Goal: Information Seeking & Learning: Learn about a topic

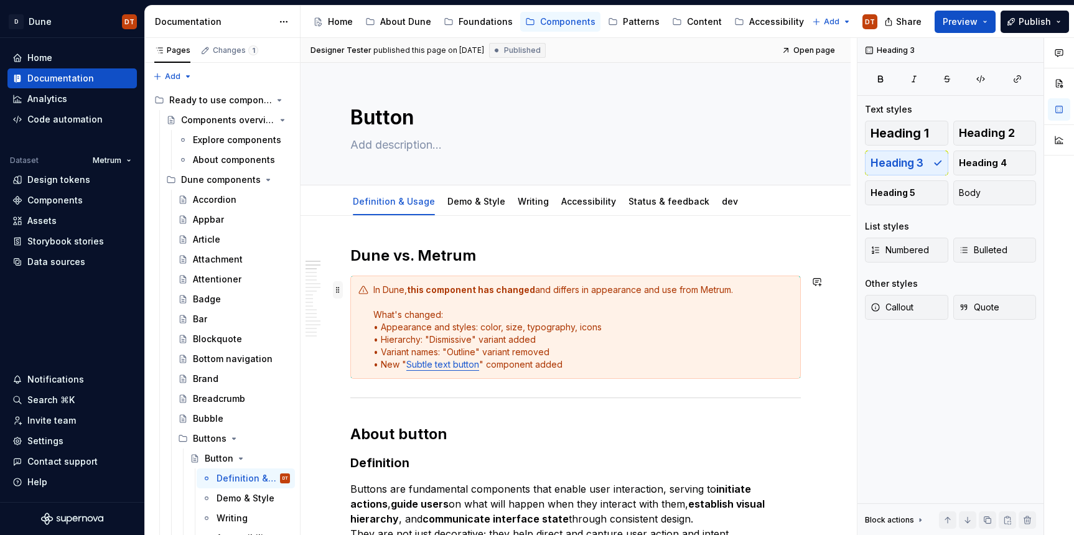
click at [340, 291] on span at bounding box center [338, 289] width 10 height 17
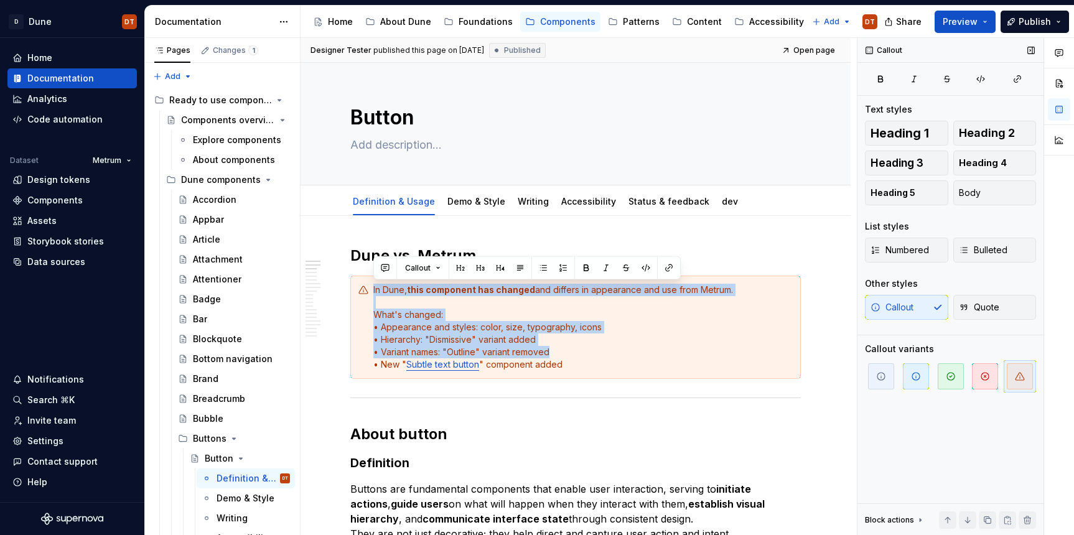
drag, startPoint x: 895, startPoint y: 351, endPoint x: 870, endPoint y: 349, distance: 24.4
click at [871, 349] on div "Callout variants" at bounding box center [899, 349] width 69 height 12
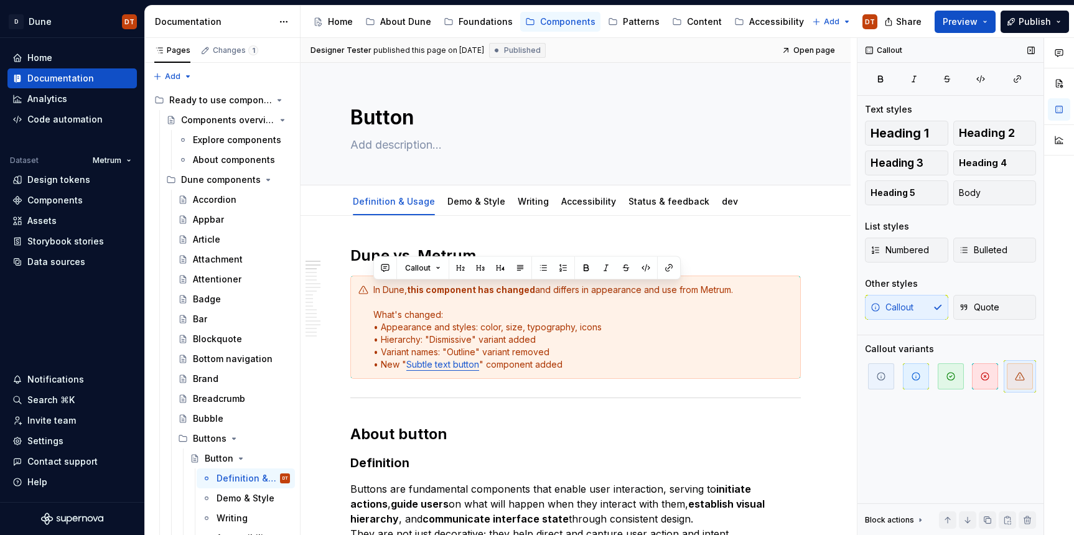
click at [887, 347] on div "Callout variants" at bounding box center [899, 349] width 69 height 12
drag, startPoint x: 895, startPoint y: 347, endPoint x: 859, endPoint y: 347, distance: 36.1
click at [859, 347] on div "Callout Text styles Heading 1 Heading 2 Heading 3 Heading 4 Heading 5 Body List…" at bounding box center [951, 287] width 186 height 498
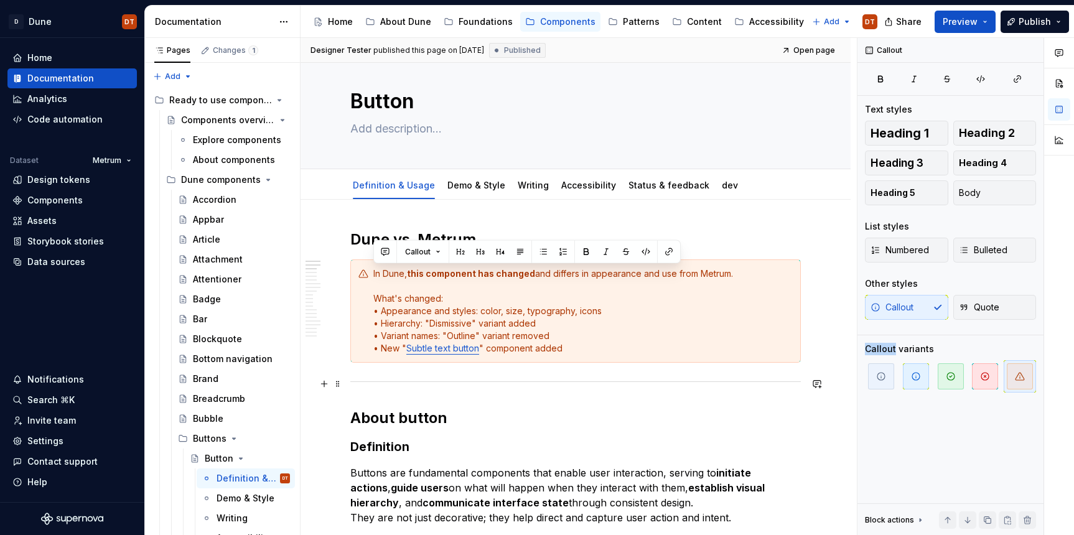
scroll to position [4, 0]
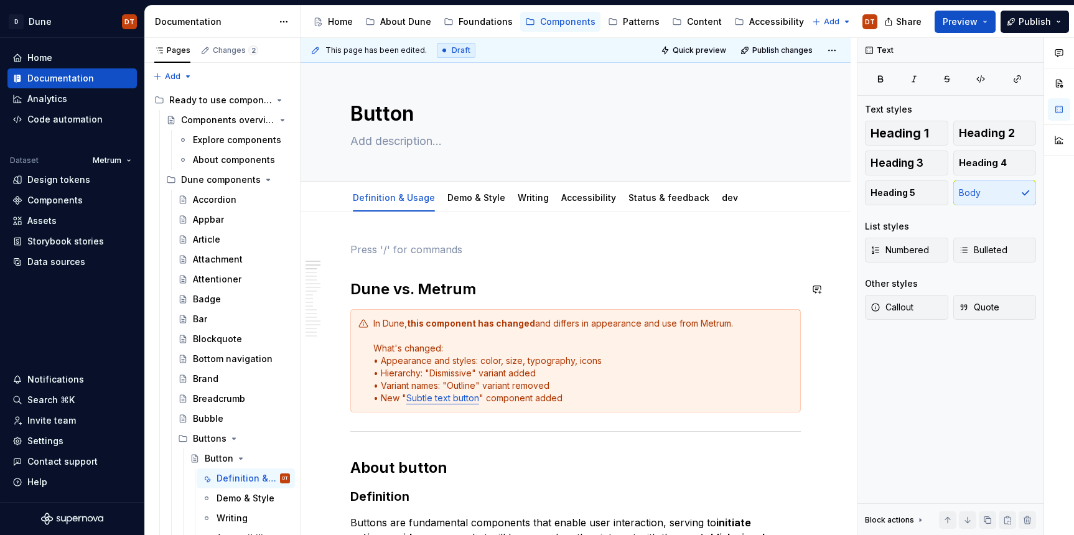
type textarea "*"
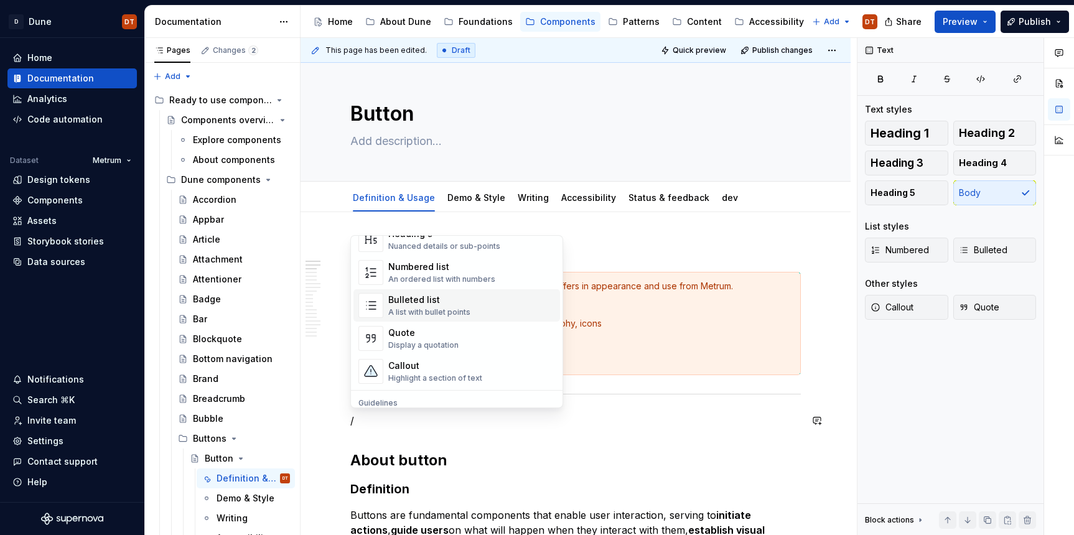
scroll to position [244, 0]
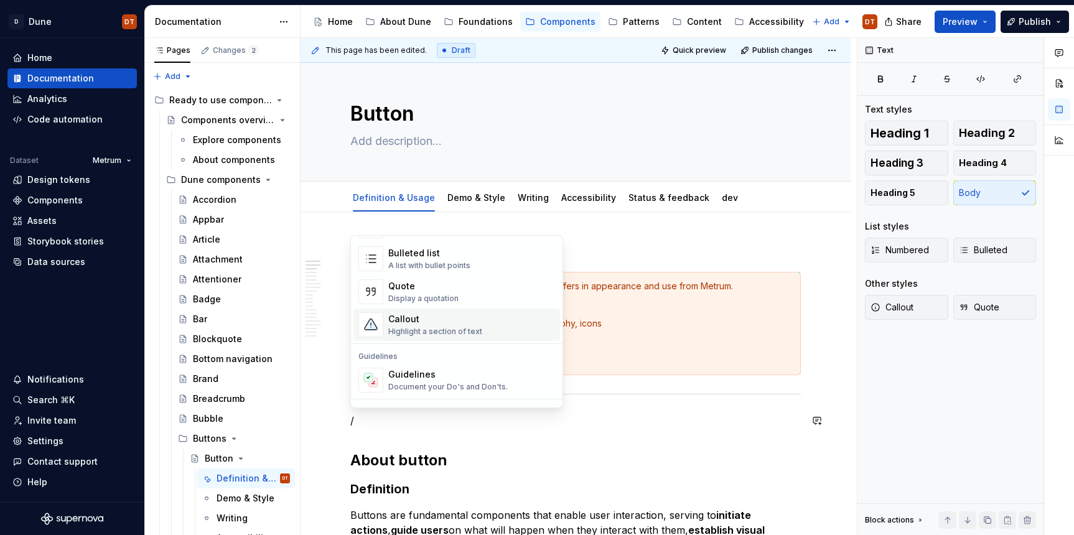
click at [404, 330] on div "Highlight a section of text" at bounding box center [435, 332] width 94 height 10
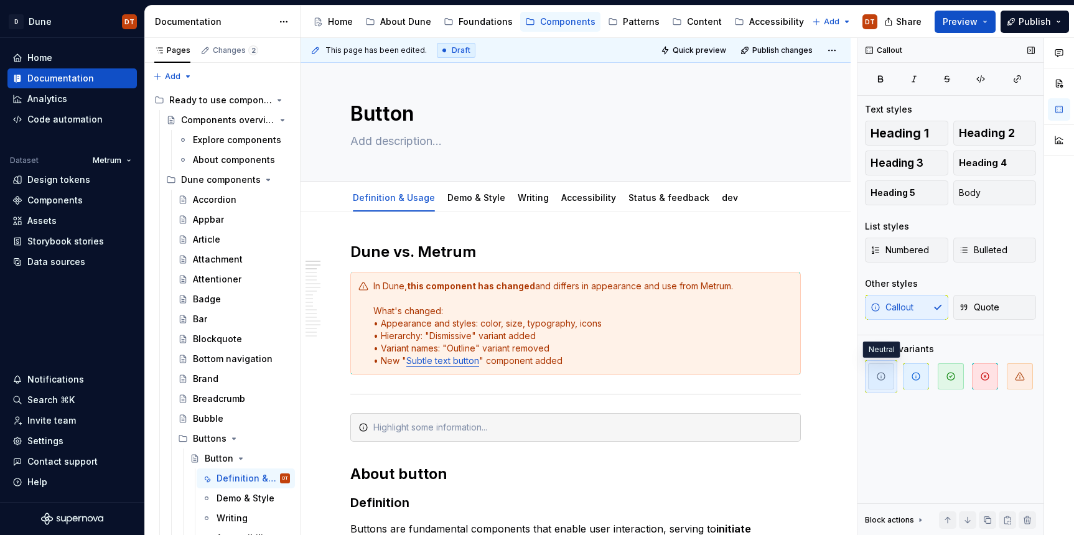
click at [878, 382] on span "button" at bounding box center [881, 377] width 26 height 26
click at [640, 472] on h2 "About button" at bounding box center [575, 474] width 451 height 20
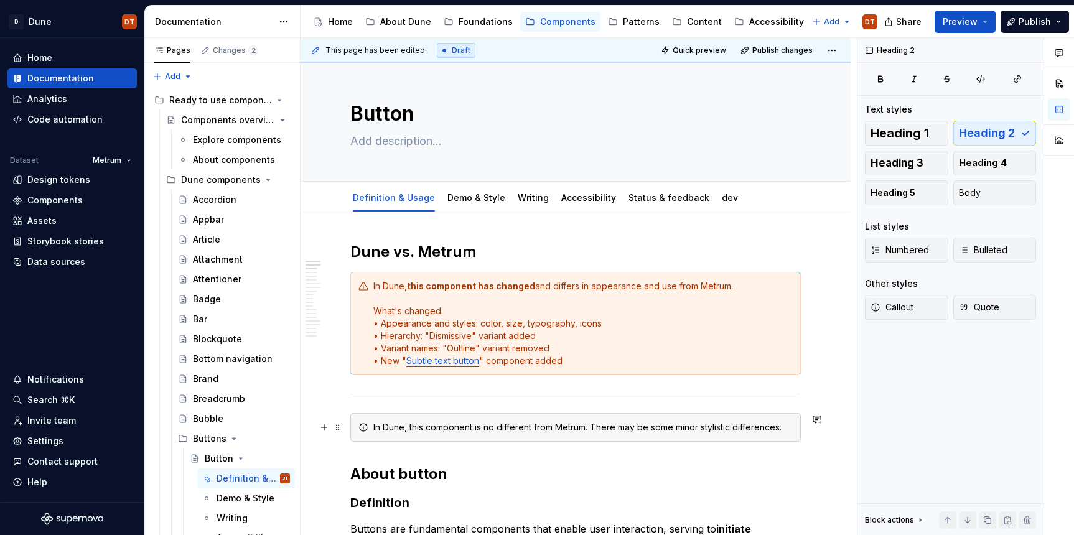
click at [469, 431] on div "In Dune, this component is no different from Metrum. There may be some minor st…" at bounding box center [584, 427] width 420 height 12
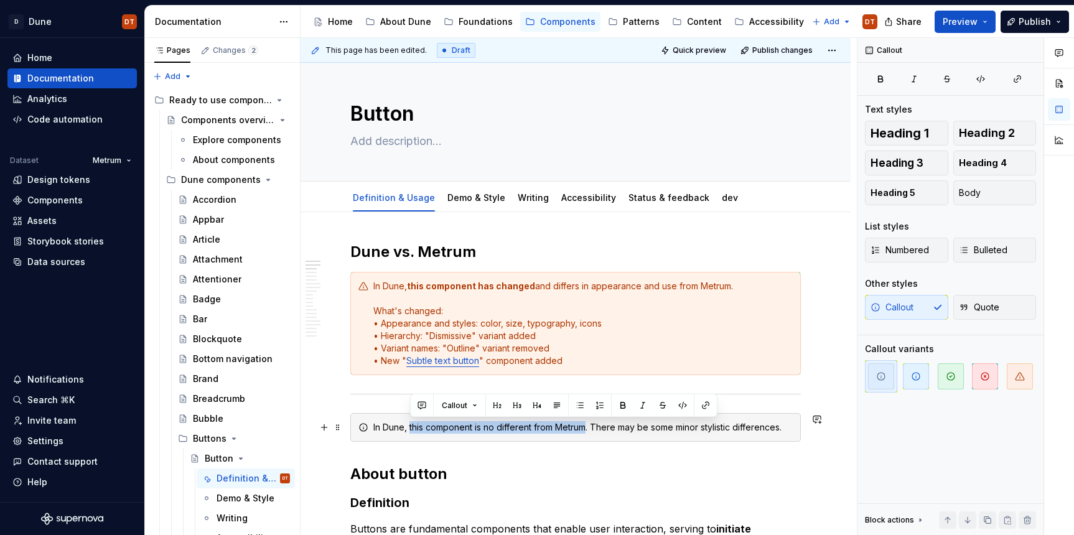
drag, startPoint x: 430, startPoint y: 426, endPoint x: 587, endPoint y: 423, distance: 157.5
click at [587, 423] on div "In Dune, this component is no different from Metrum. There may be some minor st…" at bounding box center [584, 427] width 420 height 12
click at [623, 408] on button "button" at bounding box center [622, 405] width 17 height 17
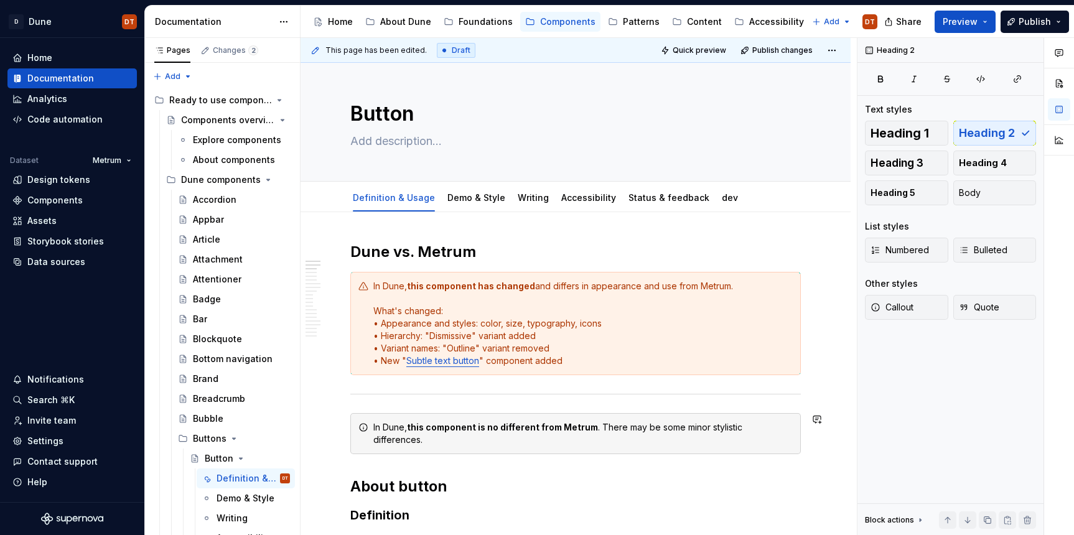
click at [961, 23] on span "Preview" at bounding box center [960, 22] width 35 height 12
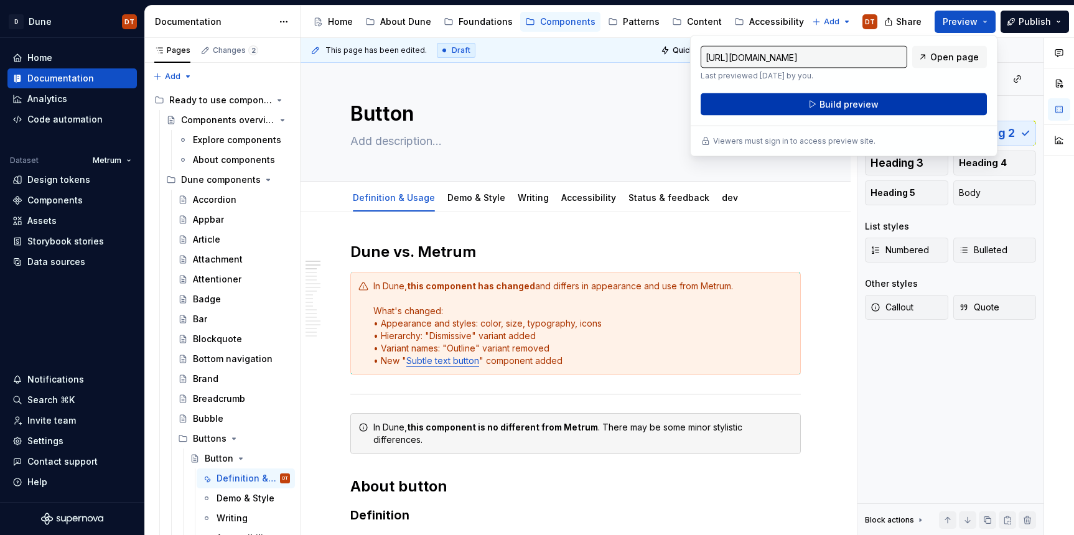
click at [840, 98] on span "Build preview" at bounding box center [849, 104] width 59 height 12
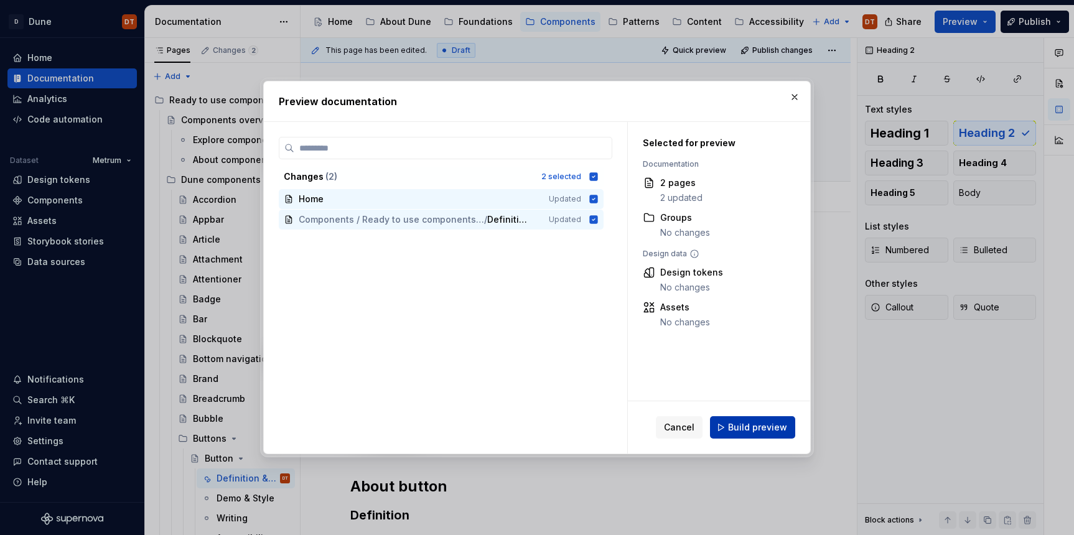
click at [746, 427] on span "Build preview" at bounding box center [757, 427] width 59 height 12
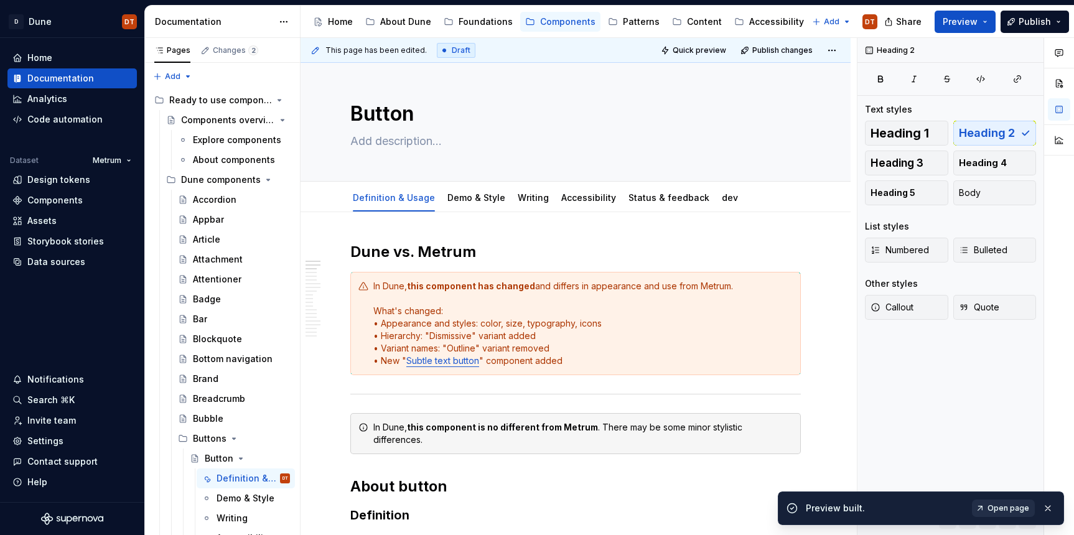
click at [1005, 510] on span "Open page" at bounding box center [1009, 509] width 42 height 10
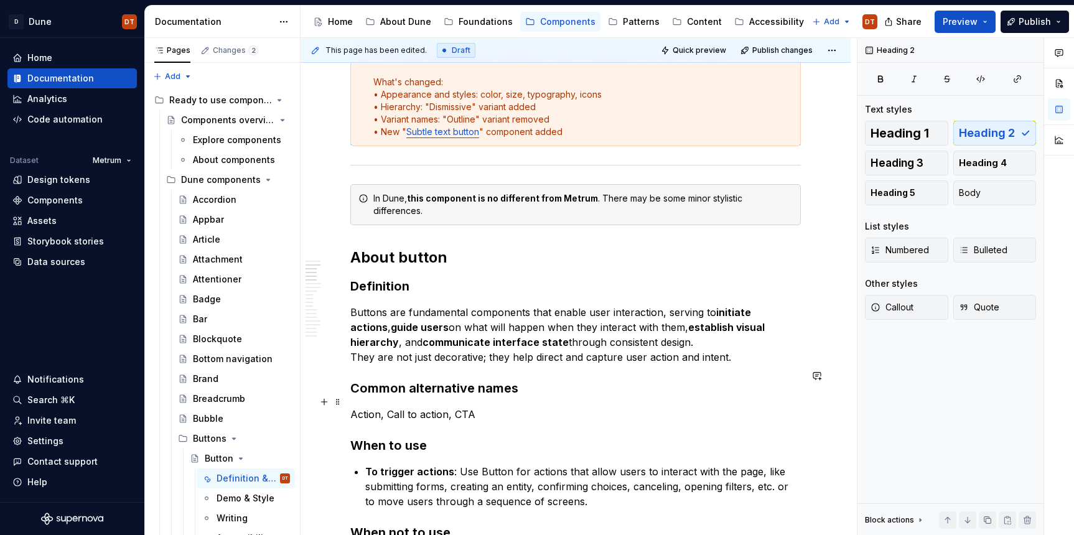
scroll to position [251, 0]
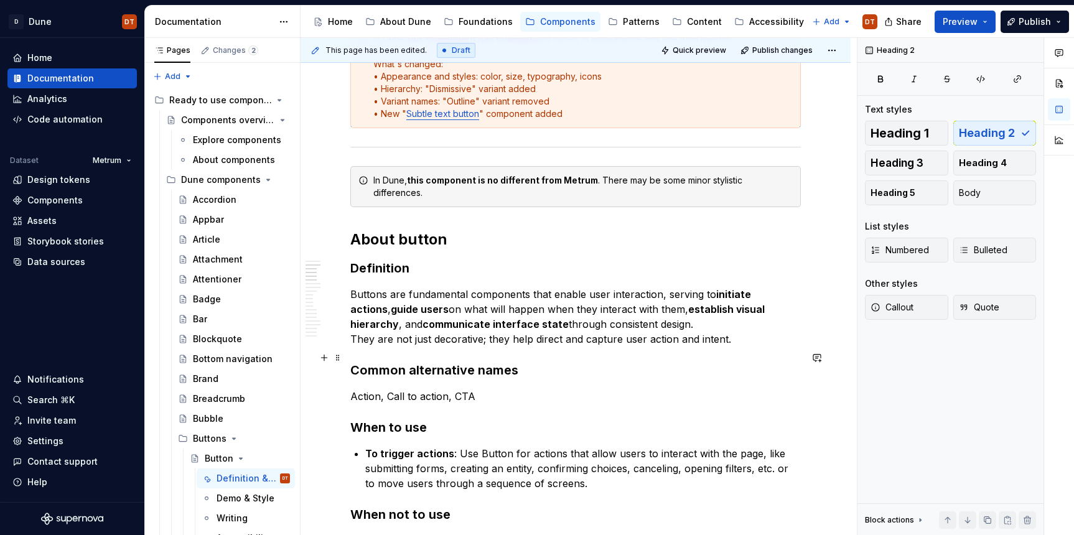
click at [505, 362] on h3 "Common alternative names" at bounding box center [575, 370] width 451 height 17
click at [512, 362] on h3 "Common alternative names" at bounding box center [575, 370] width 451 height 17
click at [486, 362] on h3 "Common alternative names" at bounding box center [575, 370] width 451 height 17
click at [491, 362] on h3 "Common alternative names" at bounding box center [575, 370] width 451 height 17
click at [337, 181] on span at bounding box center [338, 180] width 10 height 17
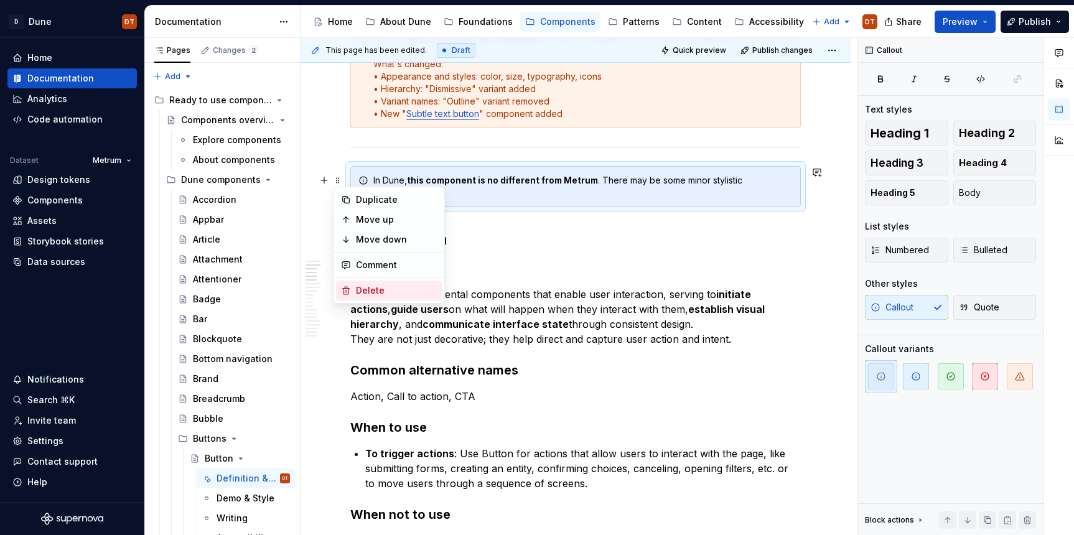
click at [369, 291] on div "Delete" at bounding box center [396, 290] width 81 height 12
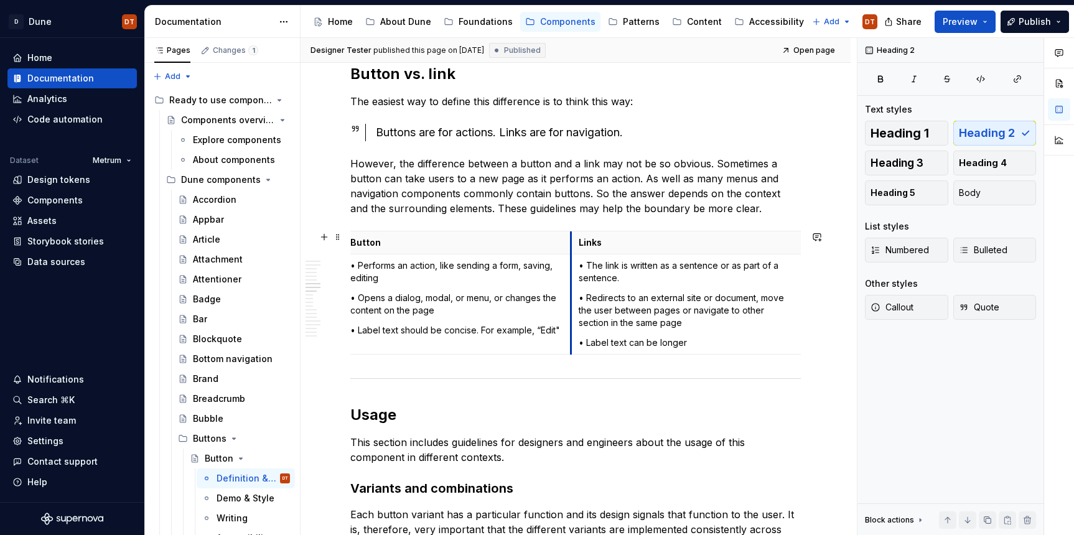
scroll to position [0, 4]
drag, startPoint x: 573, startPoint y: 281, endPoint x: 567, endPoint y: 282, distance: 6.3
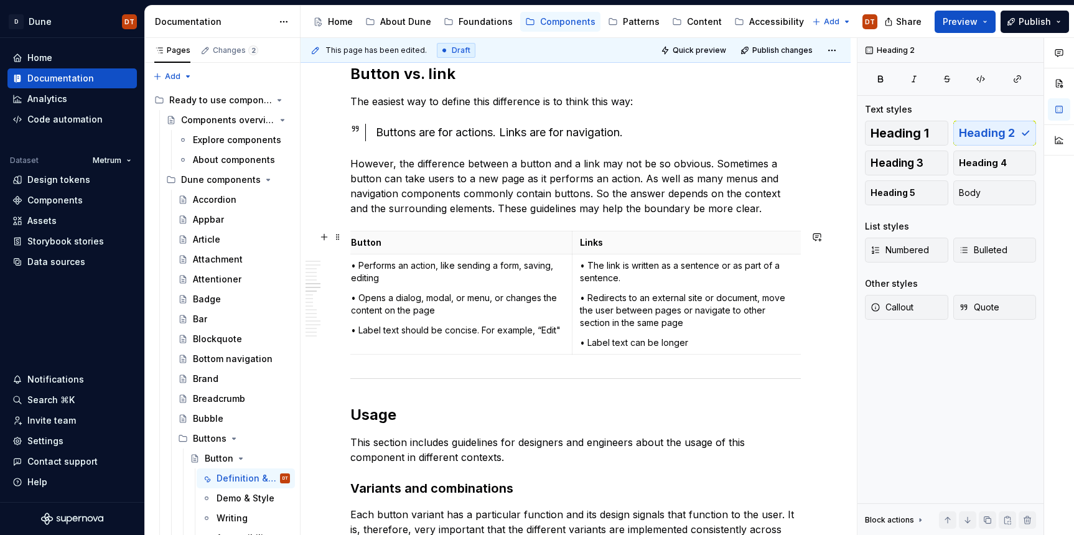
scroll to position [0, 0]
drag, startPoint x: 579, startPoint y: 281, endPoint x: 571, endPoint y: 283, distance: 7.6
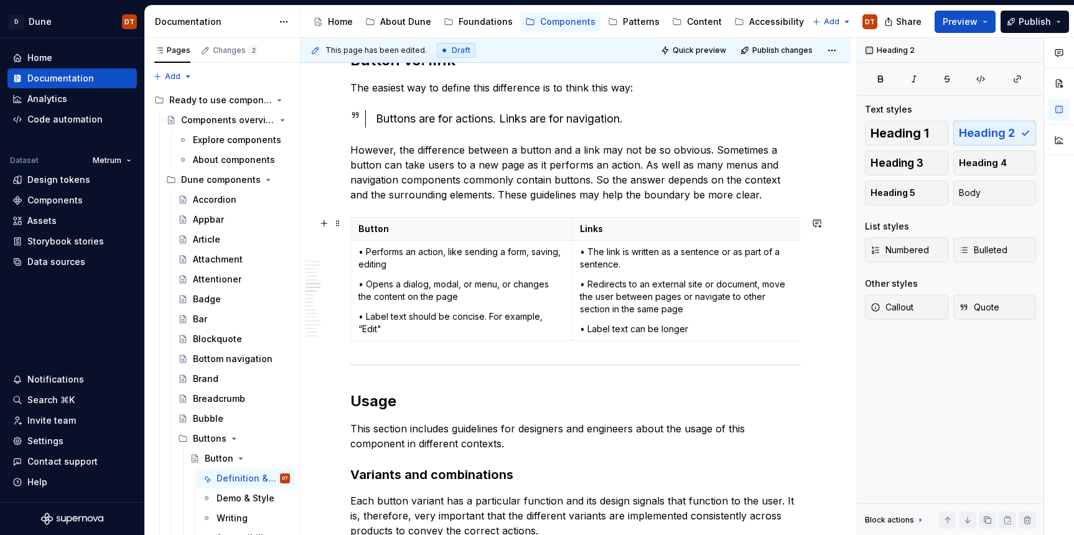
scroll to position [749, 0]
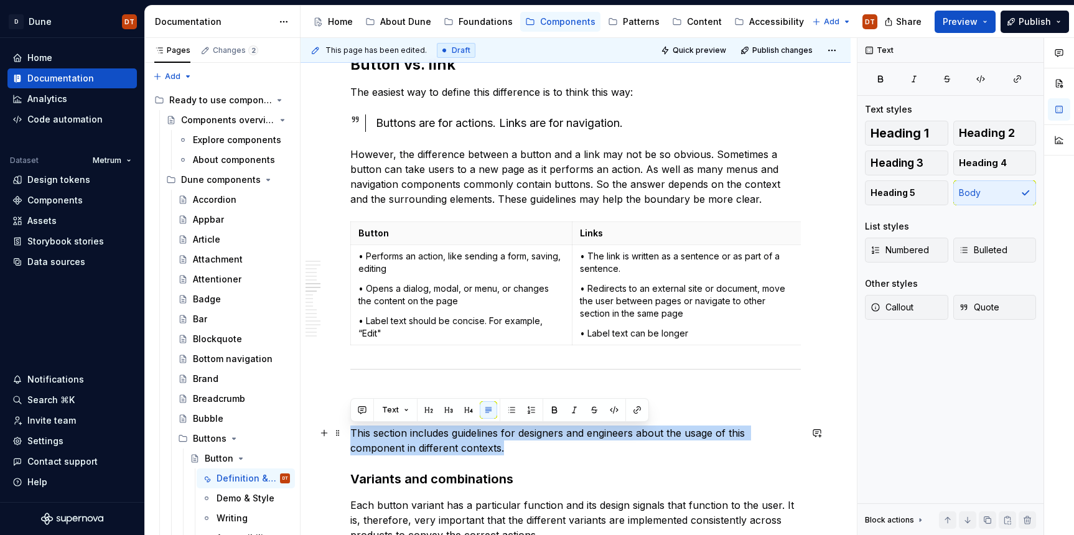
drag, startPoint x: 353, startPoint y: 431, endPoint x: 448, endPoint y: 445, distance: 96.2
click at [448, 446] on p "This section includes guidelines for designers and engineers about the usage of…" at bounding box center [575, 441] width 451 height 30
copy p "This section includes guidelines for designers and engineers about the usage of…"
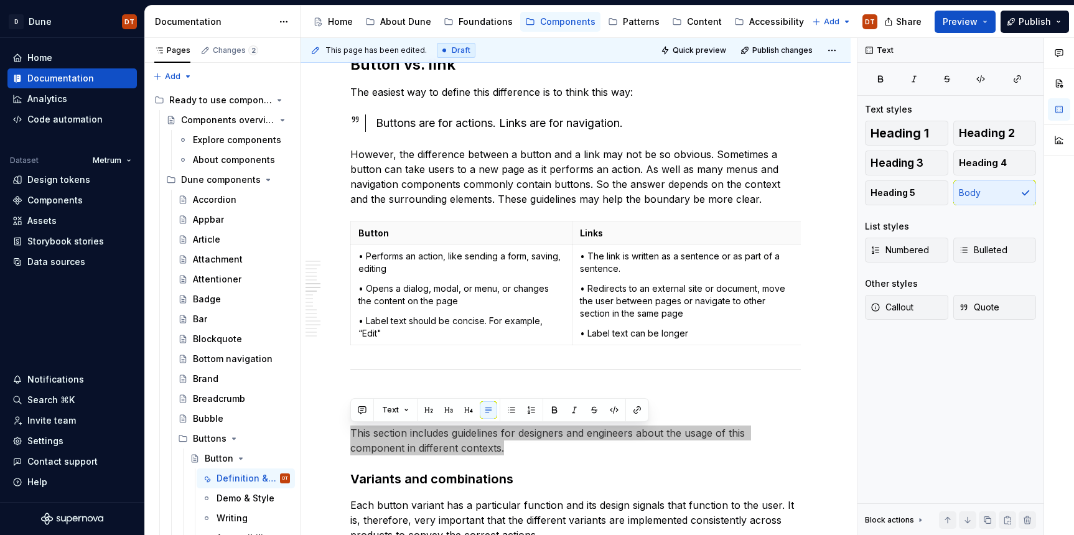
scroll to position [747, 0]
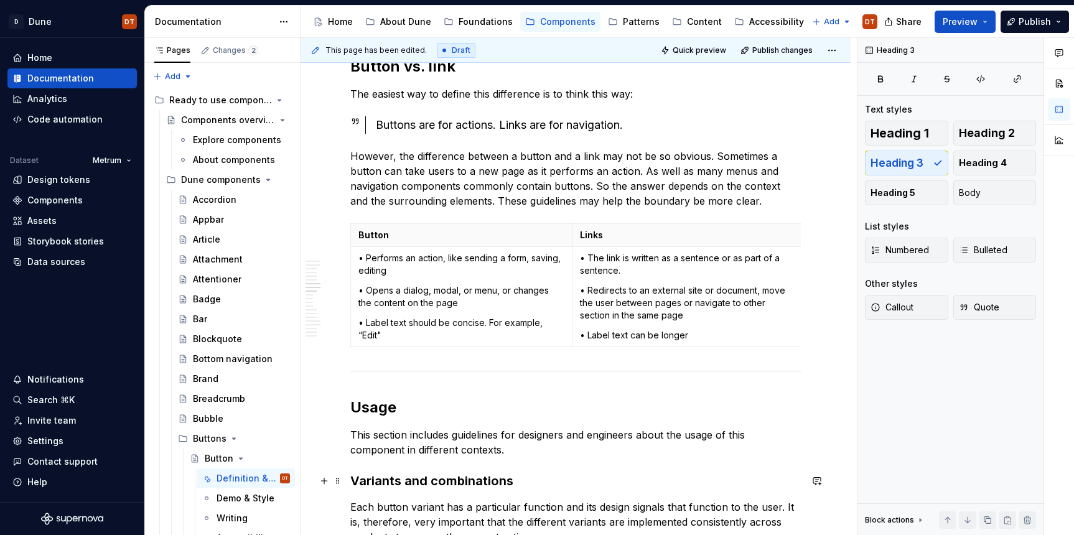
drag, startPoint x: 494, startPoint y: 482, endPoint x: 512, endPoint y: 479, distance: 18.3
click at [494, 481] on h3 "Variants and combinations" at bounding box center [575, 480] width 451 height 17
click at [515, 479] on h3 "Variants and combinations" at bounding box center [575, 480] width 451 height 17
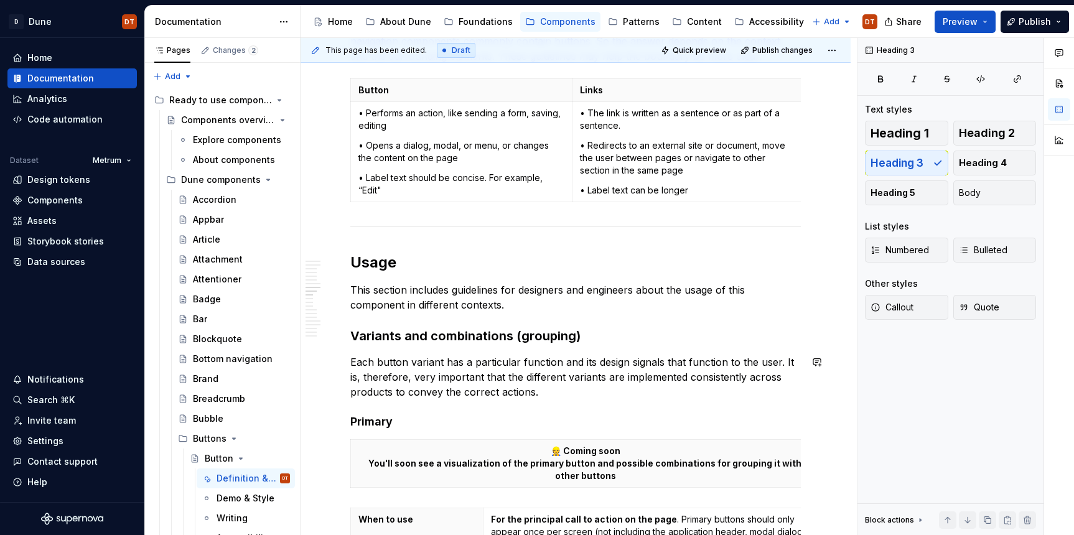
scroll to position [952, 0]
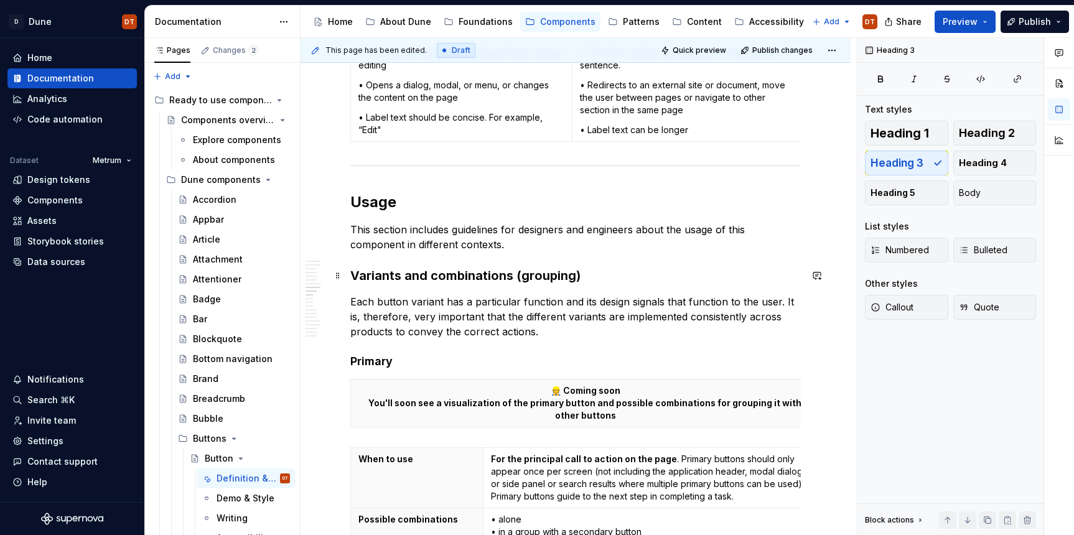
click at [495, 279] on h3 "Variants and combinations (grouping)" at bounding box center [575, 275] width 451 height 17
click at [552, 275] on h3 "Variants and combinations (grouping)" at bounding box center [575, 275] width 451 height 17
click at [456, 316] on p "Each button variant has a particular function and its design signals that funct…" at bounding box center [575, 316] width 451 height 45
click at [472, 314] on p "Each button variant has a particular function and its design signals that funct…" at bounding box center [575, 316] width 451 height 45
click at [543, 307] on p "Each button variant has a particular function and its design signals that funct…" at bounding box center [575, 316] width 451 height 45
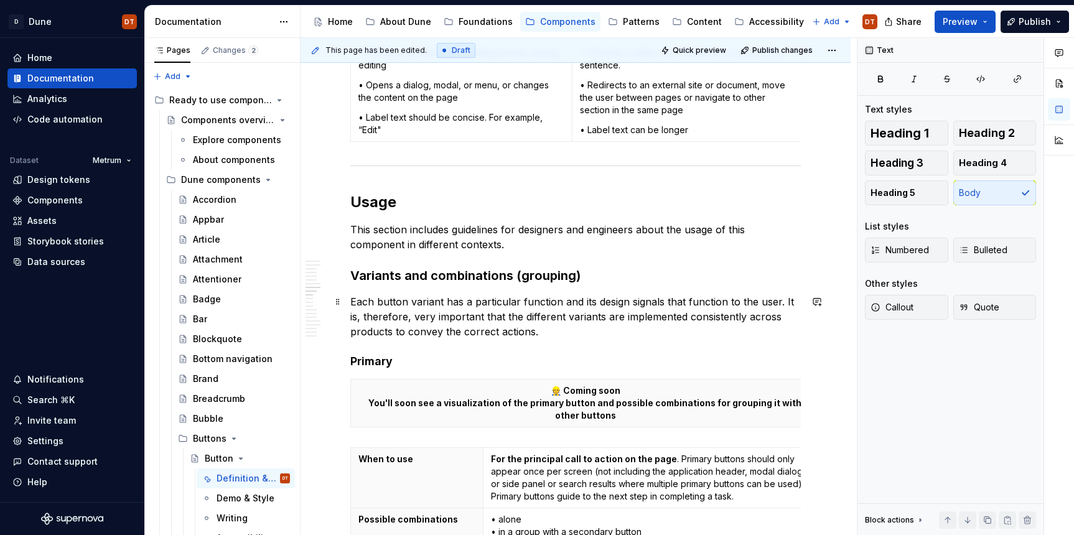
scroll to position [960, 0]
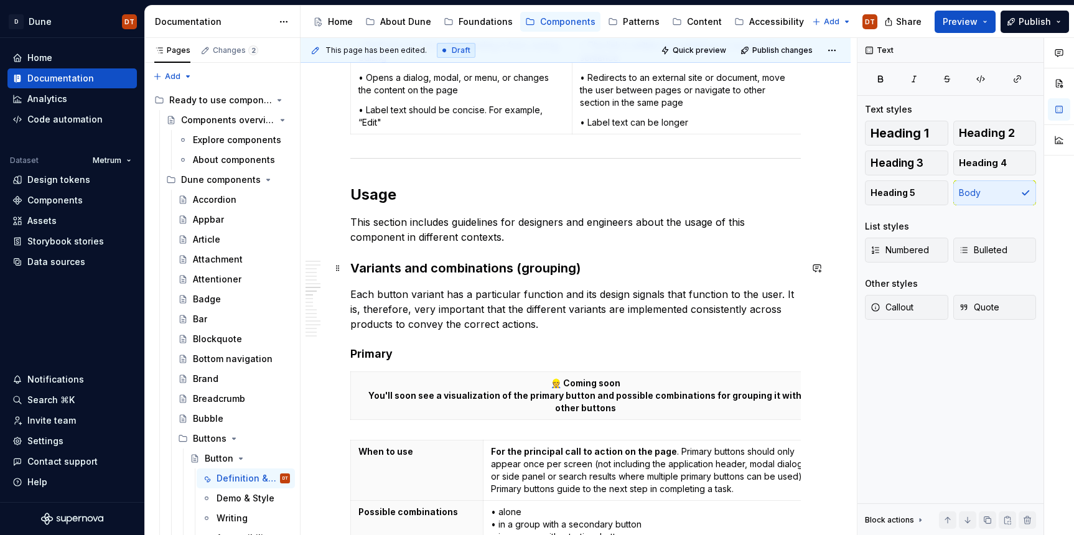
click at [511, 267] on h3 "Variants and combinations (grouping)" at bounding box center [575, 268] width 451 height 17
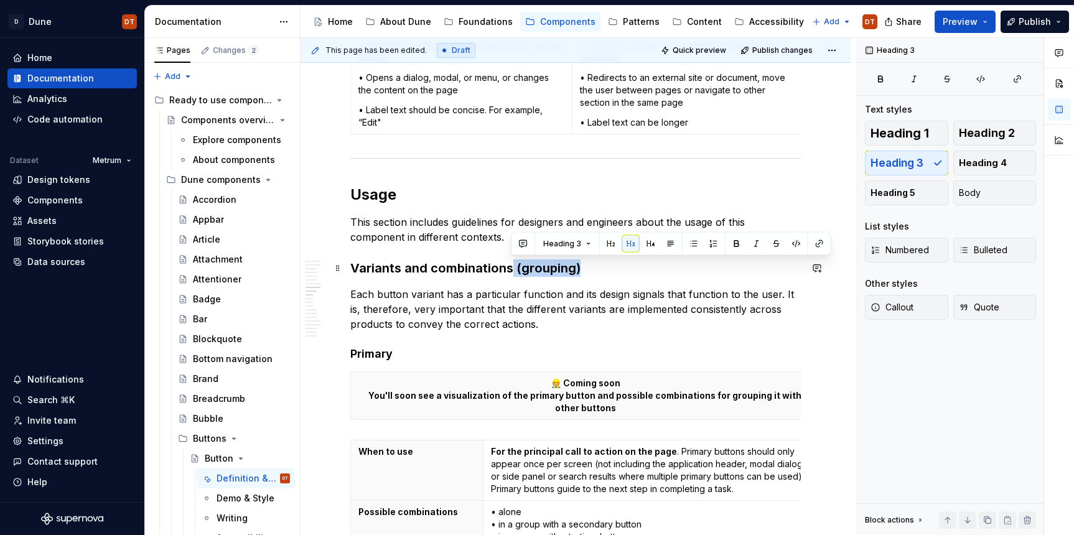
drag, startPoint x: 510, startPoint y: 270, endPoint x: 612, endPoint y: 273, distance: 101.5
click at [612, 273] on h3 "Variants and combinations (grouping)" at bounding box center [575, 268] width 451 height 17
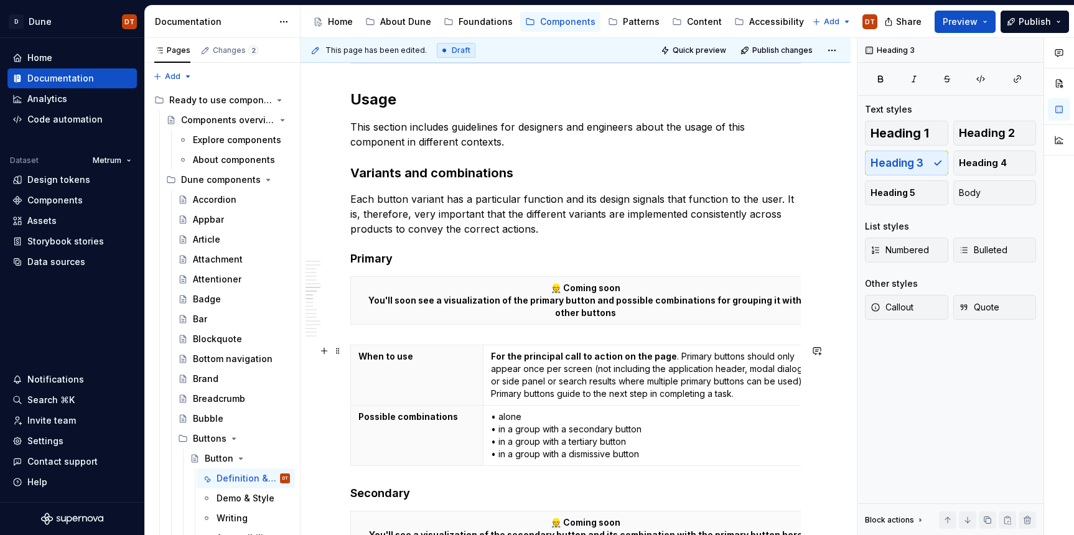
scroll to position [1055, 0]
type textarea "*"
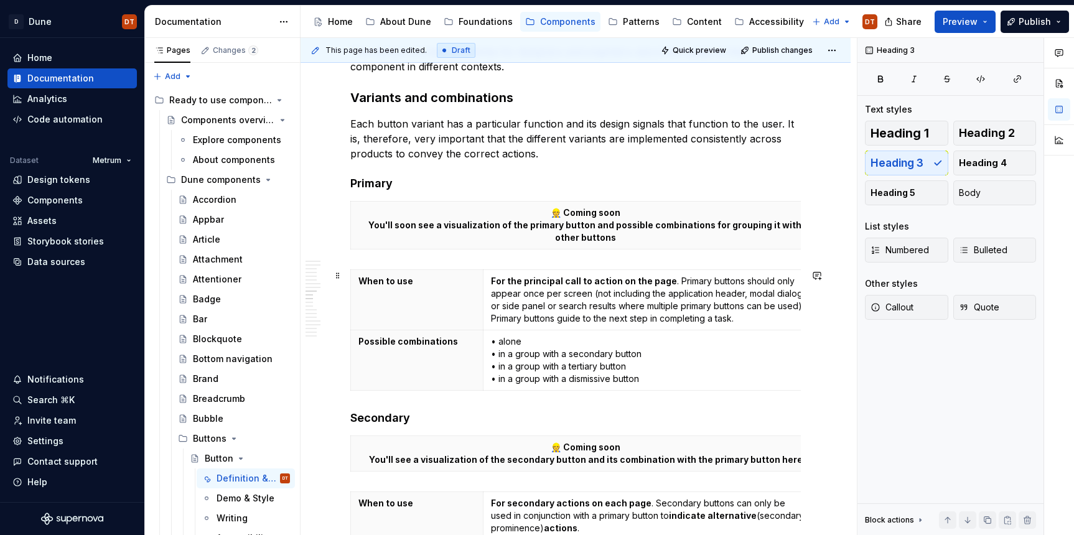
scroll to position [1127, 0]
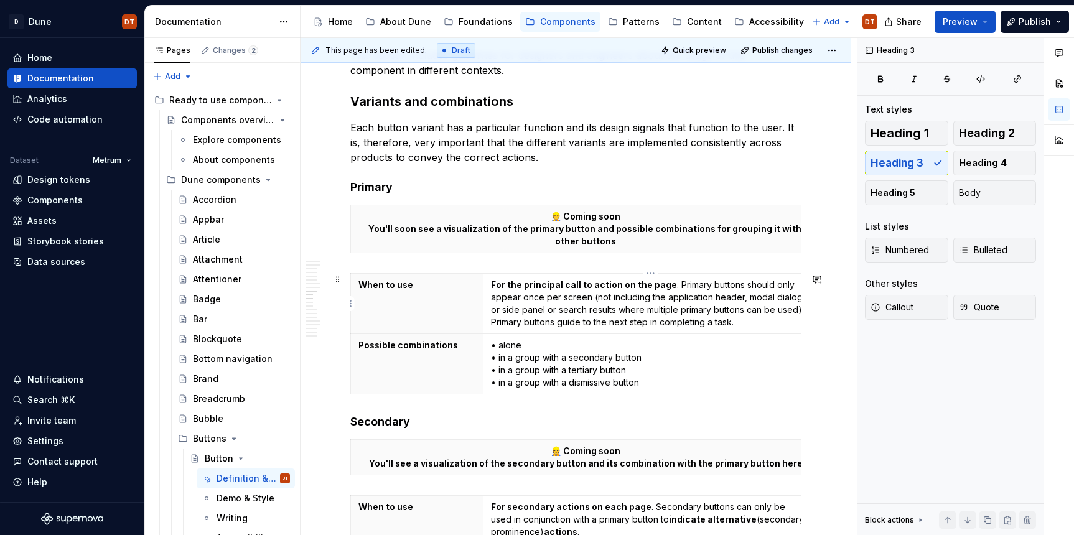
click at [702, 288] on p "For the principal call to action on the page . Primary buttons should only appe…" at bounding box center [650, 304] width 319 height 50
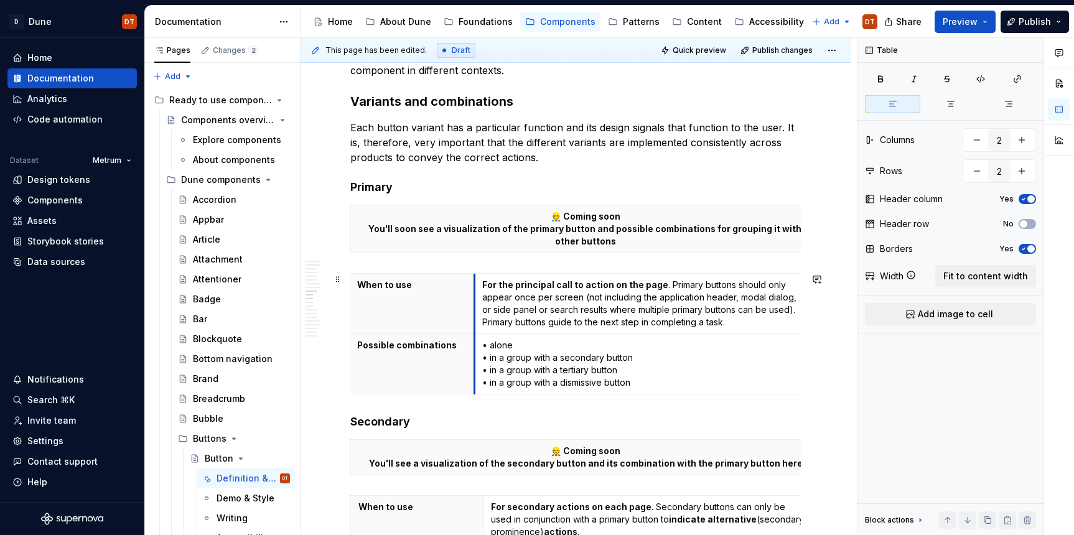
scroll to position [0, 0]
drag, startPoint x: 483, startPoint y: 305, endPoint x: 472, endPoint y: 308, distance: 11.0
click at [471, 309] on td "For the principal call to action on the page . Primary buttons should only appe…" at bounding box center [638, 304] width 335 height 60
type input "1"
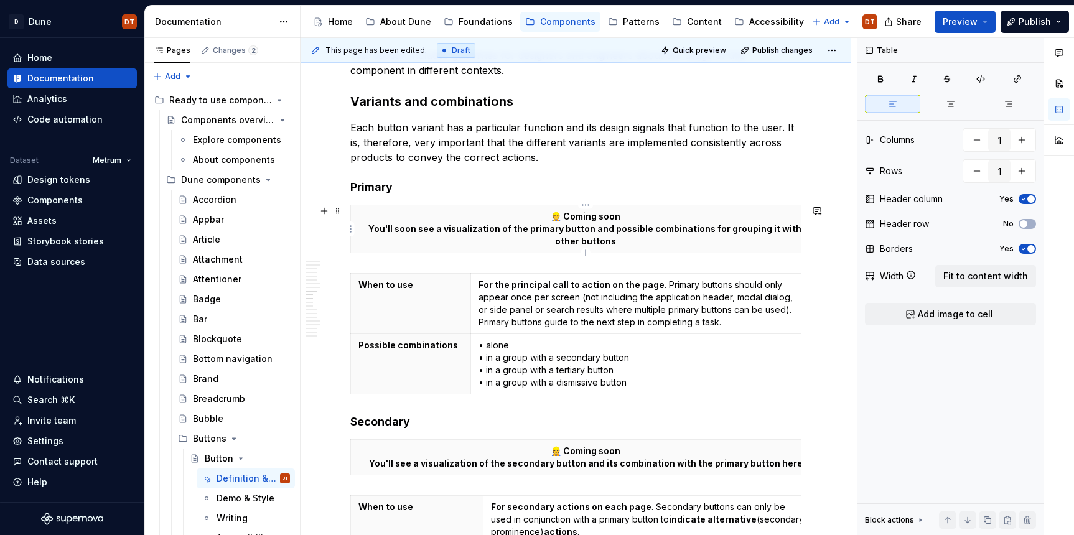
click at [445, 238] on p "👷 Coming soon You'll soon see a visualization of the primary button and possibl…" at bounding box center [586, 228] width 454 height 37
drag, startPoint x: 806, startPoint y: 219, endPoint x: 791, endPoint y: 222, distance: 15.3
type input "2"
click at [686, 293] on p "For the principal call to action on the page . Primary buttons should only appe…" at bounding box center [638, 304] width 319 height 50
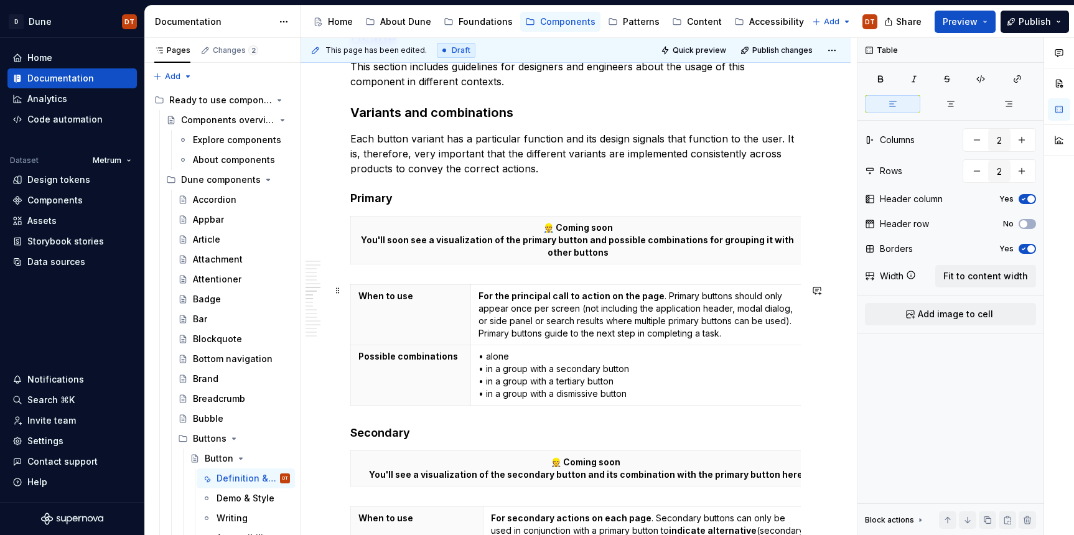
scroll to position [1127, 0]
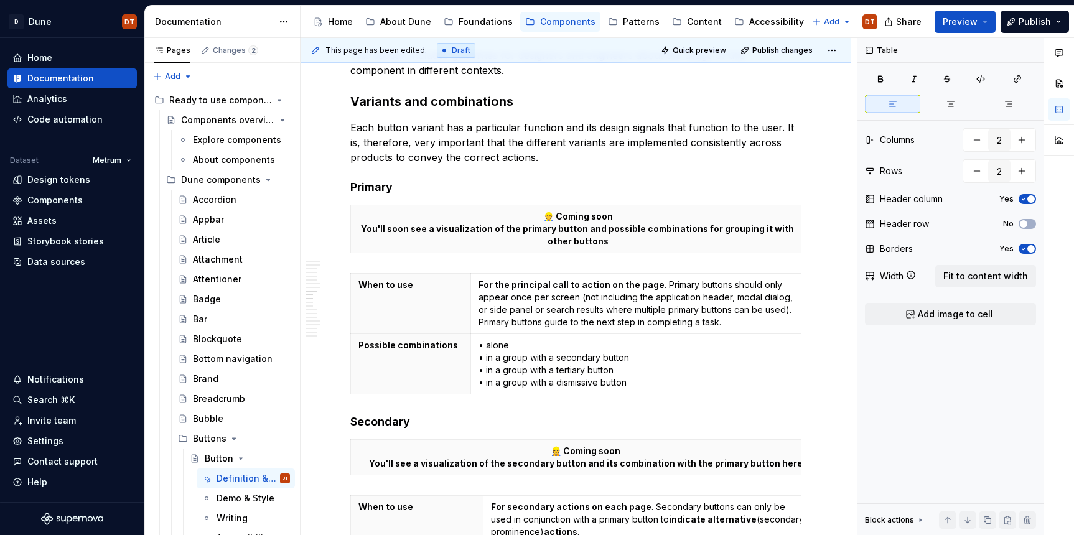
type textarea "*"
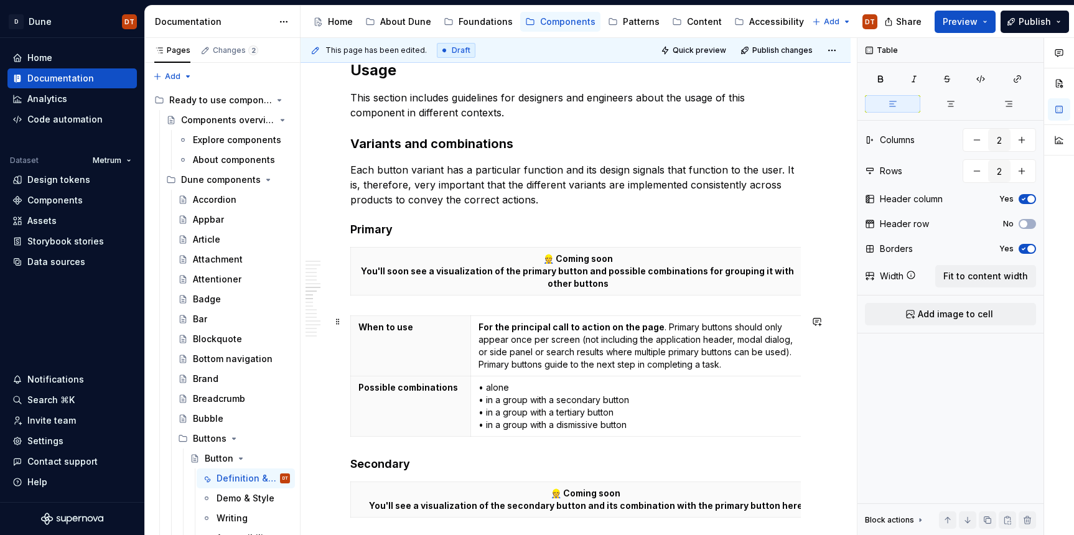
scroll to position [1086, 0]
click at [405, 225] on h4 "Primary" at bounding box center [575, 228] width 451 height 15
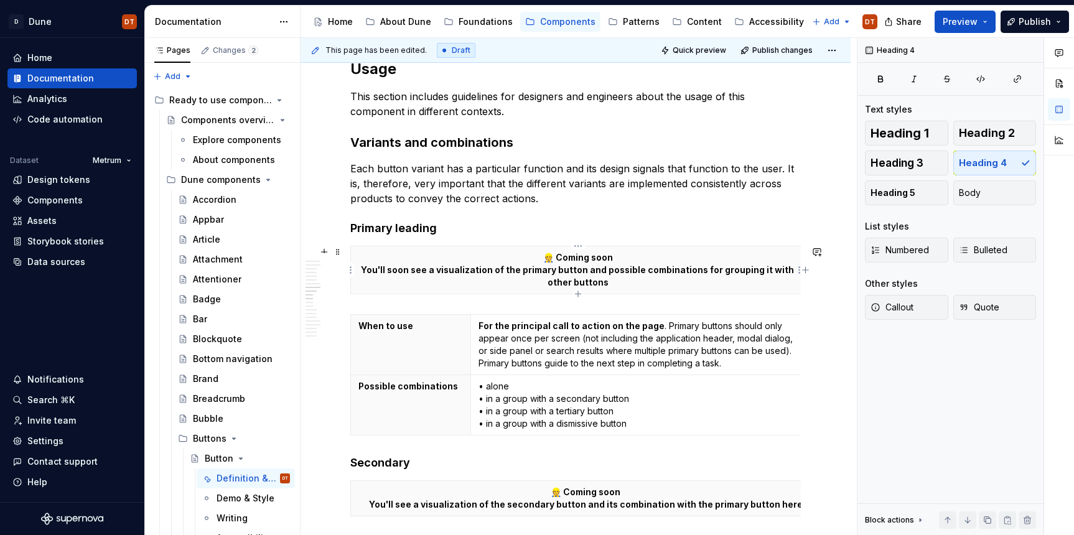
click at [478, 266] on p "👷 Coming soon You'll soon see a visualization of the primary button and possibl…" at bounding box center [578, 269] width 439 height 37
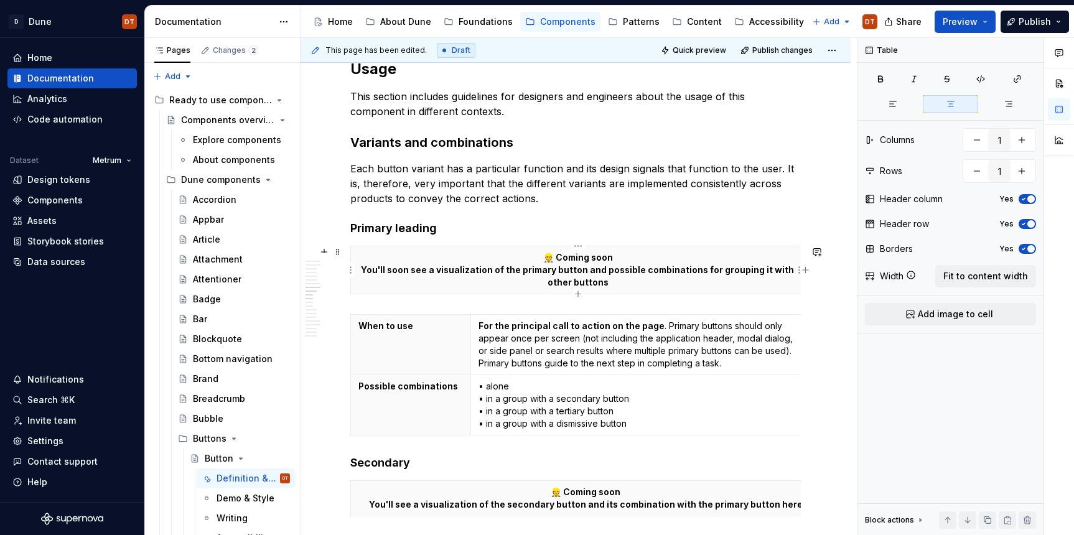
click at [555, 272] on p "👷 Coming soon You'll soon see a visualization of the primary button and possibl…" at bounding box center [578, 269] width 439 height 37
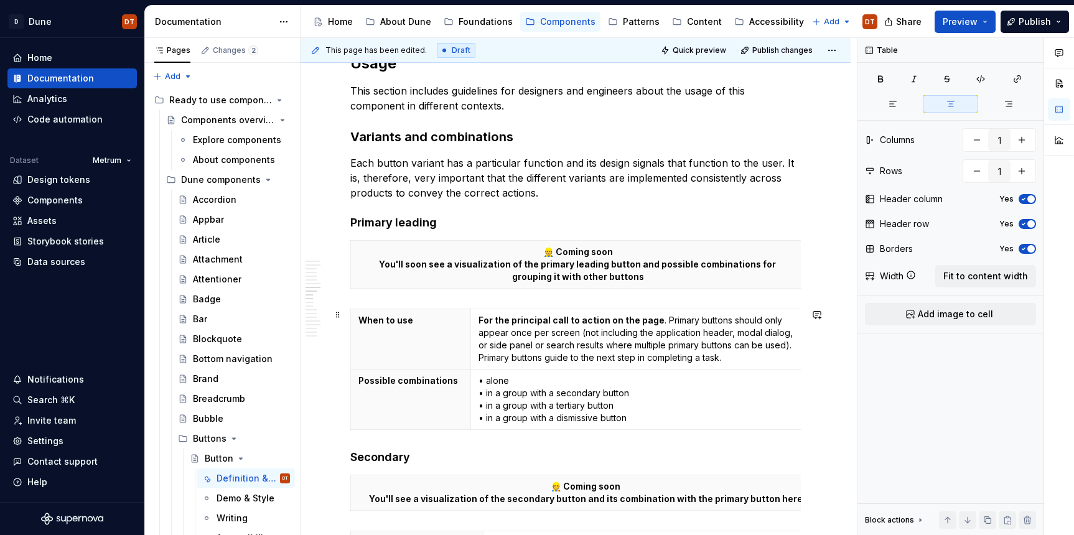
scroll to position [1093, 0]
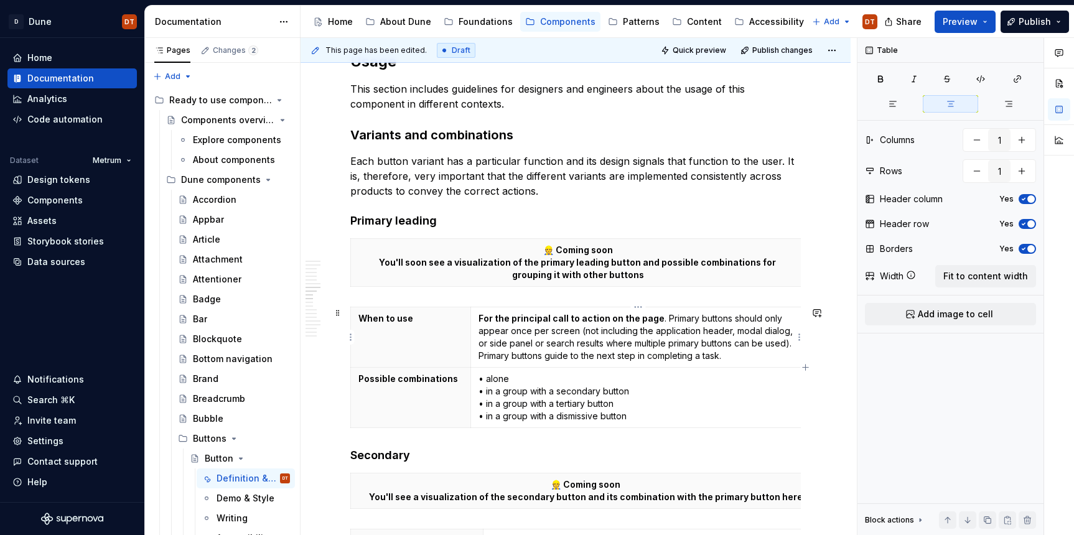
type input "2"
click at [689, 321] on p "For the principal call to action on the page . Primary buttons should only appe…" at bounding box center [638, 338] width 319 height 50
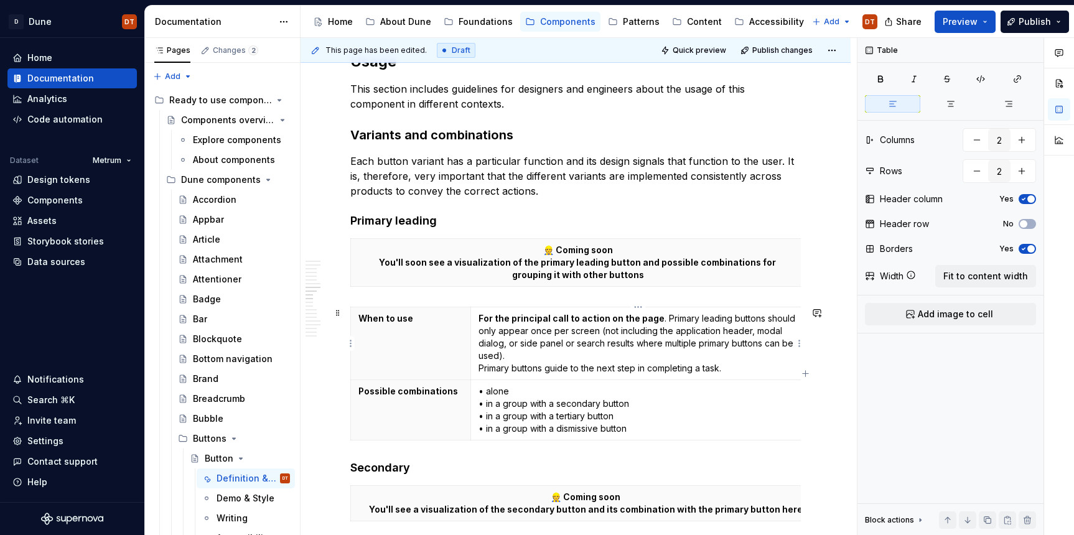
click at [512, 367] on p "For the principal call to action on the page . Primary leading buttons should o…" at bounding box center [638, 344] width 319 height 62
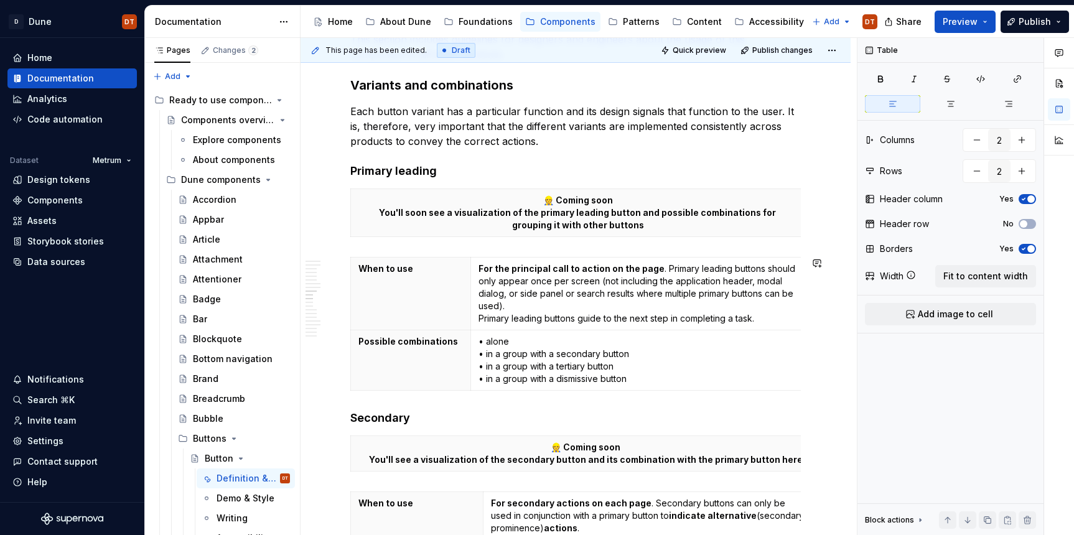
scroll to position [1145, 0]
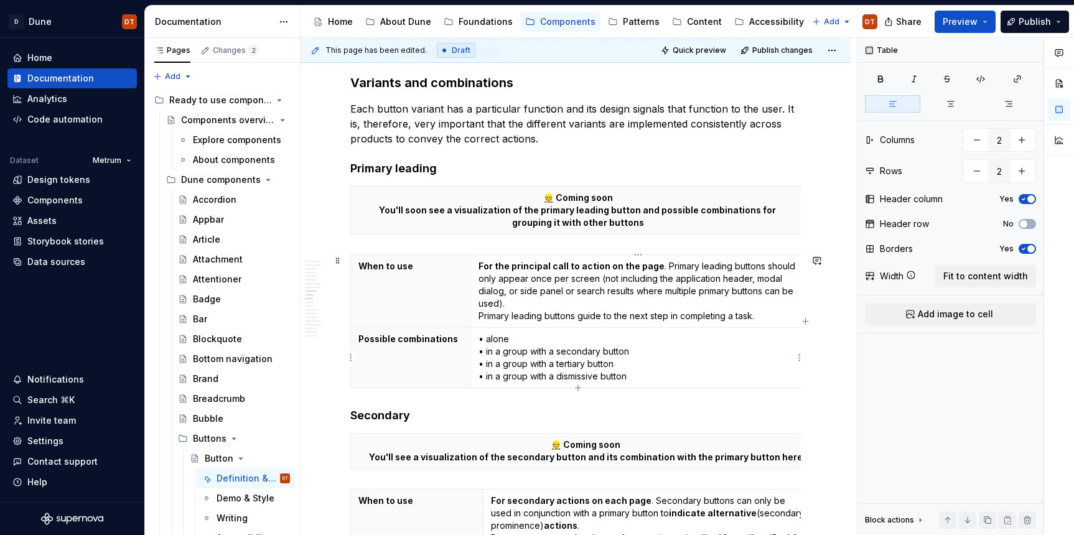
click at [597, 349] on p "• alone • in a group with a secondary button • in a group with a tertiary butto…" at bounding box center [638, 358] width 319 height 50
click at [598, 352] on p "• alone • in a group with a secondary button • in a group with a tertiary butto…" at bounding box center [638, 358] width 319 height 50
click at [571, 362] on p "• alone • in a group with a primary complementing button • in a group with a te…" at bounding box center [638, 358] width 319 height 50
drag, startPoint x: 559, startPoint y: 369, endPoint x: 568, endPoint y: 366, distance: 9.7
click at [560, 369] on p "• alone • in a group with a primary complementing button • in a group with a te…" at bounding box center [638, 358] width 319 height 50
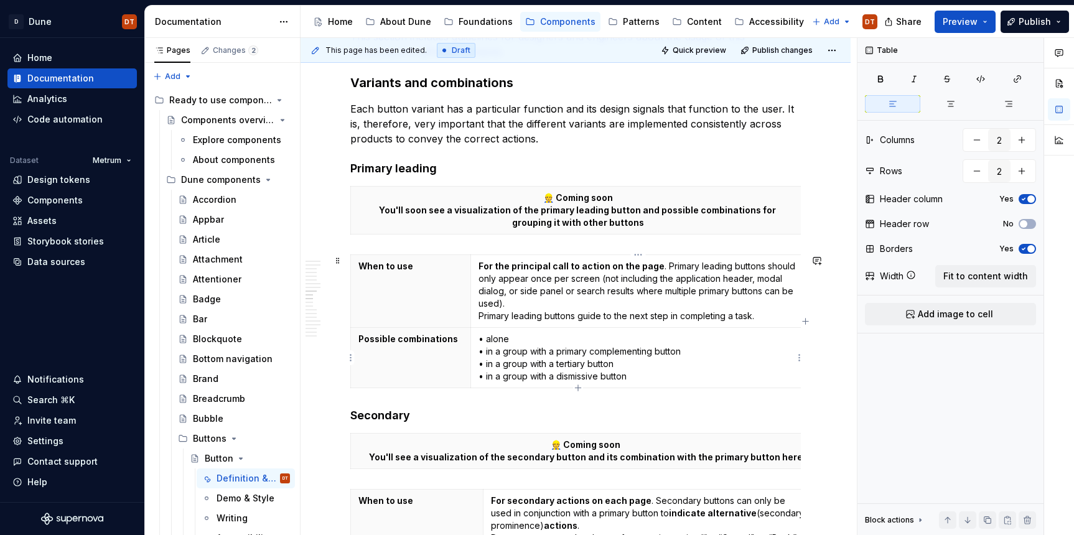
click at [569, 366] on p "• alone • in a group with a primary complementing button • in a group with a te…" at bounding box center [638, 358] width 319 height 50
click at [586, 364] on p "• alone • in a group with a primary complementing button • in a group with a te…" at bounding box center [638, 358] width 319 height 50
click at [576, 374] on p "• alone • in a group with a primary complementing button • in a group with a se…" at bounding box center [638, 358] width 319 height 50
click at [582, 374] on p "• alone • in a group with a primary complementing button • in a group with a se…" at bounding box center [638, 358] width 319 height 50
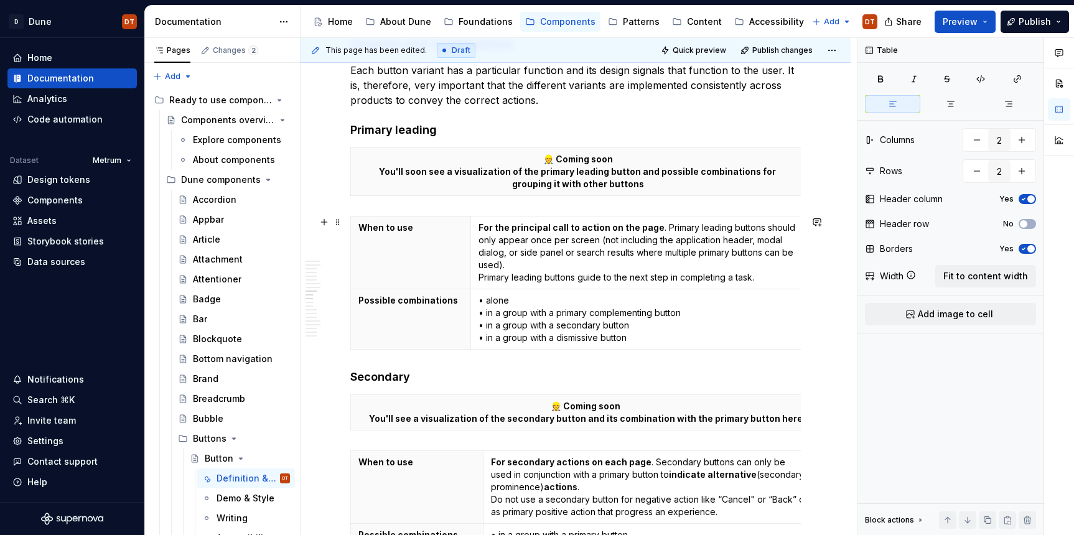
scroll to position [1189, 0]
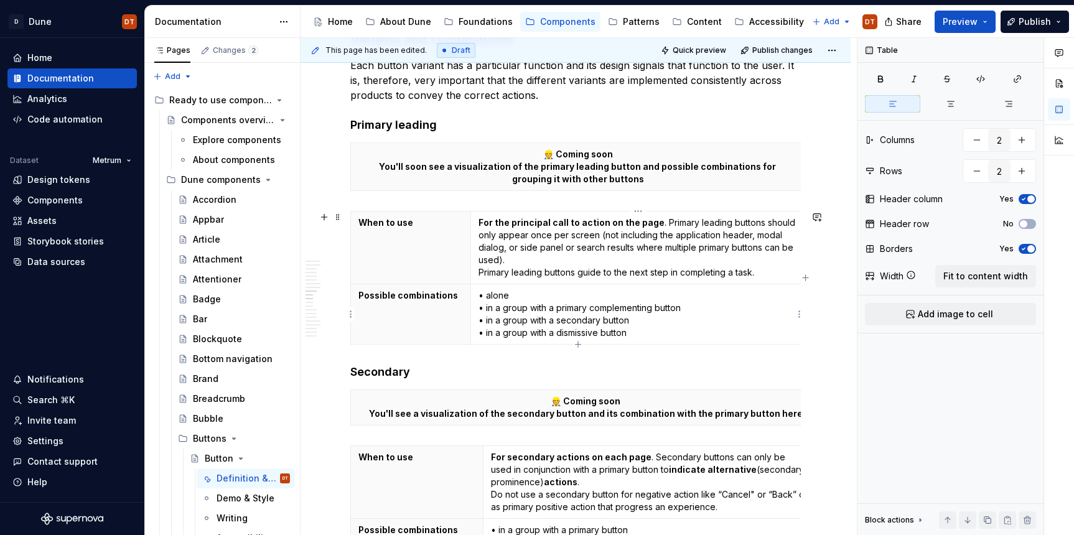
click at [601, 335] on p "• alone • in a group with a primary complementing button • in a group with a se…" at bounding box center [638, 314] width 319 height 50
click at [634, 337] on p "• alone • in a group with a primary complementing button • in a group with a se…" at bounding box center [638, 314] width 319 height 50
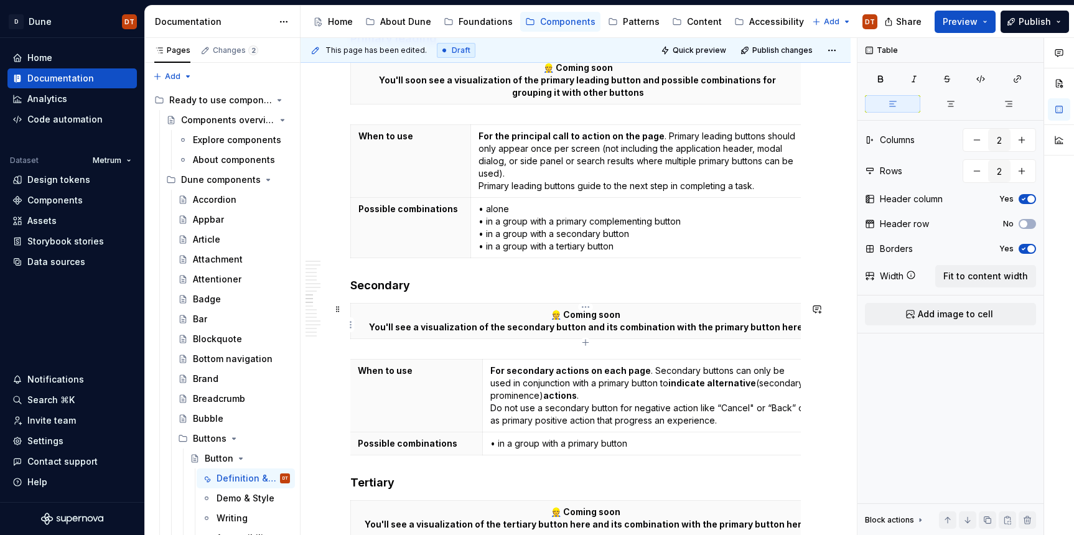
scroll to position [1272, 0]
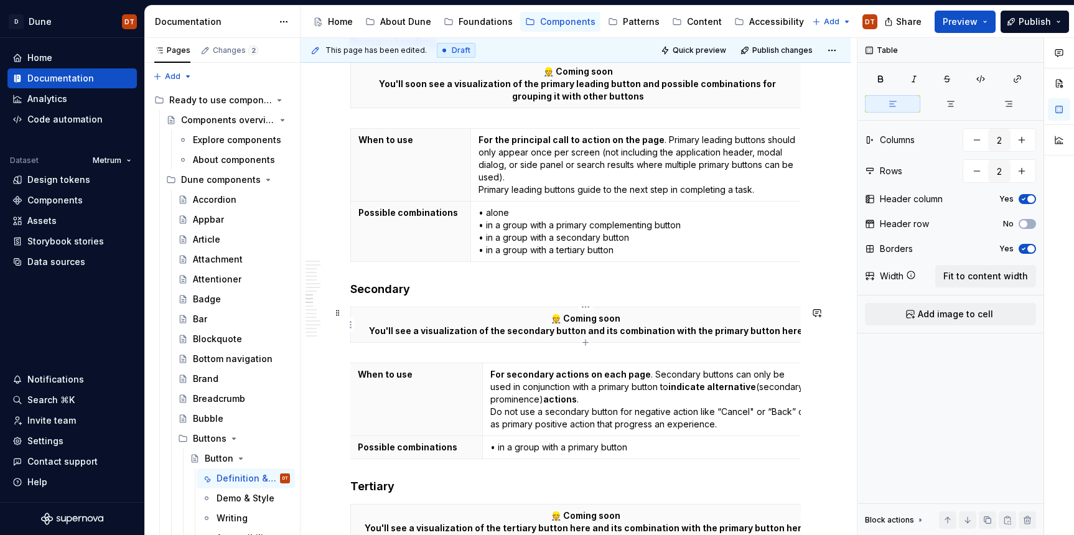
type input "1"
click at [488, 325] on p "👷 Coming soon You'll see a visualization of the secondary button and its combin…" at bounding box center [586, 325] width 454 height 25
drag, startPoint x: 806, startPoint y: 322, endPoint x: 791, endPoint y: 325, distance: 15.1
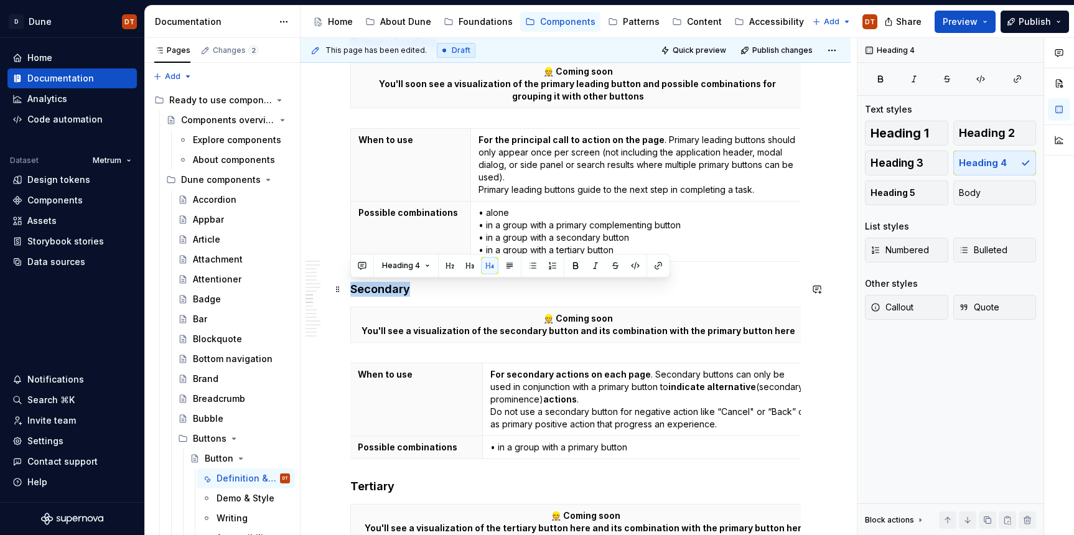
drag, startPoint x: 390, startPoint y: 289, endPoint x: 351, endPoint y: 289, distance: 39.2
click at [351, 289] on h4 "Secondary" at bounding box center [575, 289] width 451 height 15
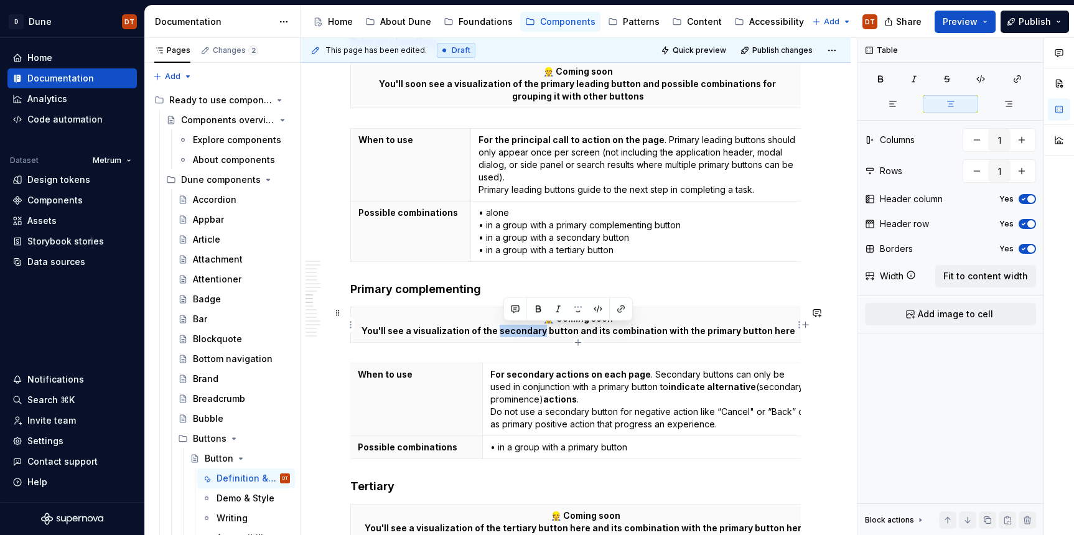
drag, startPoint x: 547, startPoint y: 332, endPoint x: 503, endPoint y: 336, distance: 44.4
click at [503, 336] on p "👷 Coming soon You'll see a visualization of the secondary button and its combin…" at bounding box center [578, 325] width 439 height 25
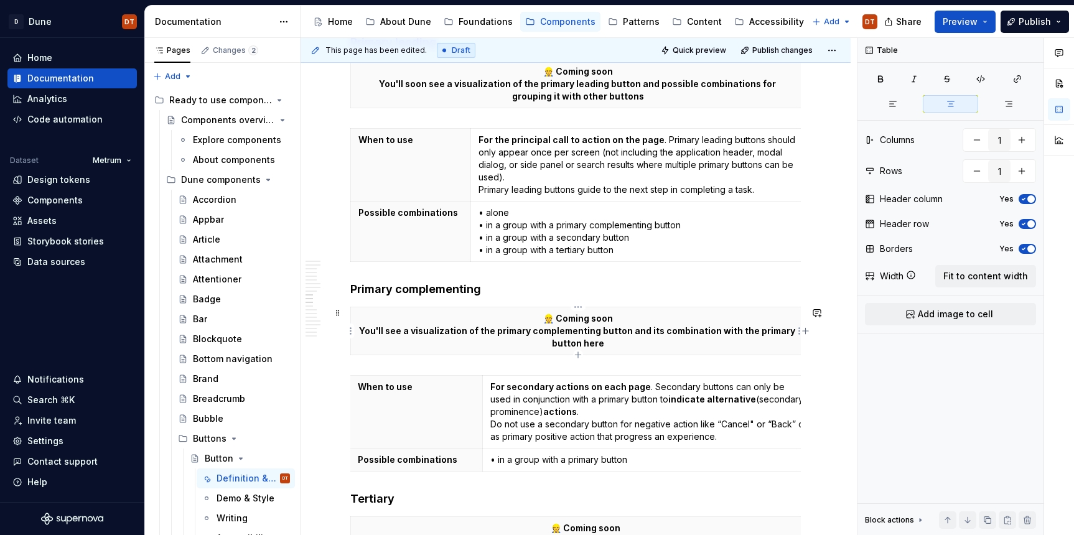
click at [555, 342] on p "👷 Coming soon You'll see a visualization of the primary complementing button an…" at bounding box center [578, 331] width 439 height 37
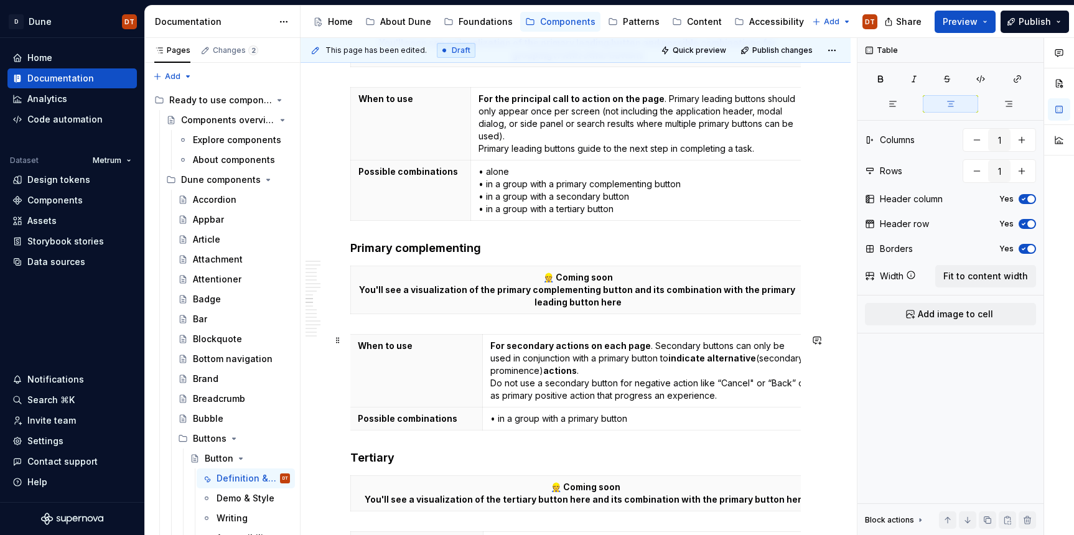
scroll to position [1330, 0]
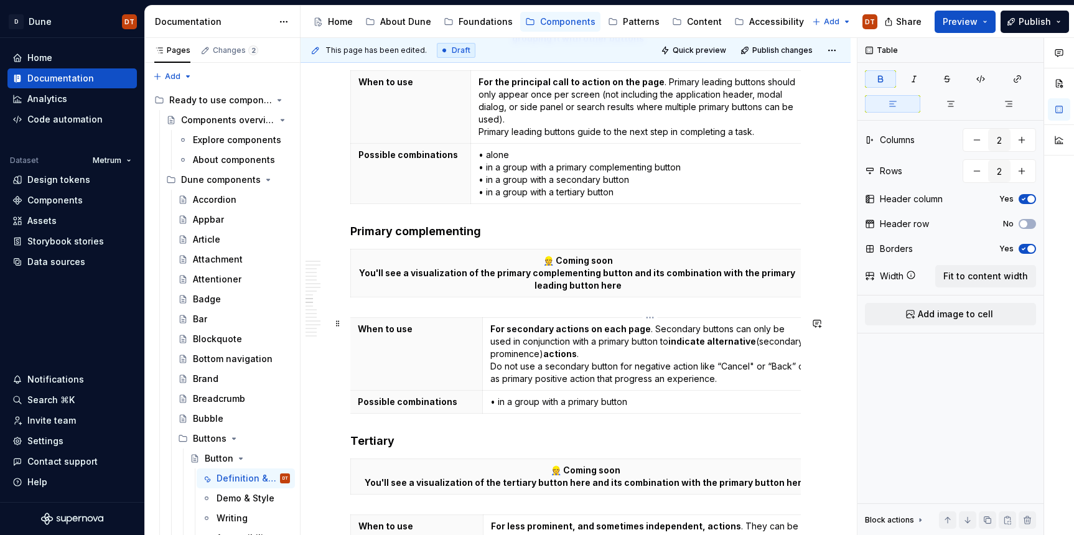
type input "2"
drag, startPoint x: 550, startPoint y: 329, endPoint x: 542, endPoint y: 345, distance: 18.4
click at [516, 332] on strong "For secondary actions on each page" at bounding box center [571, 329] width 161 height 11
click at [557, 351] on strong "actions" at bounding box center [560, 354] width 34 height 11
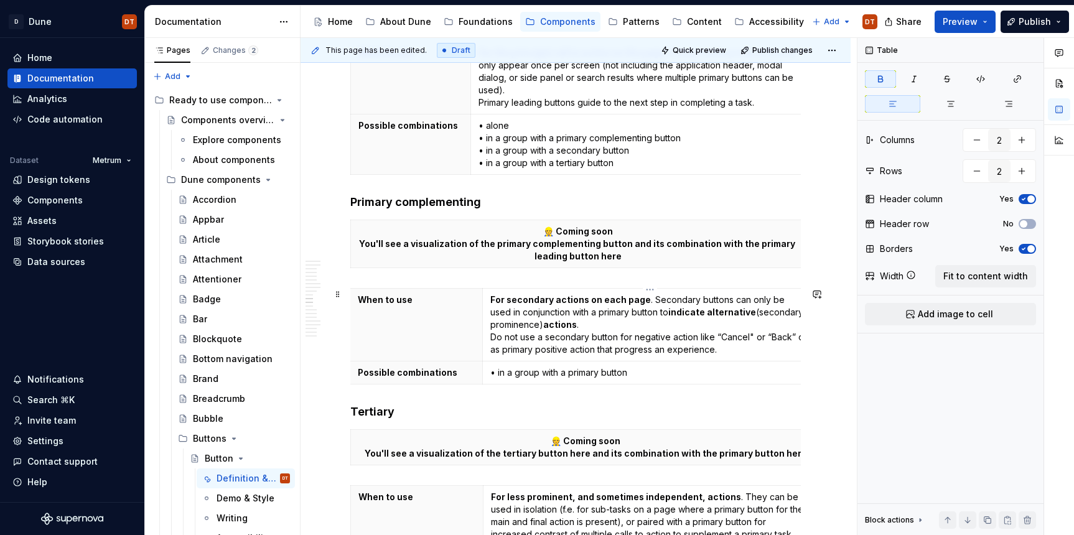
scroll to position [1360, 0]
click at [525, 319] on p "For secondary actions on each page . Secondary buttons can only be used in conj…" at bounding box center [650, 324] width 319 height 62
click at [525, 304] on p "For secondary actions on each page . Secondary buttons can only be used in conj…" at bounding box center [650, 324] width 319 height 62
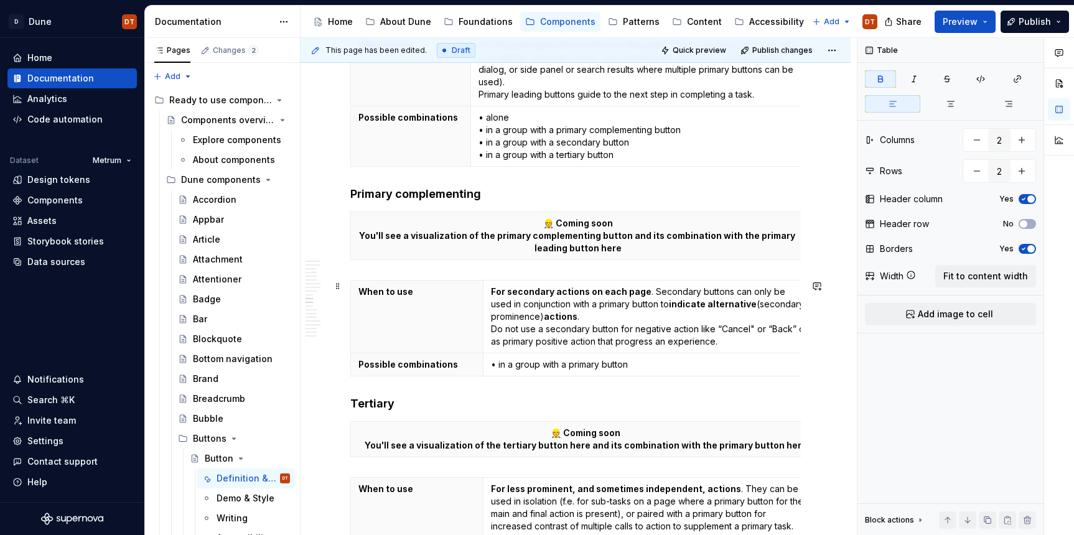
scroll to position [1370, 0]
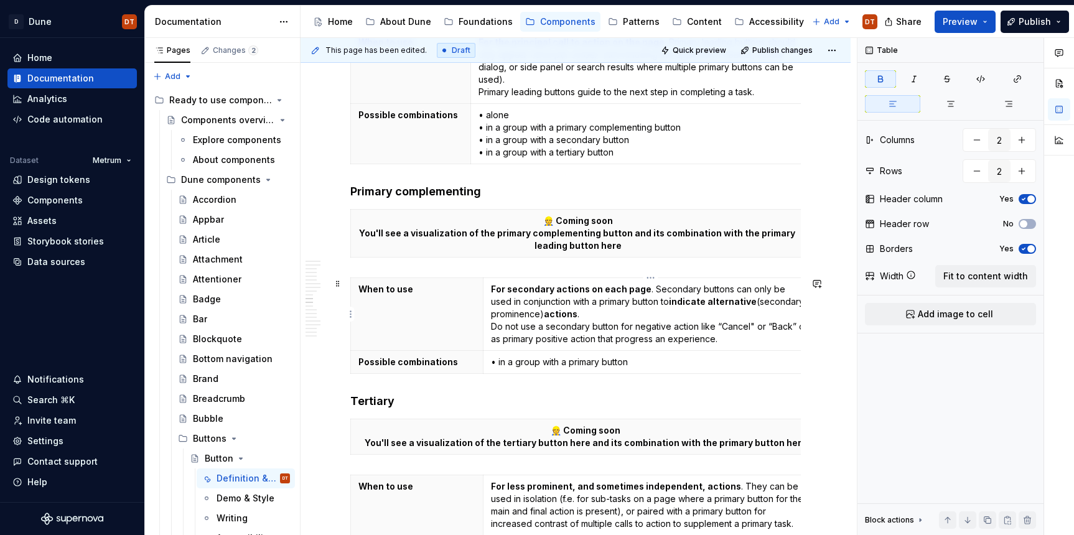
click at [551, 291] on strong "For secondary actions on each page" at bounding box center [571, 289] width 161 height 11
drag, startPoint x: 552, startPoint y: 289, endPoint x: 507, endPoint y: 293, distance: 45.0
click at [507, 293] on strong "For secondary actions on each page" at bounding box center [571, 289] width 161 height 11
click at [707, 293] on p "For primary complementing actions on each page . Secondary buttons can only be …" at bounding box center [650, 314] width 319 height 62
drag, startPoint x: 698, startPoint y: 289, endPoint x: 701, endPoint y: 304, distance: 14.5
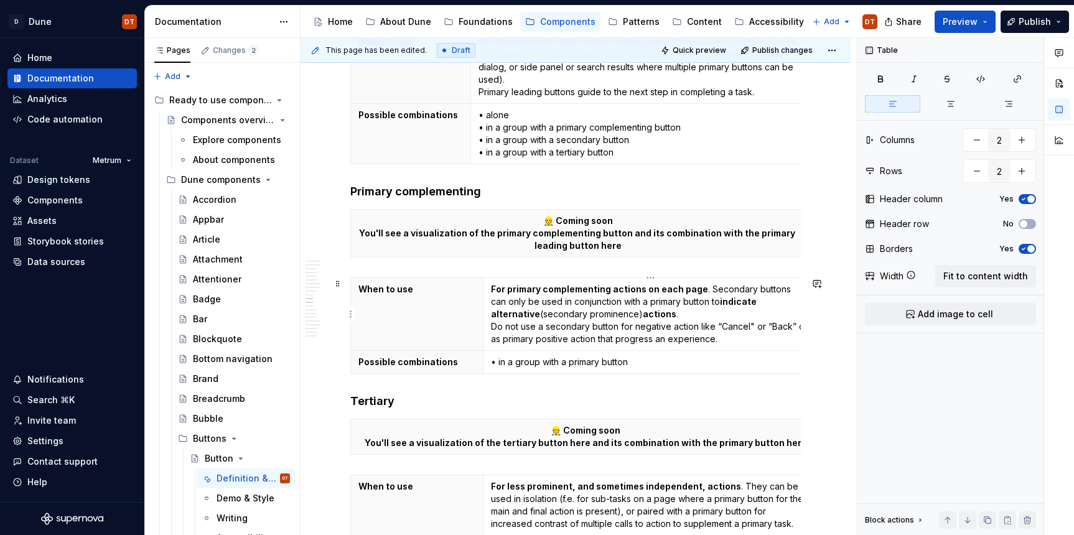
click at [698, 289] on strong "For primary complementing actions on each page" at bounding box center [599, 289] width 217 height 11
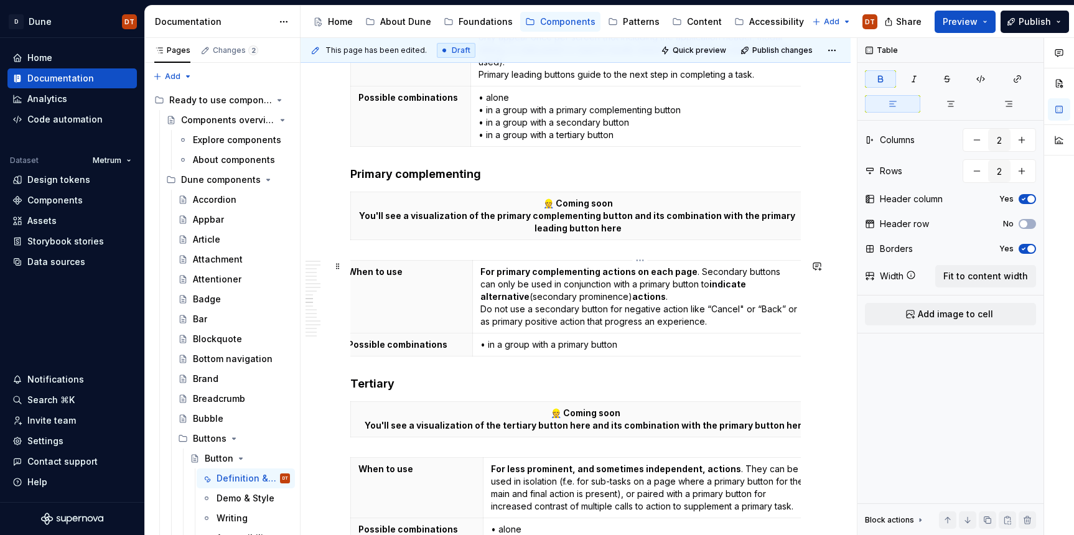
scroll to position [0, 0]
drag, startPoint x: 482, startPoint y: 306, endPoint x: 471, endPoint y: 308, distance: 10.7
click at [695, 289] on p "For primary complementing actions on each page (if applicable) . Secondary butt…" at bounding box center [639, 297] width 319 height 62
click at [540, 291] on p "For primary complementing actions on each page (if applicable) . Secondary butt…" at bounding box center [639, 297] width 319 height 62
click at [527, 286] on p "For primary complementing actions on each page (if applicable) . Secondary butt…" at bounding box center [639, 297] width 319 height 62
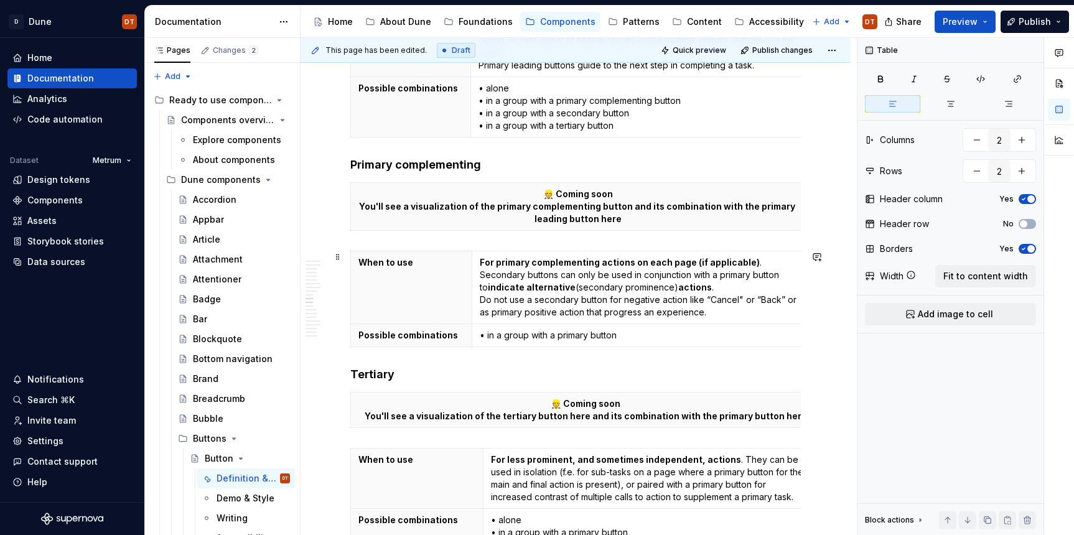
scroll to position [1409, 0]
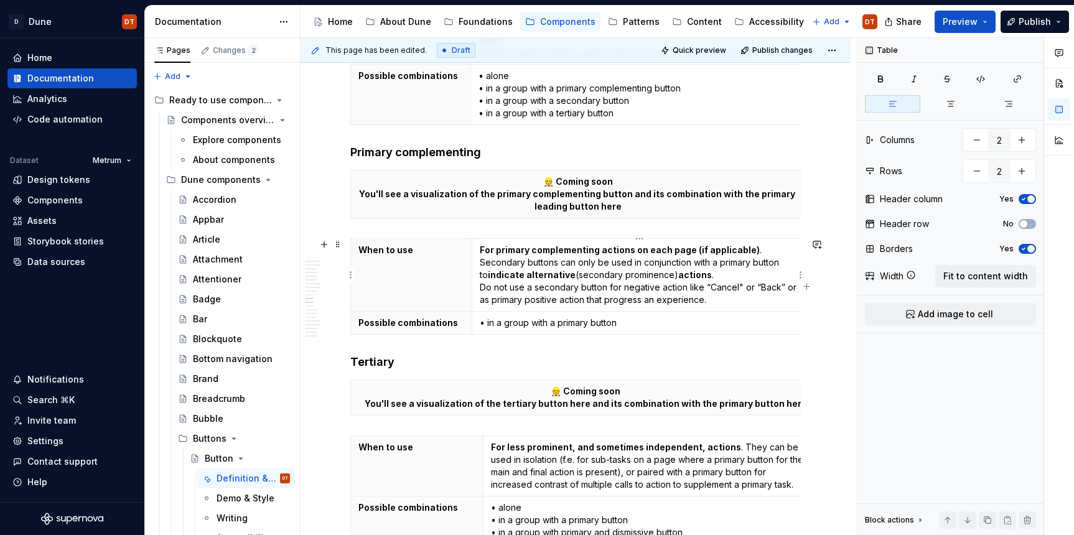
click at [520, 265] on p "For primary complementing actions on each page (if applicable) . Secondary butt…" at bounding box center [639, 275] width 319 height 62
click at [525, 259] on p "For primary complementing actions on each page (if applicable) . Secondary butt…" at bounding box center [639, 275] width 319 height 62
drag, startPoint x: 499, startPoint y: 261, endPoint x: 475, endPoint y: 263, distance: 24.3
click at [475, 263] on td "For primary complementing actions on each page (if applicable) . Secondary butt…" at bounding box center [639, 275] width 335 height 73
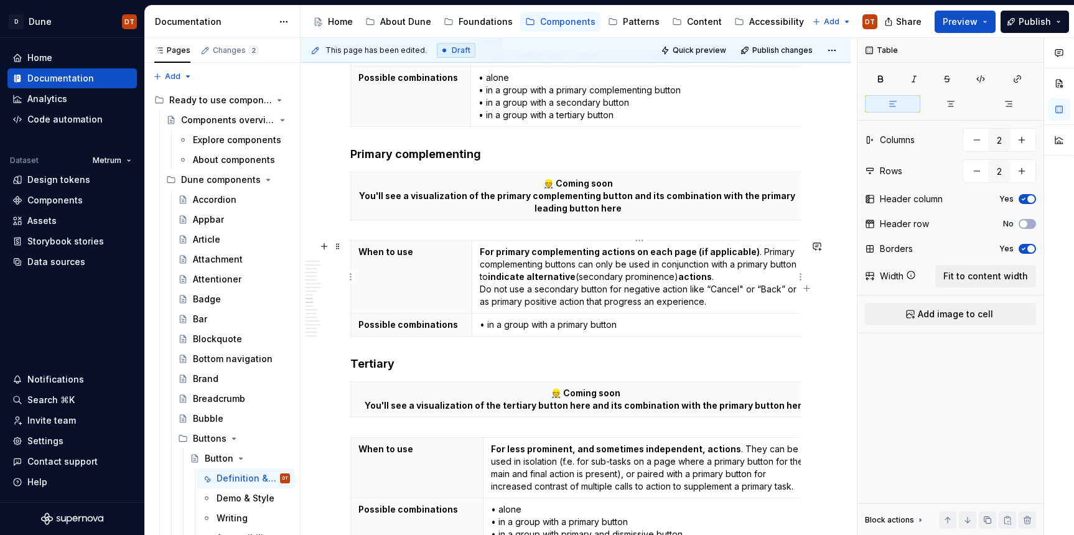
click at [648, 267] on p "For primary complementing actions on each page (if applicable) . Primary comple…" at bounding box center [639, 277] width 319 height 62
drag, startPoint x: 688, startPoint y: 266, endPoint x: 699, endPoint y: 266, distance: 10.6
click at [688, 266] on p "For primary complementing actions on each page (if applicable) . Primary comple…" at bounding box center [639, 277] width 319 height 62
click at [778, 263] on p "For primary complementing actions on each page (if applicable) . Primary comple…" at bounding box center [639, 277] width 319 height 62
drag, startPoint x: 627, startPoint y: 284, endPoint x: 618, endPoint y: 283, distance: 10.0
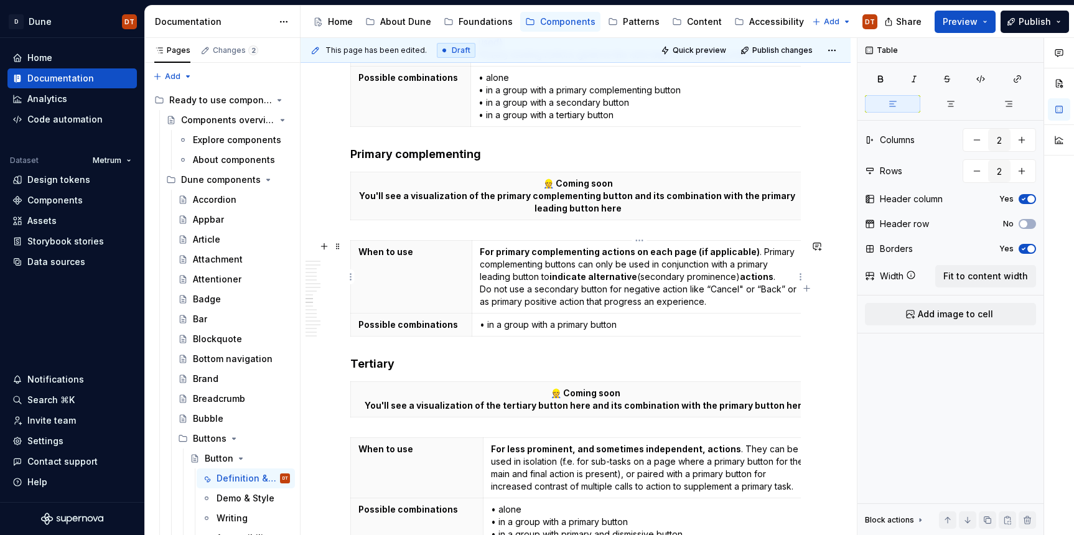
click at [627, 284] on p "For primary complementing actions on each page (if applicable) . Primary comple…" at bounding box center [639, 277] width 319 height 62
click at [607, 279] on strong "indicate alternative" at bounding box center [594, 276] width 88 height 11
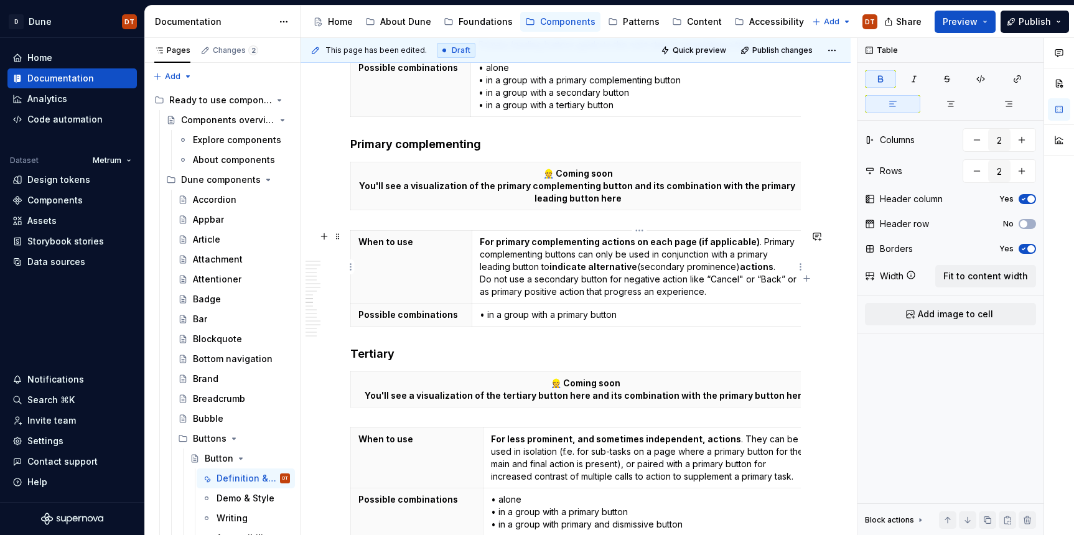
scroll to position [1421, 0]
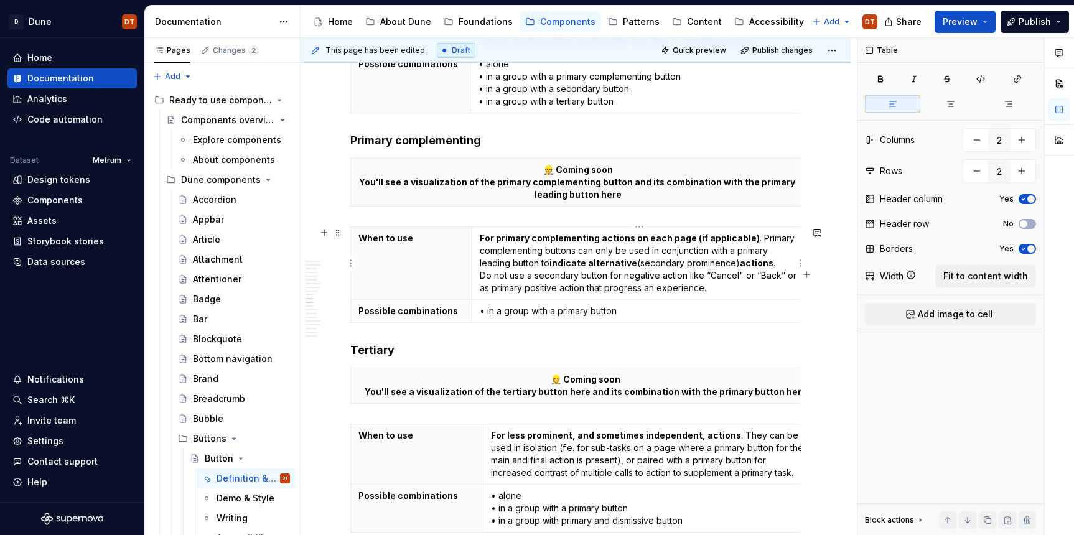
click at [596, 273] on p "For primary complementing actions on each page (if applicable) . Primary comple…" at bounding box center [639, 263] width 319 height 62
click at [607, 264] on strong "indicate alternative" at bounding box center [594, 263] width 88 height 11
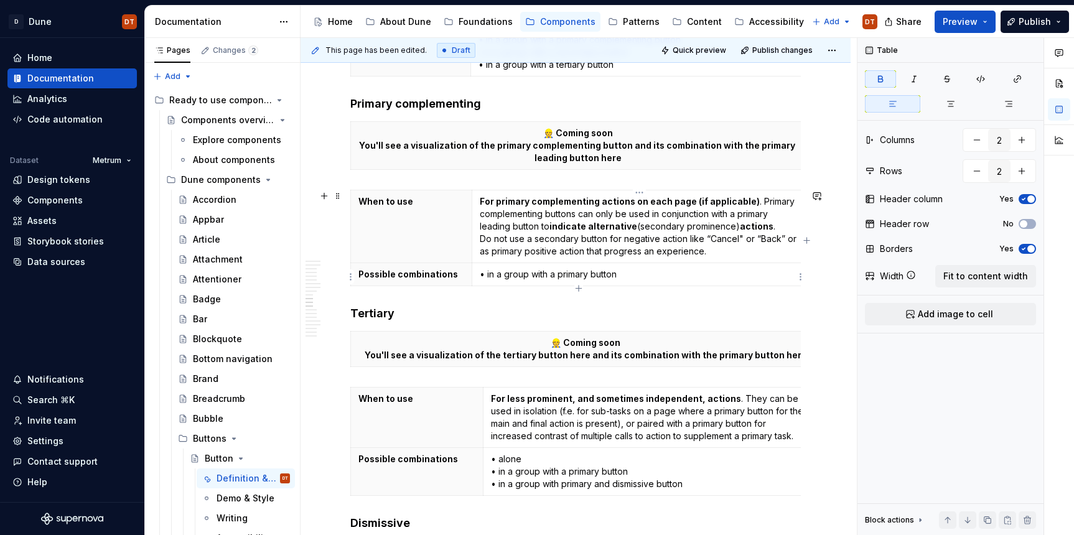
scroll to position [1459, 0]
click at [669, 235] on p "For primary complementing actions on each page (if applicable) . Primary comple…" at bounding box center [639, 225] width 319 height 62
click at [675, 226] on p "For primary complementing actions on each page (if applicable) . Primary comple…" at bounding box center [639, 225] width 319 height 62
click at [680, 225] on p "For primary complementing actions on each page (if applicable) . Primary comple…" at bounding box center [639, 225] width 319 height 62
click at [615, 228] on strong "indicate alternative" at bounding box center [594, 225] width 88 height 11
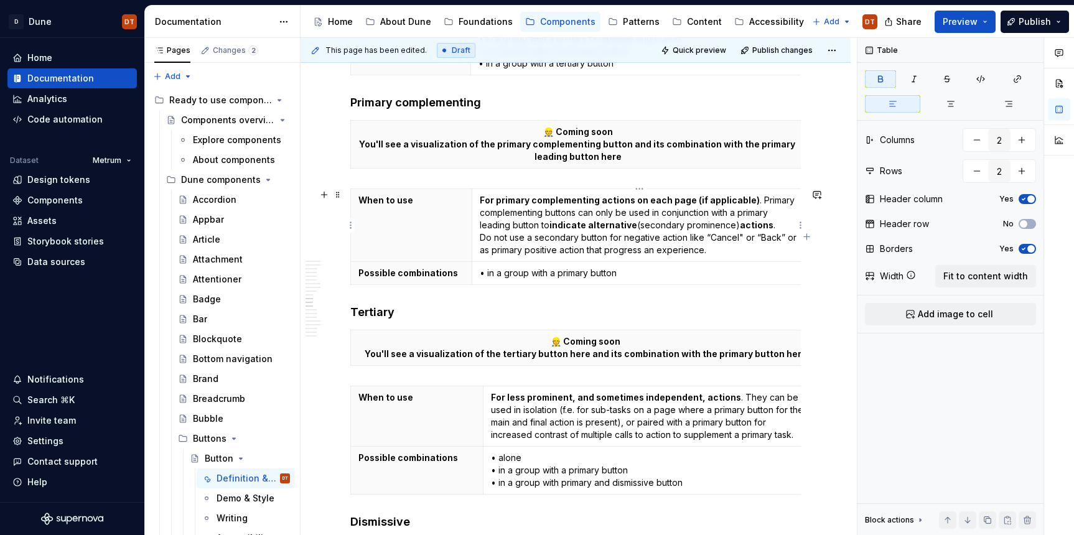
click at [596, 227] on strong "indicate alternative" at bounding box center [594, 225] width 88 height 11
click at [590, 228] on strong "indicate alternative" at bounding box center [594, 225] width 88 height 11
click at [622, 225] on strong "indicate alternative" at bounding box center [594, 225] width 88 height 11
click at [601, 227] on strong "indicate alternative" at bounding box center [594, 225] width 88 height 11
click at [560, 235] on p "For primary complementing actions on each page (if applicable) . Primary comple…" at bounding box center [639, 225] width 319 height 62
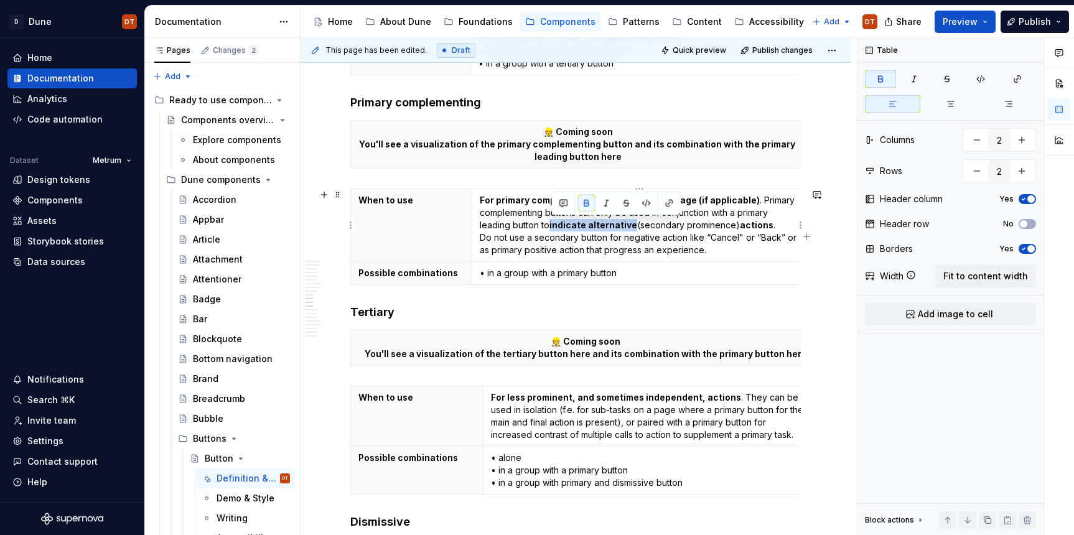
drag, startPoint x: 551, startPoint y: 226, endPoint x: 632, endPoint y: 223, distance: 81.0
click at [632, 223] on p "For primary complementing actions on each page (if applicable) . Primary comple…" at bounding box center [639, 225] width 319 height 62
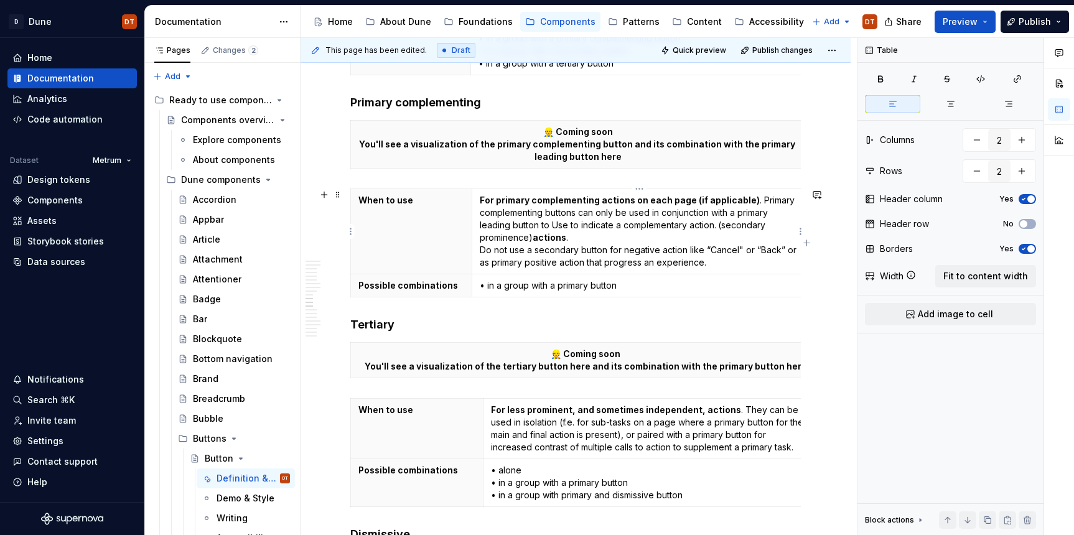
click at [574, 228] on p "For primary complementing actions on each page (if applicable) . Primary comple…" at bounding box center [639, 231] width 319 height 75
drag, startPoint x: 553, startPoint y: 227, endPoint x: 580, endPoint y: 225, distance: 27.5
click at [580, 225] on p "For primary complementing actions on each page (if applicable) . Primary comple…" at bounding box center [639, 231] width 319 height 75
click at [701, 231] on p "For primary complementing actions on each page (if applicable) . Primary comple…" at bounding box center [639, 231] width 319 height 75
click at [695, 228] on p "For primary complementing actions on each page (if applicable) . Primary comple…" at bounding box center [639, 231] width 319 height 75
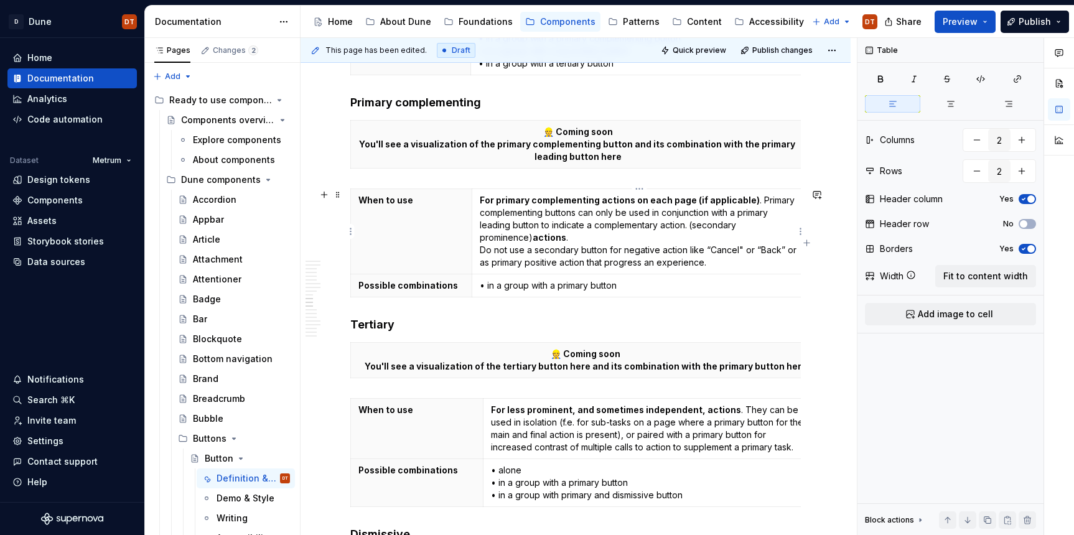
click at [687, 227] on p "For primary complementing actions on each page (if applicable) . Primary comple…" at bounding box center [639, 231] width 319 height 75
click at [697, 225] on p "For primary complementing actions on each page (if applicable) . Primary comple…" at bounding box center [639, 231] width 319 height 75
click at [692, 225] on p "For primary complementing actions on each page (if applicable) . Primary comple…" at bounding box center [639, 231] width 319 height 75
click at [726, 225] on p "For primary complementing actions on each page (if applicable) . Primary comple…" at bounding box center [639, 231] width 319 height 75
drag, startPoint x: 739, startPoint y: 225, endPoint x: 758, endPoint y: 223, distance: 19.5
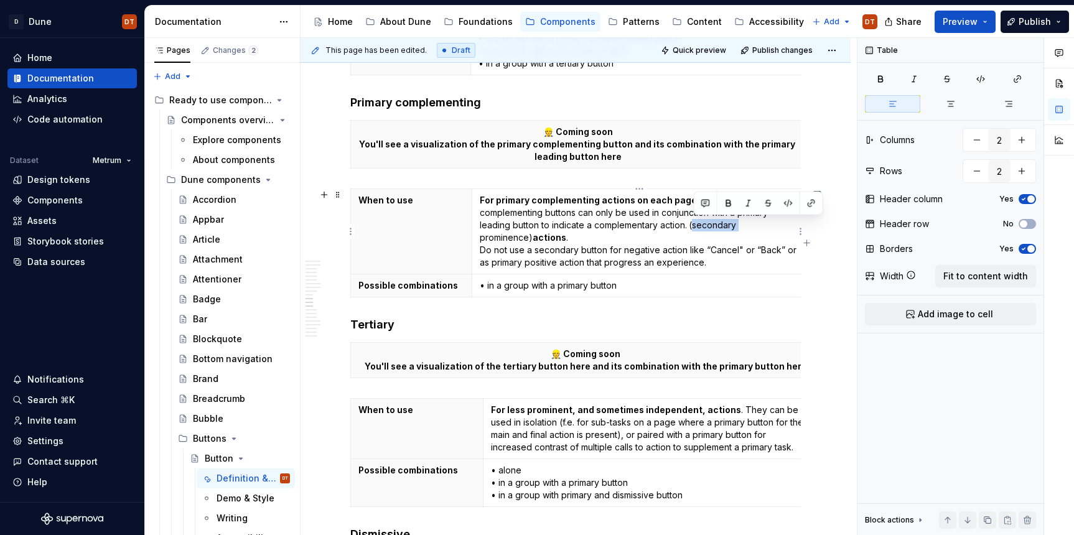
click at [693, 225] on p "For primary complementing actions on each page (if applicable) . Primary comple…" at bounding box center [639, 231] width 319 height 75
click at [689, 226] on strong at bounding box center [688, 225] width 2 height 11
drag, startPoint x: 741, startPoint y: 226, endPoint x: 785, endPoint y: 223, distance: 43.7
click at [786, 223] on p "For primary complementing actions on each page (if applicable) . Primary comple…" at bounding box center [639, 231] width 319 height 75
drag, startPoint x: 723, startPoint y: 223, endPoint x: 733, endPoint y: 224, distance: 9.4
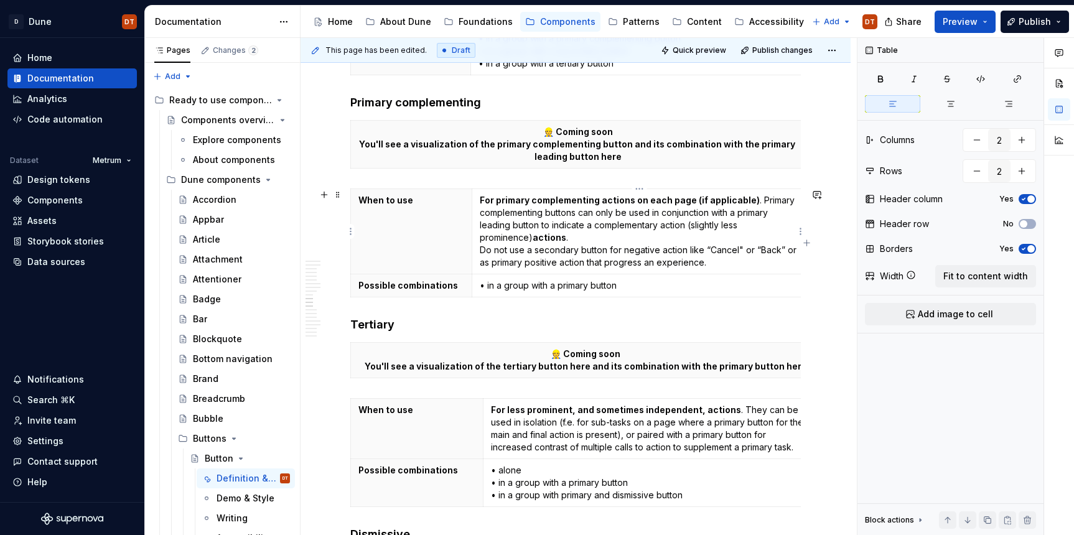
click at [723, 223] on p "For primary complementing actions on each page (if applicable) . Primary comple…" at bounding box center [639, 231] width 319 height 75
click at [739, 223] on p "For primary complementing actions on each page (if applicable) . Primary comple…" at bounding box center [639, 231] width 319 height 75
click at [790, 225] on p "For primary complementing actions on each page (if applicable) . Primary comple…" at bounding box center [639, 231] width 319 height 75
click at [480, 237] on p "For primary complementing actions on each page (if applicable) . Primary comple…" at bounding box center [639, 231] width 319 height 75
click at [522, 240] on p "For primary complementing actions on each page (if applicable) . Primary comple…" at bounding box center [639, 231] width 319 height 75
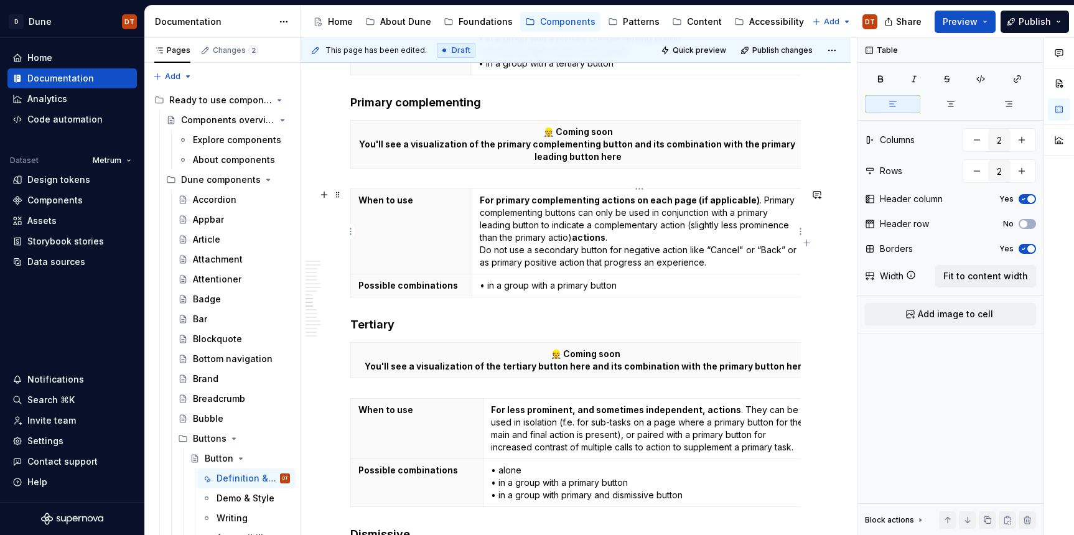
click at [517, 239] on p "For primary complementing actions on each page (if applicable) . Primary comple…" at bounding box center [639, 231] width 319 height 75
drag, startPoint x: 514, startPoint y: 239, endPoint x: 546, endPoint y: 238, distance: 31.8
click at [547, 238] on p "For primary complementing actions on each page (if applicable) . Primary comple…" at bounding box center [639, 231] width 319 height 75
drag, startPoint x: 550, startPoint y: 238, endPoint x: 517, endPoint y: 240, distance: 32.4
click at [517, 240] on p "For primary complementing actions on each page (if applicable) . Primary comple…" at bounding box center [639, 231] width 319 height 75
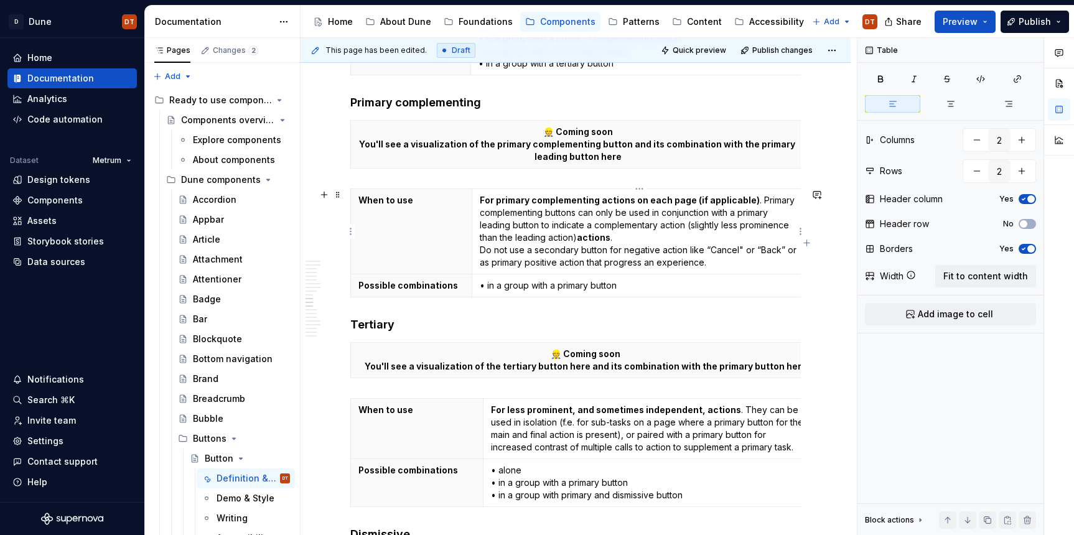
click at [698, 225] on p "For primary complementing actions on each page (if applicable) . Primary comple…" at bounding box center [639, 231] width 319 height 75
click at [704, 226] on p "For primary complementing actions on each page (if applicable) . Primary comple…" at bounding box center [639, 231] width 319 height 75
click at [688, 226] on p "For primary complementing actions on each page (if applicable) . Primary comple…" at bounding box center [639, 231] width 319 height 75
click at [653, 223] on p "For primary complementing actions on each page (if applicable) . Primary comple…" at bounding box center [639, 231] width 319 height 75
drag, startPoint x: 662, startPoint y: 225, endPoint x: 688, endPoint y: 220, distance: 25.9
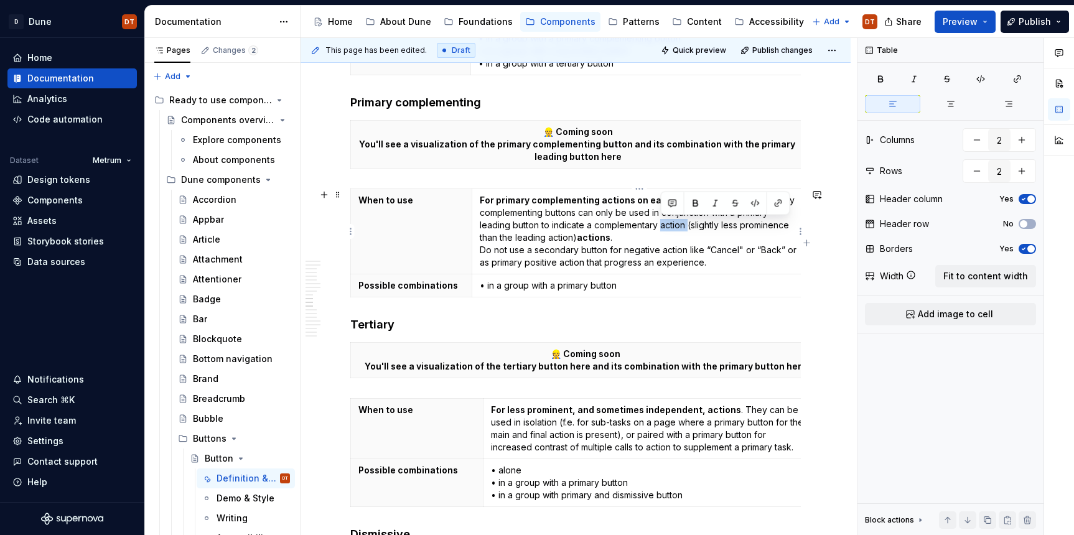
click at [689, 223] on p "For primary complementing actions on each page (if applicable) . Primary comple…" at bounding box center [639, 231] width 319 height 75
click at [504, 239] on p "For primary complementing actions on each page (if applicable) . Primary comple…" at bounding box center [639, 231] width 319 height 75
click at [496, 238] on p "For primary complementing actions on each page (if applicable) . Primary comple…" at bounding box center [639, 231] width 319 height 75
click at [529, 237] on p "For primary complementing actions on each page (if applicable) . Primary comple…" at bounding box center [639, 231] width 319 height 75
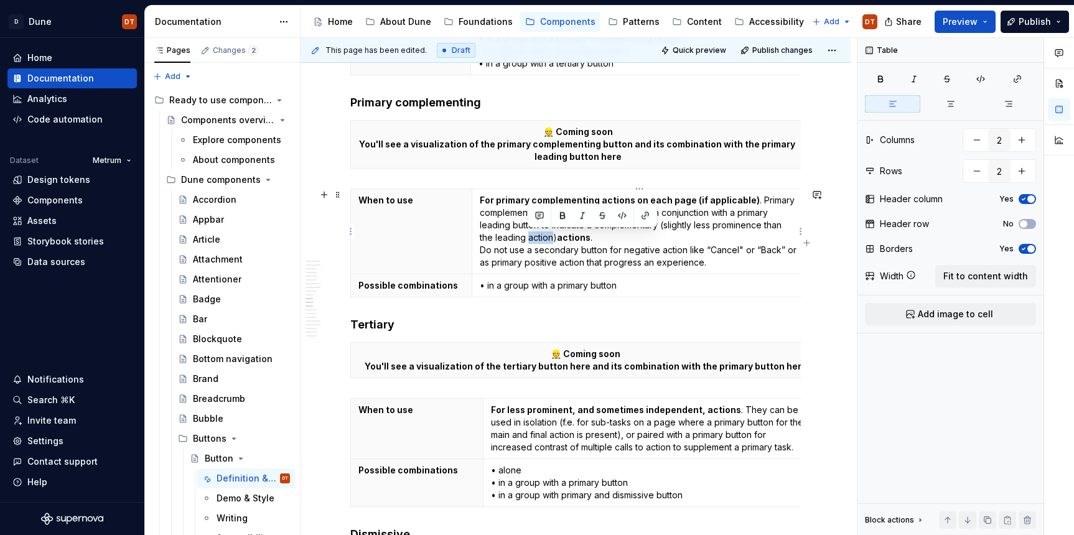
drag, startPoint x: 536, startPoint y: 237, endPoint x: 555, endPoint y: 237, distance: 18.7
click at [555, 237] on p "For primary complementing actions on each page (if applicable) . Primary comple…" at bounding box center [639, 231] width 319 height 75
click at [606, 238] on p "For primary complementing actions on each page (if applicable) . Primary comple…" at bounding box center [639, 231] width 319 height 75
click at [590, 235] on p "For primary complementing actions on each page (if applicable) . Primary comple…" at bounding box center [639, 231] width 319 height 75
click at [577, 228] on p "For primary complementing actions on each page (if applicable) . Primary comple…" at bounding box center [639, 231] width 319 height 75
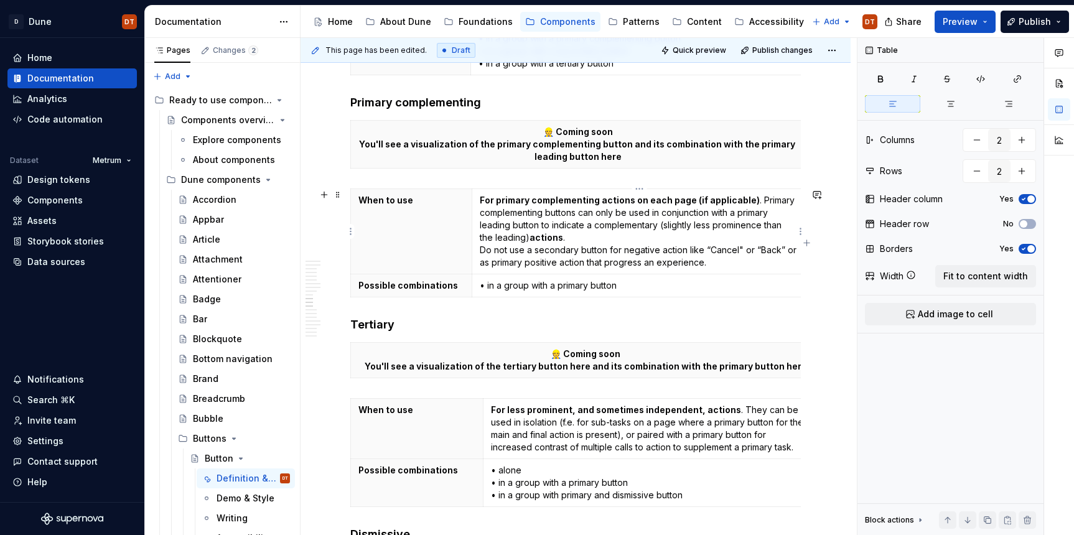
click at [603, 223] on p "For primary complementing actions on each page (if applicable) . Primary comple…" at bounding box center [639, 231] width 319 height 75
click at [581, 226] on p "For primary complementing actions on each page (if applicable) . Primary comple…" at bounding box center [639, 231] width 319 height 75
click at [620, 225] on p "For primary complementing actions on each page (if applicable) . Primary comple…" at bounding box center [639, 231] width 319 height 75
click at [644, 227] on p "For primary complementing actions on each page (if applicable) . Primary comple…" at bounding box center [639, 231] width 319 height 75
drag, startPoint x: 576, startPoint y: 226, endPoint x: 563, endPoint y: 232, distance: 14.5
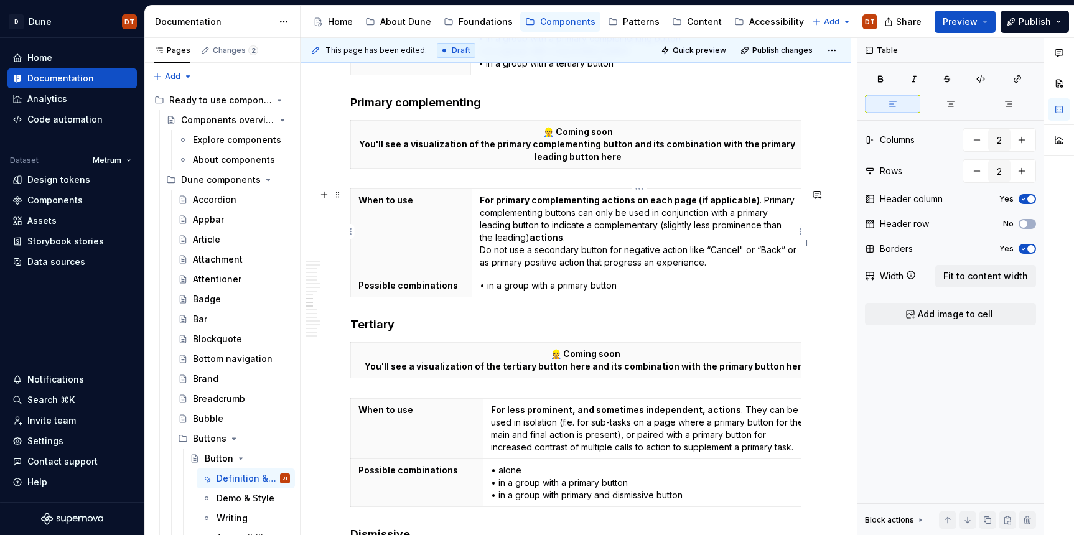
click at [575, 226] on p "For primary complementing actions on each page (if applicable) . Primary comple…" at bounding box center [639, 231] width 319 height 75
drag, startPoint x: 530, startPoint y: 240, endPoint x: 564, endPoint y: 238, distance: 33.6
click at [564, 238] on p "For primary complementing actions on each page (if applicable) . Primary comple…" at bounding box center [639, 231] width 319 height 75
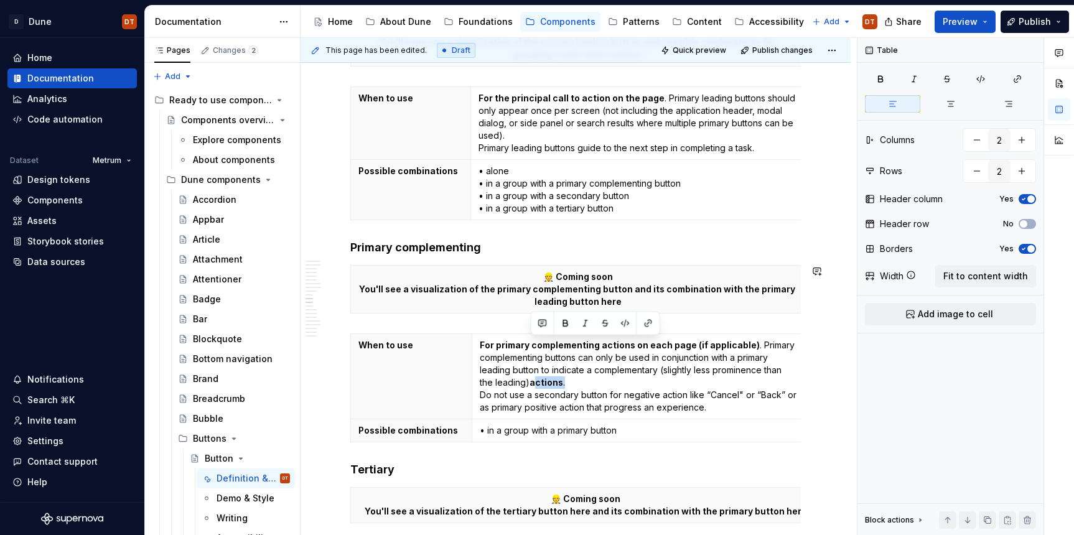
scroll to position [1313, 0]
click at [627, 386] on p "For primary complementing actions on each page (if applicable) . Primary comple…" at bounding box center [639, 377] width 319 height 75
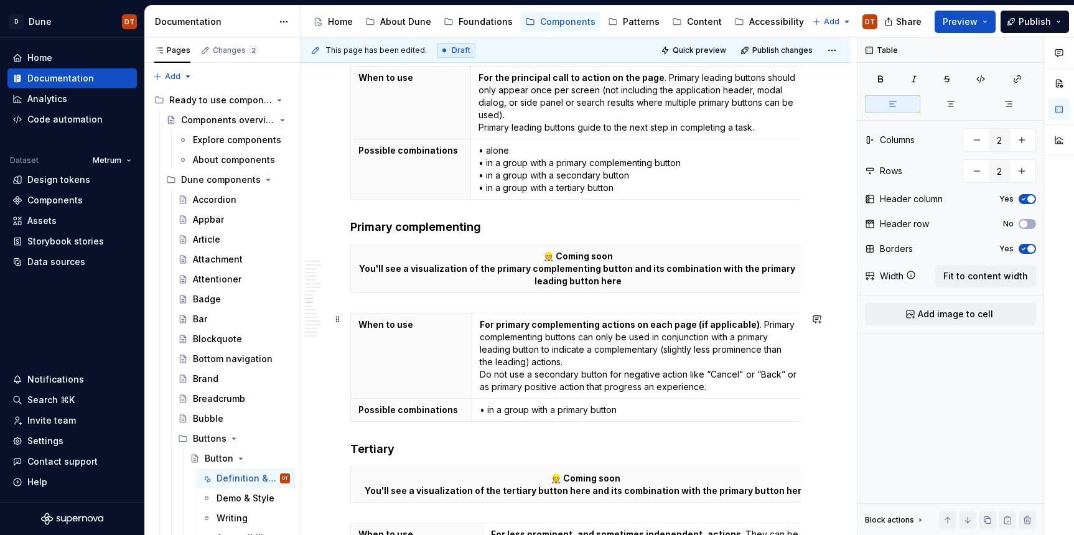
scroll to position [1333, 0]
click at [522, 361] on p "For primary complementing actions on each page (if applicable) . Primary comple…" at bounding box center [639, 356] width 319 height 75
click at [530, 362] on strong at bounding box center [531, 362] width 2 height 11
click at [583, 365] on p "For primary complementing actions on each page (if applicable) . Primary comple…" at bounding box center [639, 356] width 319 height 75
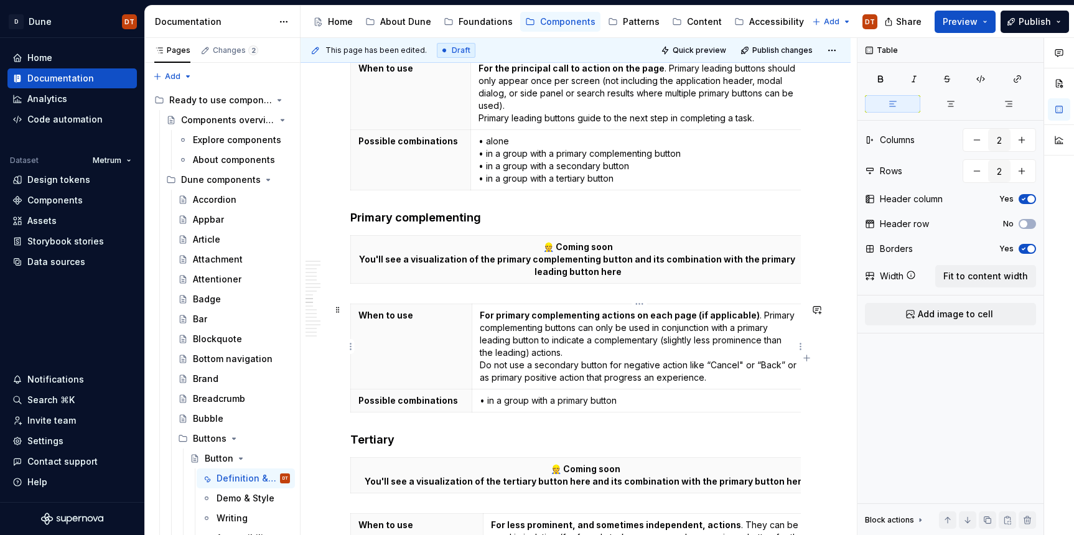
click at [558, 364] on p "For primary complementing actions on each page (if applicable) . Primary comple…" at bounding box center [639, 346] width 319 height 75
drag, startPoint x: 577, startPoint y: 365, endPoint x: 560, endPoint y: 362, distance: 17.1
click at [533, 367] on p "For primary complementing actions on each page (if applicable) . Primary comple…" at bounding box center [639, 346] width 319 height 75
drag, startPoint x: 687, startPoint y: 365, endPoint x: 694, endPoint y: 366, distance: 7.6
click at [687, 365] on p "For primary complementing actions on each page (if applicable) . Primary comple…" at bounding box center [639, 346] width 319 height 75
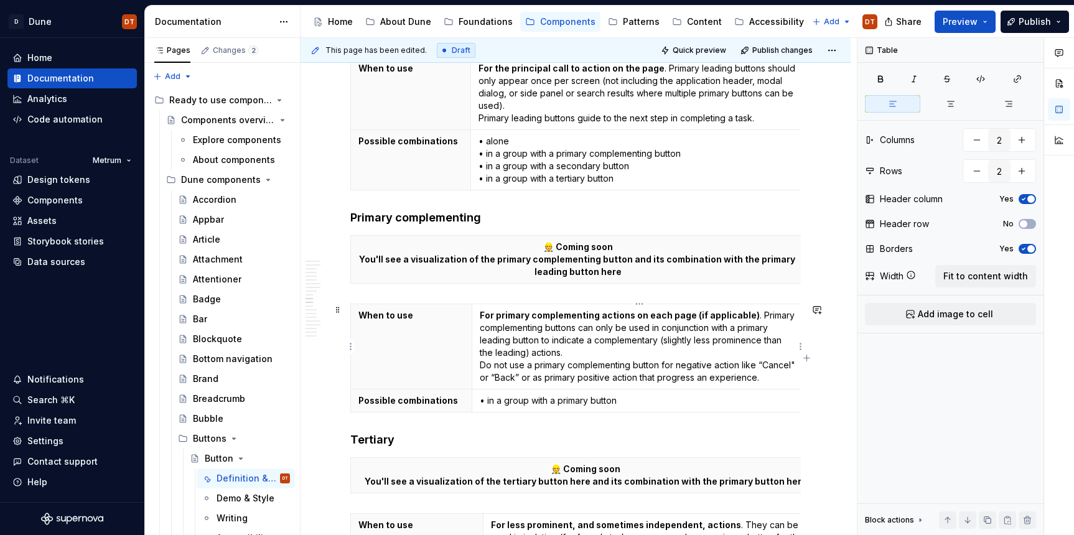
click at [695, 366] on p "For primary complementing actions on each page (if applicable) . Primary comple…" at bounding box center [639, 346] width 319 height 75
click at [698, 366] on p "For primary complementing actions on each page (if applicable) . Primary comple…" at bounding box center [639, 346] width 319 height 75
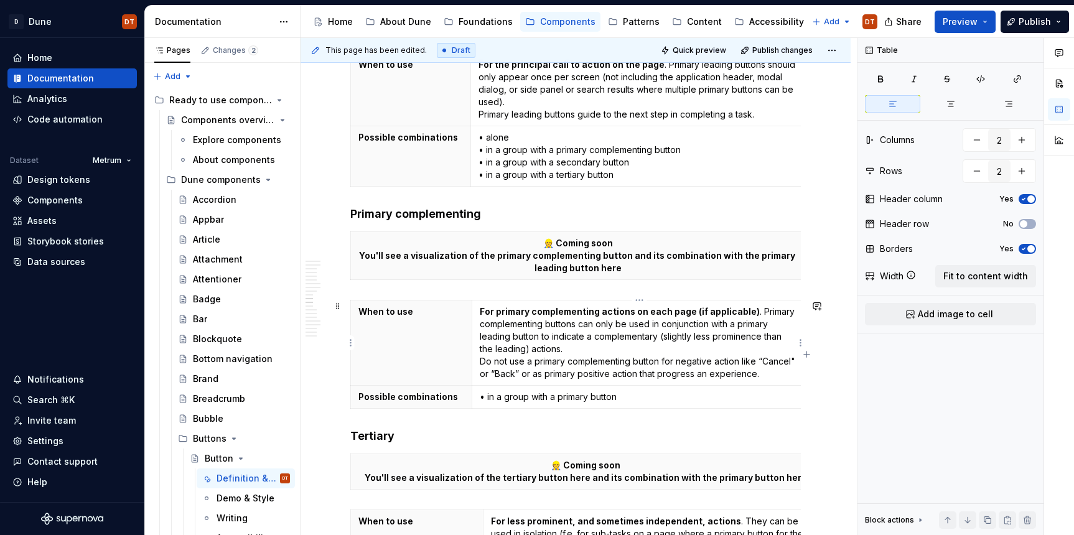
click at [532, 377] on p "For primary complementing actions on each page (if applicable) . Primary comple…" at bounding box center [639, 343] width 319 height 75
click at [566, 375] on p "For primary complementing actions on each page (if applicable) . Primary comple…" at bounding box center [639, 343] width 319 height 75
click at [580, 374] on p "For primary complementing actions on each page (if applicable) . Primary comple…" at bounding box center [639, 343] width 319 height 75
click at [584, 375] on p "For primary complementing actions on each page (if applicable) . Primary comple…" at bounding box center [639, 343] width 319 height 75
click at [596, 374] on p "For primary complementing actions on each page (if applicable) . Primary comple…" at bounding box center [639, 343] width 319 height 75
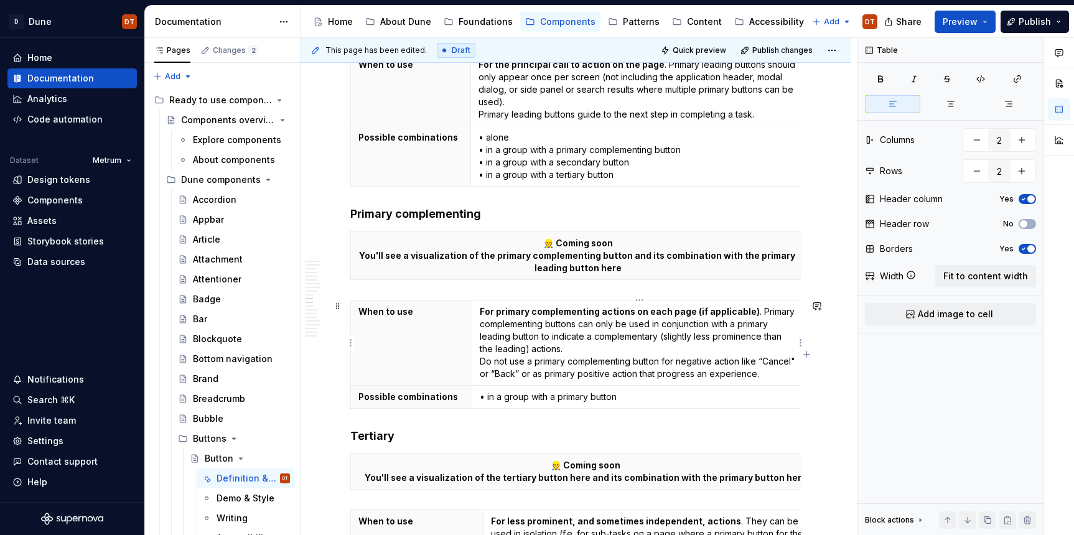
click at [624, 363] on p "For primary complementing actions on each page (if applicable) . Primary comple…" at bounding box center [639, 343] width 319 height 75
click at [656, 364] on p "For primary complementing actions on each page (if applicable) . Primary comple…" at bounding box center [639, 343] width 319 height 75
click at [661, 363] on p "For primary complementing actions on each page (if applicable) . Primary comple…" at bounding box center [639, 343] width 319 height 75
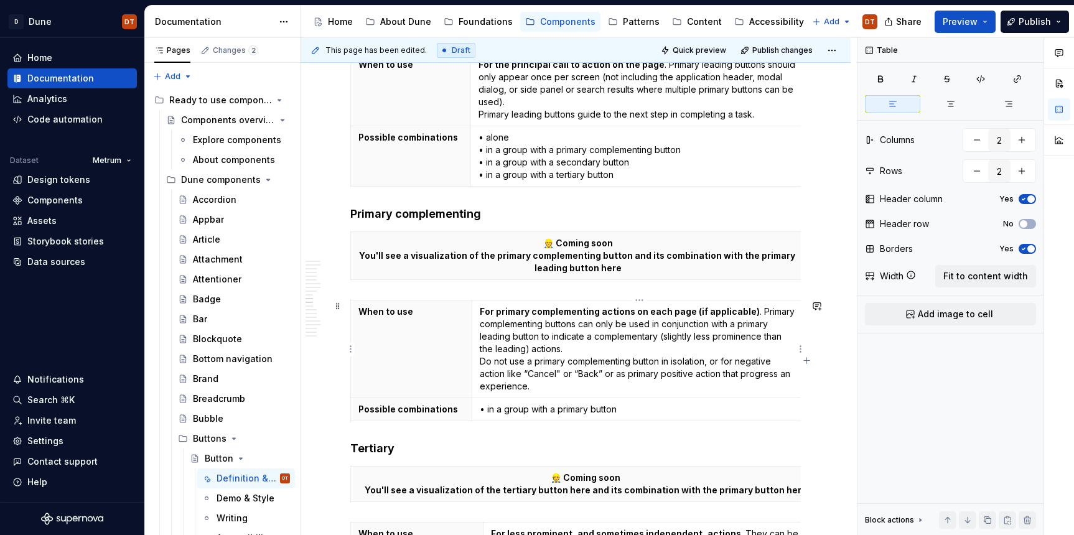
click at [628, 376] on p "For primary complementing actions on each page (if applicable) . Primary comple…" at bounding box center [639, 349] width 319 height 87
click at [667, 374] on p "For primary complementing actions on each page (if applicable) . Primary comple…" at bounding box center [639, 349] width 319 height 87
click at [660, 377] on p "For primary complementing actions on each page (if applicable) . Primary comple…" at bounding box center [639, 349] width 319 height 87
click at [638, 374] on p "For primary complementing actions on each page (if applicable) . Primary comple…" at bounding box center [639, 349] width 319 height 87
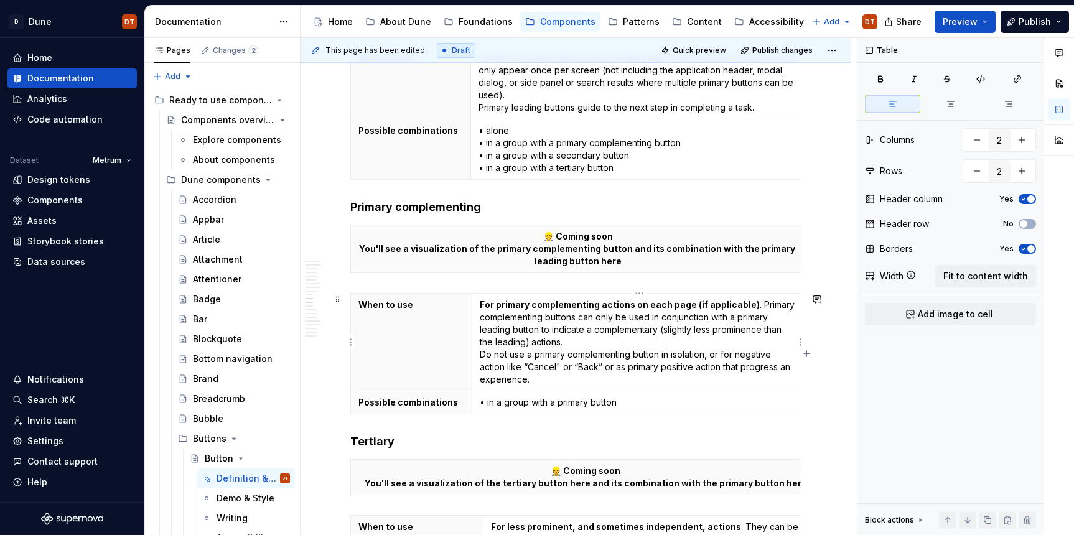
click at [555, 378] on p "For primary complementing actions on each page (if applicable) . Primary comple…" at bounding box center [639, 342] width 319 height 87
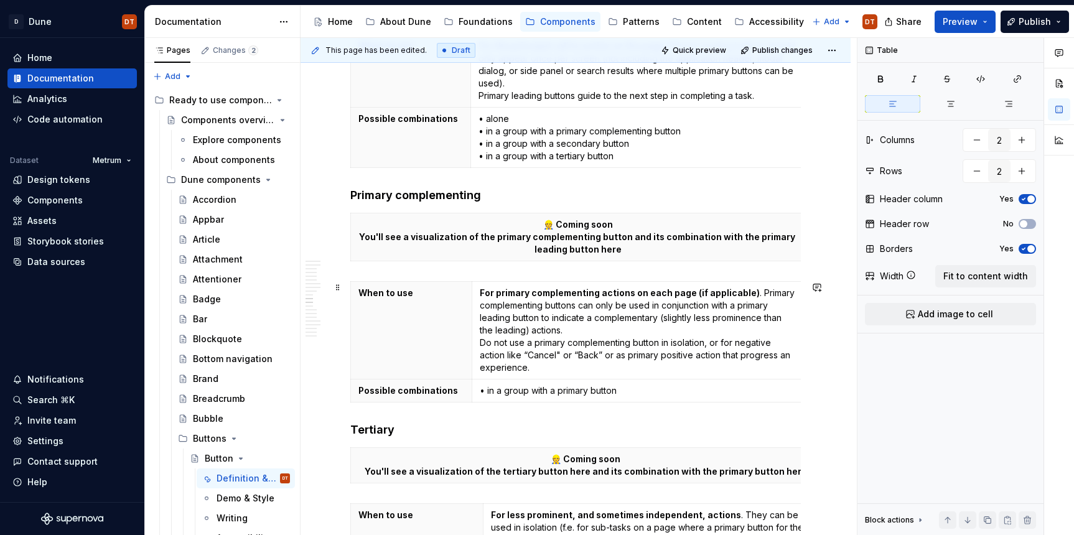
scroll to position [1371, 0]
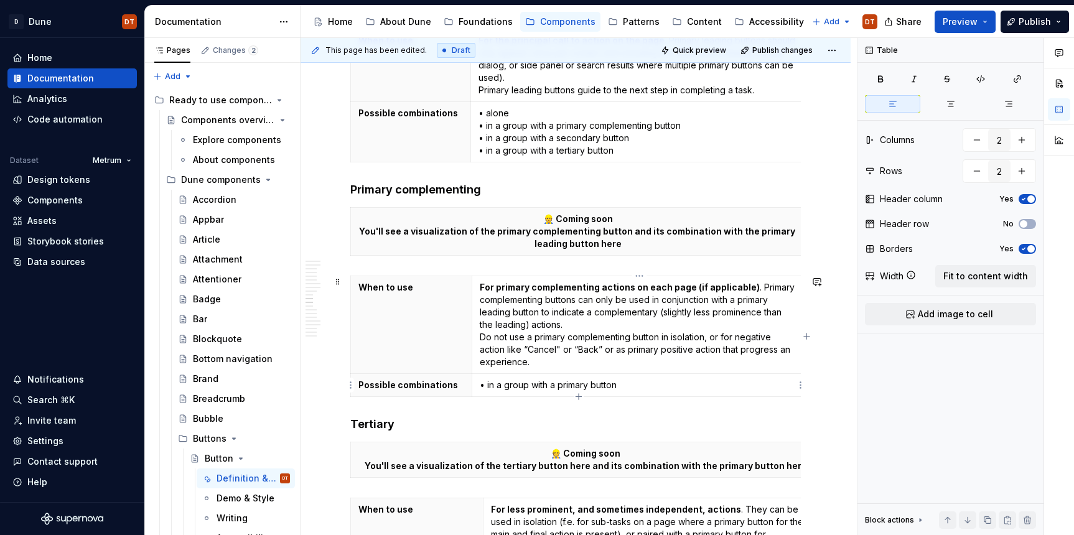
click at [579, 386] on p "• in a group with a primary button" at bounding box center [639, 385] width 319 height 12
drag, startPoint x: 487, startPoint y: 384, endPoint x: 535, endPoint y: 375, distance: 48.7
click at [488, 383] on p "• in a group with a primary button" at bounding box center [639, 385] width 319 height 12
type textarea "*"
click at [487, 384] on p "• in a group with a primary button" at bounding box center [639, 385] width 319 height 12
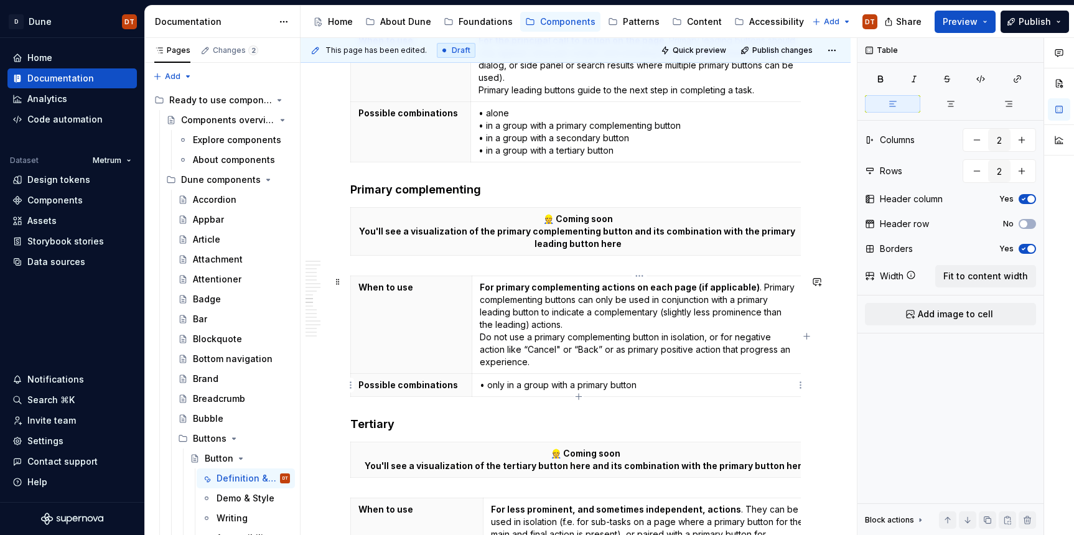
click at [566, 386] on p "• only in a group with a primary button" at bounding box center [639, 385] width 319 height 12
drag, startPoint x: 578, startPoint y: 383, endPoint x: 600, endPoint y: 385, distance: 22.4
click at [578, 383] on p "• only in a group with a primary button" at bounding box center [639, 385] width 319 height 12
click at [557, 385] on p "• only in a group with a primary button" at bounding box center [639, 385] width 319 height 12
click at [573, 385] on p "• only in a group with a primary button" at bounding box center [639, 385] width 319 height 12
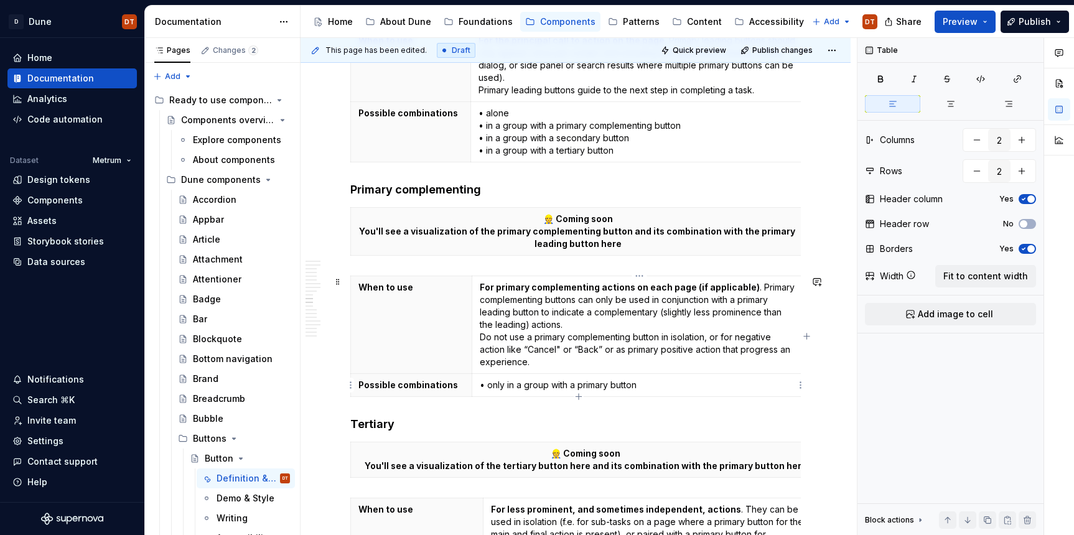
click at [613, 383] on p "• only in a group with a primary button" at bounding box center [639, 385] width 319 height 12
click at [548, 383] on p "• only in a group with a primary leading button" at bounding box center [639, 385] width 319 height 12
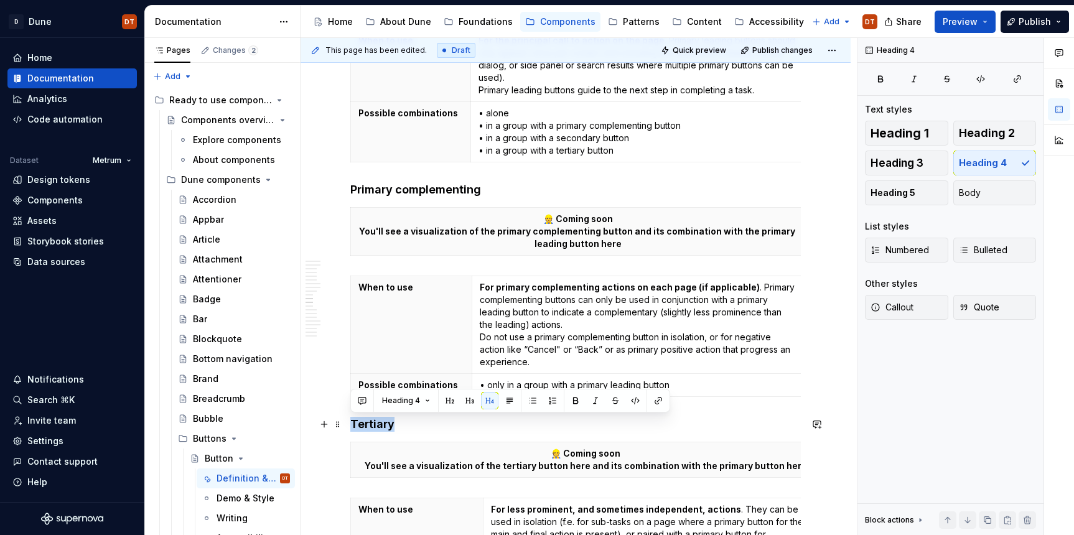
drag, startPoint x: 396, startPoint y: 421, endPoint x: 345, endPoint y: 422, distance: 50.4
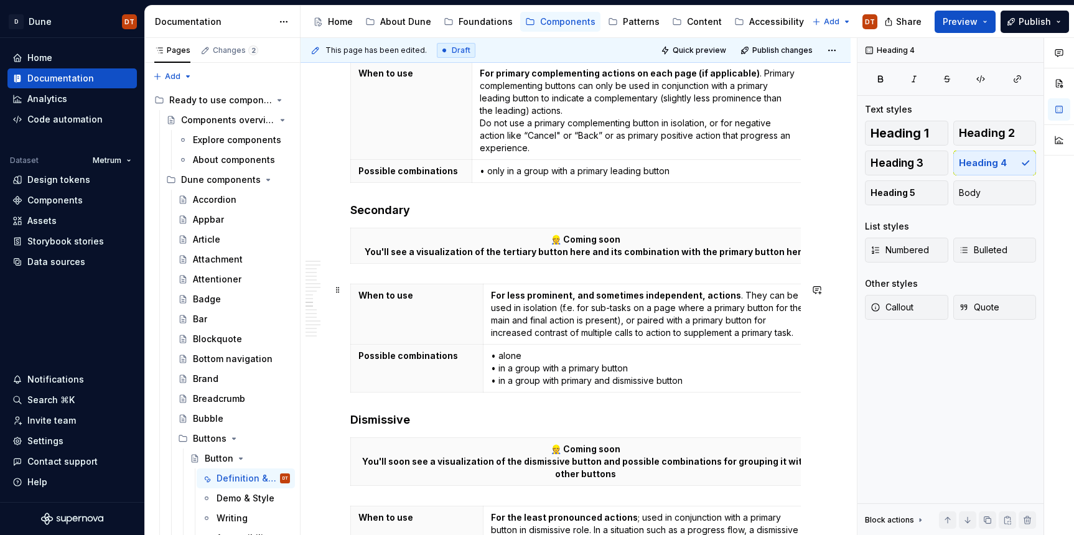
scroll to position [1592, 0]
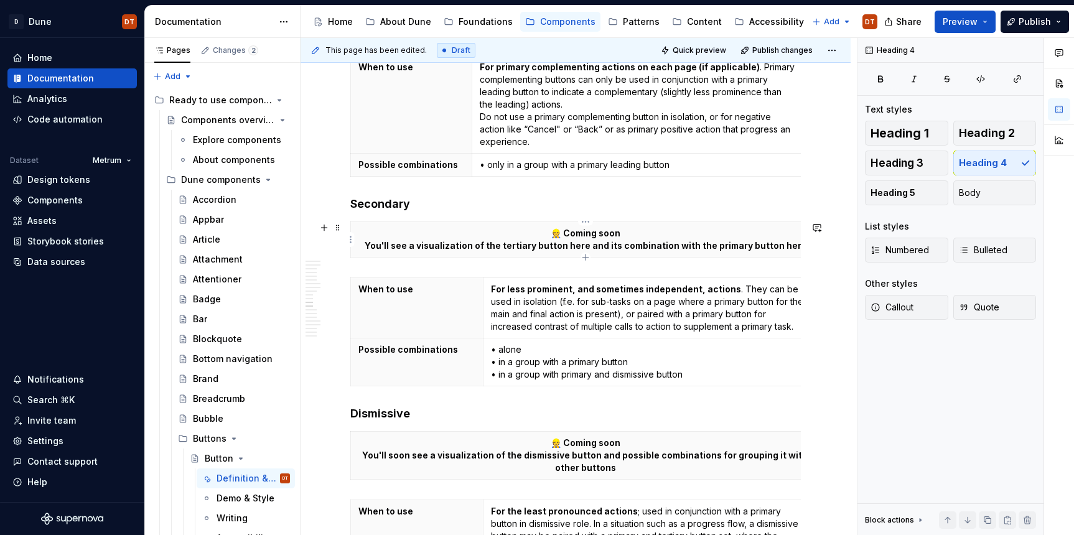
click at [481, 248] on p "👷 Coming soon You'll see a visualization of the tertiary button here and its co…" at bounding box center [586, 239] width 454 height 25
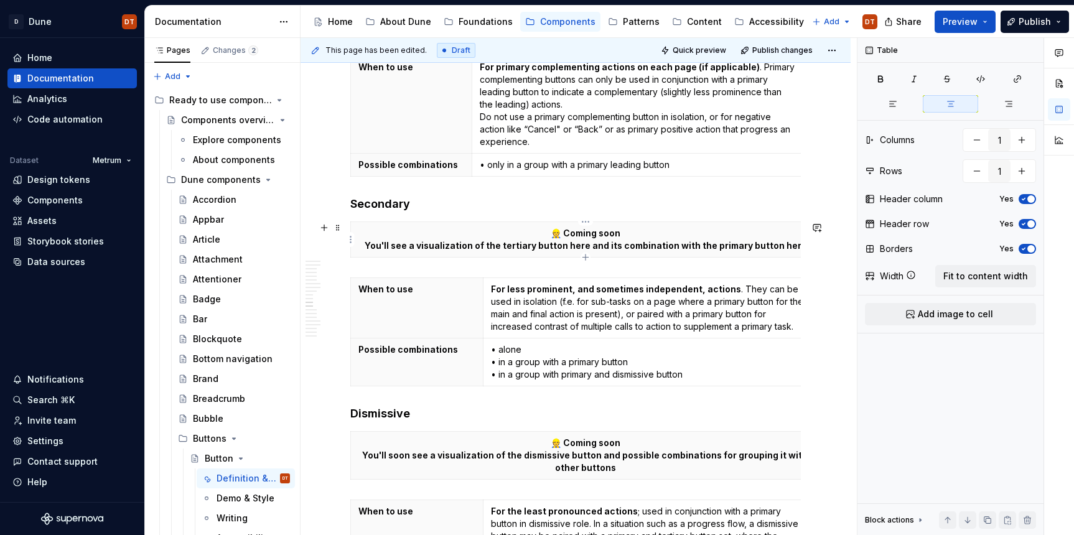
click at [523, 248] on p "👷 Coming soon You'll see a visualization of the tertiary button here and its co…" at bounding box center [586, 239] width 454 height 25
drag, startPoint x: 539, startPoint y: 245, endPoint x: 507, endPoint y: 247, distance: 31.8
click at [507, 247] on p "👷 Coming soon You'll see a visualization of the tertiary button here and its co…" at bounding box center [586, 239] width 454 height 25
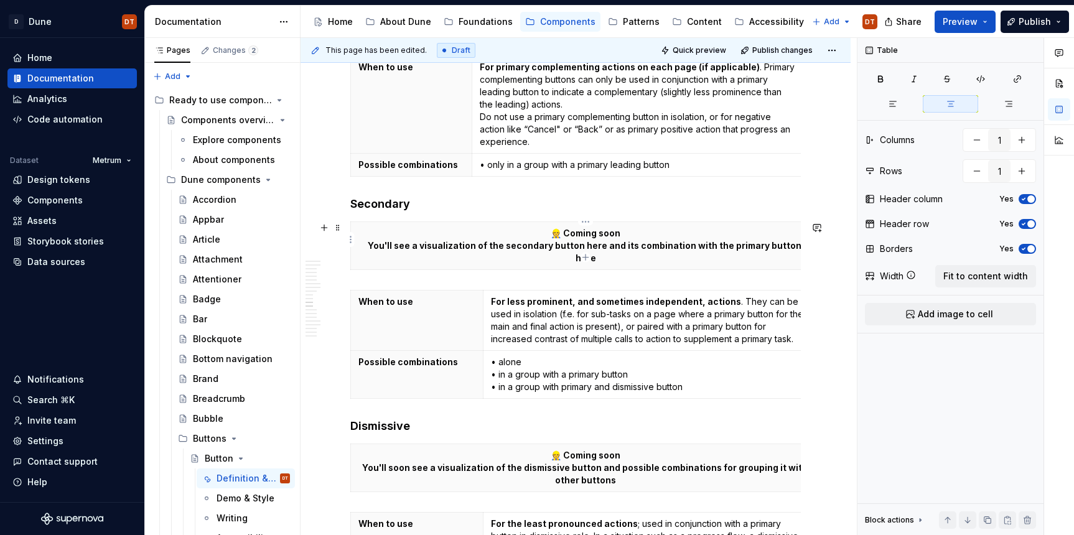
click at [748, 247] on p "👷 Coming soon You'll see a visualization of the secondary button here and its c…" at bounding box center [586, 245] width 454 height 37
click at [759, 247] on p "👷 Coming soon You'll see a visualization of the secondary button here and its c…" at bounding box center [586, 245] width 454 height 37
click at [750, 247] on p "👷 Coming soon You'll see a visualization of the secondary button here and its c…" at bounding box center [586, 245] width 454 height 37
click at [753, 245] on p "👷 Coming soon You'll see a visualization of the secondary button here and its c…" at bounding box center [586, 245] width 454 height 37
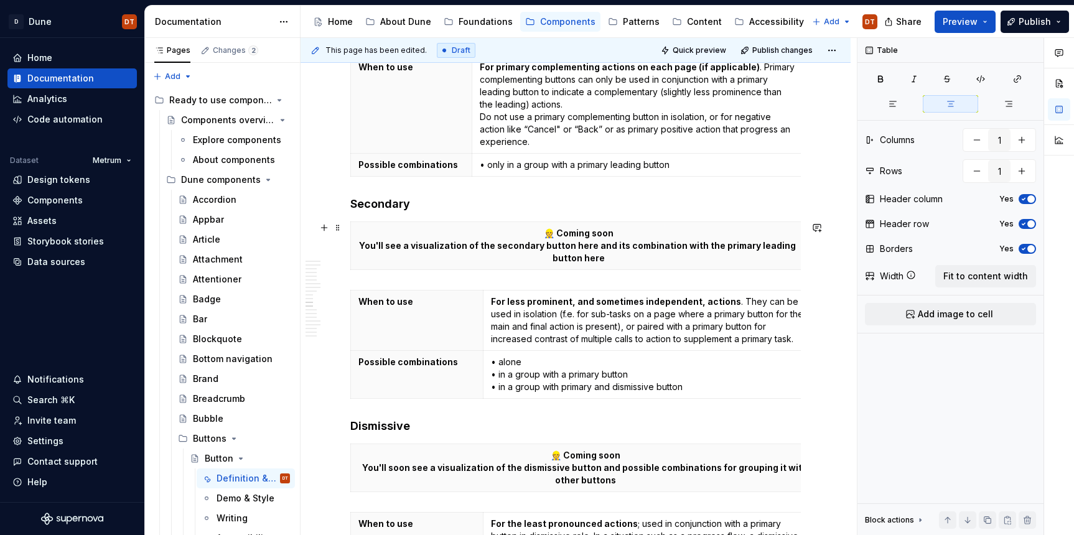
drag, startPoint x: 806, startPoint y: 255, endPoint x: 791, endPoint y: 256, distance: 14.4
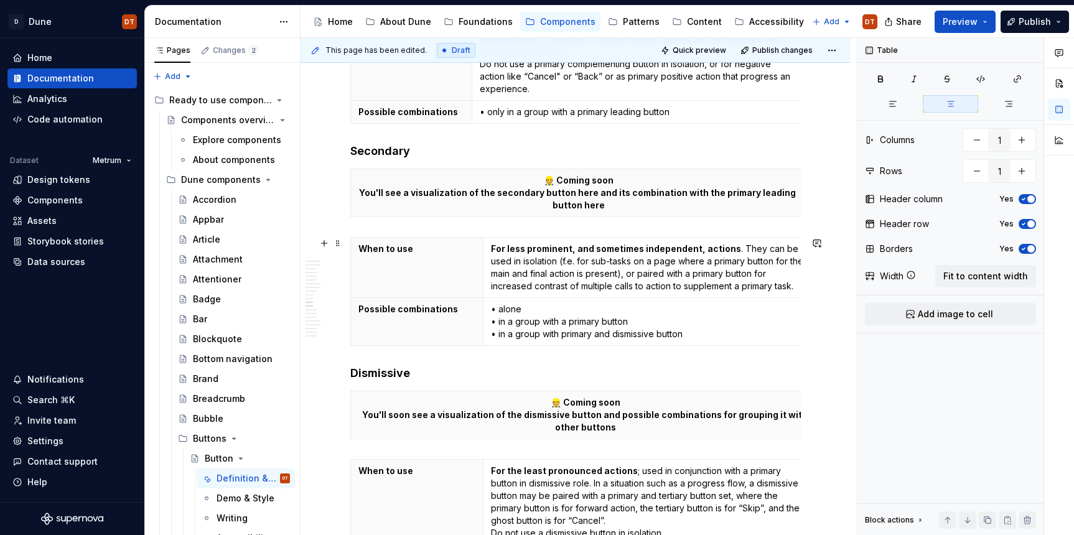
scroll to position [1648, 0]
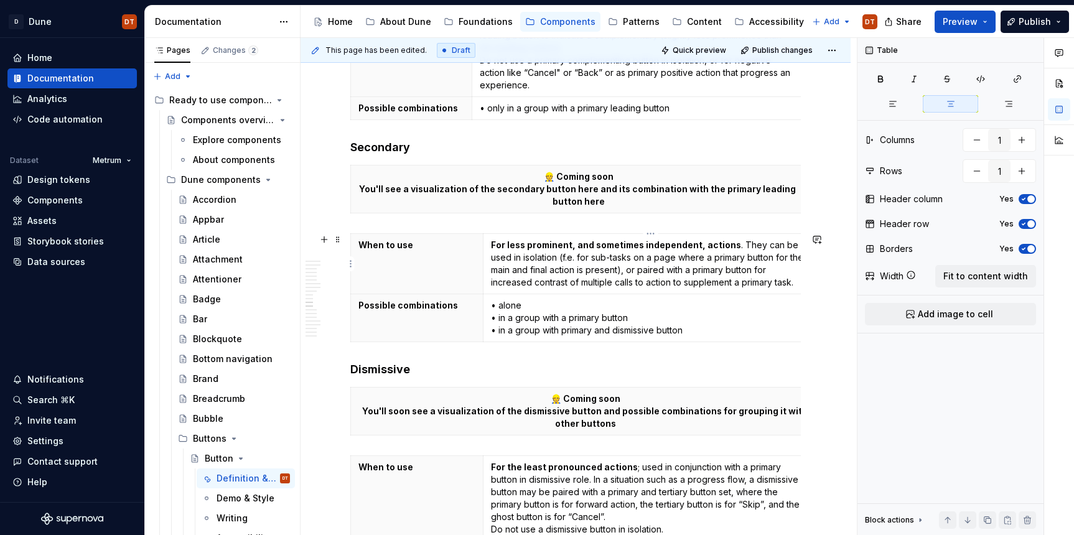
type input "2"
click at [570, 243] on strong "For less prominent, and sometimes independent, actions" at bounding box center [616, 245] width 250 height 11
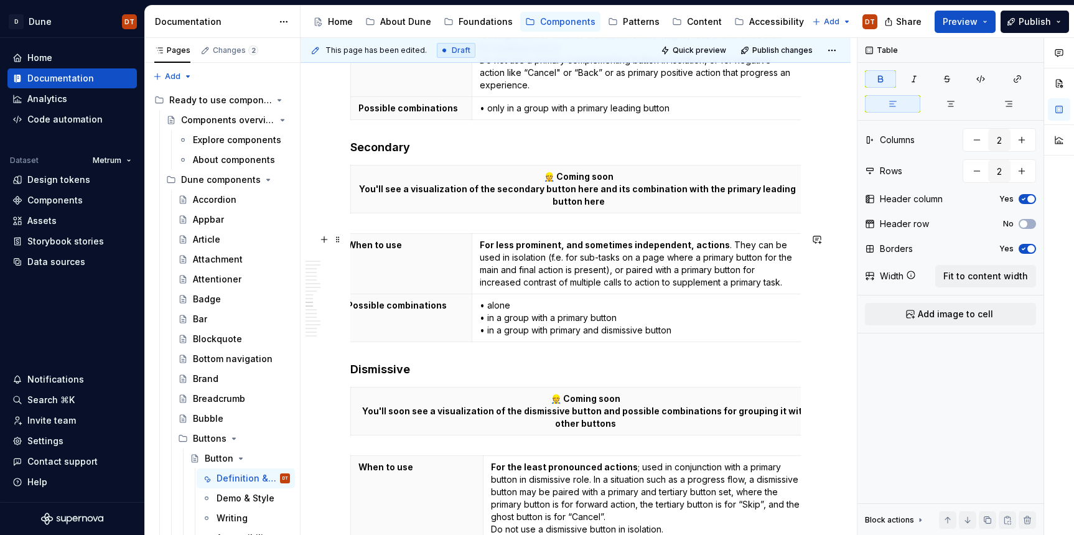
scroll to position [0, 0]
drag, startPoint x: 482, startPoint y: 268, endPoint x: 470, endPoint y: 271, distance: 12.1
click at [636, 260] on p "For less prominent, and sometimes independent, actions . They can be used in is…" at bounding box center [638, 264] width 319 height 50
click at [662, 243] on strong "For less prominent, and sometimes independent, actions" at bounding box center [604, 245] width 250 height 11
click at [547, 249] on strong "For less prominent, and sometimes independent, actions" at bounding box center [604, 245] width 250 height 11
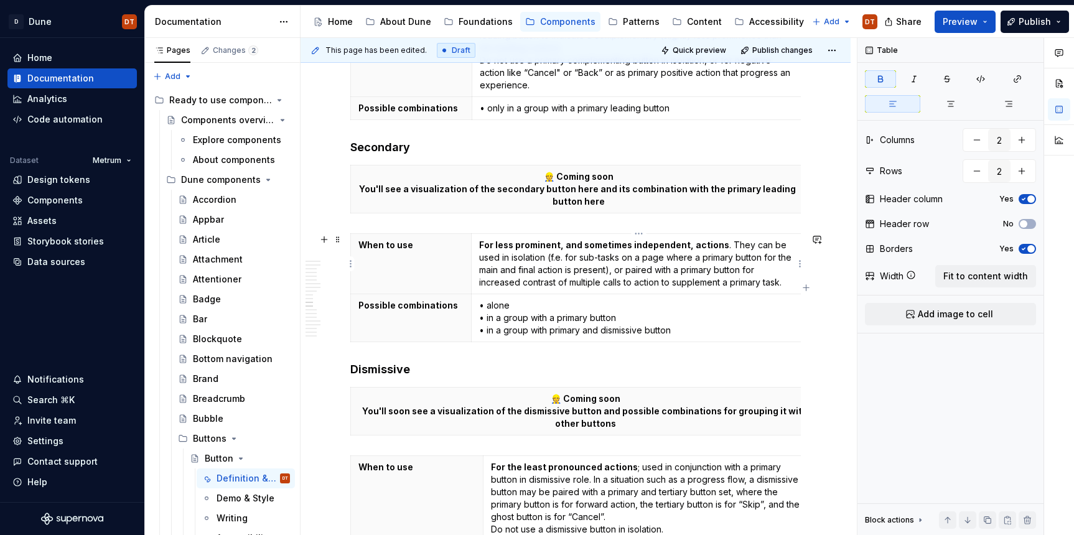
click at [557, 245] on strong "For less prominent, and sometimes independent, actions" at bounding box center [604, 245] width 250 height 11
click at [497, 246] on strong "For less prominent, and sometimes independent, actions" at bounding box center [604, 245] width 250 height 11
click at [735, 261] on p "For less prominent, and sometimes independent, actions . They can be used in is…" at bounding box center [638, 264] width 319 height 50
drag, startPoint x: 494, startPoint y: 240, endPoint x: 504, endPoint y: 262, distance: 23.7
click at [494, 240] on strong "For less prominent, and sometimes independent, actions" at bounding box center [604, 245] width 250 height 11
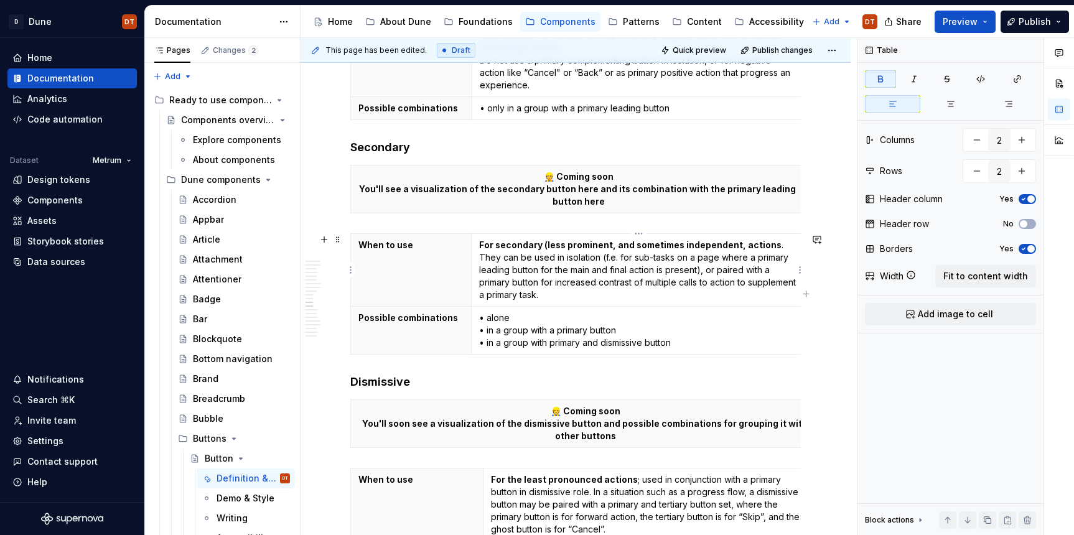
click at [606, 247] on strong "For secondary (less prominent, and sometimes independent, actions" at bounding box center [630, 245] width 303 height 11
click at [583, 250] on strong "For secondary (less prominent), and sometimes independent, actions" at bounding box center [632, 245] width 306 height 11
drag, startPoint x: 557, startPoint y: 245, endPoint x: 610, endPoint y: 245, distance: 52.9
click at [610, 245] on strong "For secondary (less prominent), and sometimes independent, actions" at bounding box center [632, 245] width 306 height 11
drag, startPoint x: 573, startPoint y: 223, endPoint x: 562, endPoint y: 263, distance: 42.0
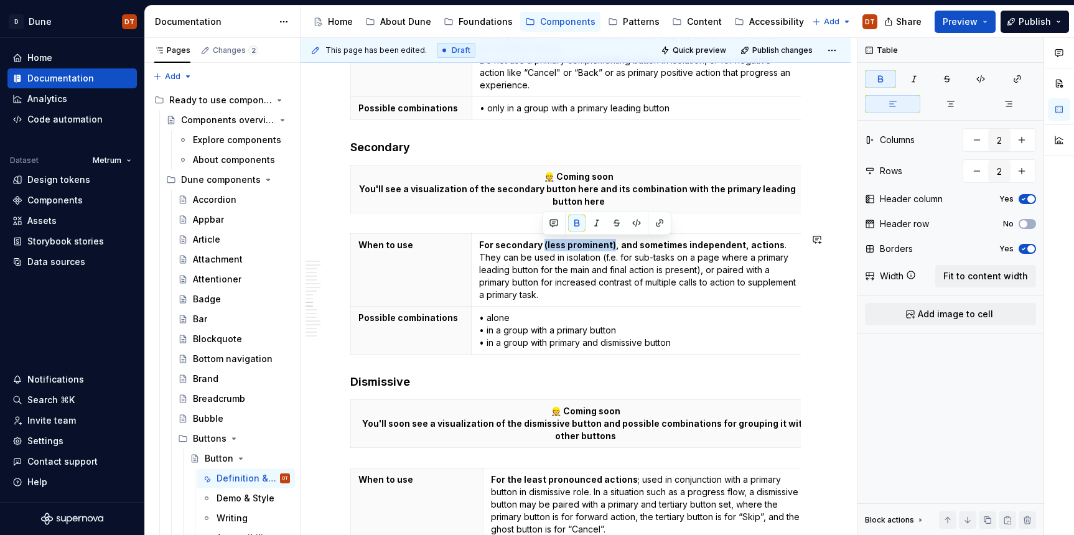
click at [573, 223] on button "button" at bounding box center [576, 223] width 17 height 17
click at [562, 266] on p "For secondary (less prominent) , and sometimes independent, actions . They can …" at bounding box center [638, 270] width 319 height 62
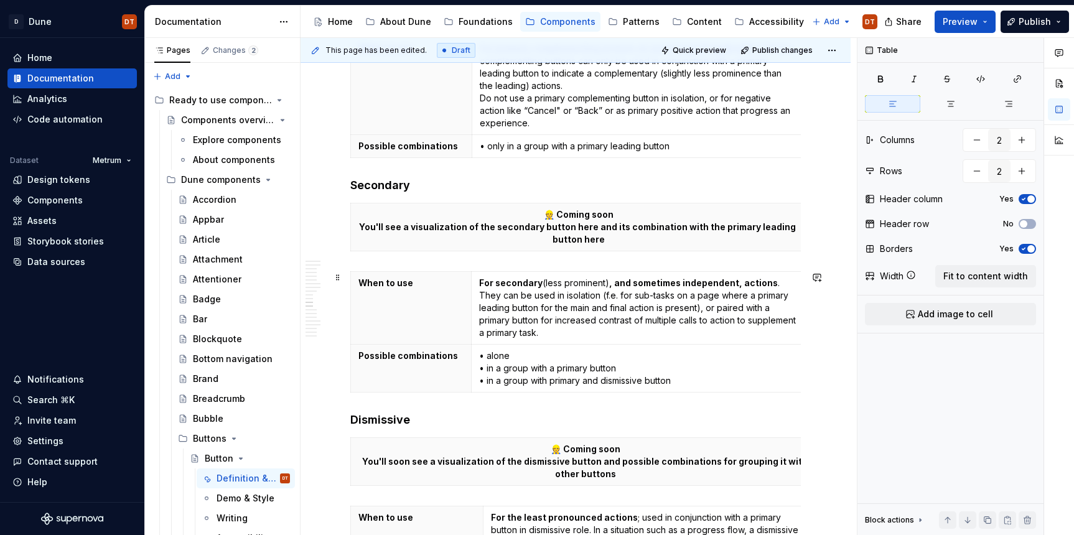
scroll to position [1619, 0]
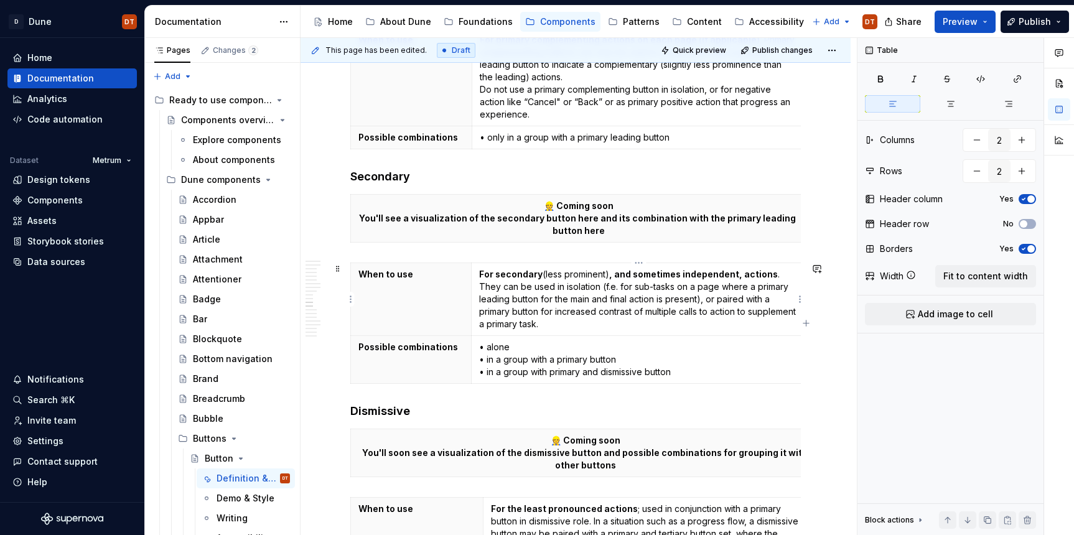
click at [511, 309] on p "For secondary (less prominent) , and sometimes independent, actions . They can …" at bounding box center [638, 299] width 319 height 62
drag, startPoint x: 602, startPoint y: 313, endPoint x: 612, endPoint y: 314, distance: 10.0
click at [602, 313] on p "For secondary (less prominent) , and sometimes independent, actions . They can …" at bounding box center [638, 299] width 319 height 62
click at [612, 314] on p "For secondary (less prominent) , and sometimes independent, actions . They can …" at bounding box center [638, 299] width 319 height 62
click at [627, 314] on p "For secondary (less prominent) , and sometimes independent, actions . They can …" at bounding box center [638, 299] width 319 height 62
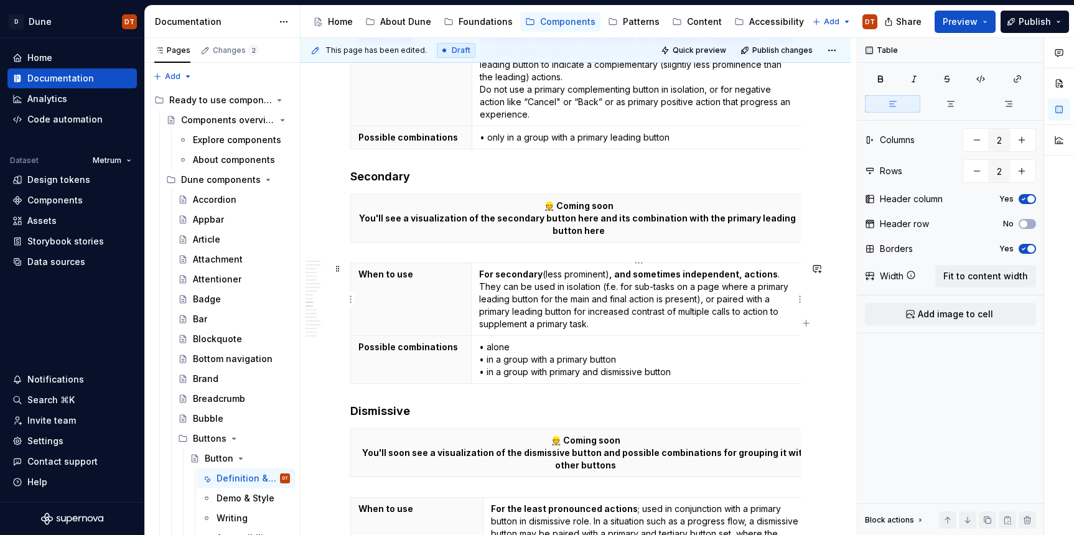
click at [670, 312] on p "For secondary (less prominent) , and sometimes independent, actions . They can …" at bounding box center [638, 299] width 319 height 62
click at [613, 328] on p "For secondary (less prominent) , and sometimes independent, actions . They can …" at bounding box center [638, 299] width 319 height 62
click at [548, 361] on p "• alone • in a group with a primary button • in a group with primary and dismis…" at bounding box center [638, 359] width 319 height 37
click at [593, 360] on p "• alone • in a group with a primary button • in a group with primary and dismis…" at bounding box center [638, 359] width 319 height 37
click at [570, 362] on p "• alone • in a group with a primary leading button • in a group with primary an…" at bounding box center [638, 359] width 319 height 37
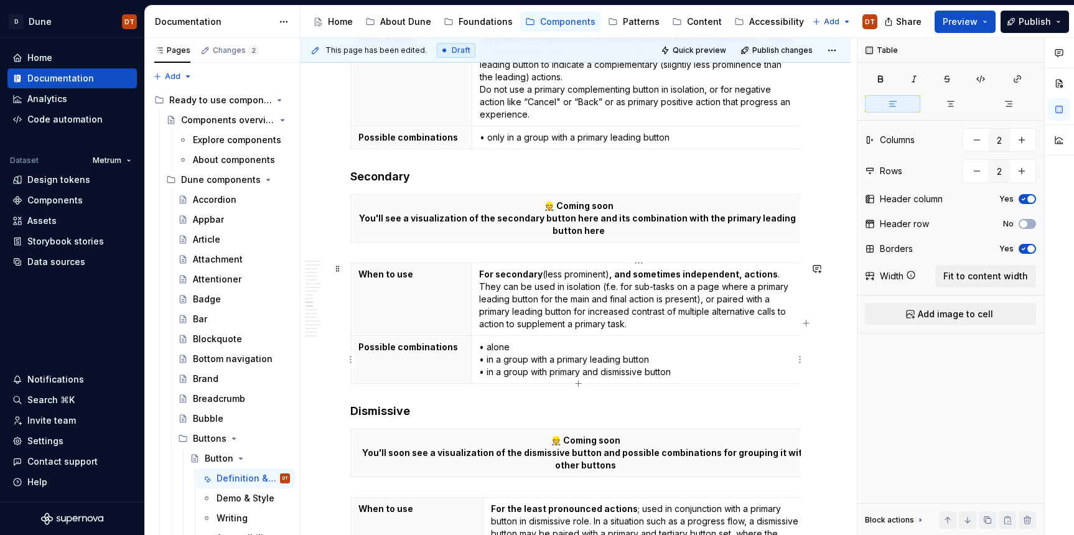
click at [570, 362] on p "• alone • in a group with a primary leading button • in a group with primary an…" at bounding box center [638, 359] width 319 height 37
click at [524, 355] on p "• alone • in a group with a primary leading button • in a group with primary an…" at bounding box center [638, 359] width 319 height 37
click at [665, 357] on p "• alone • in a group with a primary leading button • in a group with primary an…" at bounding box center [638, 359] width 319 height 37
click at [523, 343] on p "• alone • in a group with a primary leading button • in a group with primary an…" at bounding box center [638, 359] width 319 height 37
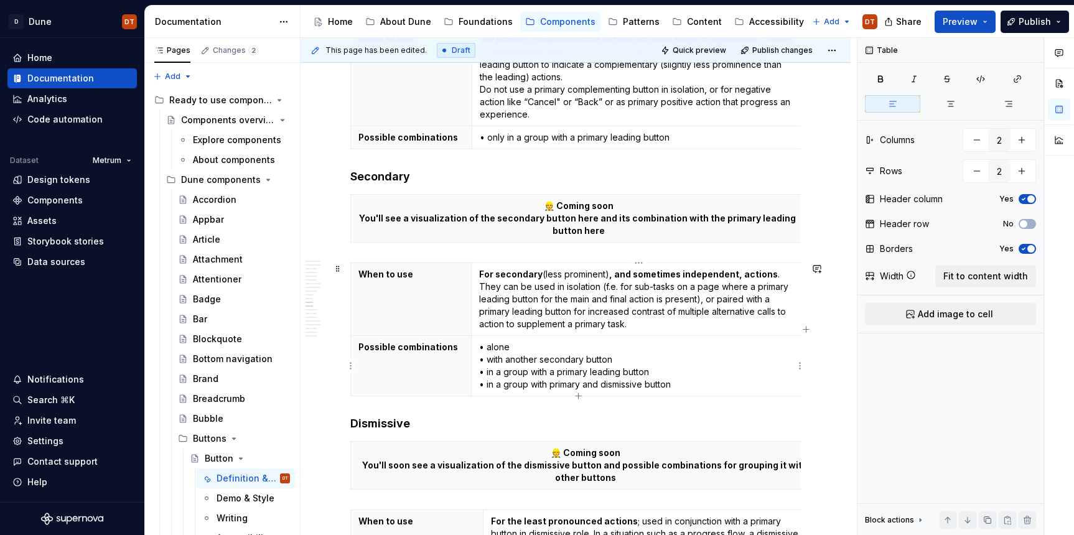
click at [564, 375] on p "• alone • with another secondary button • in a group with a primary leading but…" at bounding box center [638, 366] width 319 height 50
click at [599, 372] on p "• alone • with another secondary button • in a group with a primary leading but…" at bounding box center [638, 366] width 319 height 50
click at [614, 372] on p "• alone • with another secondary button • in a group with a primary leading but…" at bounding box center [638, 366] width 319 height 50
click at [639, 372] on p "• alone • with another secondary button • in a group with a primary leading but…" at bounding box center [638, 366] width 319 height 50
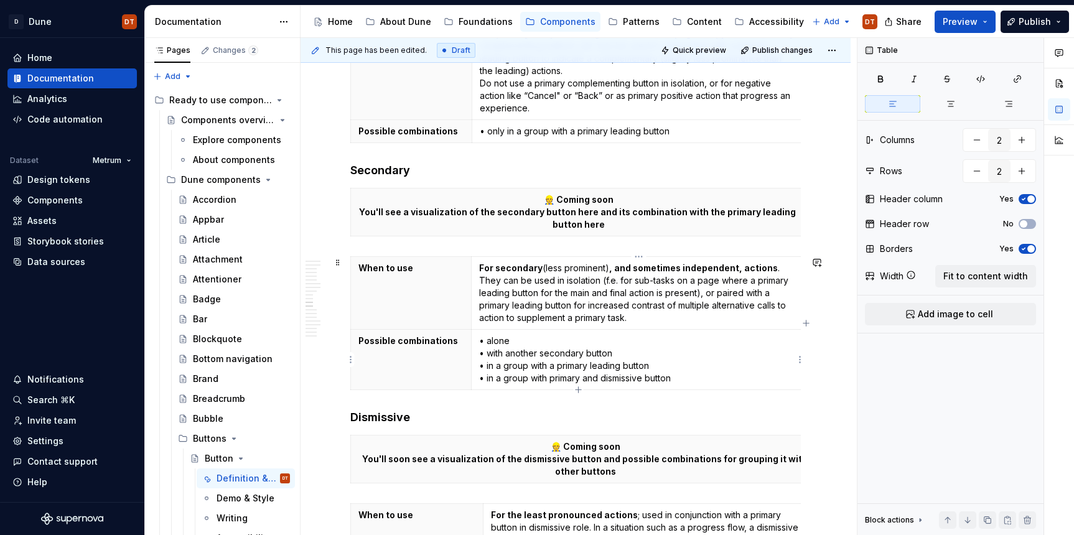
click at [557, 372] on p "• alone • with another secondary button • in a group with a primary leading but…" at bounding box center [638, 360] width 319 height 50
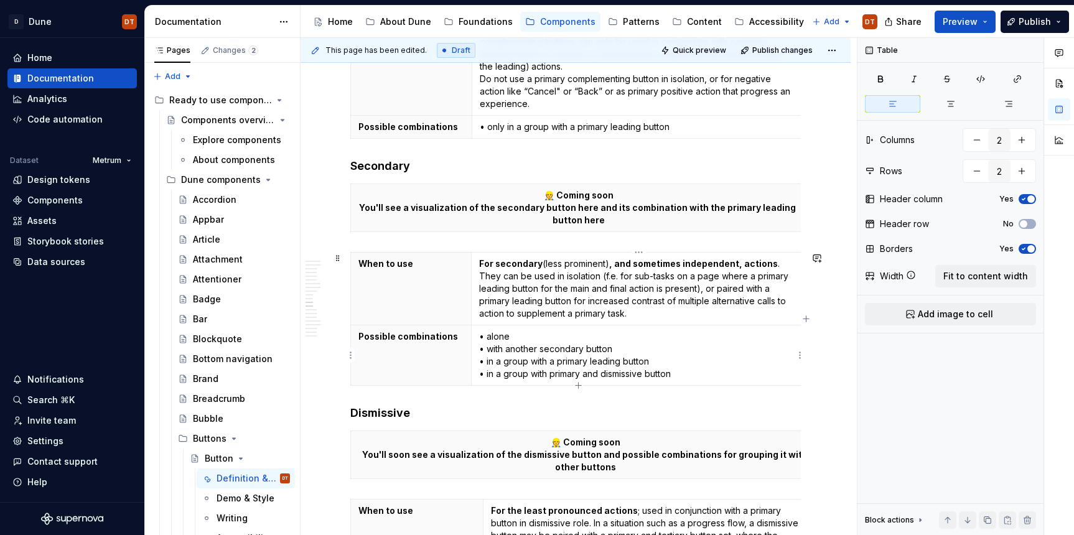
click at [647, 364] on p "• alone • with another secondary button • in a group with a primary leading but…" at bounding box center [638, 356] width 319 height 50
click at [651, 363] on p "• alone • with another secondary button • in a group with a primary leading but…" at bounding box center [638, 356] width 319 height 50
click at [552, 374] on p "• alone • with another secondary button • in a group with a primary leading but…" at bounding box center [638, 356] width 319 height 50
click at [582, 374] on p "• alone • with another secondary button • in a group with a primary leading but…" at bounding box center [638, 356] width 319 height 50
click at [656, 373] on p "• alone • with another secondary button • in a group with a primary leading but…" at bounding box center [638, 356] width 319 height 50
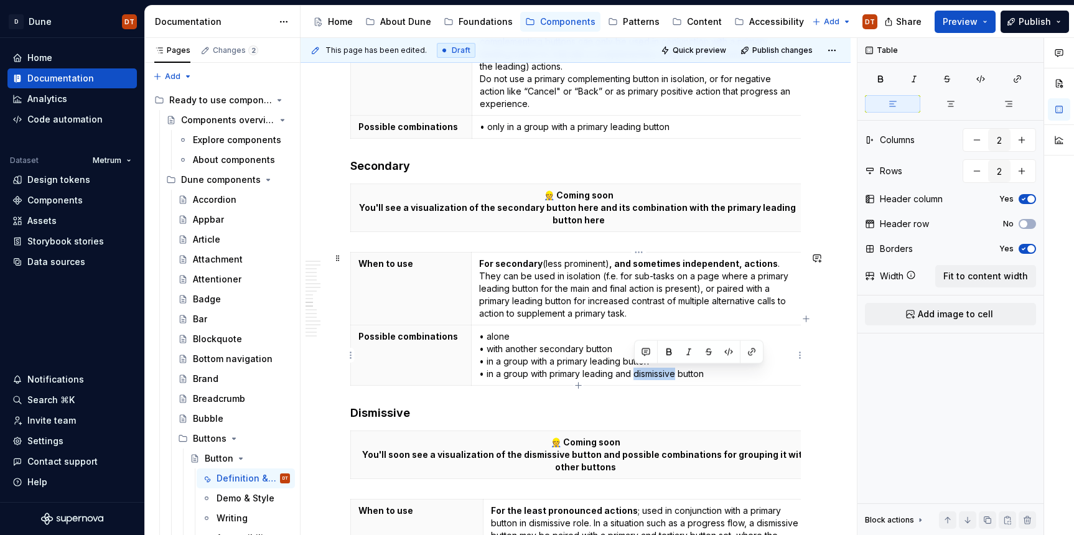
drag, startPoint x: 667, startPoint y: 375, endPoint x: 635, endPoint y: 378, distance: 32.5
click at [635, 378] on p "• alone • with another secondary button • in a group with a primary leading but…" at bounding box center [638, 356] width 319 height 50
click at [684, 372] on p "• alone • with another secondary button • in a group with a primary leading but…" at bounding box center [638, 356] width 319 height 50
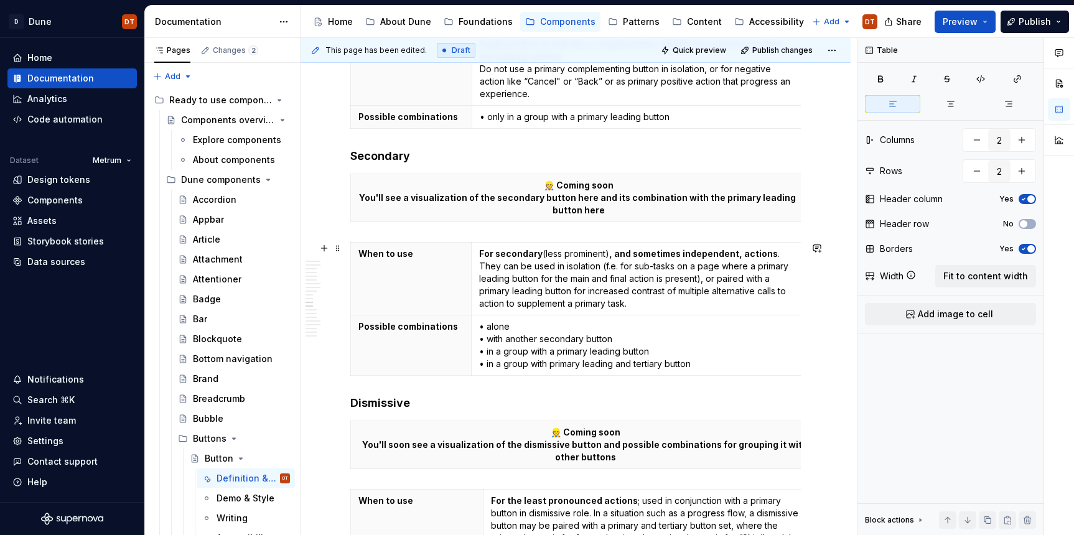
scroll to position [1640, 0]
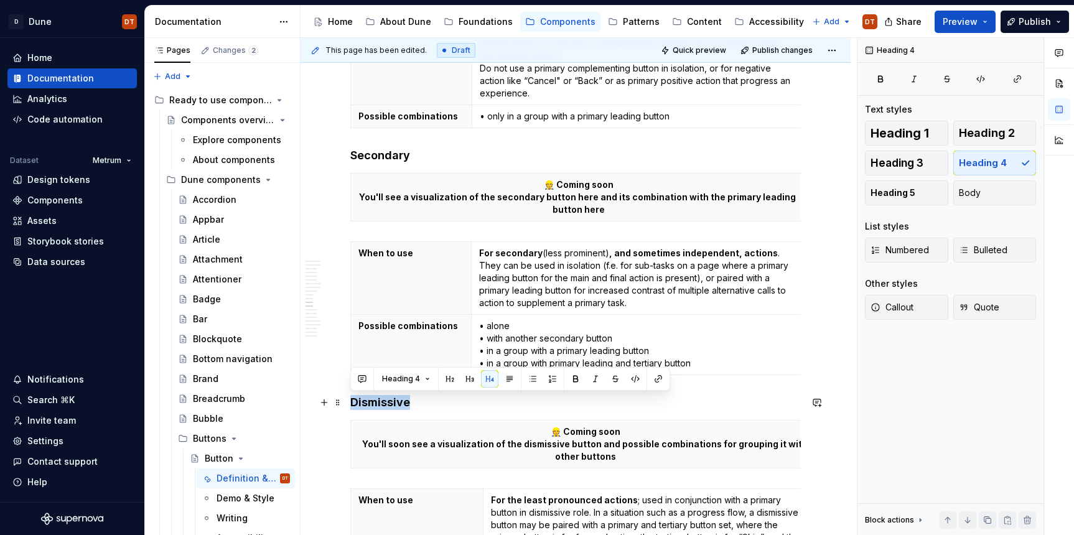
drag, startPoint x: 411, startPoint y: 405, endPoint x: 345, endPoint y: 407, distance: 66.0
click at [345, 407] on div "Dune vs. Metrum In Dune, this component has changed and differs in appearance a…" at bounding box center [576, 426] width 550 height 3701
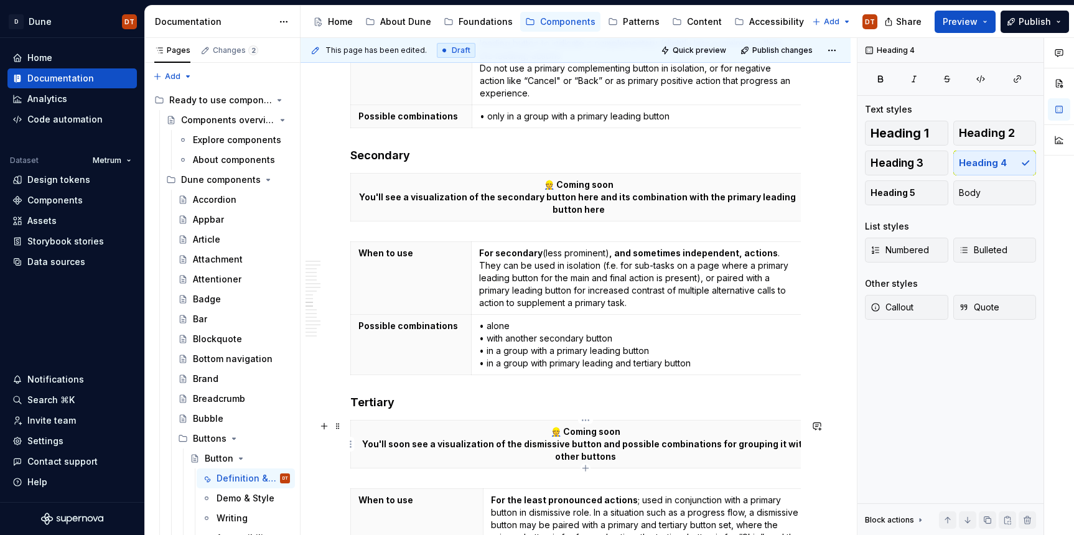
click at [545, 446] on p "👷 Coming soon You'll soon see a visualization of the dismissive button and poss…" at bounding box center [586, 444] width 454 height 37
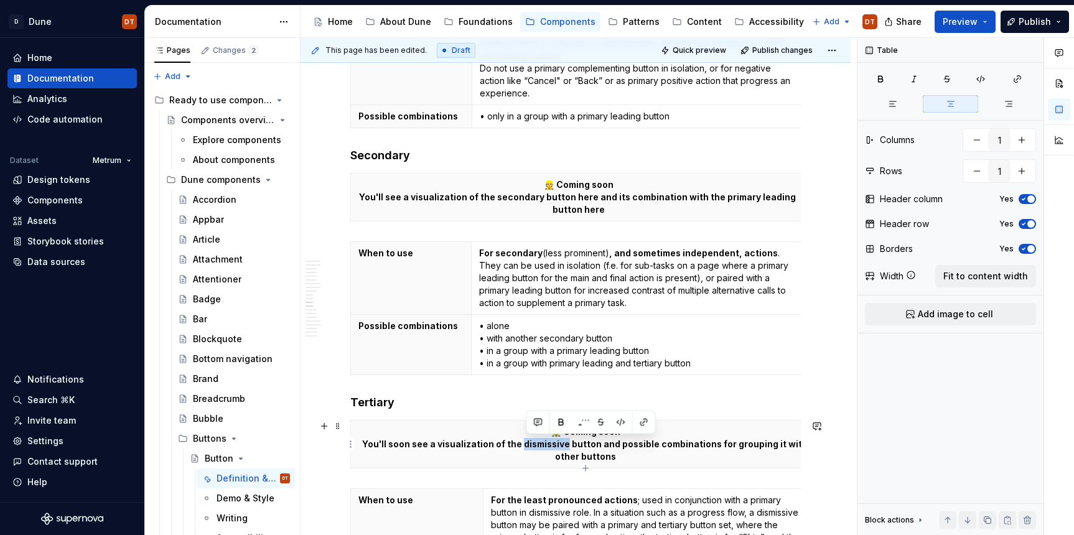
drag, startPoint x: 571, startPoint y: 444, endPoint x: 528, endPoint y: 446, distance: 43.0
click at [527, 448] on p "👷 Coming soon You'll soon see a visualization of the dismissive button and poss…" at bounding box center [586, 444] width 454 height 37
drag, startPoint x: 806, startPoint y: 453, endPoint x: 792, endPoint y: 457, distance: 14.8
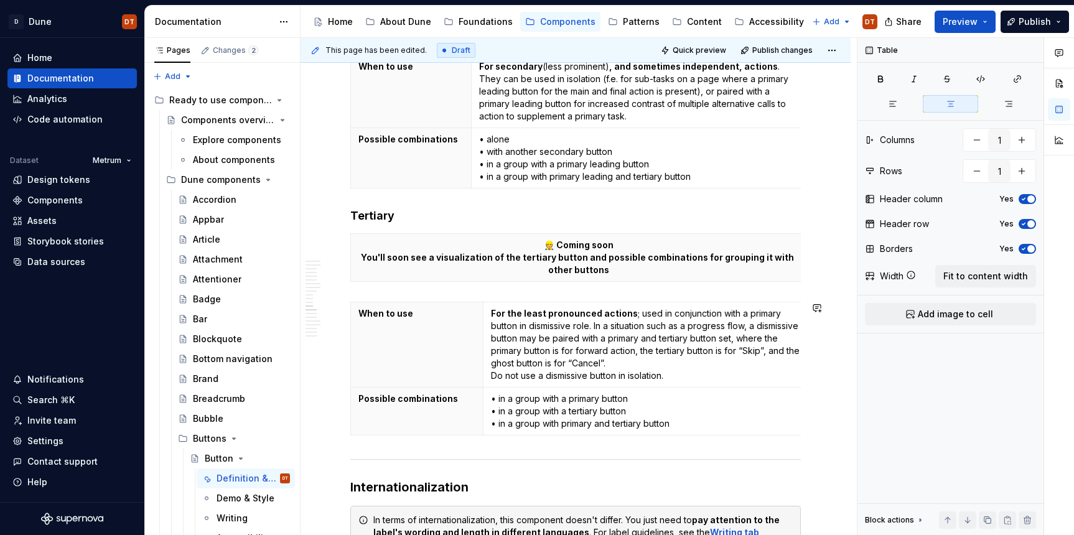
scroll to position [1828, 0]
type input "2"
click at [570, 315] on strong "For the least pronounced actions" at bounding box center [564, 313] width 147 height 11
click at [598, 316] on strong "For the least pronounced actions" at bounding box center [564, 313] width 147 height 11
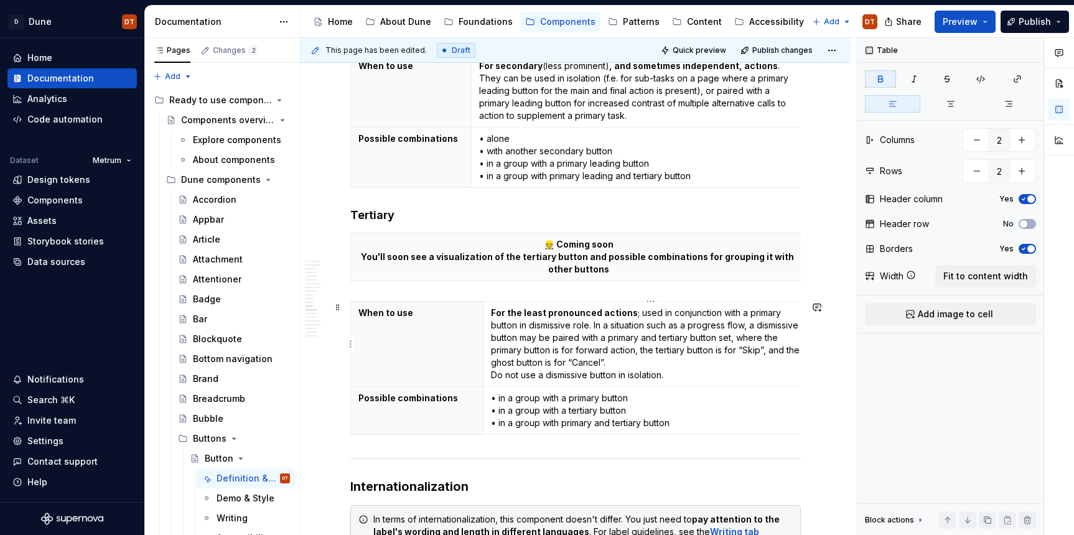
click at [609, 316] on strong "For the least pronounced actions" at bounding box center [564, 313] width 147 height 11
click at [763, 311] on p "For the least pronounced actions ; used in conjunction with a primary button in…" at bounding box center [639, 344] width 319 height 75
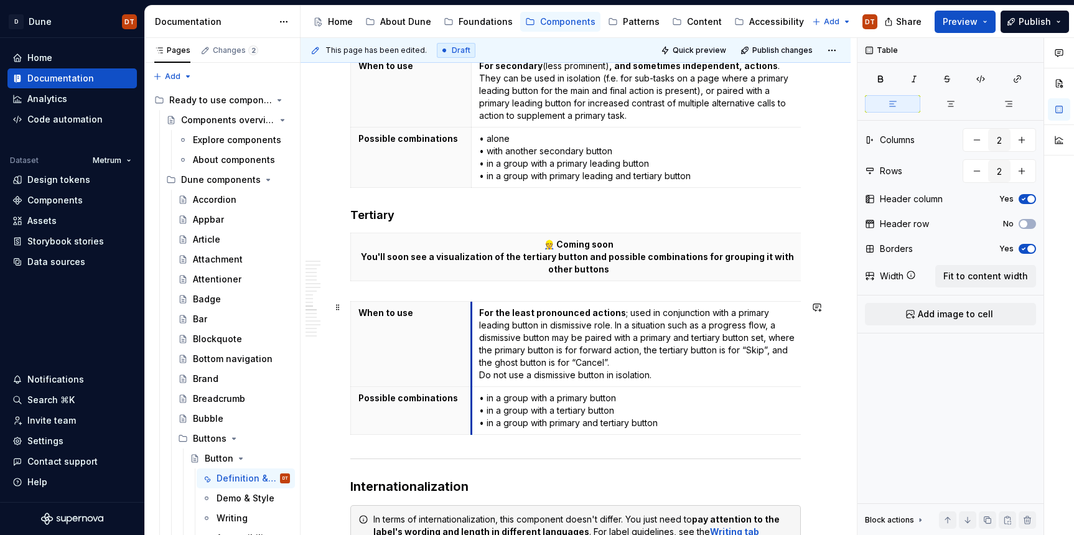
drag, startPoint x: 484, startPoint y: 336, endPoint x: 472, endPoint y: 339, distance: 12.1
click at [472, 339] on td "For the least pronounced actions ; used in conjunction with a primary leading b…" at bounding box center [638, 344] width 335 height 85
click at [545, 327] on p "For the least pronounced actions ; used in conjunction with a primary leading b…" at bounding box center [638, 344] width 319 height 75
click at [557, 326] on p "For the least pronounced actions ; used in conjunction with a primary leading b…" at bounding box center [638, 344] width 319 height 75
click at [574, 324] on p "For the least pronounced actions ; used in conjunction with a primary leading b…" at bounding box center [638, 344] width 319 height 75
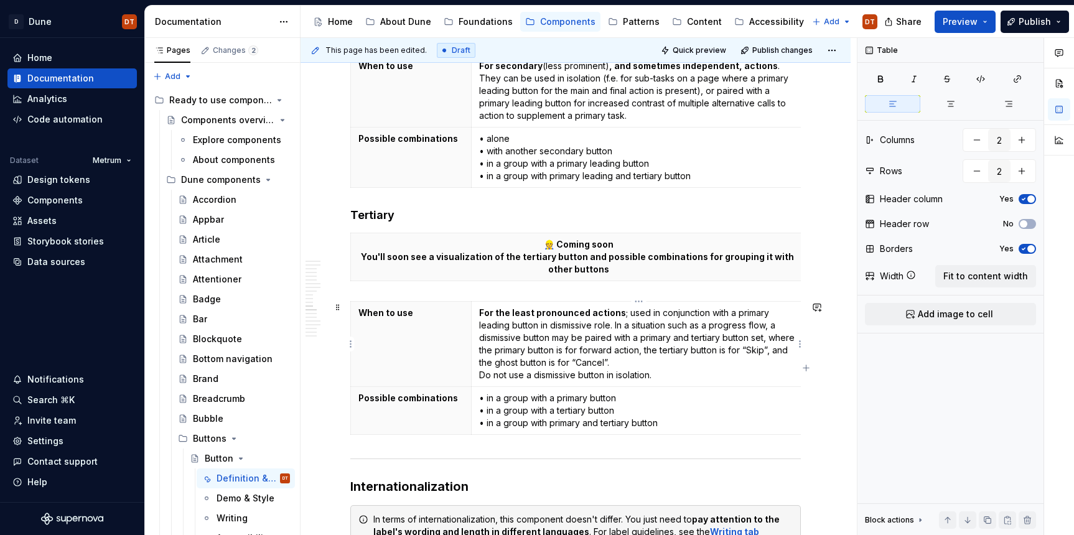
click at [553, 329] on p "For the least pronounced actions ; used in conjunction with a primary leading b…" at bounding box center [638, 344] width 319 height 75
click at [544, 329] on p "For the least pronounced actions ; used in conjunction with a primary leading b…" at bounding box center [638, 344] width 319 height 75
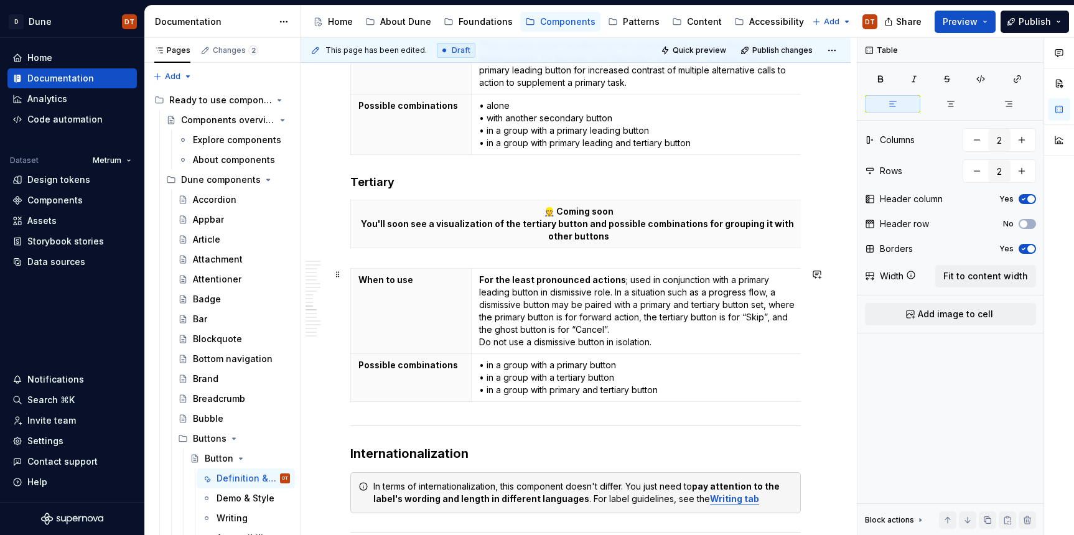
scroll to position [1859, 0]
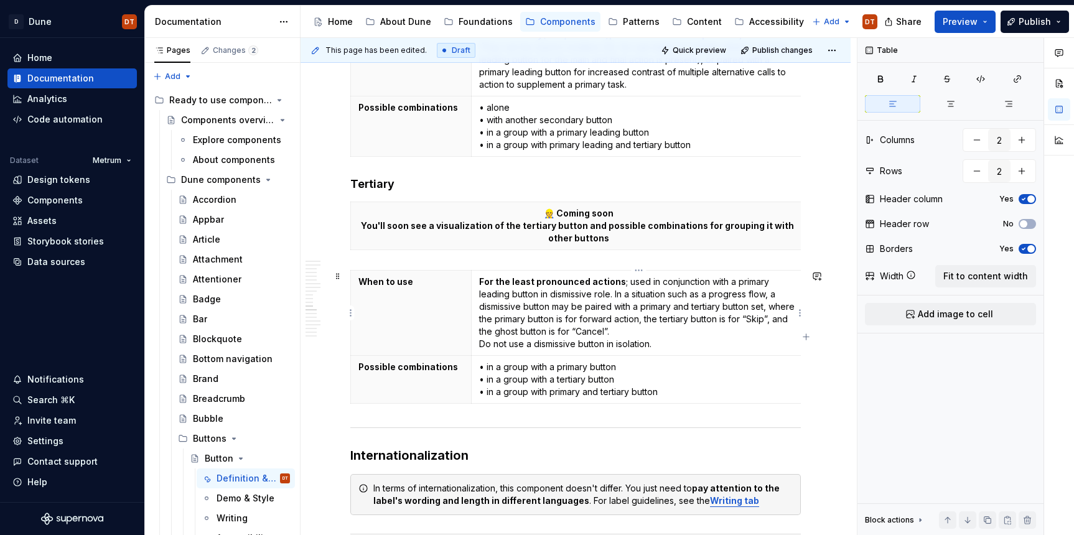
click at [540, 294] on p "For the least pronounced actions ; used in conjunction with a primary leading b…" at bounding box center [638, 313] width 319 height 75
click at [538, 294] on p "For the least pronounced actions ; used in conjunction with a primary leading b…" at bounding box center [638, 313] width 319 height 75
click at [599, 295] on p "For the least pronounced actions ; used in conjunction with a primary leading o…" at bounding box center [638, 313] width 319 height 75
click at [596, 293] on p "For the least pronounced actions ; used in conjunction with a primary leading o…" at bounding box center [638, 313] width 319 height 75
click at [650, 310] on p "For the least pronounced actions ; used in conjunction with a primary leading o…" at bounding box center [638, 313] width 319 height 75
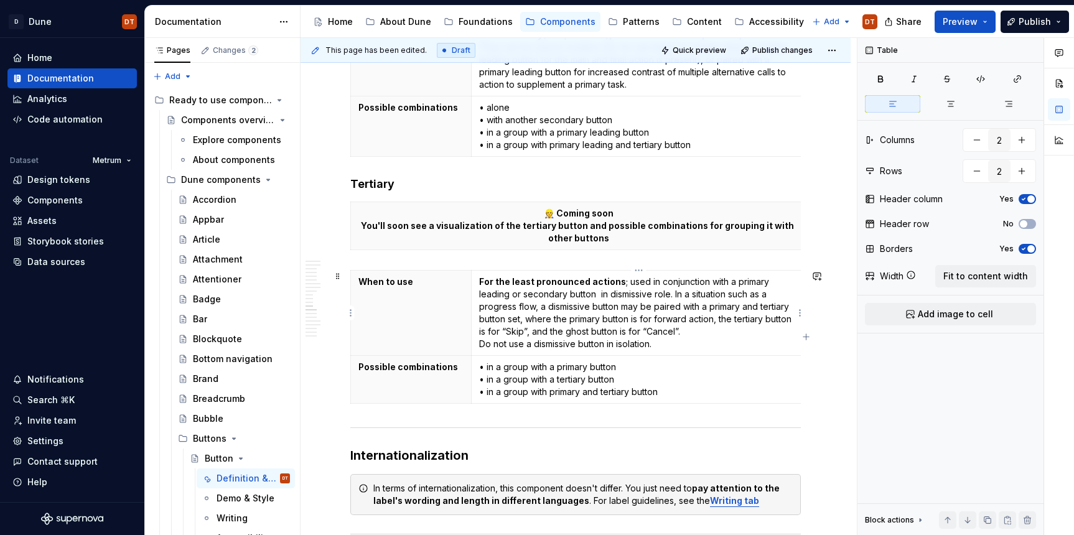
click at [670, 299] on p "For the least pronounced actions ; used in conjunction with a primary leading o…" at bounding box center [638, 313] width 319 height 75
click at [624, 284] on p "For the least pronounced actions ; used in conjunction with a primary leading o…" at bounding box center [638, 313] width 319 height 75
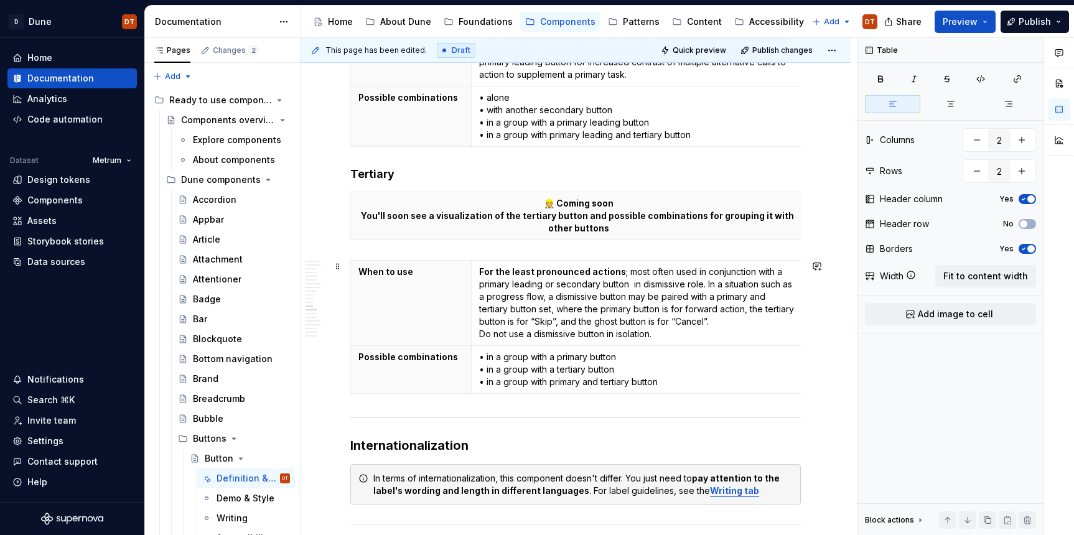
scroll to position [1873, 0]
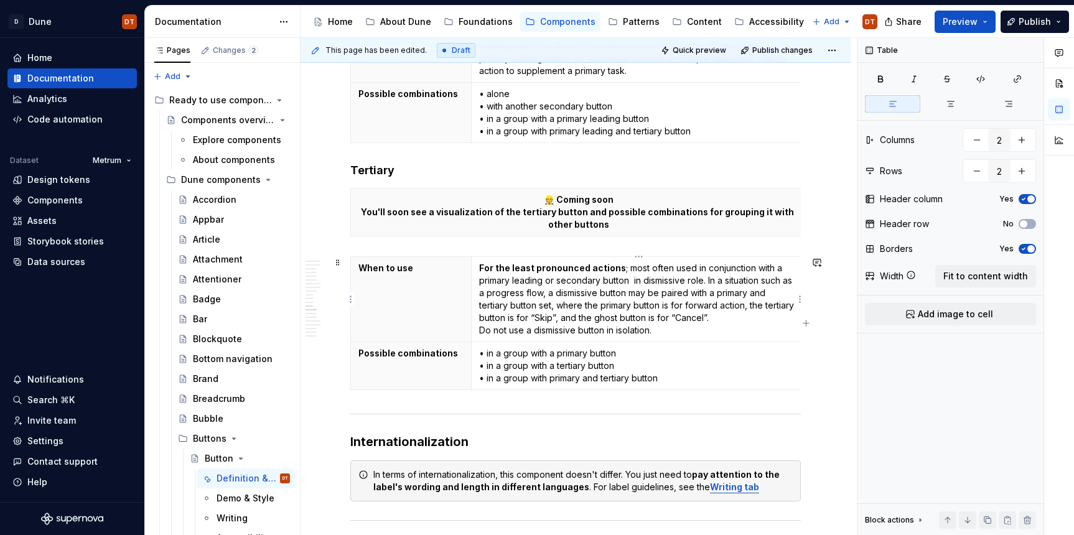
click at [632, 282] on p "For the least pronounced actions ; most often used in conjunction with a primar…" at bounding box center [638, 299] width 319 height 75
click at [727, 286] on p "For the least pronounced actions ; most often used in conjunction with a primar…" at bounding box center [638, 299] width 319 height 75
drag, startPoint x: 558, startPoint y: 293, endPoint x: 578, endPoint y: 294, distance: 20.6
click at [558, 293] on p "For the least pronounced actions ; most often used in conjunction with a primar…" at bounding box center [638, 299] width 319 height 75
drag, startPoint x: 595, startPoint y: 293, endPoint x: 553, endPoint y: 296, distance: 42.4
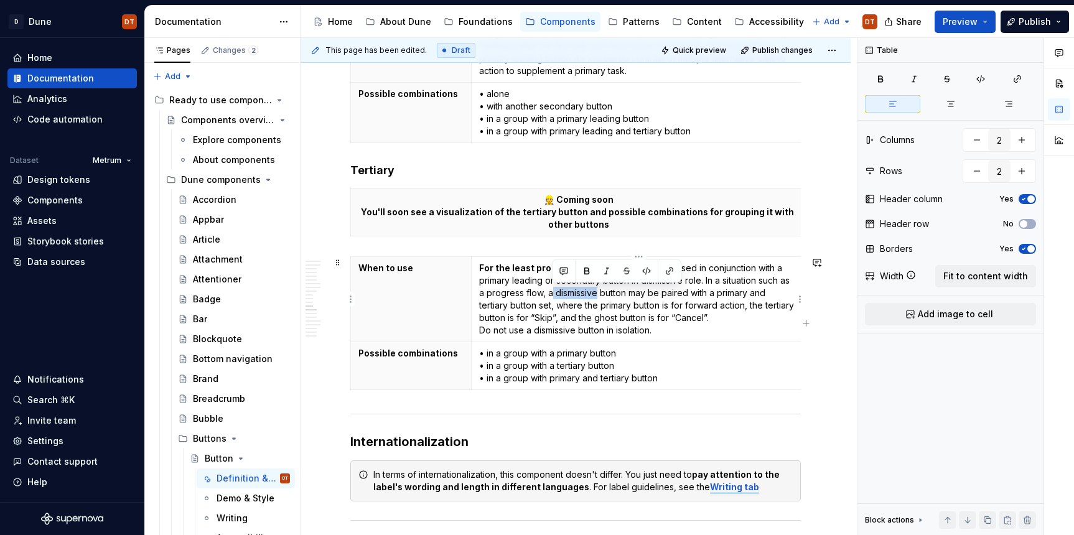
click at [553, 296] on p "For the least pronounced actions ; most often used in conjunction with a primar…" at bounding box center [638, 299] width 319 height 75
click at [720, 296] on p "For the least pronounced actions ; most often used in conjunction with a primar…" at bounding box center [638, 299] width 319 height 75
click at [728, 293] on p "For the least pronounced actions ; most often used in conjunction with a primar…" at bounding box center [638, 299] width 319 height 75
click at [734, 293] on p "For the least pronounced actions ; most often used in conjunction with a primar…" at bounding box center [638, 299] width 319 height 75
click at [745, 294] on p "For the least pronounced actions ; most often used in conjunction with a primar…" at bounding box center [638, 299] width 319 height 75
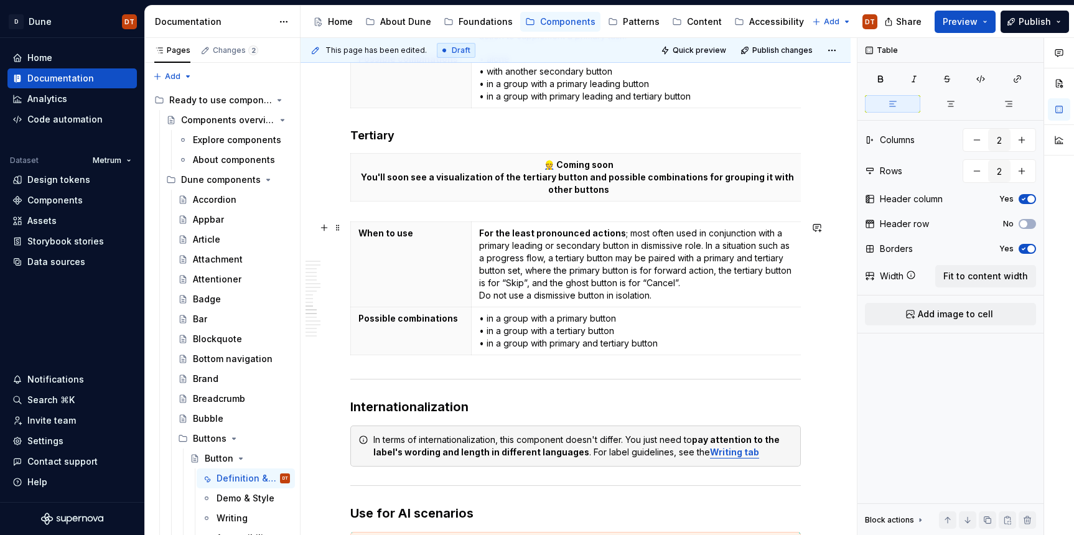
scroll to position [1912, 0]
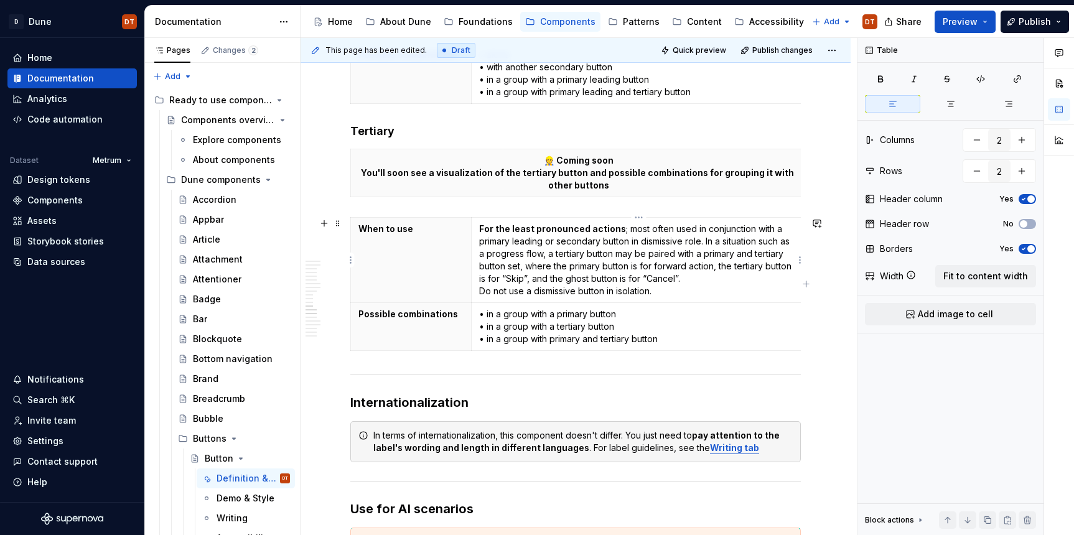
click at [741, 261] on p "For the least pronounced actions ; most often used in conjunction with a primar…" at bounding box center [638, 260] width 319 height 75
click at [739, 255] on p "For the least pronounced actions ; most often used in conjunction with a primar…" at bounding box center [638, 260] width 319 height 75
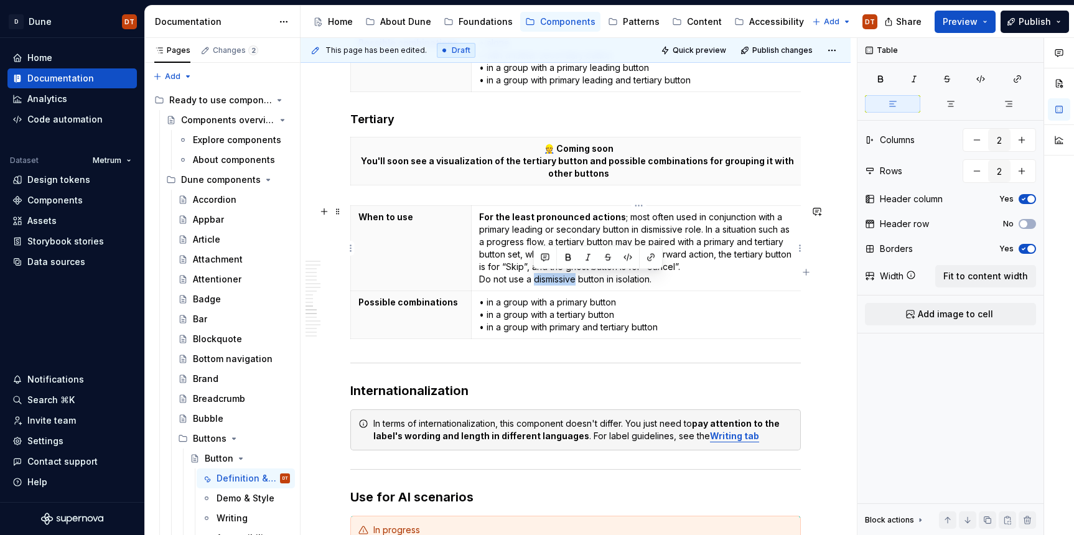
drag, startPoint x: 576, startPoint y: 281, endPoint x: 521, endPoint y: 283, distance: 55.4
click at [535, 284] on p "For the least pronounced actions ; most often used in conjunction with a primar…" at bounding box center [638, 248] width 319 height 75
click at [495, 281] on p "For the least pronounced actions ; most often used in conjunction with a primar…" at bounding box center [638, 248] width 319 height 75
drag, startPoint x: 507, startPoint y: 280, endPoint x: 471, endPoint y: 280, distance: 35.5
click at [471, 280] on td "For the least pronounced actions ; most often used in conjunction with a primar…" at bounding box center [638, 248] width 335 height 85
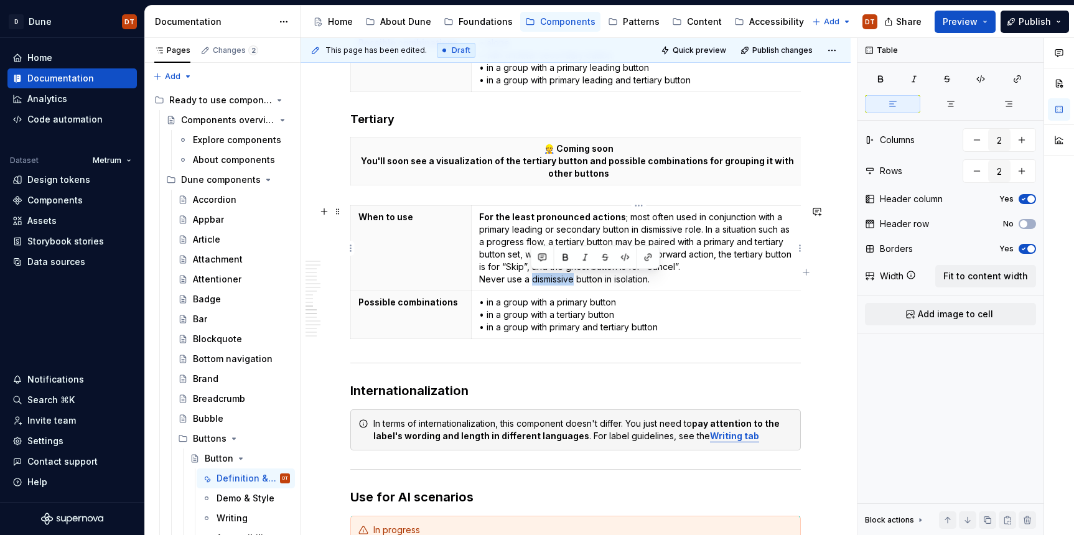
drag, startPoint x: 571, startPoint y: 280, endPoint x: 533, endPoint y: 283, distance: 38.1
click at [533, 283] on p "For the least pronounced actions ; most often used in conjunction with a primar…" at bounding box center [638, 248] width 319 height 75
click at [662, 259] on p "For the least pronounced actions ; most often used in conjunction with a primar…" at bounding box center [638, 248] width 319 height 75
click at [646, 252] on p "For the least pronounced actions ; most often used in conjunction with a primar…" at bounding box center [638, 248] width 319 height 75
click at [735, 242] on p "For the least pronounced actions ; most often used in conjunction with a primar…" at bounding box center [638, 248] width 319 height 75
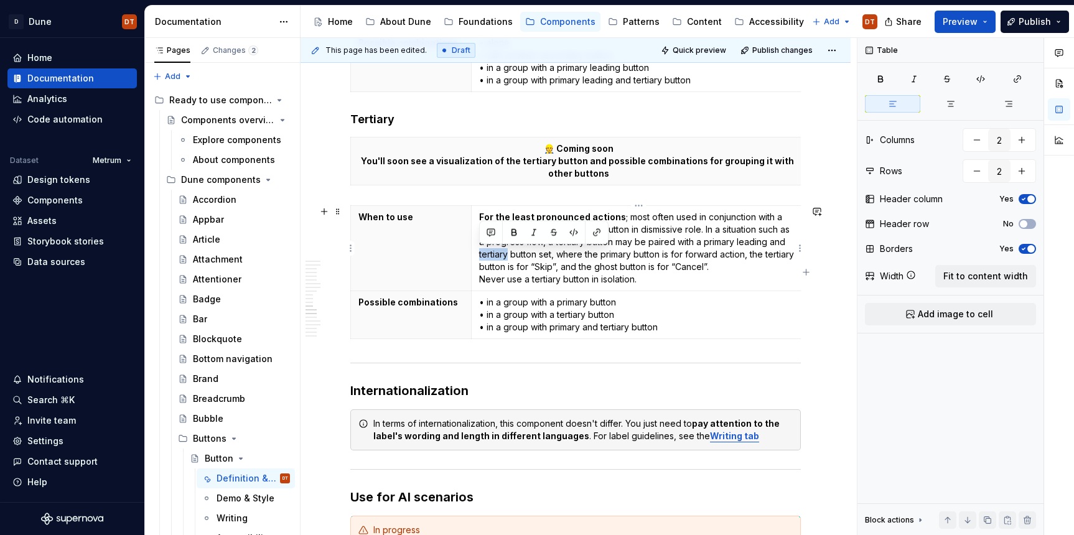
drag, startPoint x: 509, startPoint y: 255, endPoint x: 478, endPoint y: 256, distance: 30.5
click at [478, 256] on td "For the least pronounced actions ; most often used in conjunction with a primar…" at bounding box center [638, 248] width 335 height 85
click at [527, 260] on p "For the least pronounced actions ; most often used in conjunction with a primar…" at bounding box center [638, 248] width 319 height 75
click at [646, 254] on p "For the least pronounced actions ; most often used in conjunction with a primar…" at bounding box center [638, 248] width 319 height 75
click at [499, 266] on p "For the least pronounced actions ; most often used in conjunction with a primar…" at bounding box center [638, 248] width 319 height 75
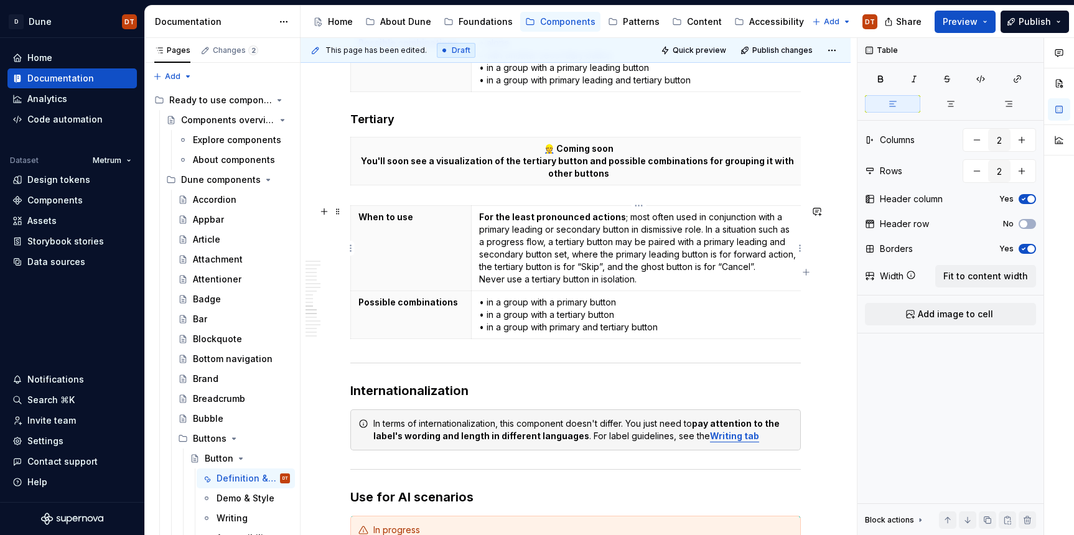
click at [525, 266] on p "For the least pronounced actions ; most often used in conjunction with a primar…" at bounding box center [638, 248] width 319 height 75
click at [593, 302] on p "• in a group with a primary button • in a group with a tertiary button • in a g…" at bounding box center [638, 314] width 319 height 37
click at [575, 316] on p "• in a group with a primary leading button • in a group with a tertiary button …" at bounding box center [638, 314] width 319 height 37
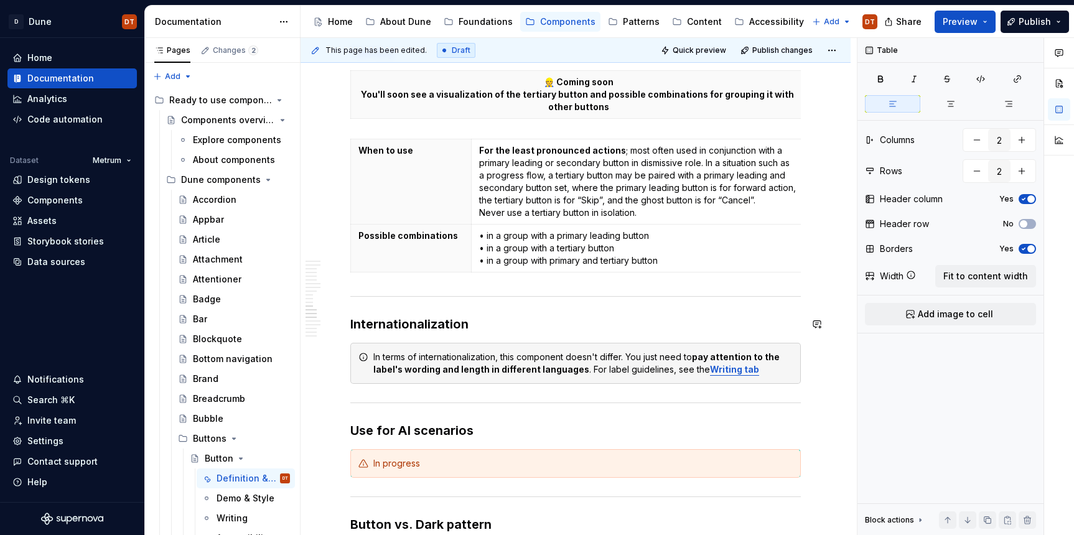
scroll to position [1981, 0]
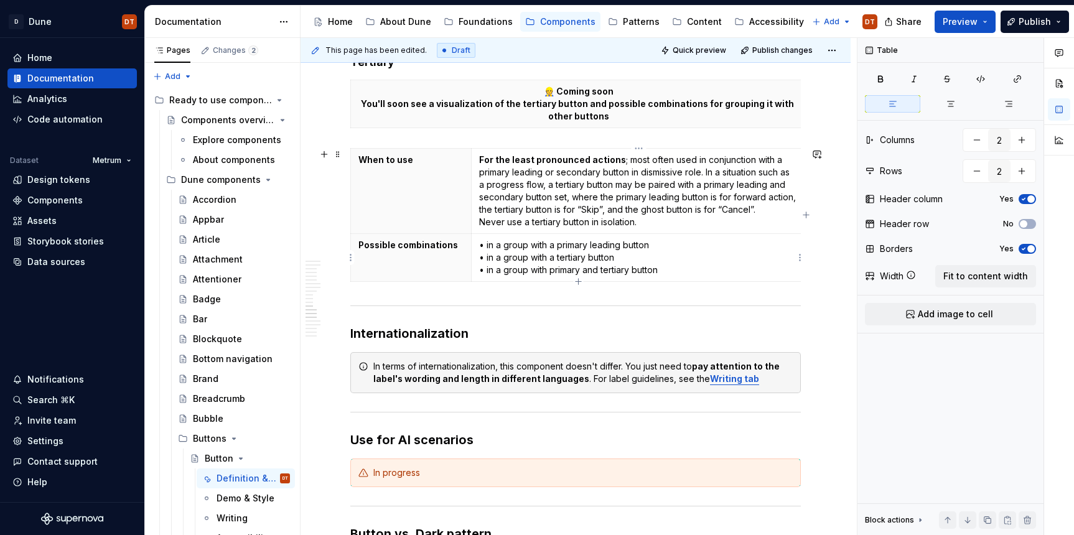
click at [647, 247] on p "• in a group with a primary leading button • in a group with a tertiary button …" at bounding box center [638, 257] width 319 height 37
click at [563, 258] on p "• in a group with a primary leading button • in a group with a tertiary button …" at bounding box center [638, 257] width 319 height 37
click at [573, 257] on p "• in a group with a primary leading button • in a group with a tertiary button …" at bounding box center [638, 257] width 319 height 37
drag, startPoint x: 586, startPoint y: 256, endPoint x: 557, endPoint y: 260, distance: 29.4
click at [557, 260] on p "• in a group with a primary leading button • in a group with a tertiary button …" at bounding box center [638, 257] width 319 height 37
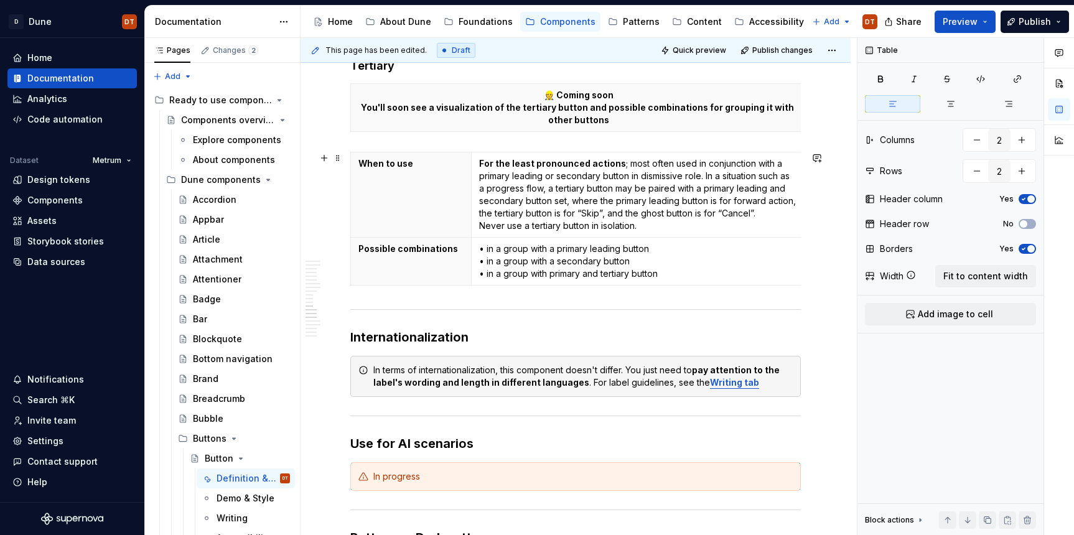
scroll to position [1979, 0]
click at [567, 256] on p "• in a group with a primary leading button • in a group with a secondary button…" at bounding box center [638, 259] width 319 height 37
click at [521, 272] on p "• in a group with a primary leading button • in a group with a secondary button…" at bounding box center [638, 259] width 319 height 37
click at [548, 273] on p "• in a group with a primary leading button • in a group with a secondary button…" at bounding box center [638, 259] width 319 height 37
click at [590, 272] on p "• in a group with a primary leading button • in a group with a secondary button…" at bounding box center [638, 259] width 319 height 37
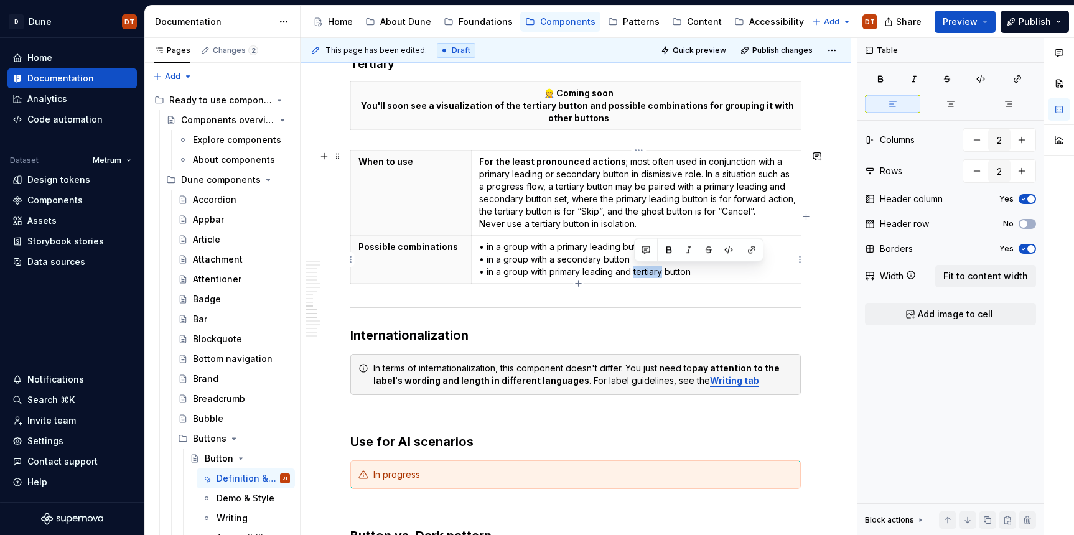
drag, startPoint x: 659, startPoint y: 273, endPoint x: 634, endPoint y: 275, distance: 24.3
click at [634, 275] on p "• in a group with a primary leading button • in a group with a secondary button…" at bounding box center [638, 259] width 319 height 37
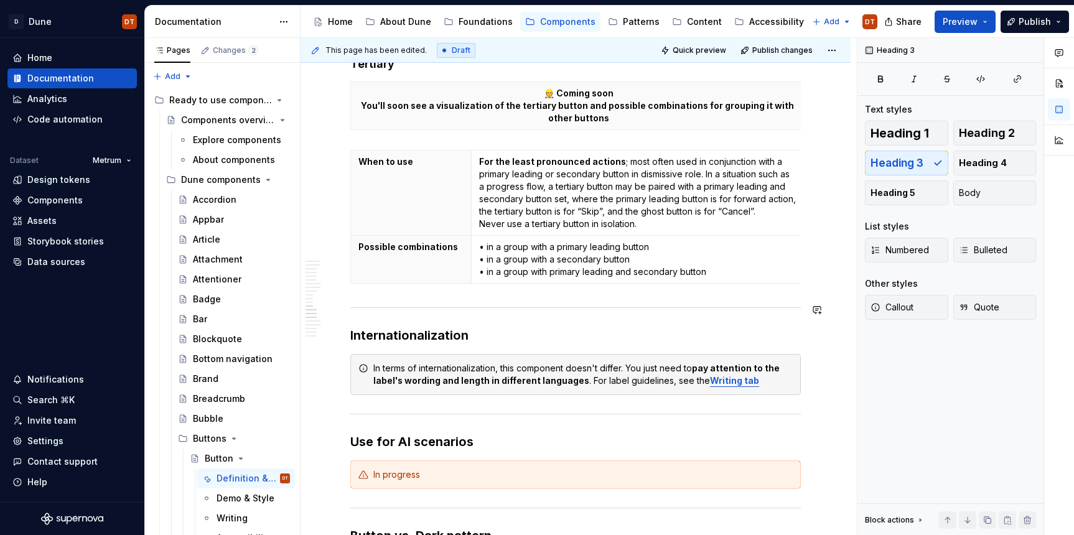
click at [621, 324] on div "Dune vs. Metrum In Dune, this component has changed and differs in appearance a…" at bounding box center [575, 15] width 451 height 3496
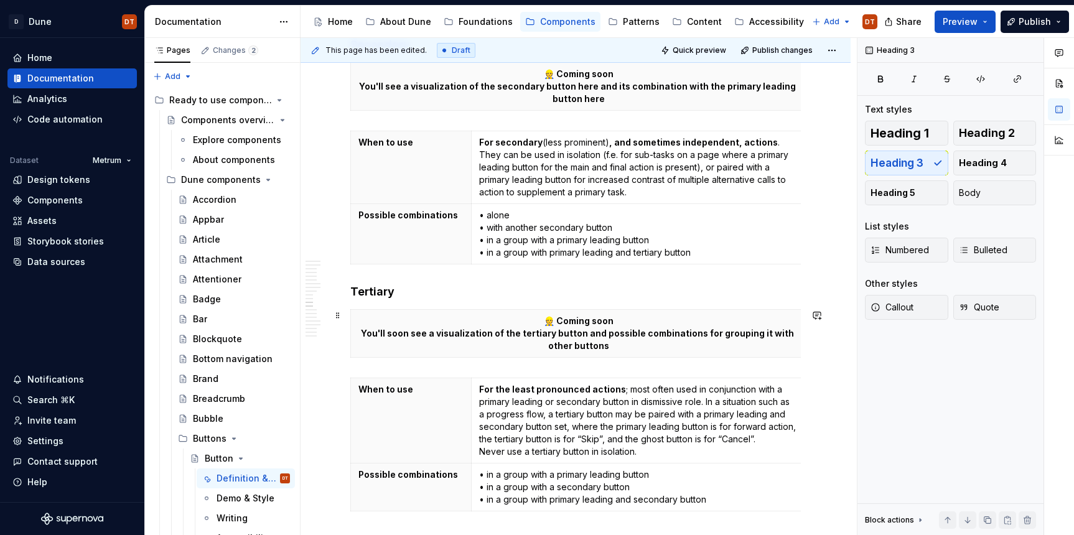
scroll to position [1750, 0]
click at [1031, 21] on span "Publish" at bounding box center [1035, 22] width 32 height 12
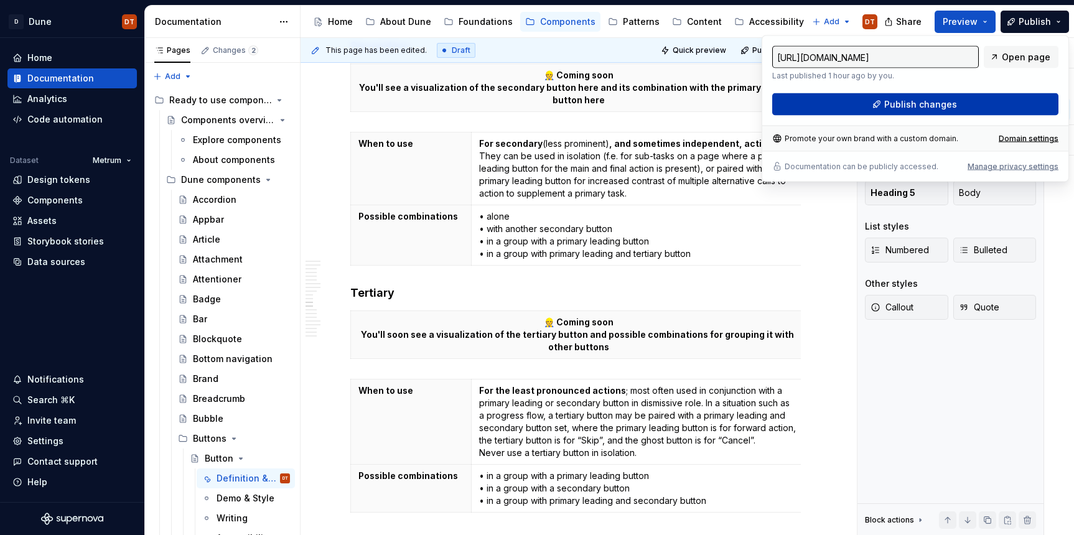
click at [903, 106] on span "Publish changes" at bounding box center [921, 104] width 73 height 12
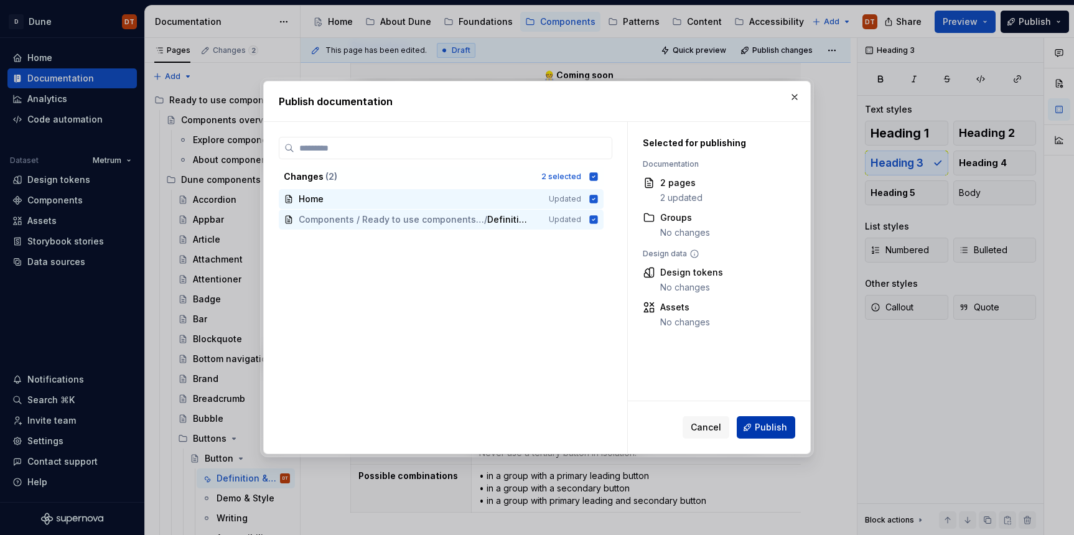
click at [767, 423] on span "Publish" at bounding box center [771, 427] width 32 height 12
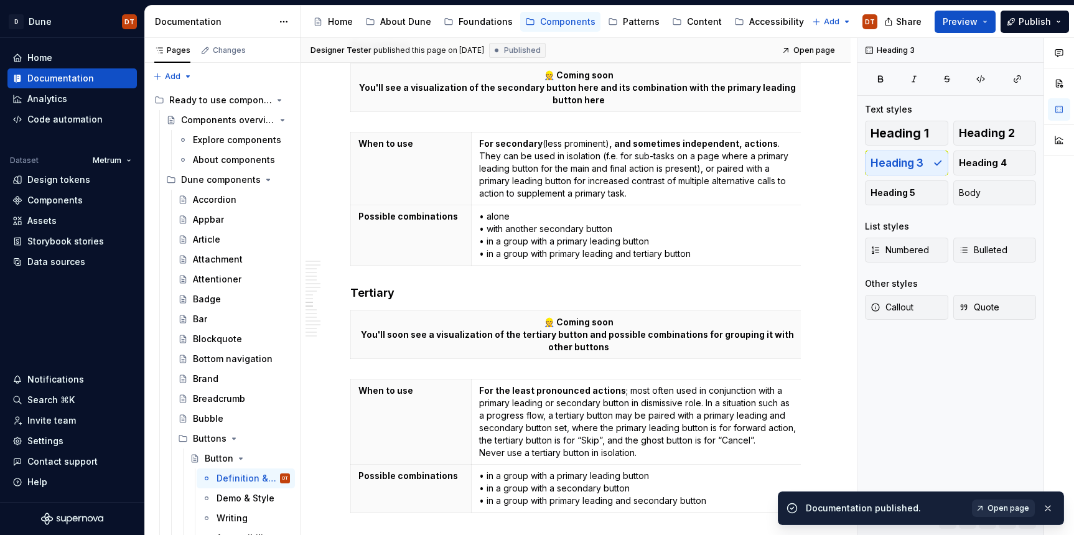
click at [1000, 507] on span "Open page" at bounding box center [1009, 509] width 42 height 10
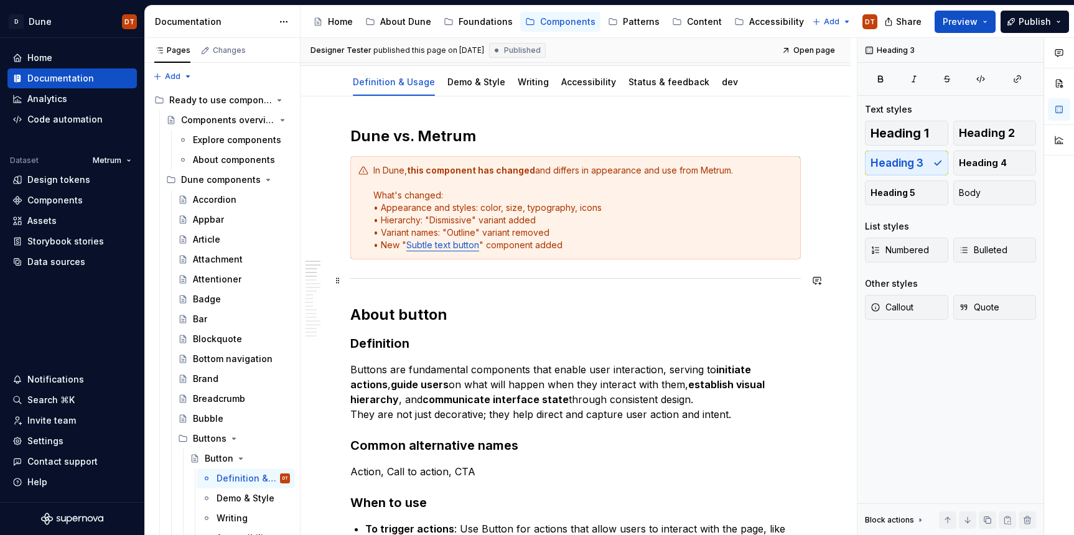
scroll to position [120, 0]
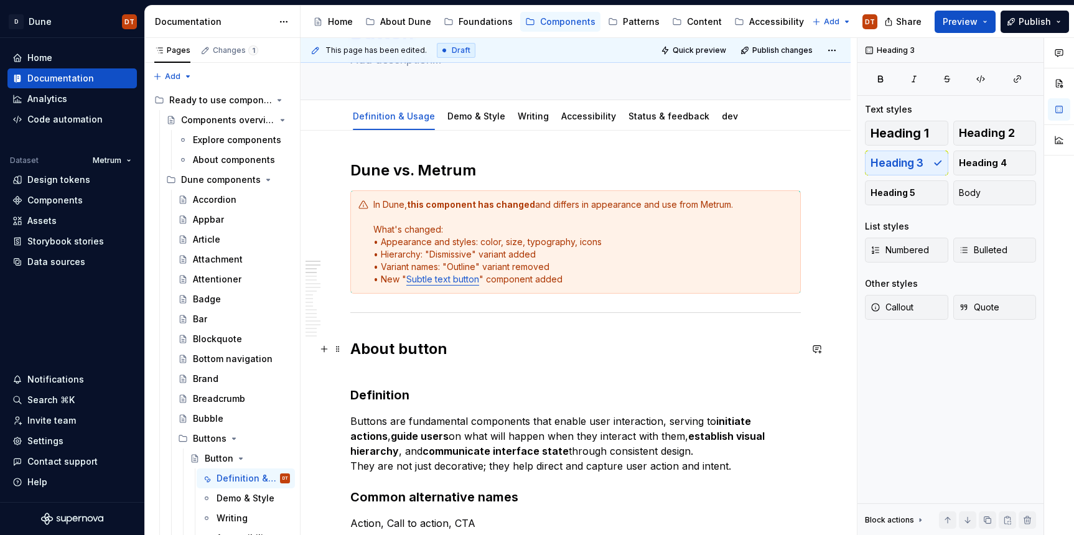
scroll to position [105, 0]
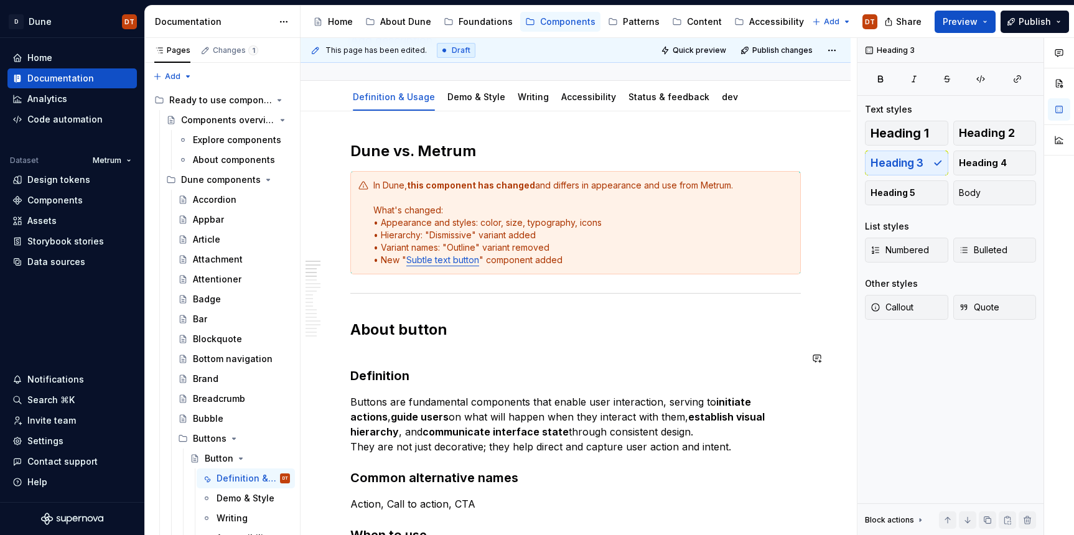
drag, startPoint x: 355, startPoint y: 349, endPoint x: 369, endPoint y: 349, distance: 13.7
click at [355, 350] on h3 "Definition" at bounding box center [575, 367] width 451 height 35
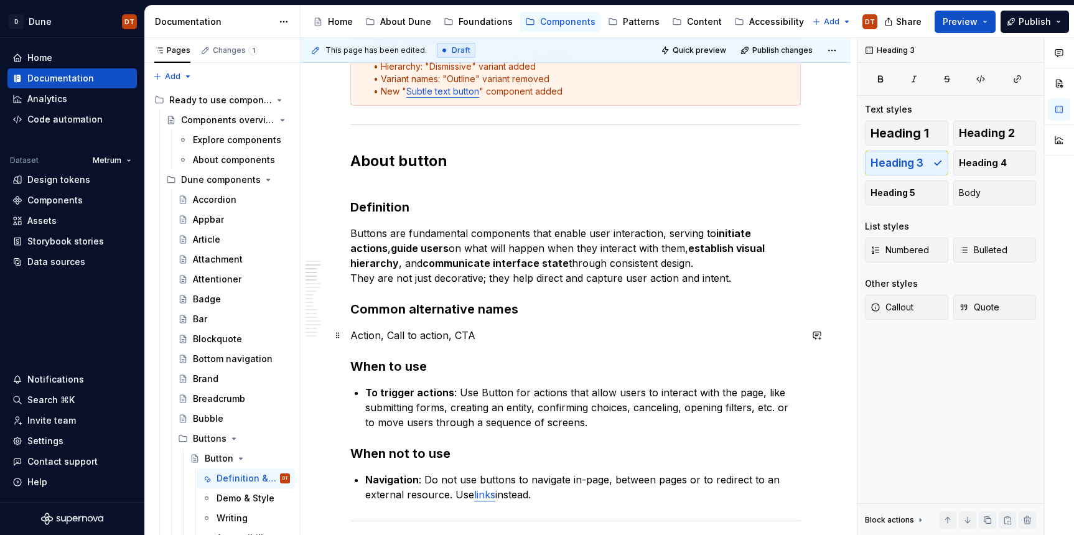
scroll to position [288, 0]
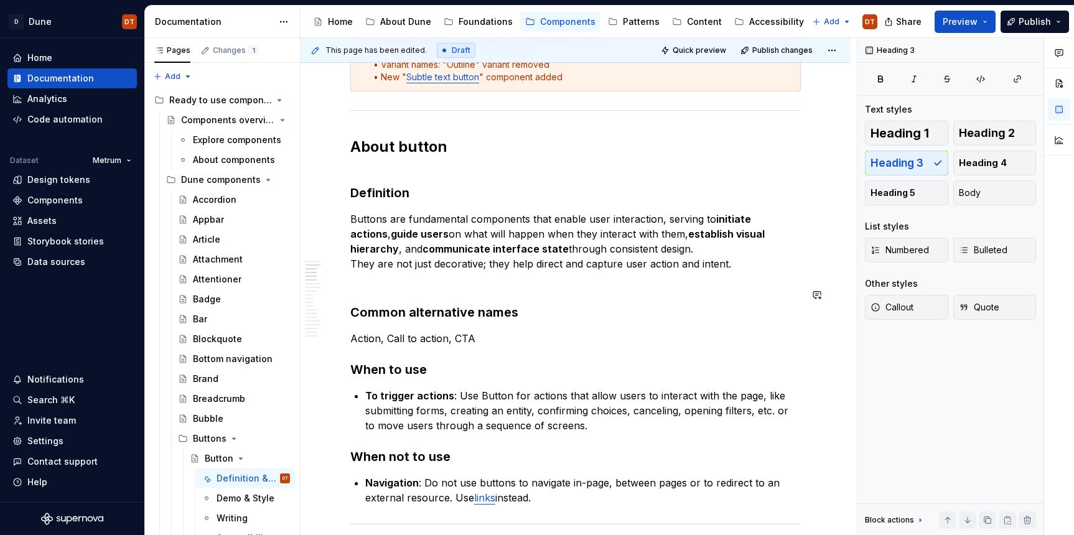
click at [356, 177] on h3 "Definition" at bounding box center [575, 184] width 451 height 35
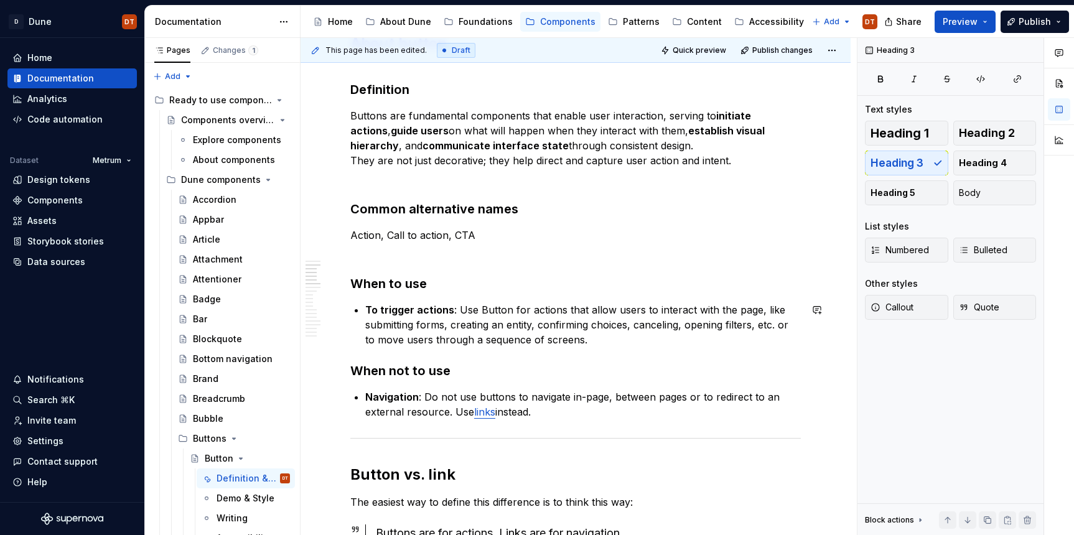
scroll to position [400, 0]
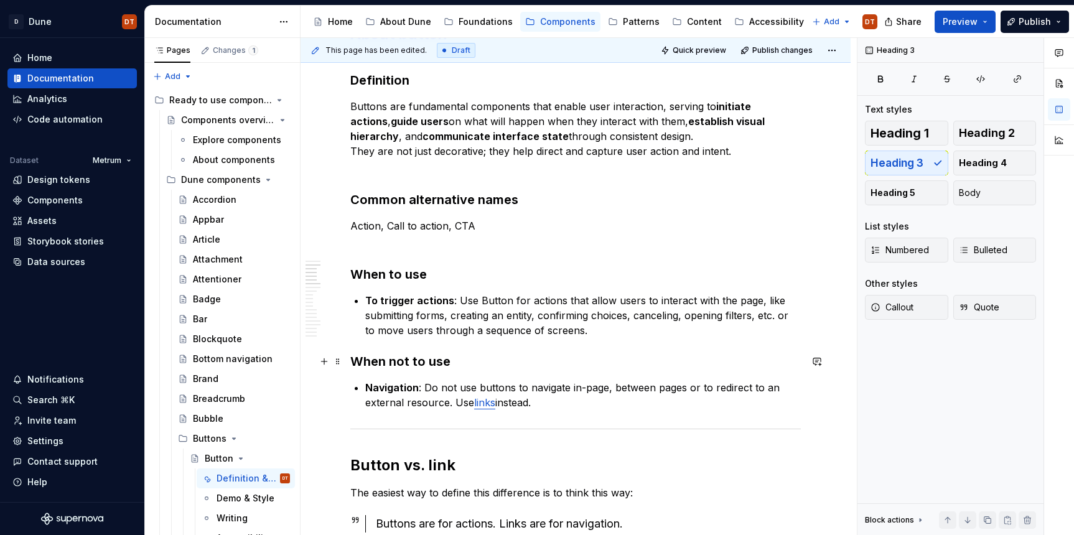
click at [350, 361] on h3 "When not to use" at bounding box center [575, 361] width 451 height 17
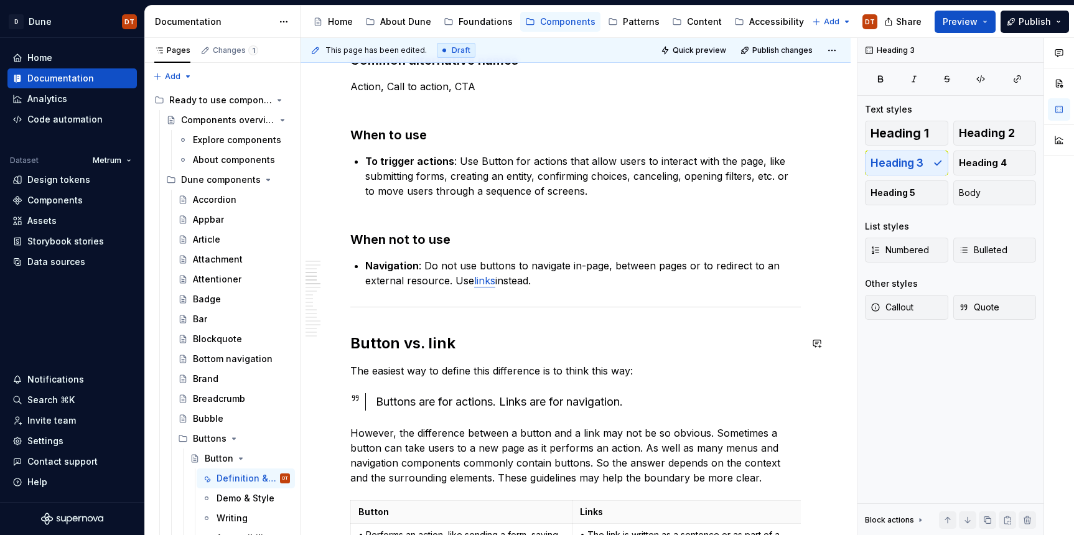
scroll to position [548, 0]
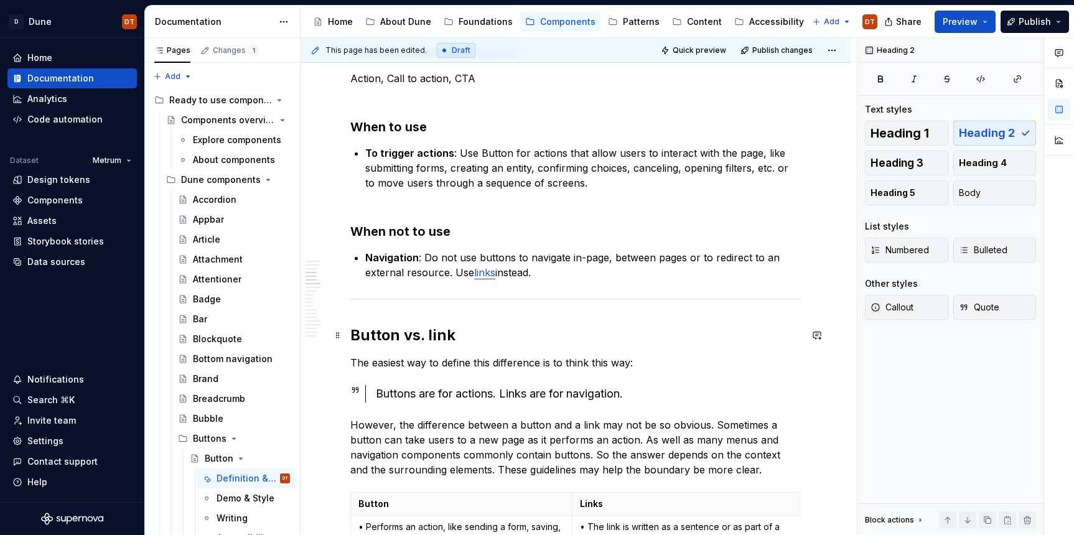
click at [352, 333] on h2 "Button vs. link" at bounding box center [575, 336] width 451 height 20
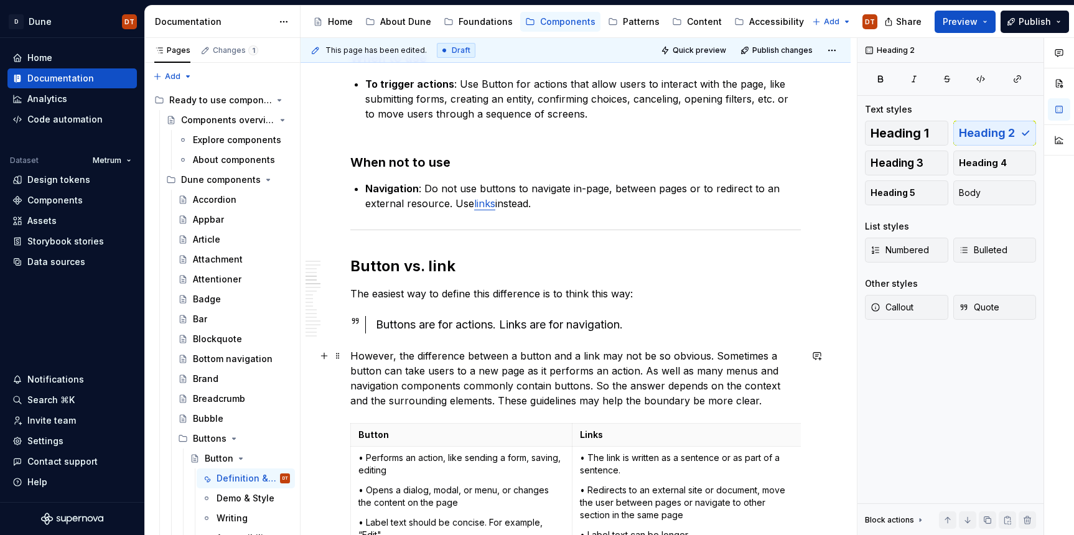
scroll to position [641, 0]
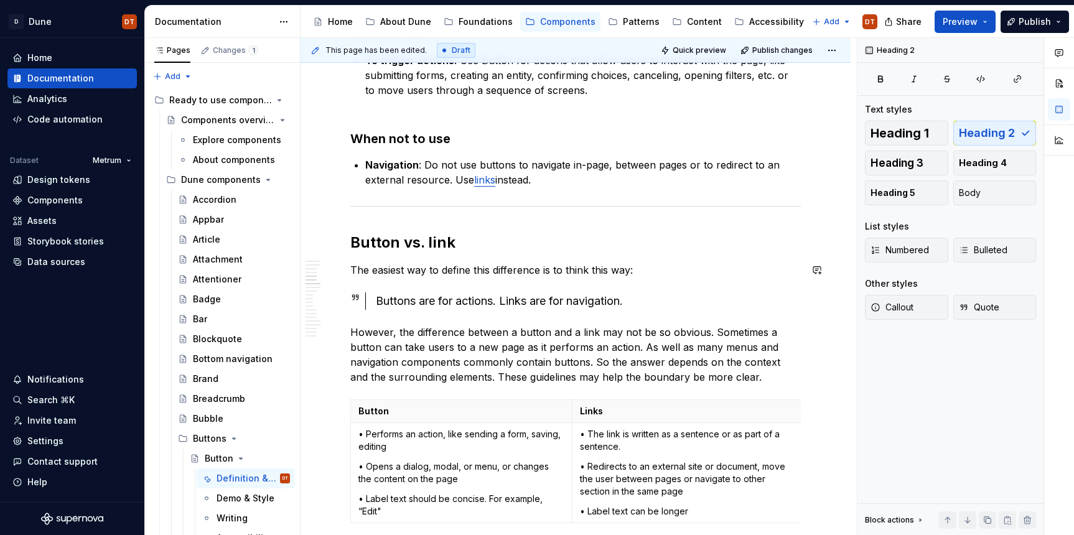
click at [405, 244] on h2 "Button vs. link" at bounding box center [575, 243] width 451 height 20
drag, startPoint x: 489, startPoint y: 242, endPoint x: 464, endPoint y: 253, distance: 27.3
click at [489, 242] on h2 "Button vs. link" at bounding box center [575, 243] width 451 height 20
click at [388, 268] on p "The easiest way to define this difference is to think this way:" at bounding box center [575, 270] width 451 height 15
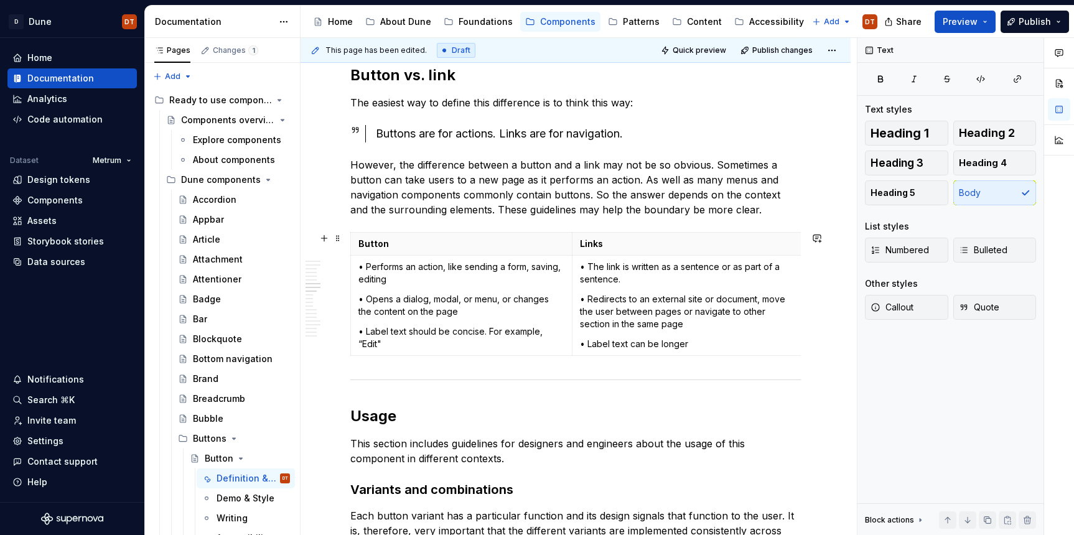
scroll to position [817, 0]
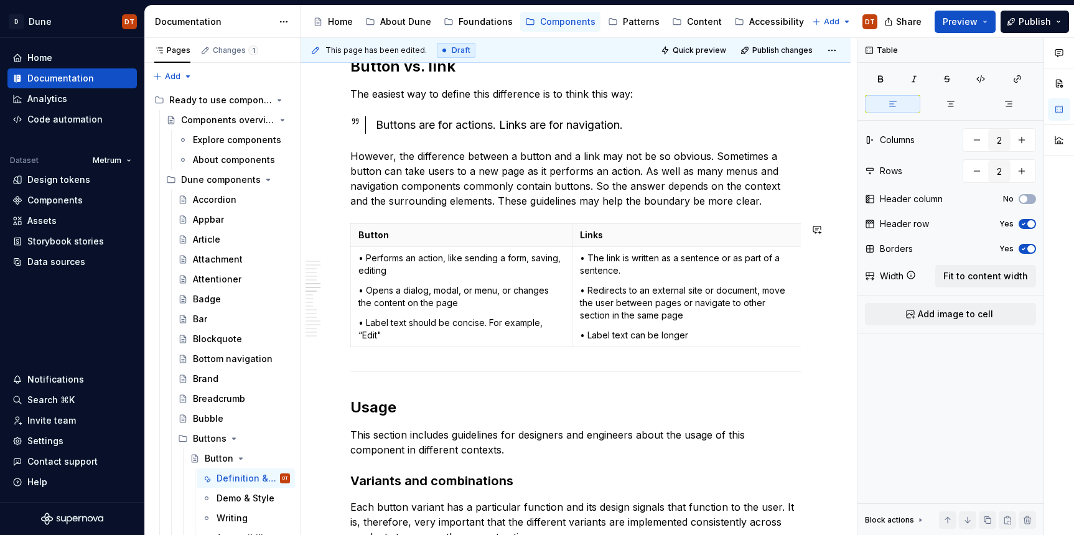
click at [738, 203] on p "However, the difference between a button and a link may not be so obvious. Some…" at bounding box center [575, 178] width 451 height 60
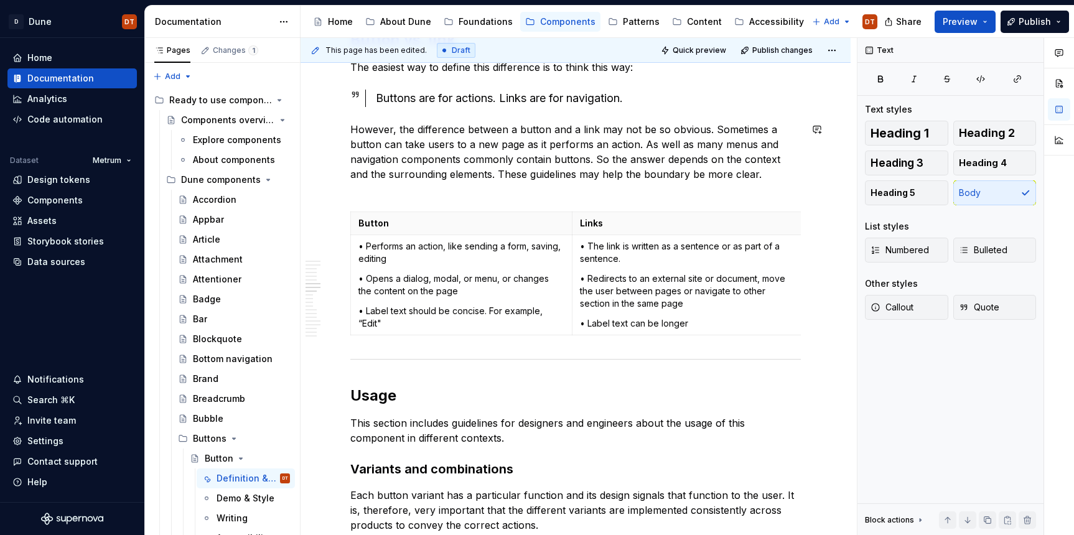
scroll to position [858, 0]
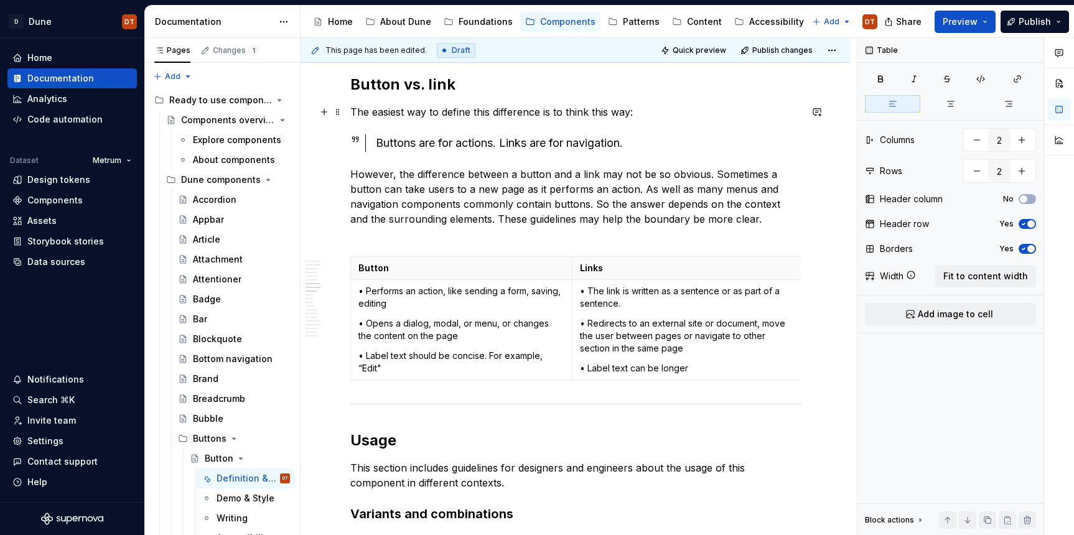
scroll to position [771, 0]
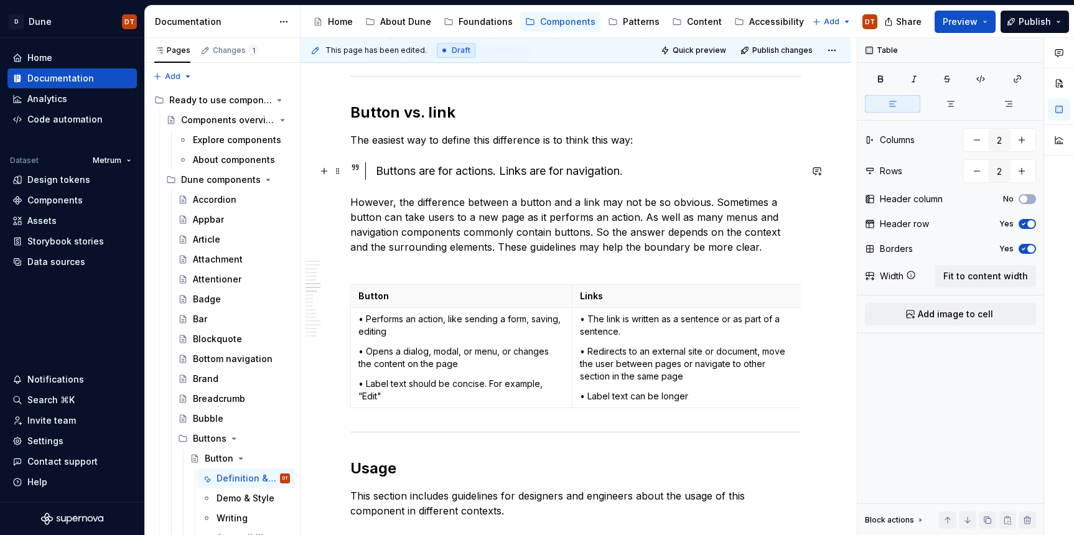
click at [662, 170] on div "Buttons are for actions. Links are for navigation." at bounding box center [588, 170] width 425 height 17
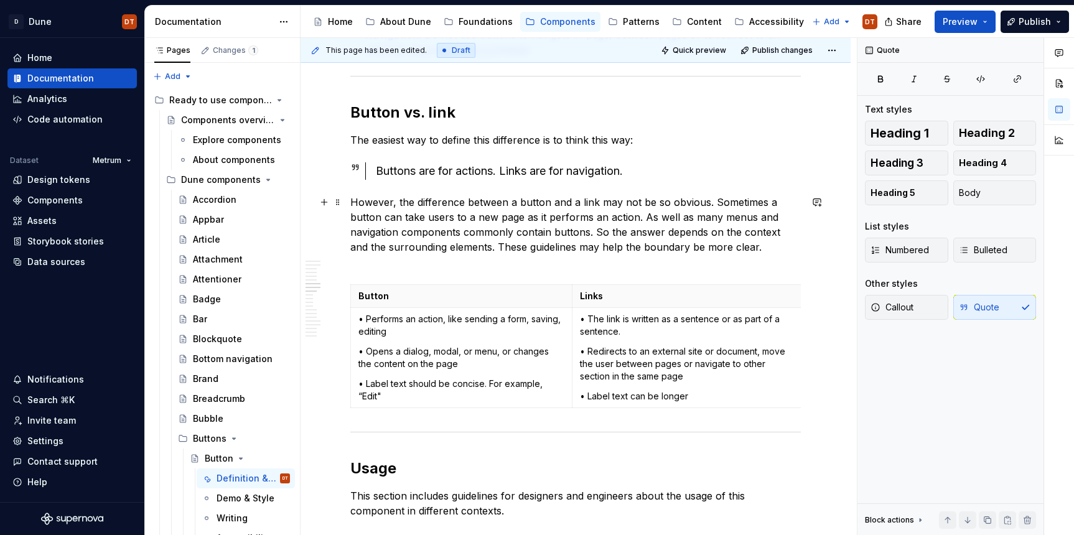
click at [535, 176] on div "Buttons are for actions. Links are for navigation." at bounding box center [588, 170] width 425 height 17
click at [543, 174] on div "Buttons are for actions. Links are for navigation." at bounding box center [588, 170] width 425 height 17
click at [549, 174] on div "Buttons are for actions. Links are for navigation." at bounding box center [588, 170] width 425 height 17
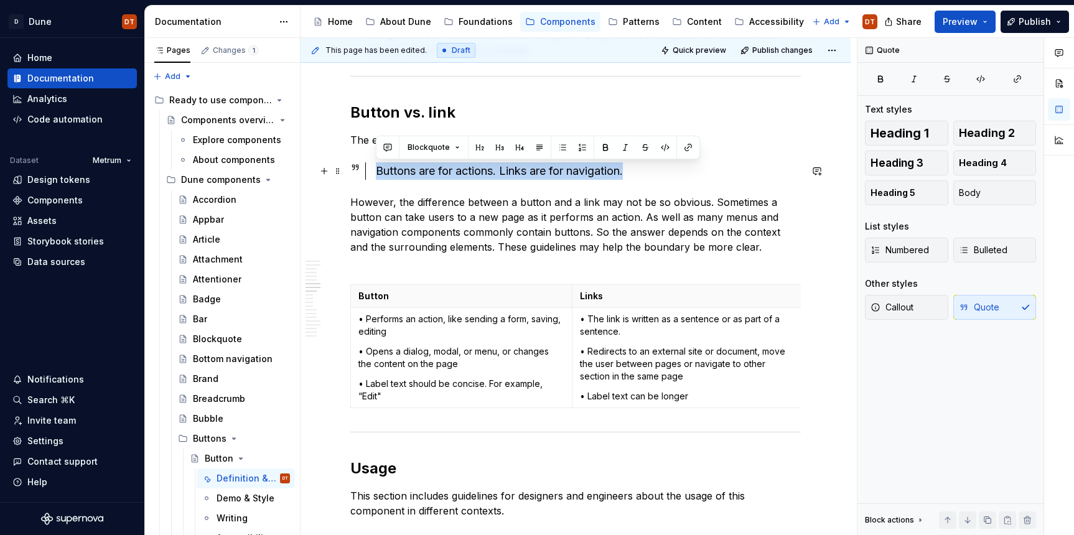
drag, startPoint x: 642, startPoint y: 175, endPoint x: 344, endPoint y: 170, distance: 297.6
click at [539, 149] on button "button" at bounding box center [539, 147] width 17 height 17
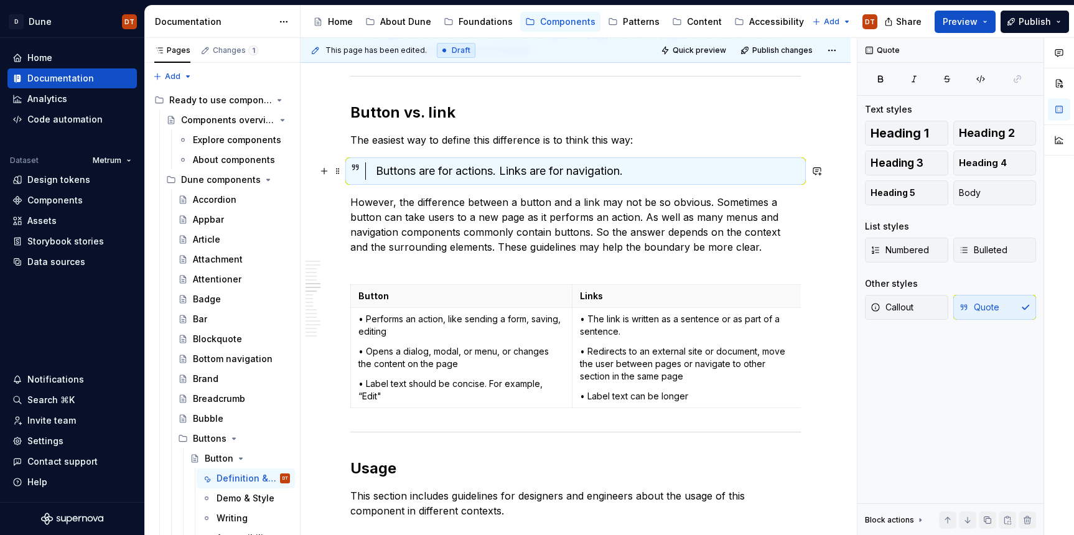
click at [580, 169] on div "Buttons are for actions. Links are for navigation." at bounding box center [588, 170] width 425 height 17
click at [604, 230] on p "However, the difference between a button and a link may not be so obvious. Some…" at bounding box center [575, 232] width 451 height 75
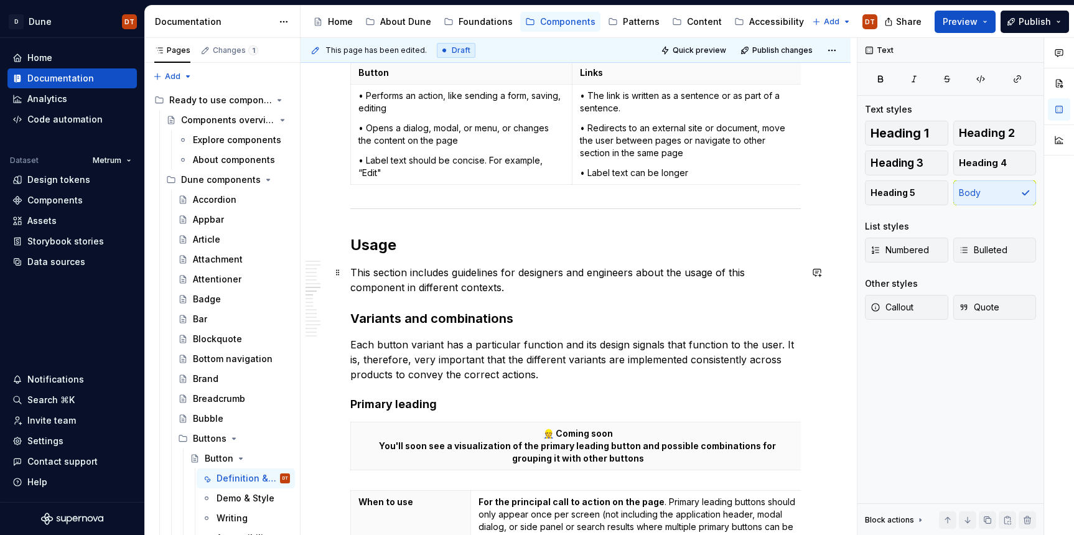
scroll to position [1014, 0]
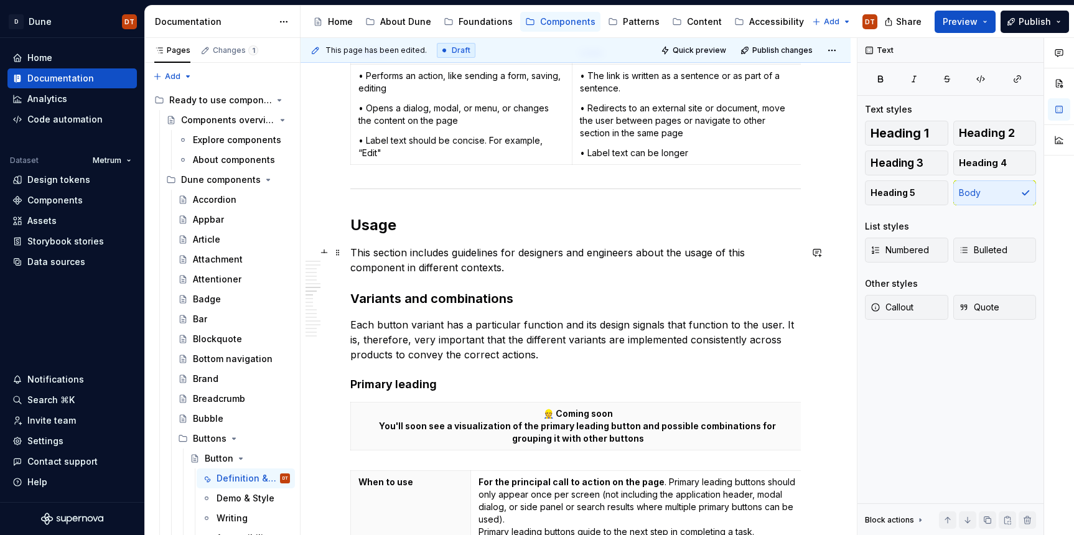
click at [376, 256] on p "This section includes guidelines for designers and engineers about the usage of…" at bounding box center [575, 260] width 451 height 30
click at [350, 297] on h3 "Variants and combinations" at bounding box center [575, 298] width 451 height 17
drag, startPoint x: 447, startPoint y: 273, endPoint x: 468, endPoint y: 265, distance: 22.9
click at [448, 273] on p "This section includes guidelines for designers and engineers about the usage of…" at bounding box center [575, 260] width 451 height 30
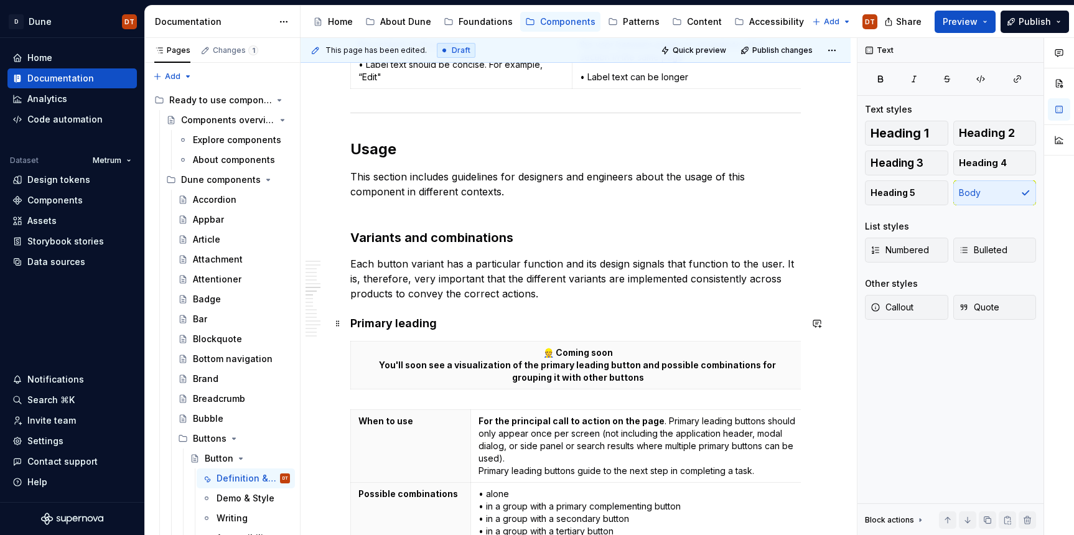
scroll to position [1092, 0]
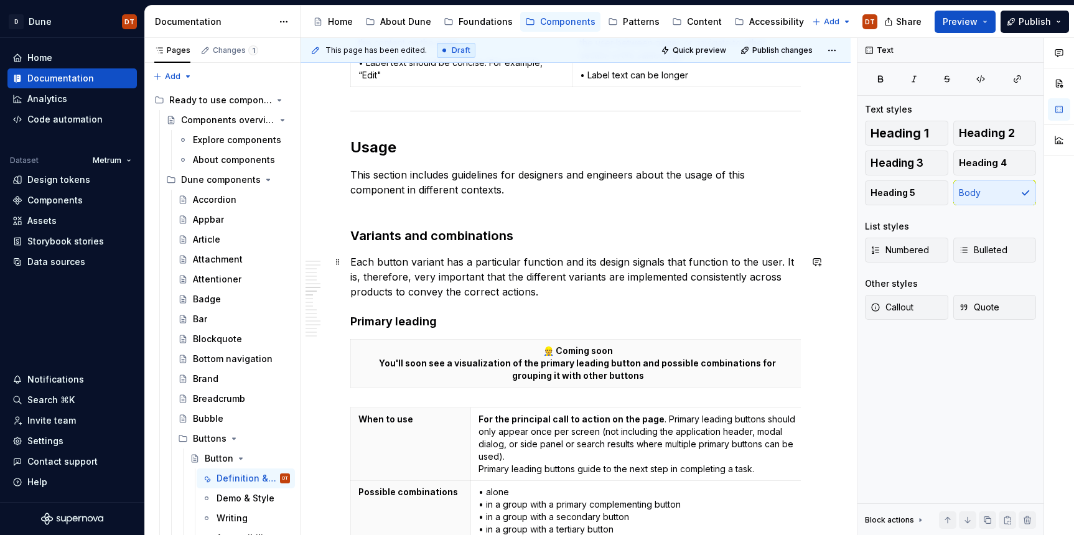
click at [563, 297] on p "Each button variant has a particular function and its design signals that funct…" at bounding box center [575, 277] width 451 height 45
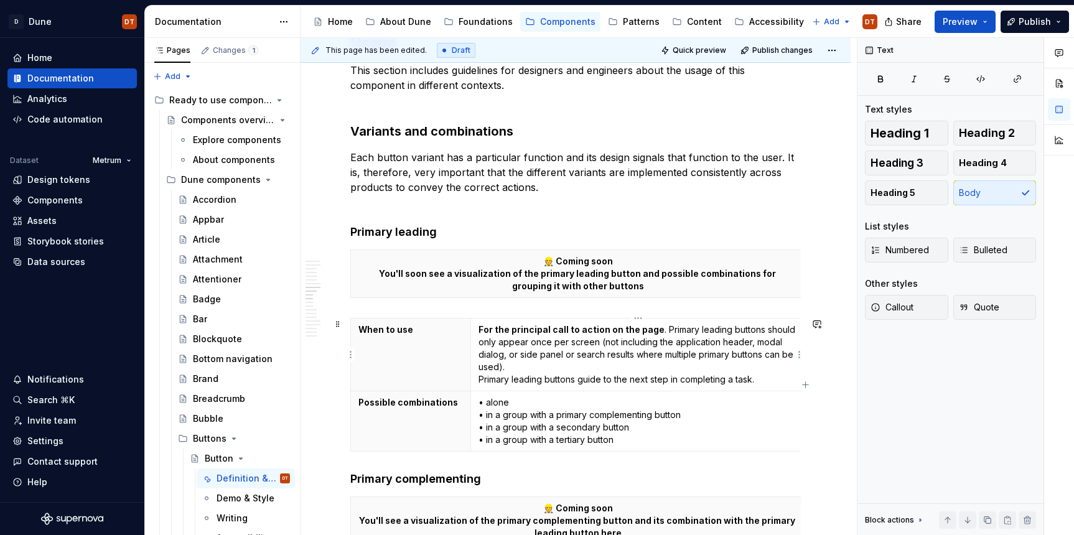
scroll to position [1204, 0]
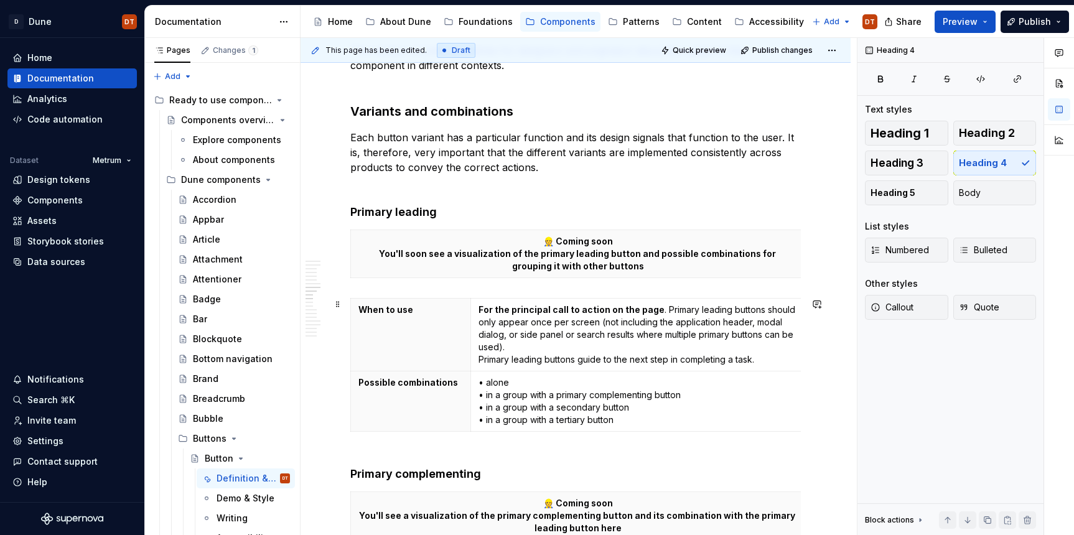
scroll to position [1209, 0]
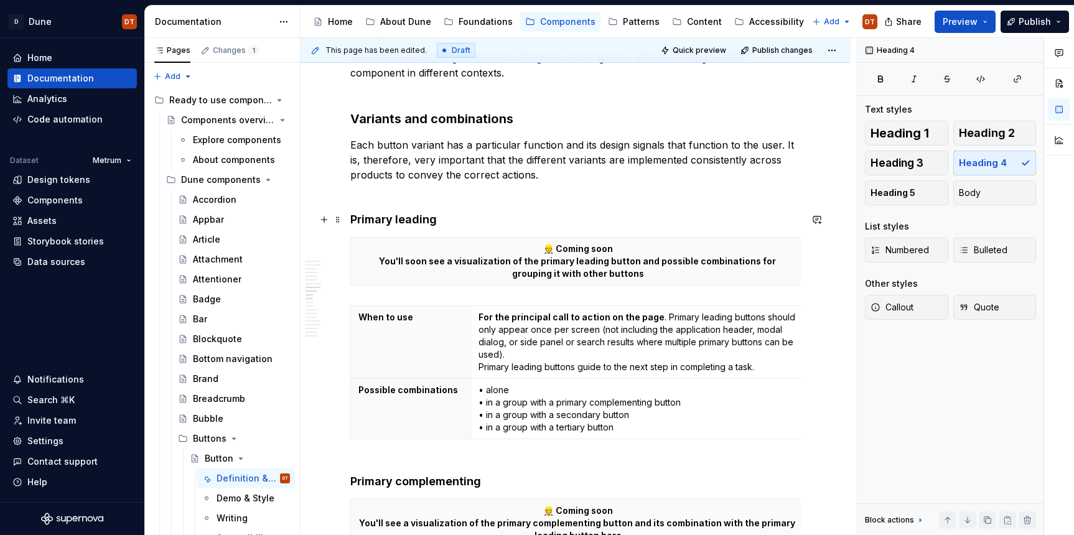
click at [405, 217] on h4 "Primary leading" at bounding box center [575, 219] width 451 height 15
click at [413, 484] on h4 "Primary complementing" at bounding box center [575, 474] width 451 height 30
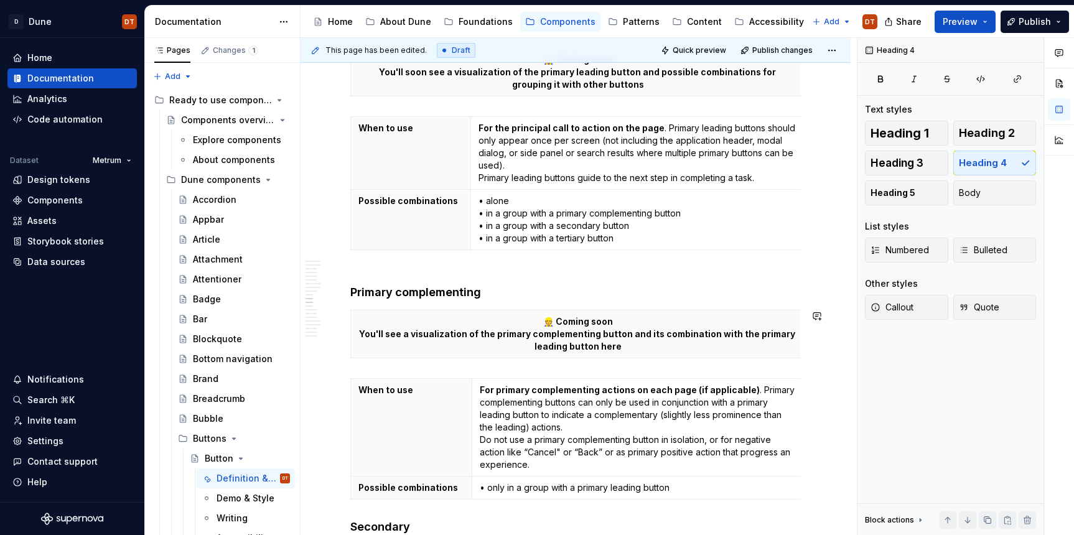
scroll to position [1525, 0]
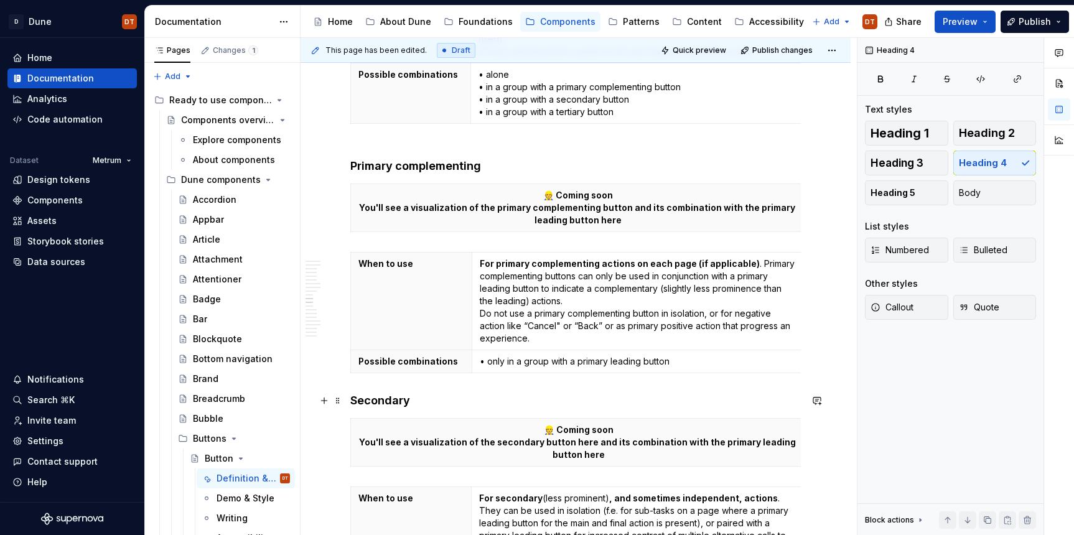
click at [350, 398] on h4 "Secondary" at bounding box center [575, 400] width 451 height 15
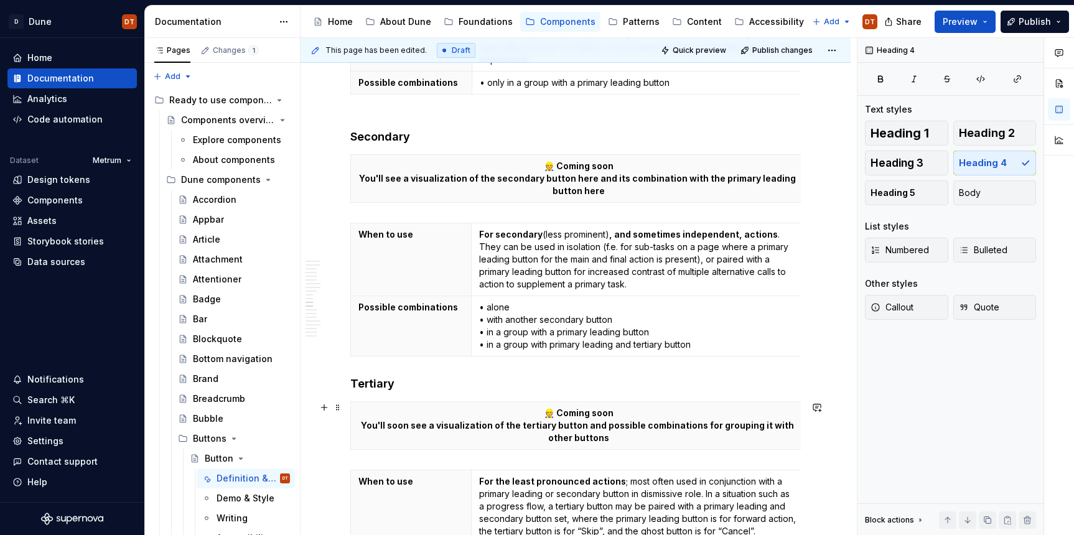
scroll to position [1811, 0]
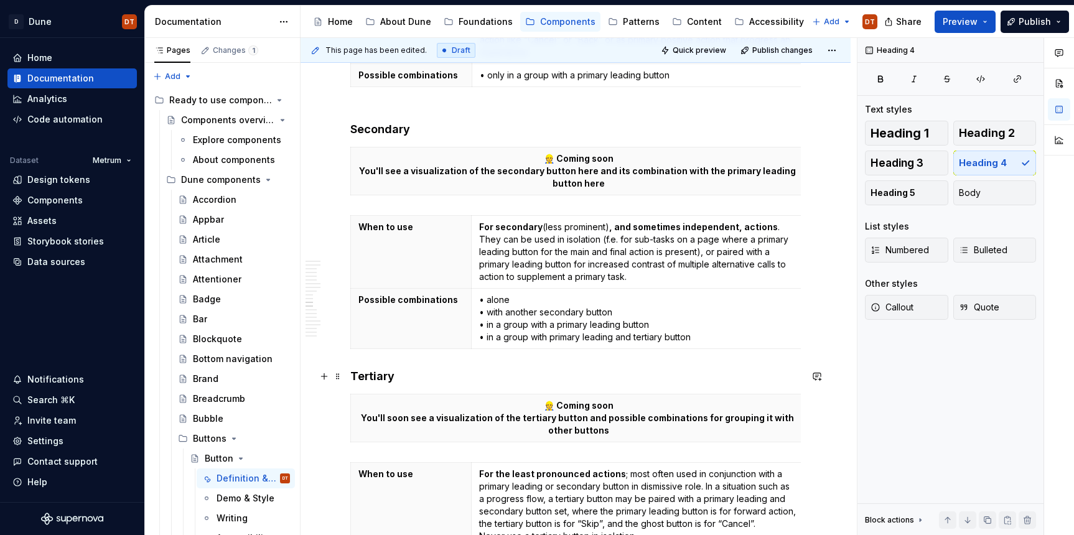
click at [349, 376] on div "Dune vs. Metrum In Dune, this component has changed and differs in appearance a…" at bounding box center [576, 328] width 550 height 3846
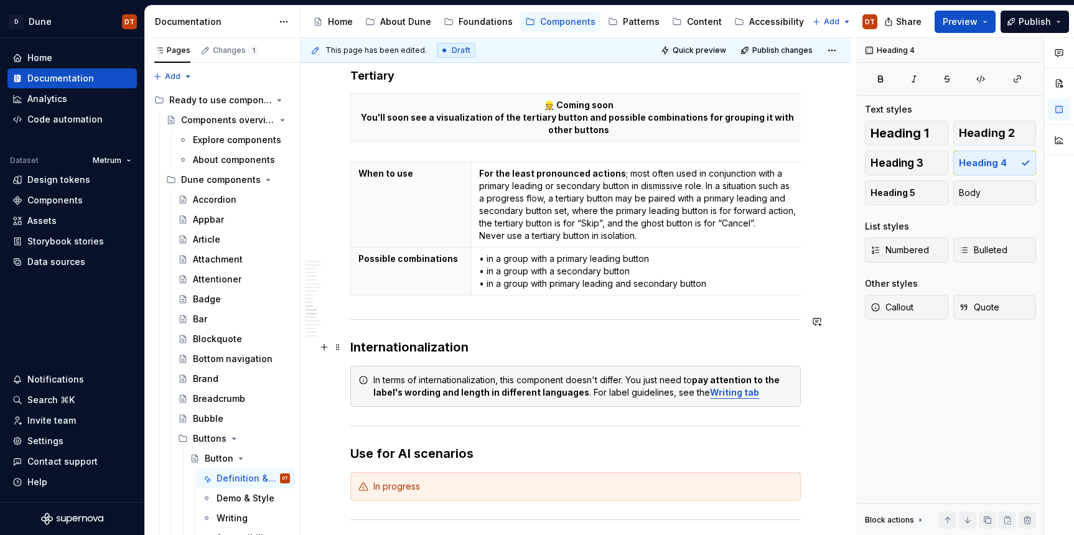
scroll to position [2138, 0]
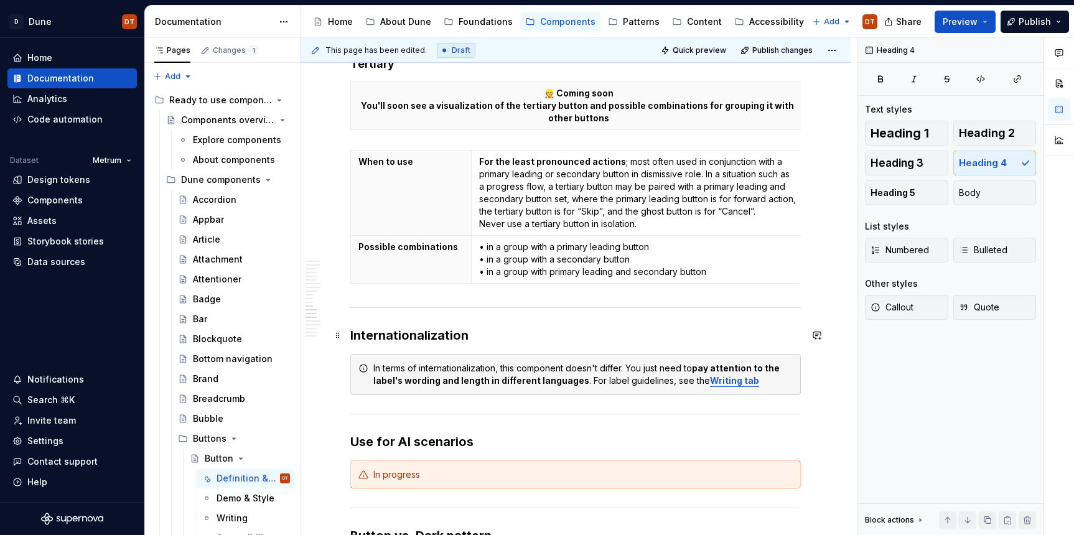
click at [349, 331] on div "Dune vs. Metrum In Dune, this component has changed and differs in appearance a…" at bounding box center [576, 8] width 550 height 3861
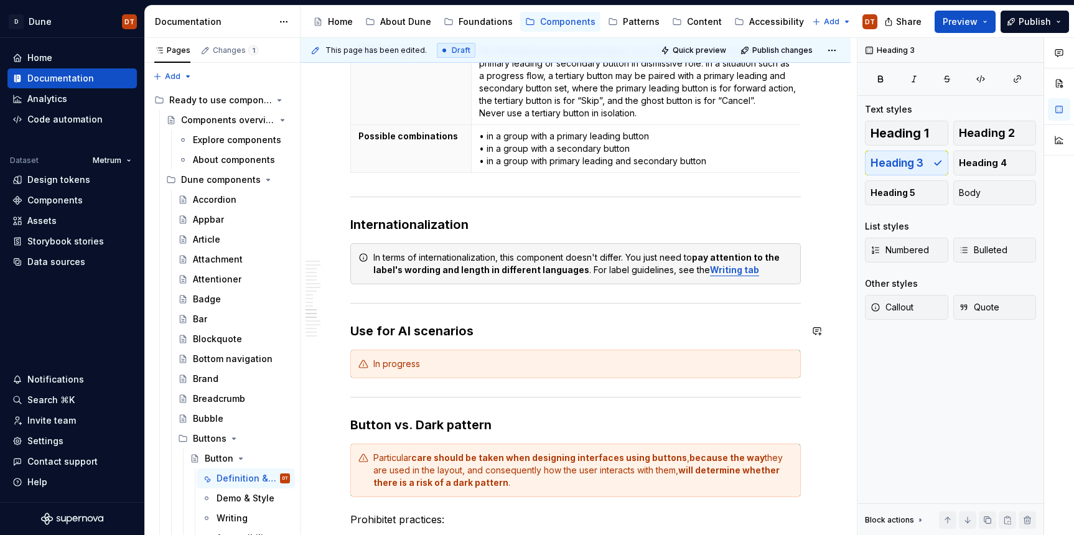
scroll to position [2243, 0]
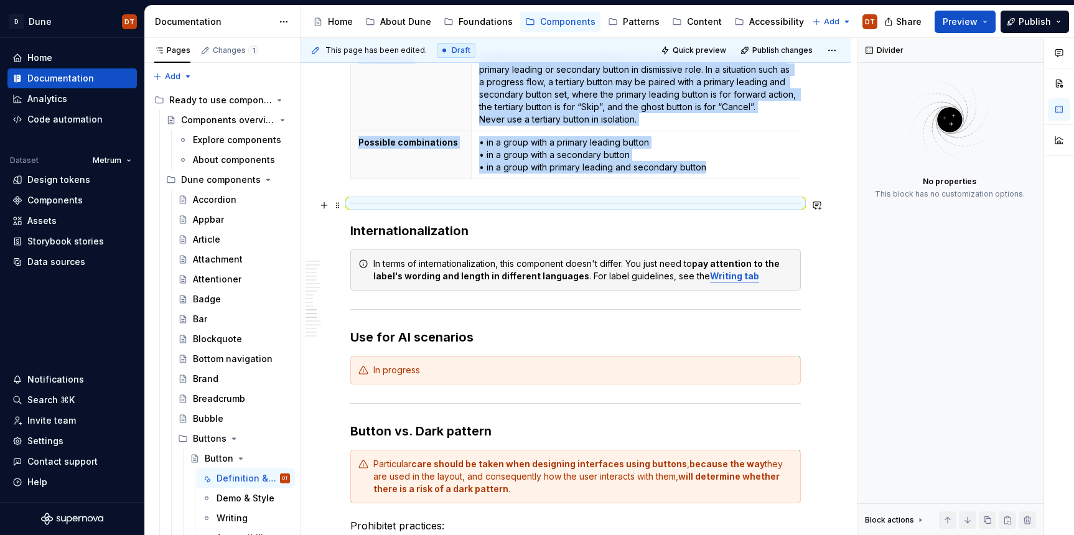
click at [468, 202] on div at bounding box center [575, 203] width 451 height 8
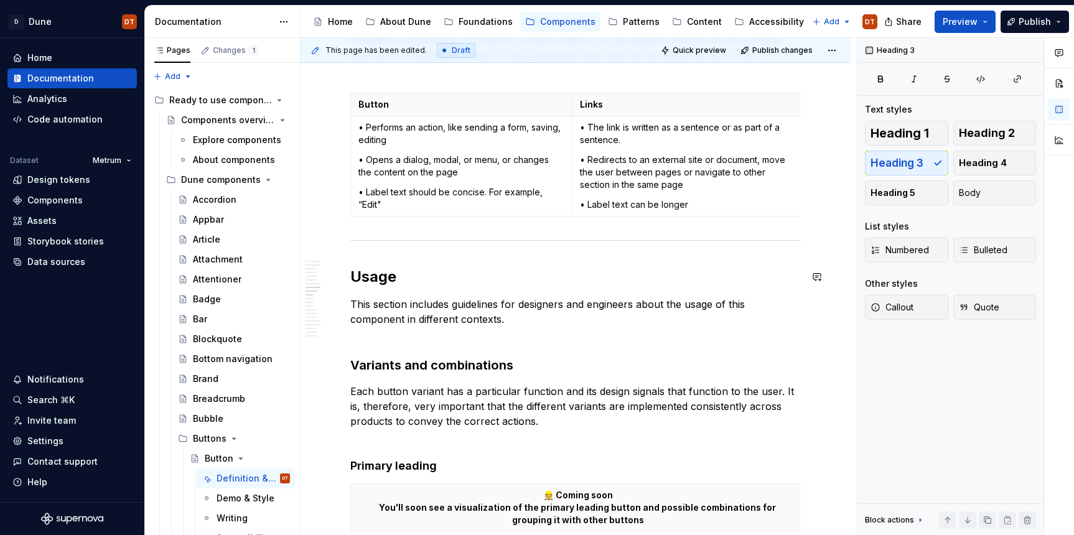
scroll to position [948, 0]
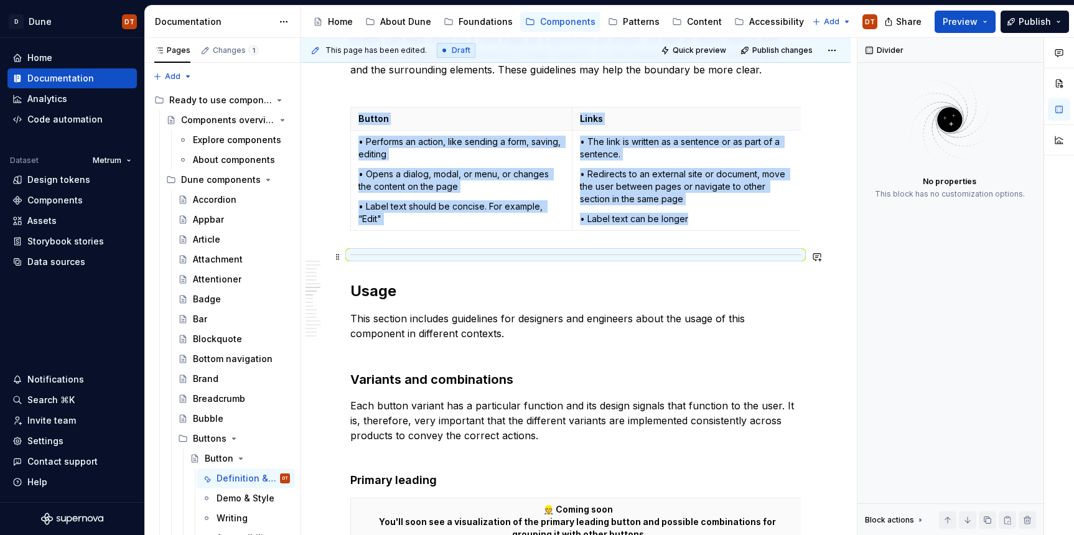
click at [380, 257] on div at bounding box center [575, 255] width 451 height 8
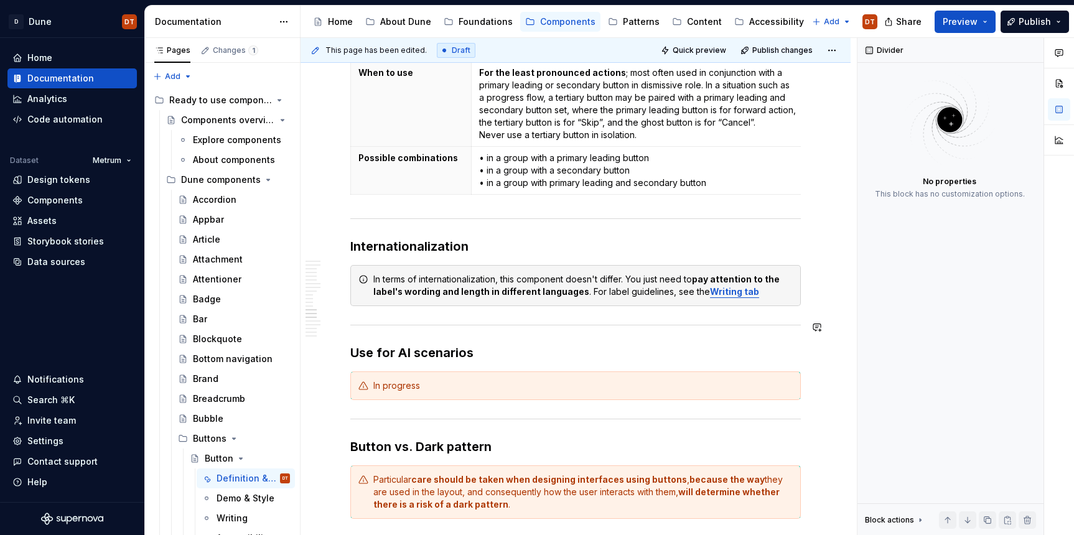
scroll to position [2226, 0]
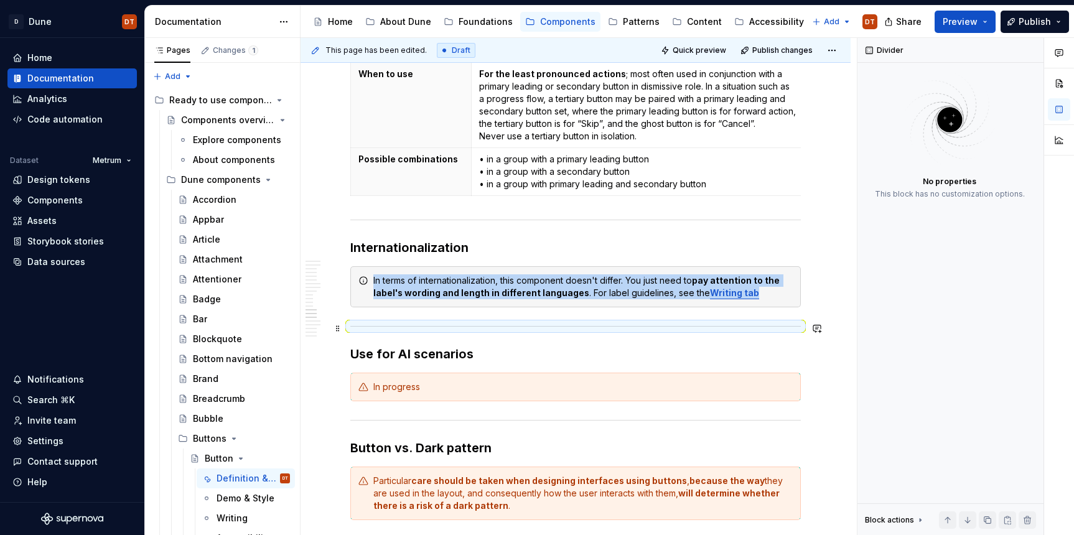
click at [350, 326] on hr at bounding box center [575, 326] width 451 height 1
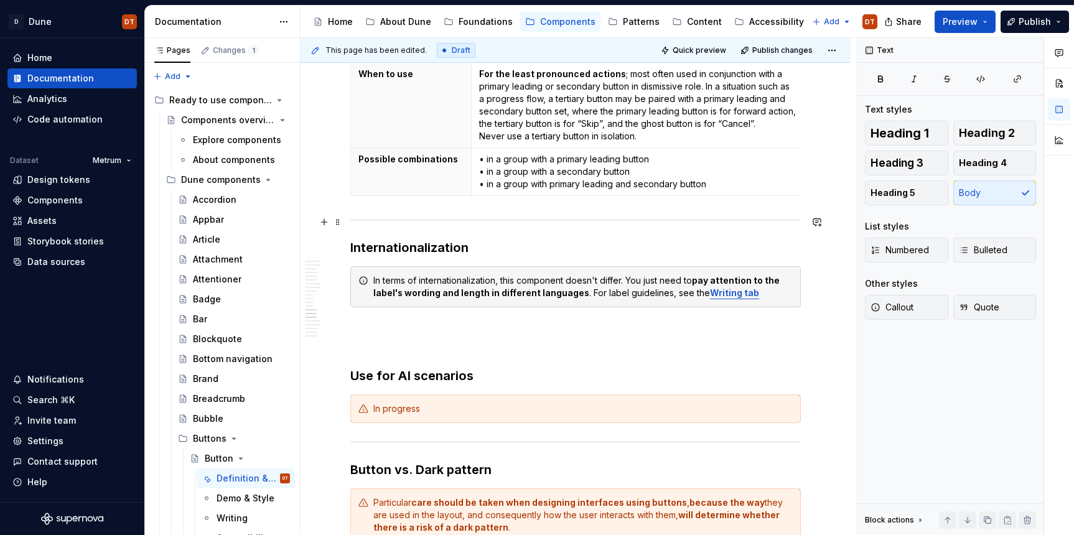
click at [372, 222] on div at bounding box center [575, 220] width 451 height 8
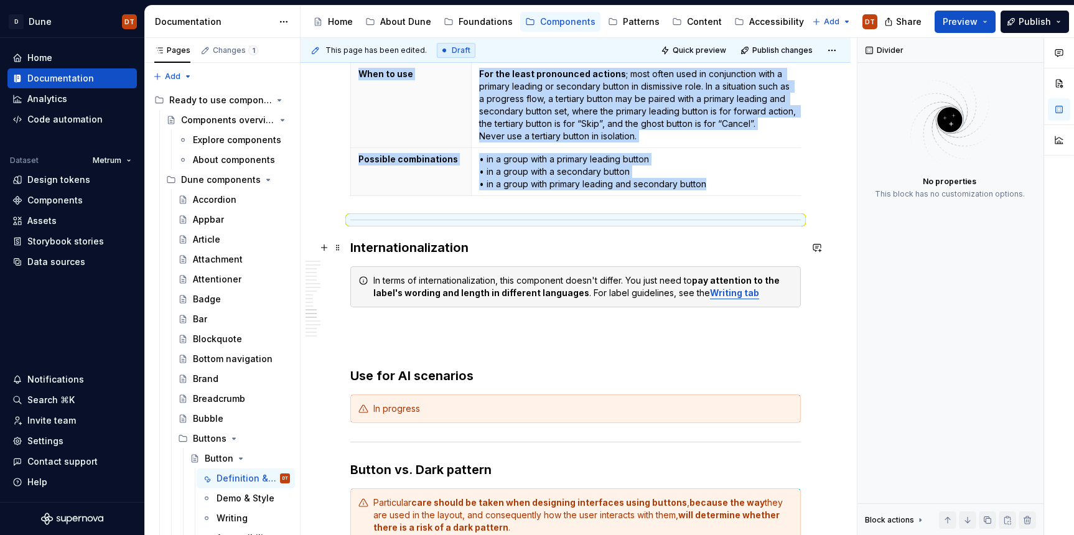
click at [350, 240] on h3 "Internationalization" at bounding box center [575, 247] width 451 height 17
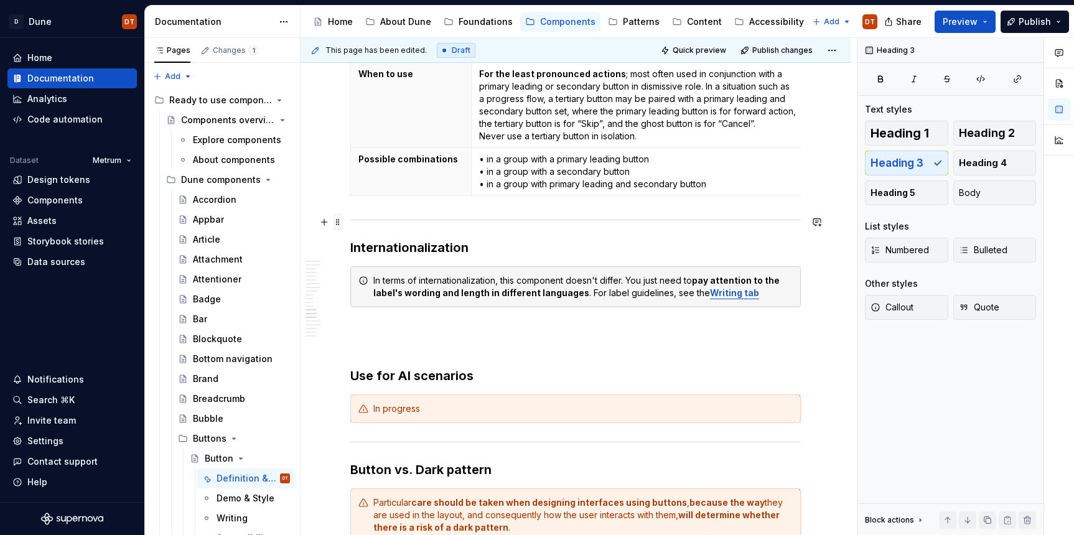
click at [339, 221] on span at bounding box center [338, 222] width 10 height 17
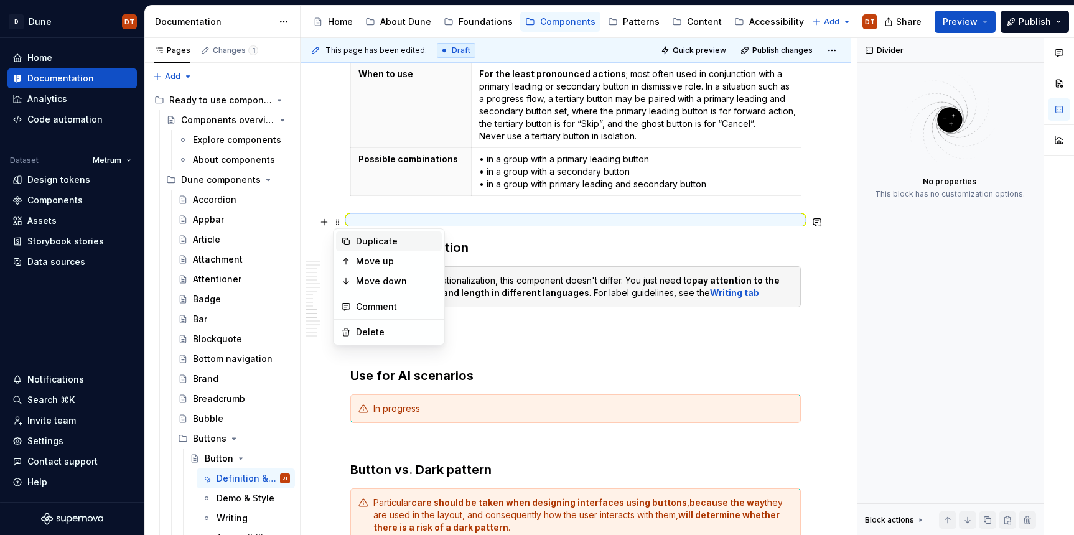
click at [373, 241] on div "Duplicate" at bounding box center [396, 241] width 81 height 12
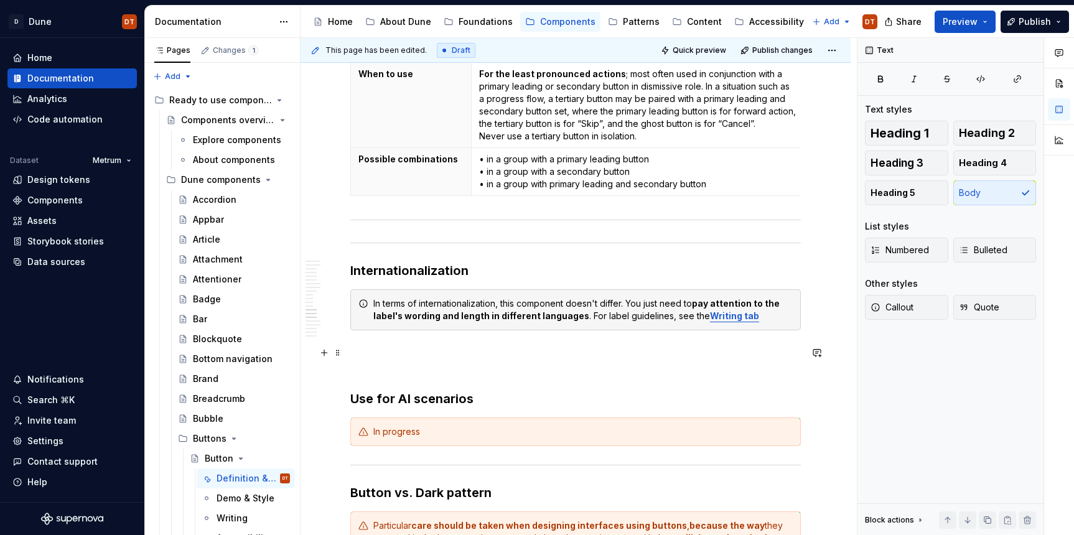
click at [495, 355] on p at bounding box center [575, 360] width 451 height 30
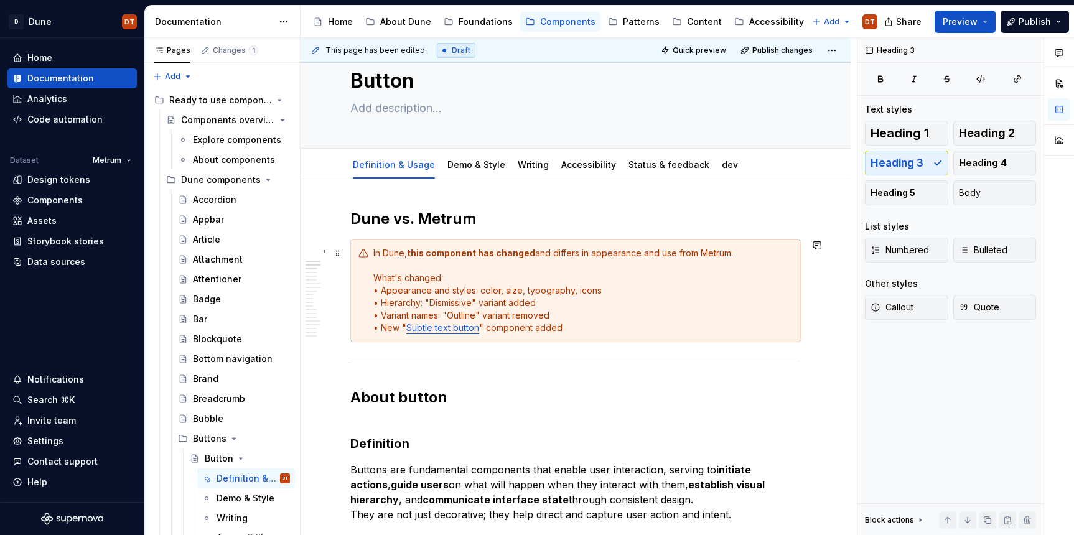
scroll to position [39, 0]
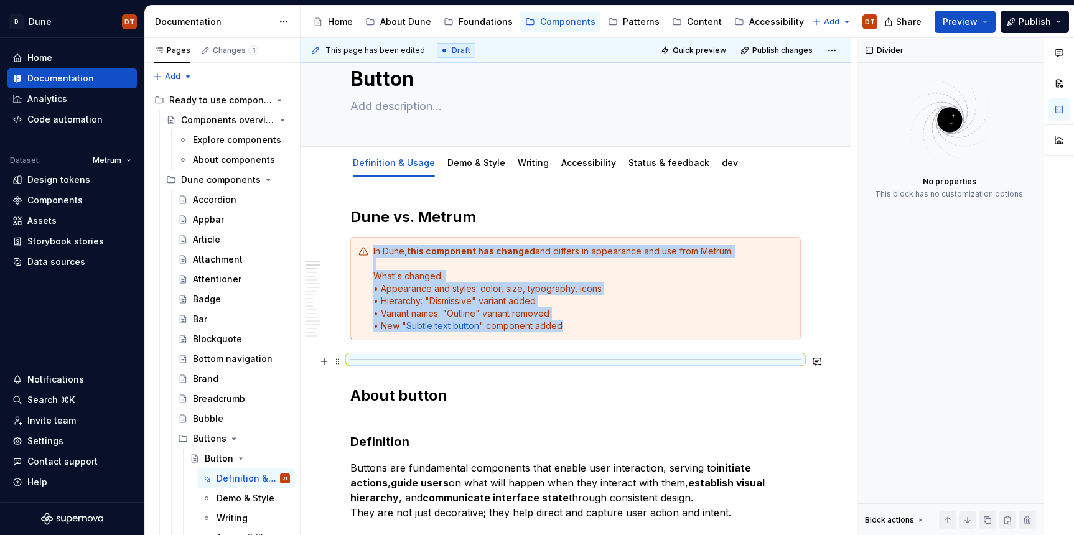
click at [352, 363] on div at bounding box center [575, 359] width 451 height 8
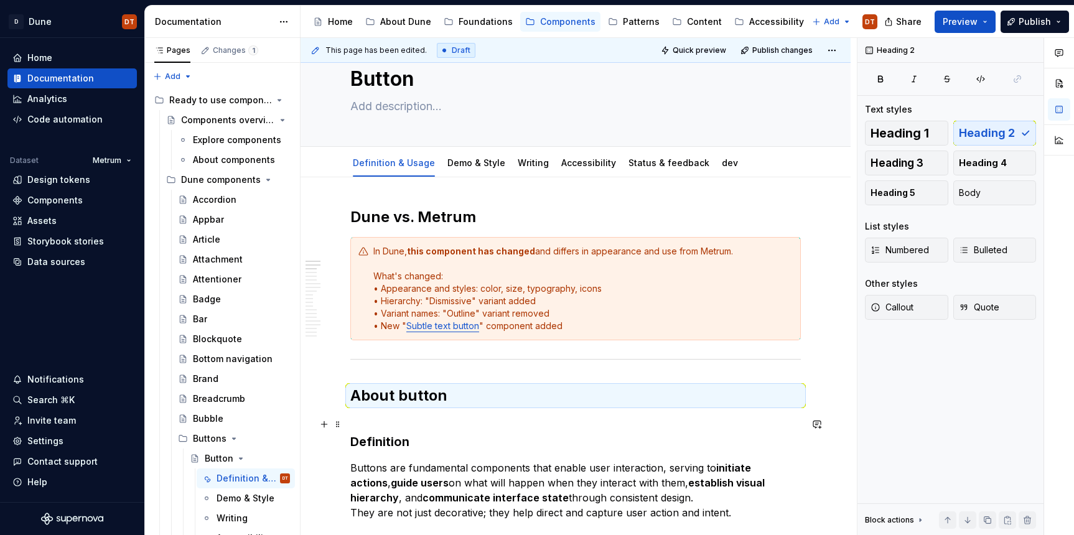
click at [370, 425] on h3 "Definition" at bounding box center [575, 433] width 451 height 35
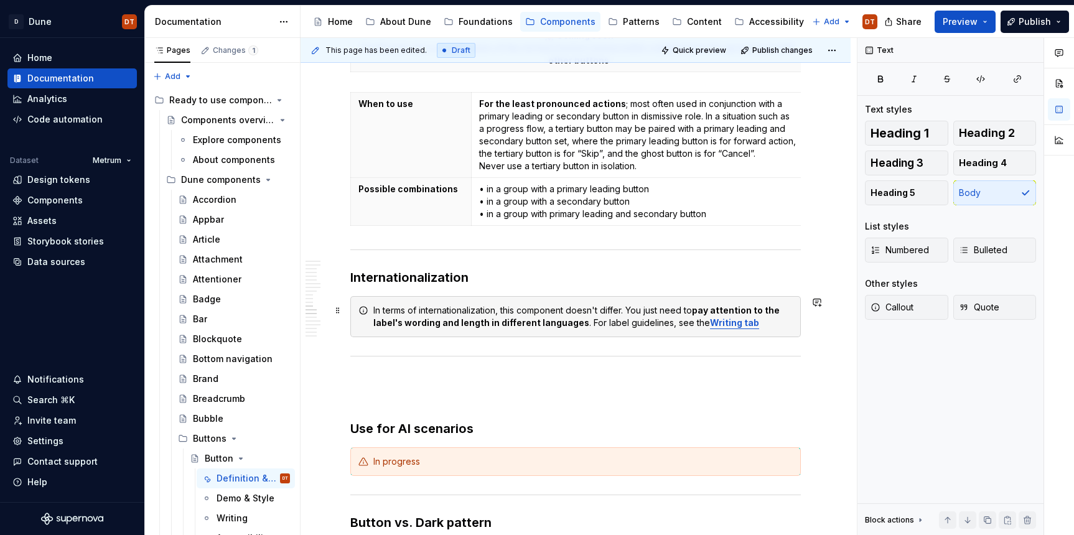
scroll to position [2207, 0]
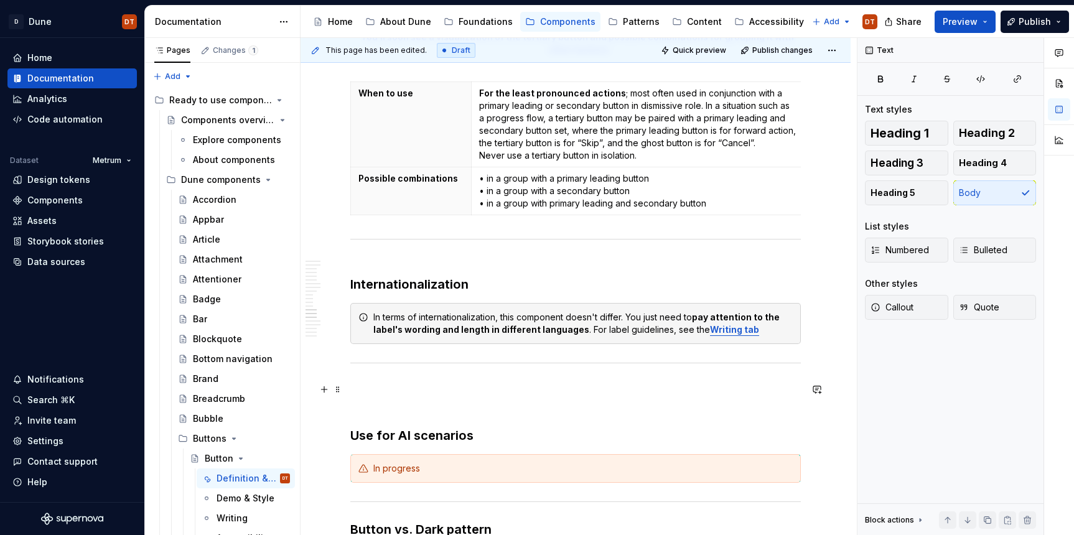
click at [355, 398] on p at bounding box center [575, 397] width 451 height 30
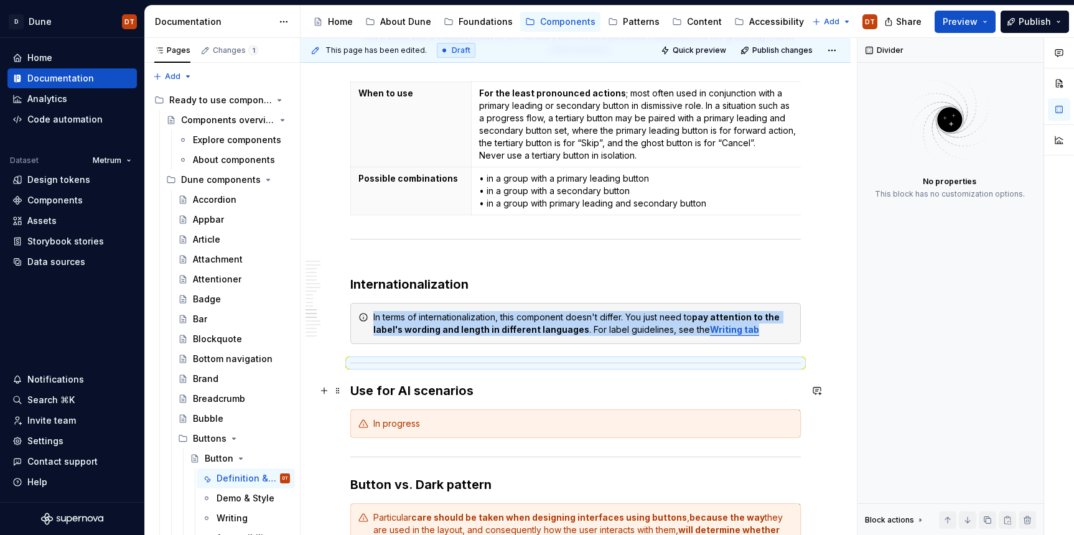
click at [348, 392] on div "This page has been edited. Draft Quick preview Publish changes Button Edit head…" at bounding box center [579, 287] width 557 height 498
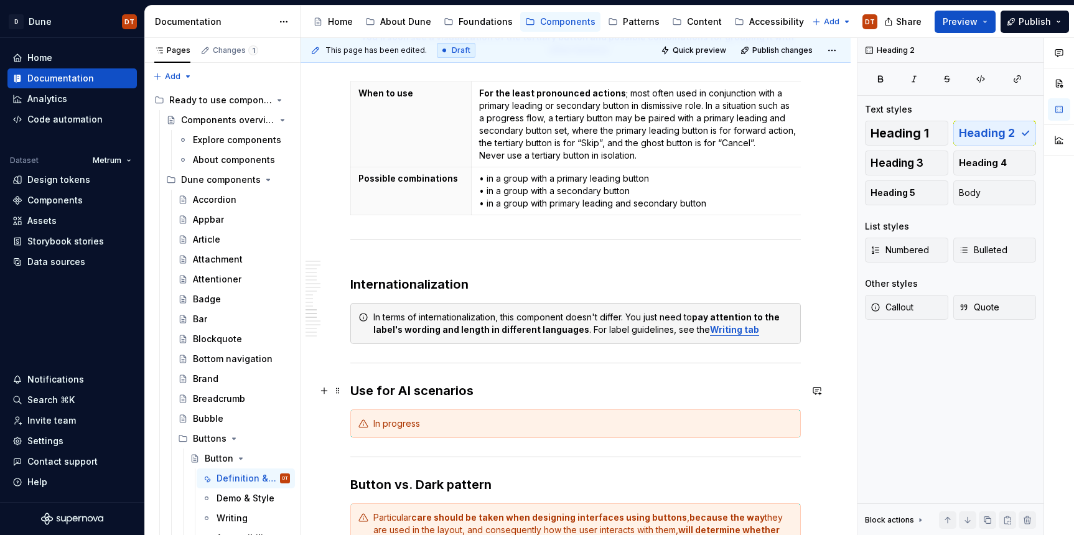
click at [351, 392] on h3 "Use for AI scenarios" at bounding box center [575, 390] width 451 height 17
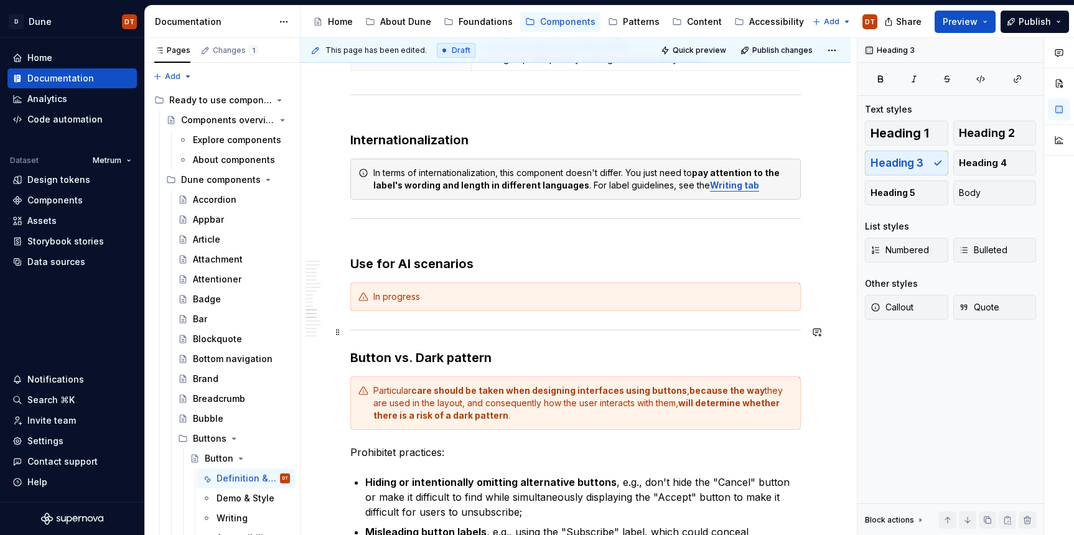
scroll to position [2364, 0]
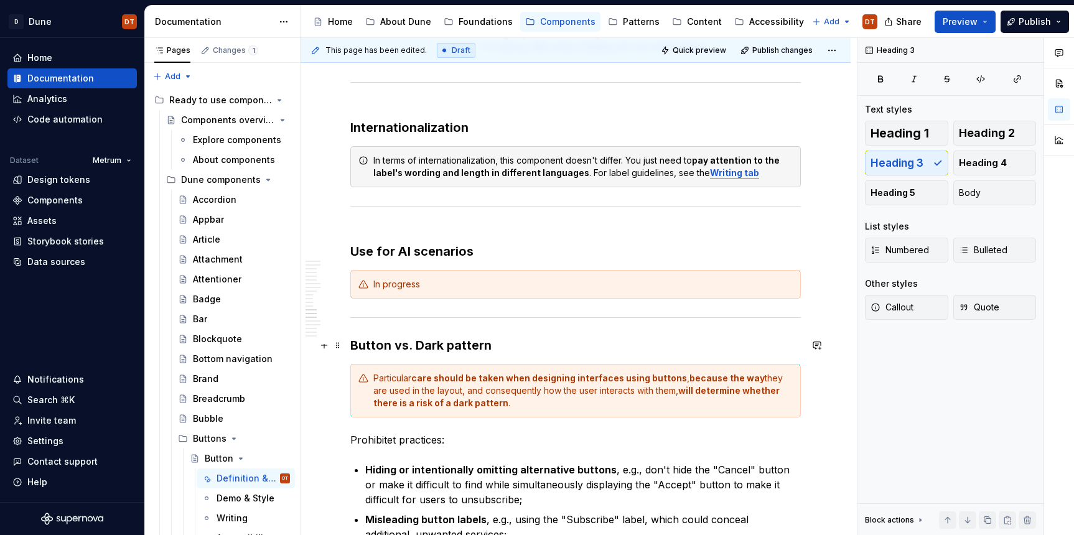
click at [351, 341] on h3 "Button vs. Dark pattern" at bounding box center [575, 345] width 451 height 17
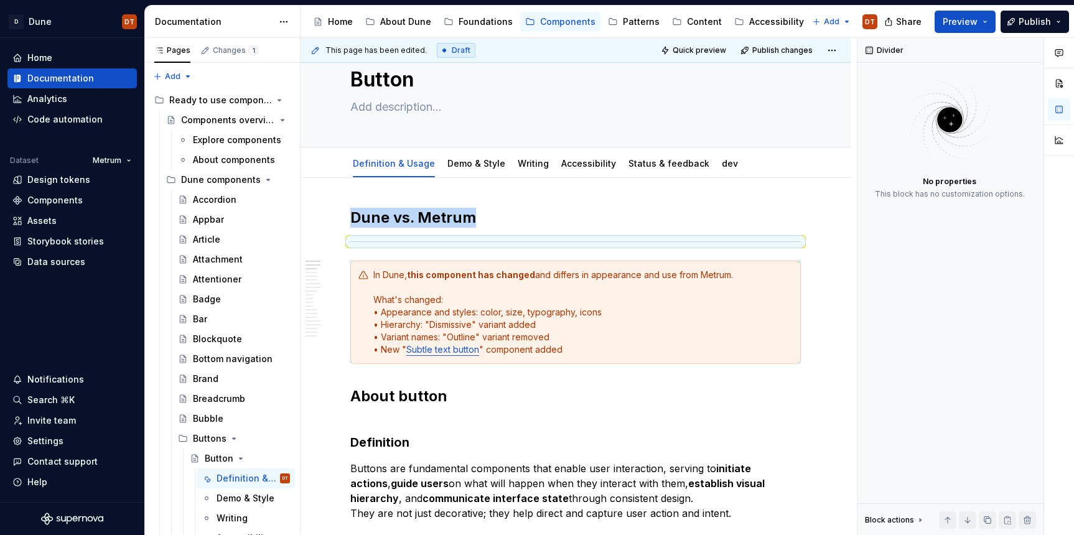
scroll to position [37, 0]
click at [518, 220] on h2 "Dune vs. Metrum" at bounding box center [575, 219] width 451 height 20
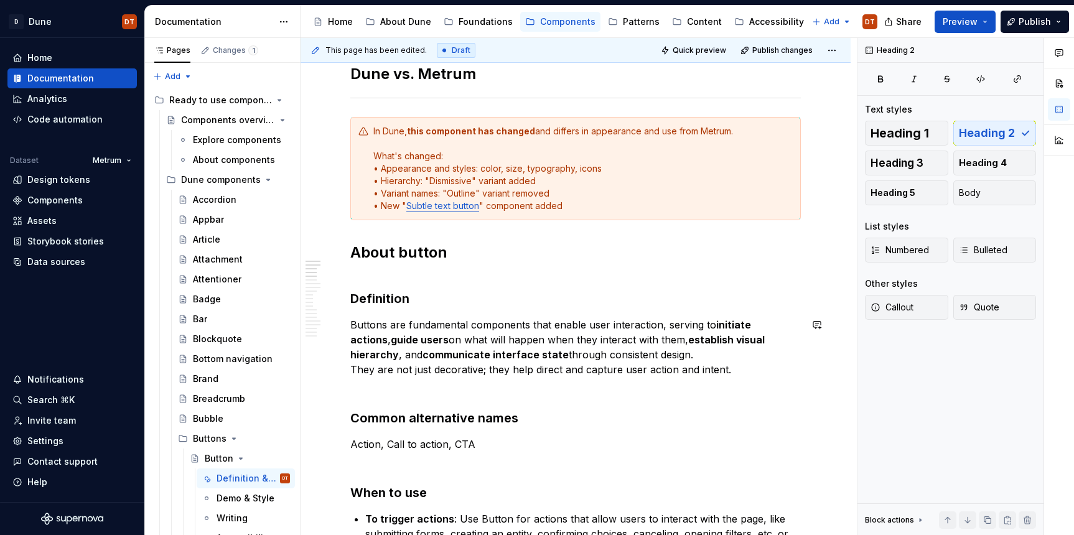
scroll to position [171, 0]
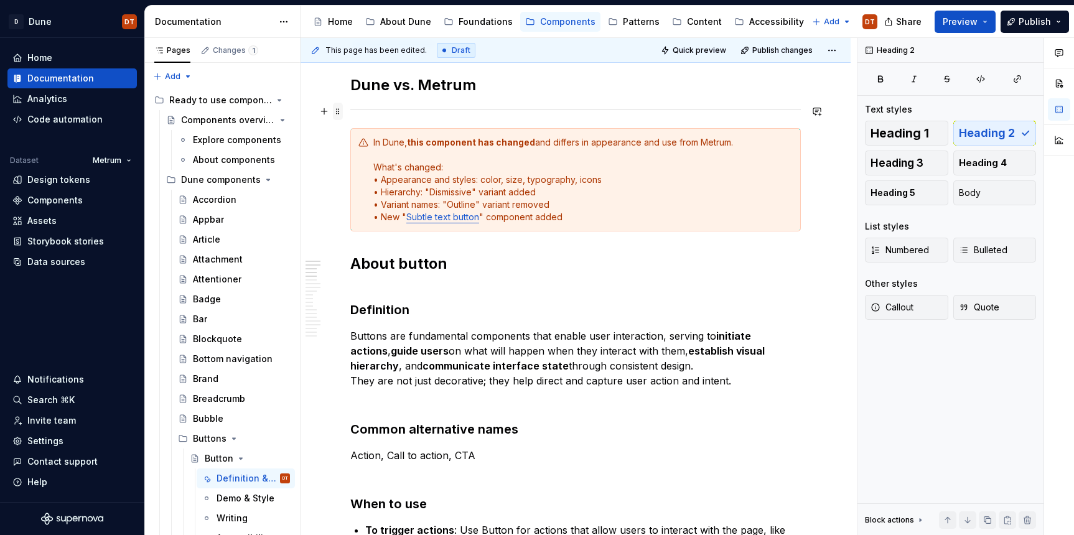
click at [341, 112] on span at bounding box center [338, 111] width 10 height 17
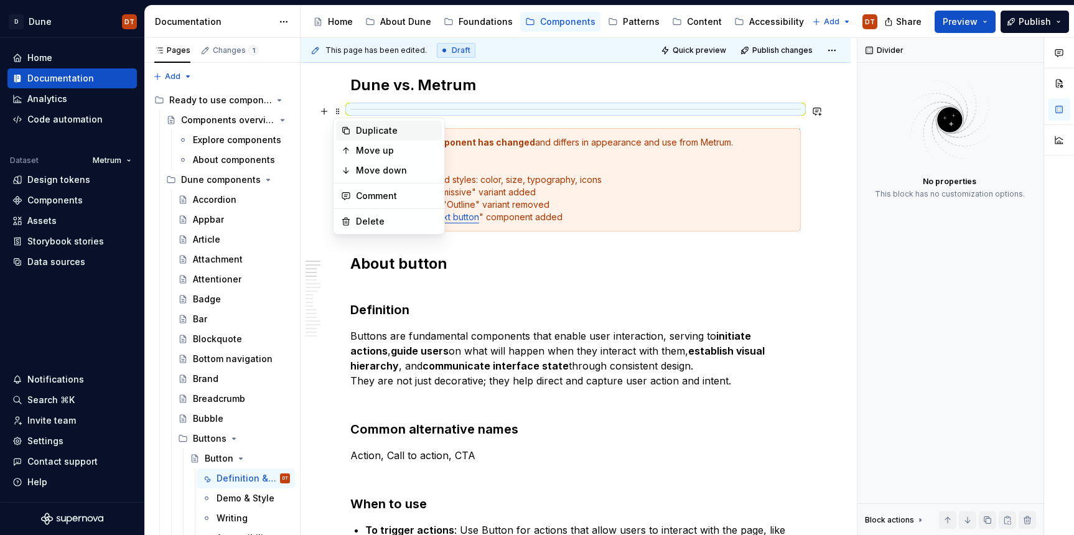
click at [364, 129] on div "Duplicate" at bounding box center [396, 131] width 81 height 12
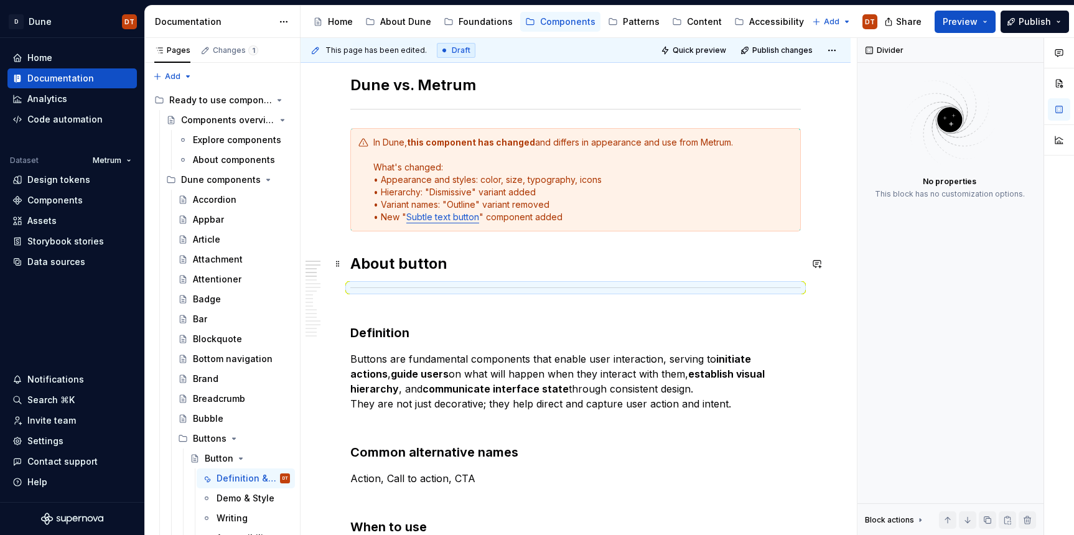
click at [507, 258] on h2 "About button" at bounding box center [575, 264] width 451 height 20
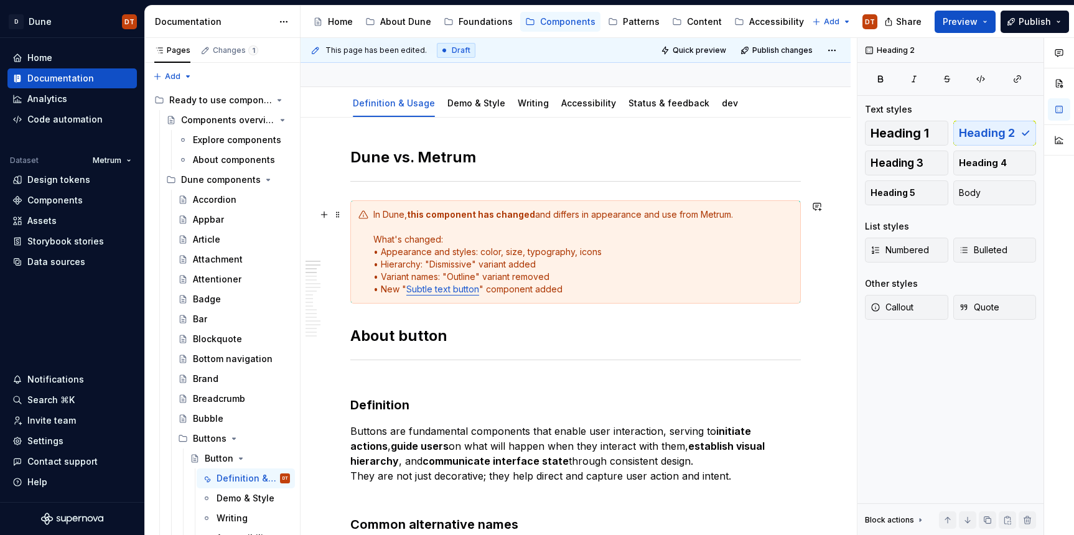
scroll to position [95, 0]
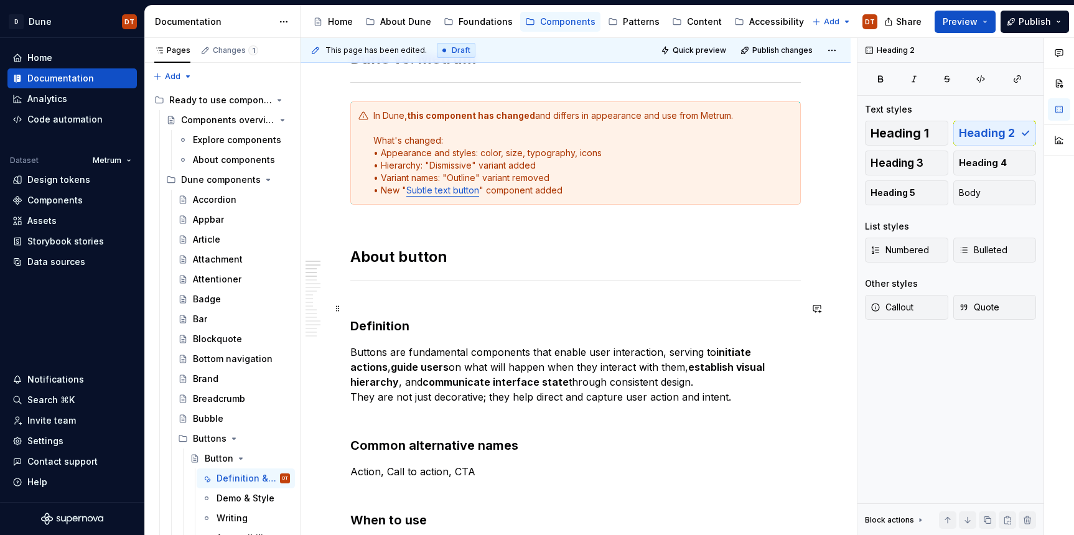
scroll to position [203, 0]
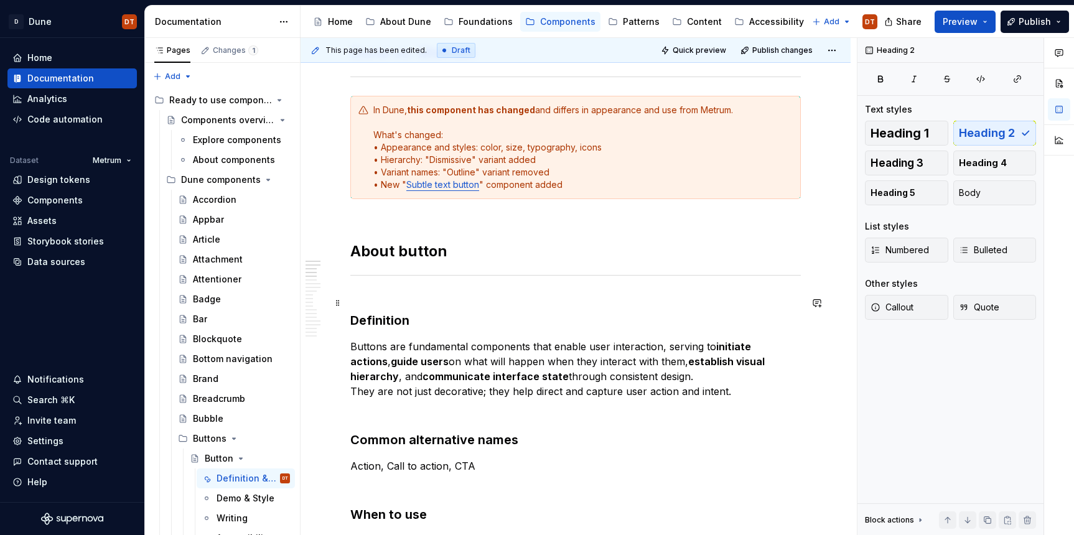
click at [367, 297] on h3 "Definition" at bounding box center [575, 311] width 451 height 35
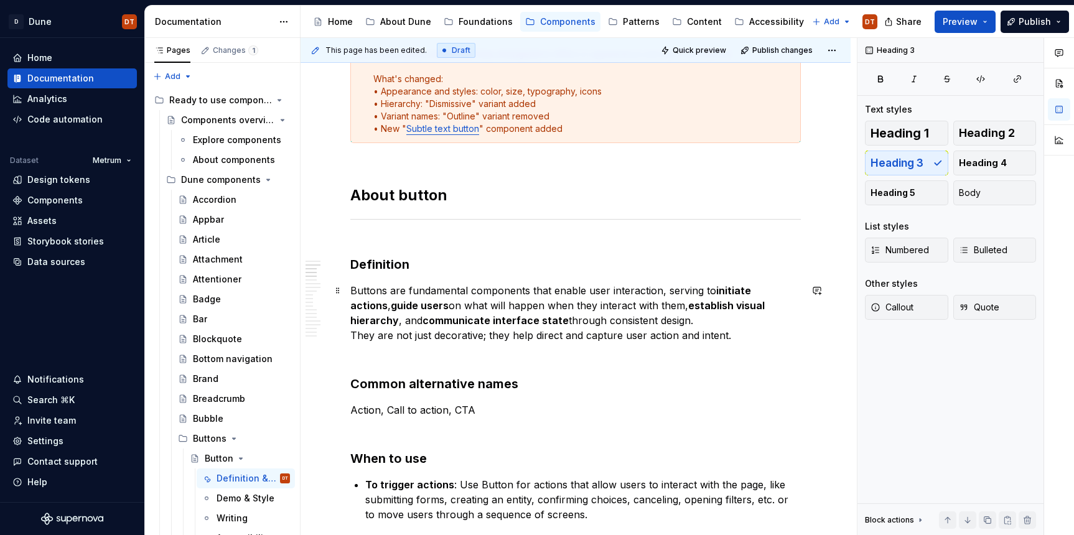
scroll to position [266, 0]
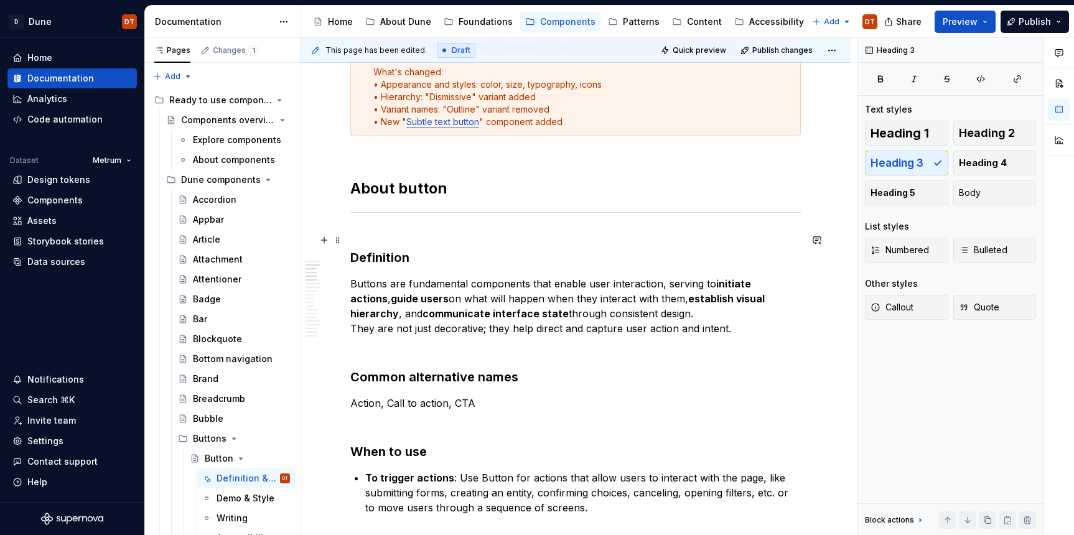
click at [368, 232] on h3 "Definition" at bounding box center [575, 249] width 451 height 35
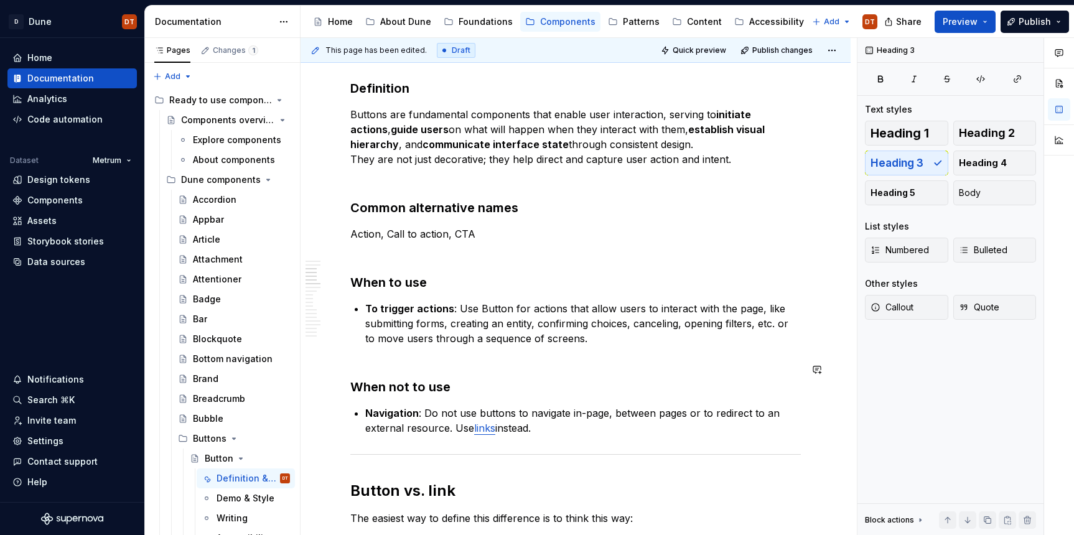
scroll to position [443, 0]
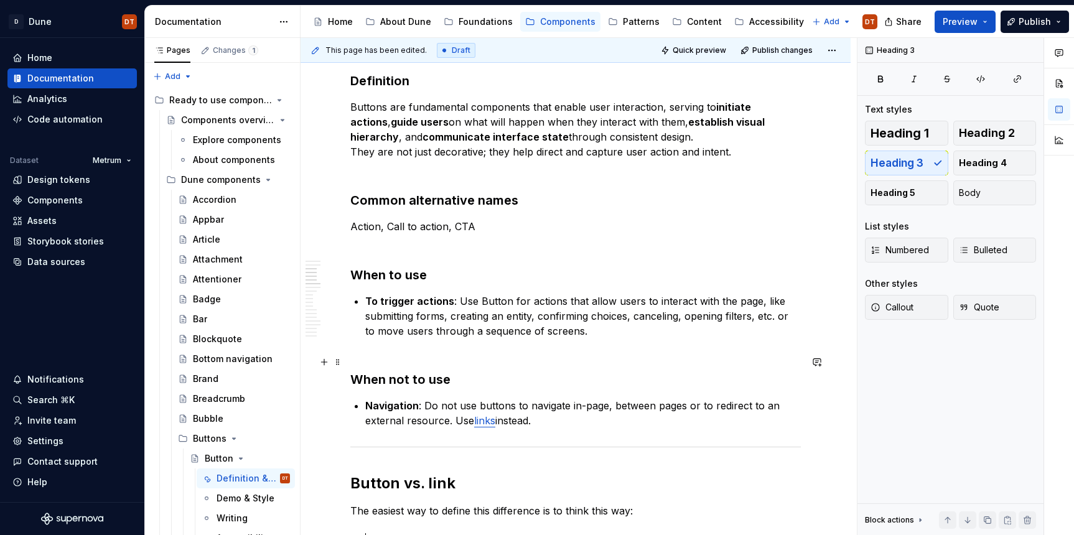
click at [367, 362] on h3 "When not to use" at bounding box center [575, 371] width 451 height 35
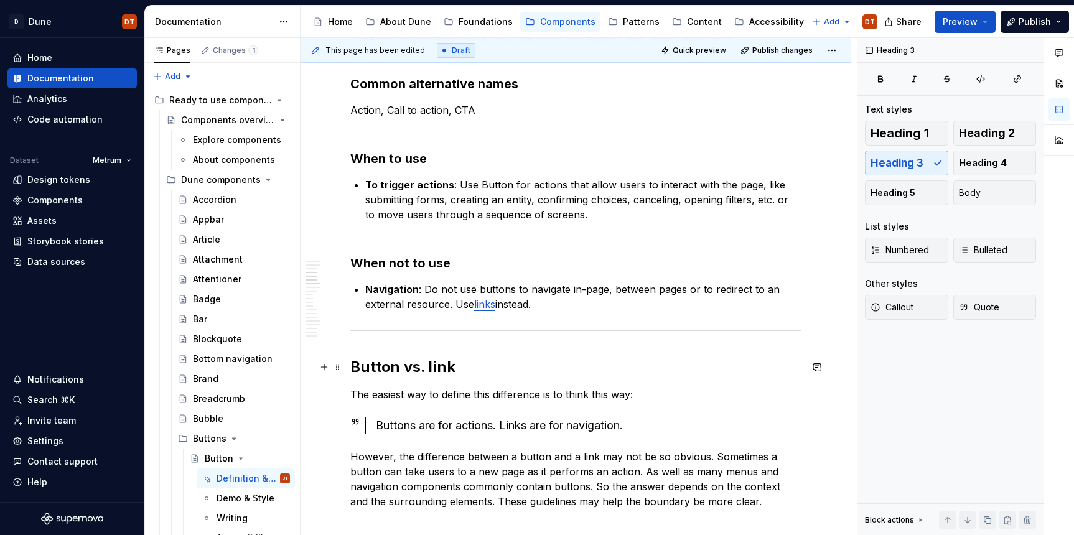
scroll to position [563, 0]
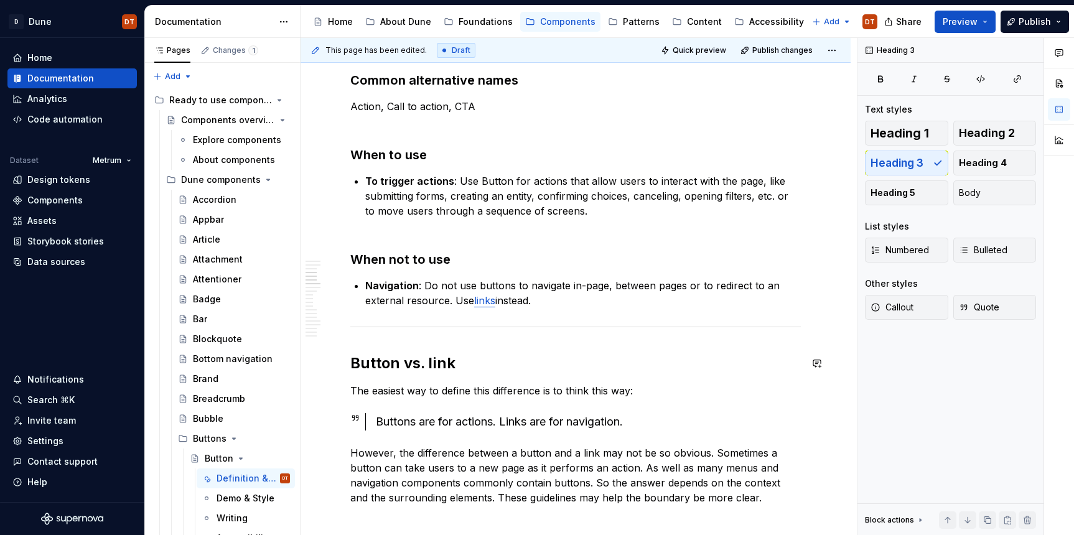
drag, startPoint x: 339, startPoint y: 330, endPoint x: 350, endPoint y: 359, distance: 31.1
click at [337, 328] on span at bounding box center [338, 329] width 10 height 17
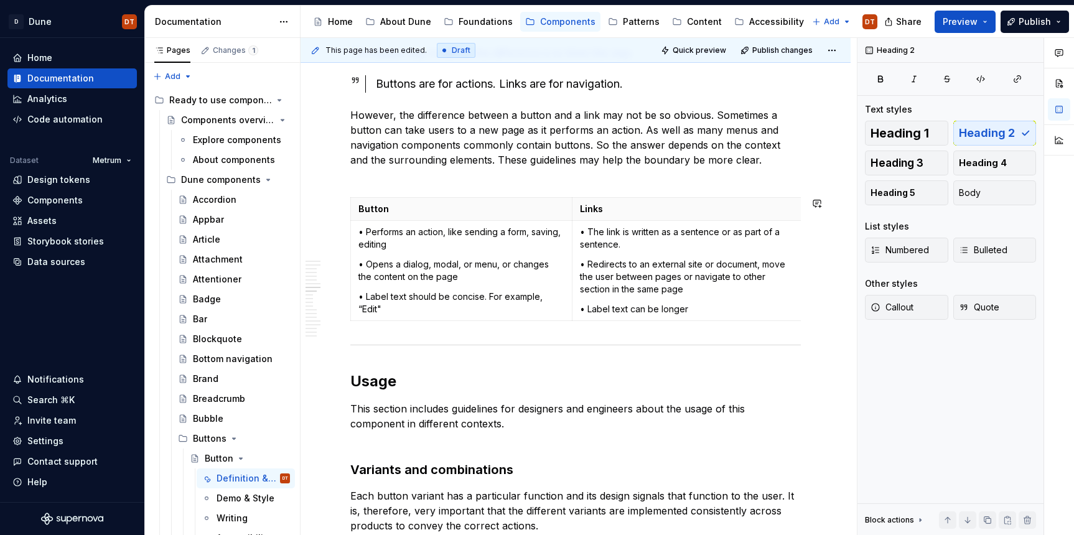
scroll to position [928, 0]
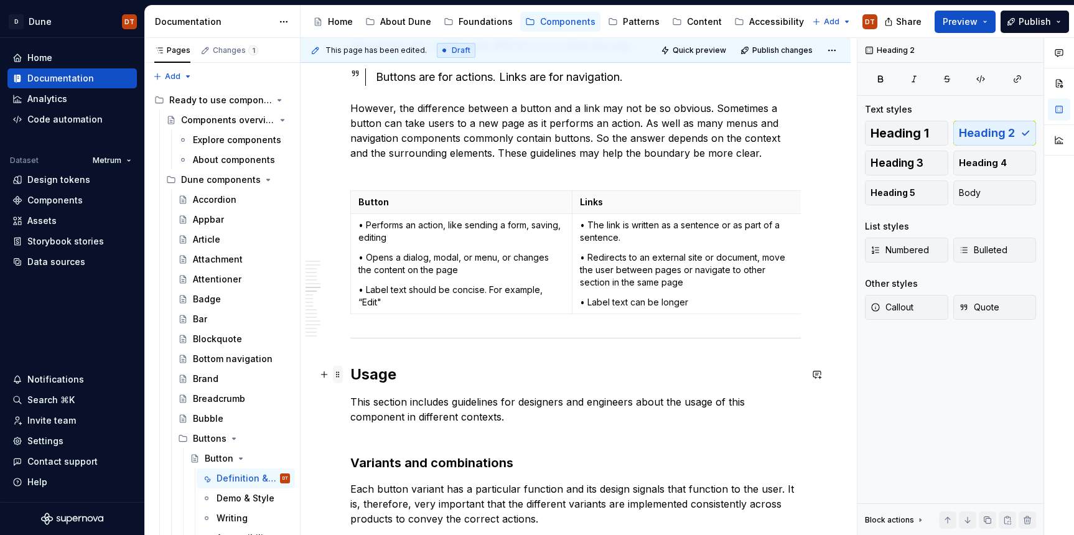
drag, startPoint x: 337, startPoint y: 342, endPoint x: 342, endPoint y: 373, distance: 31.5
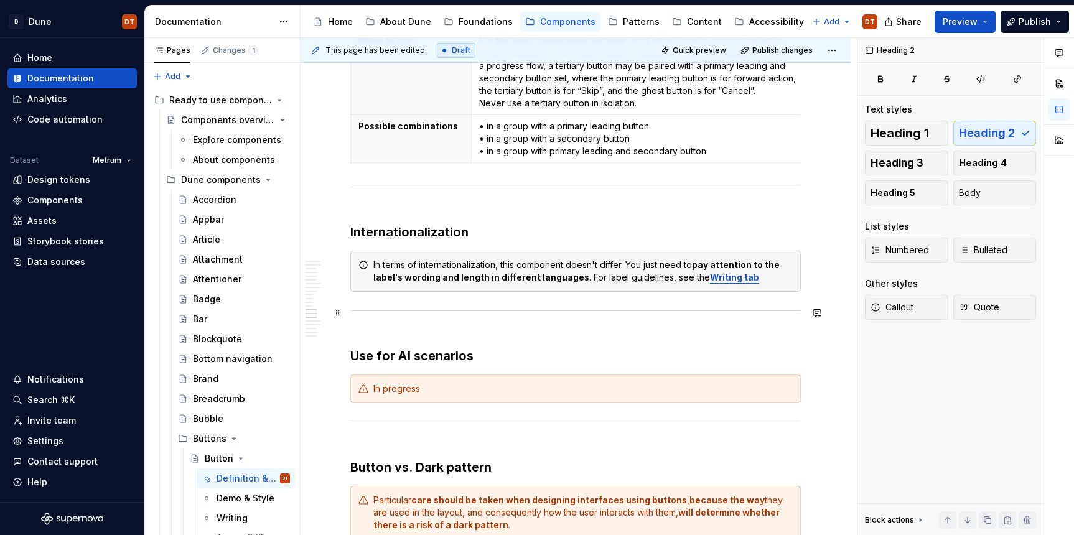
scroll to position [2354, 0]
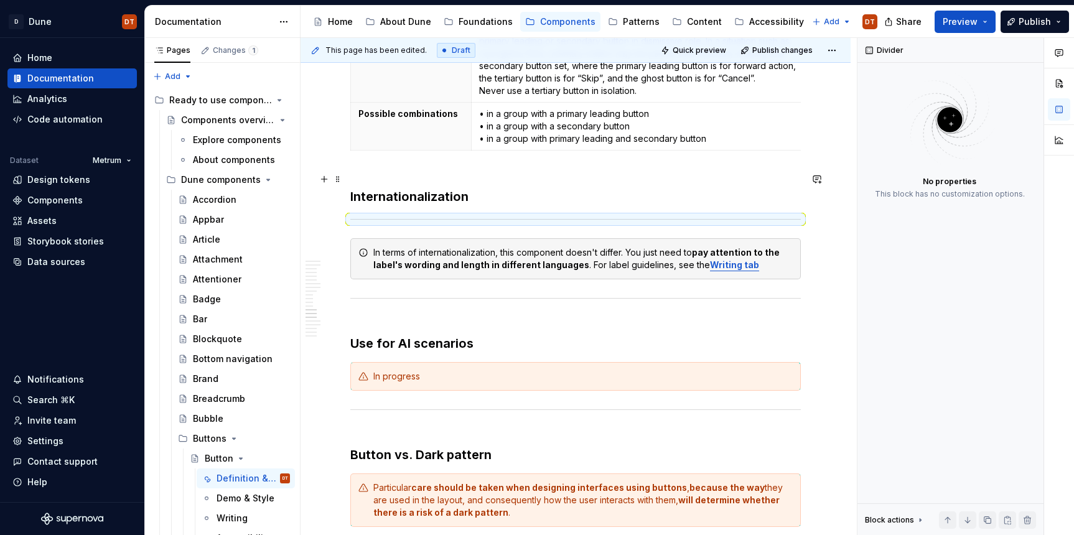
click at [364, 178] on h3 "Internationalization" at bounding box center [575, 188] width 451 height 35
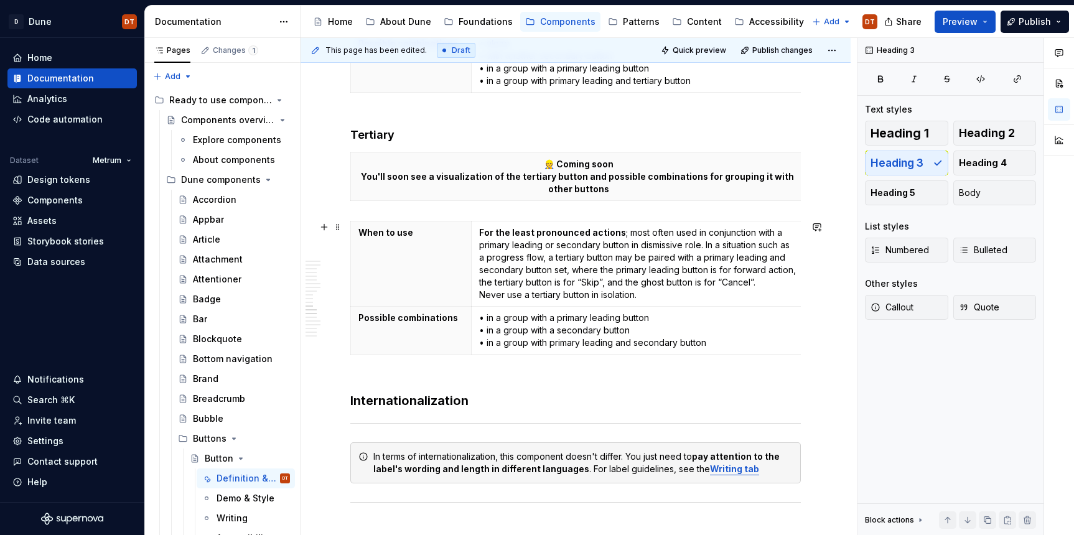
scroll to position [2244, 0]
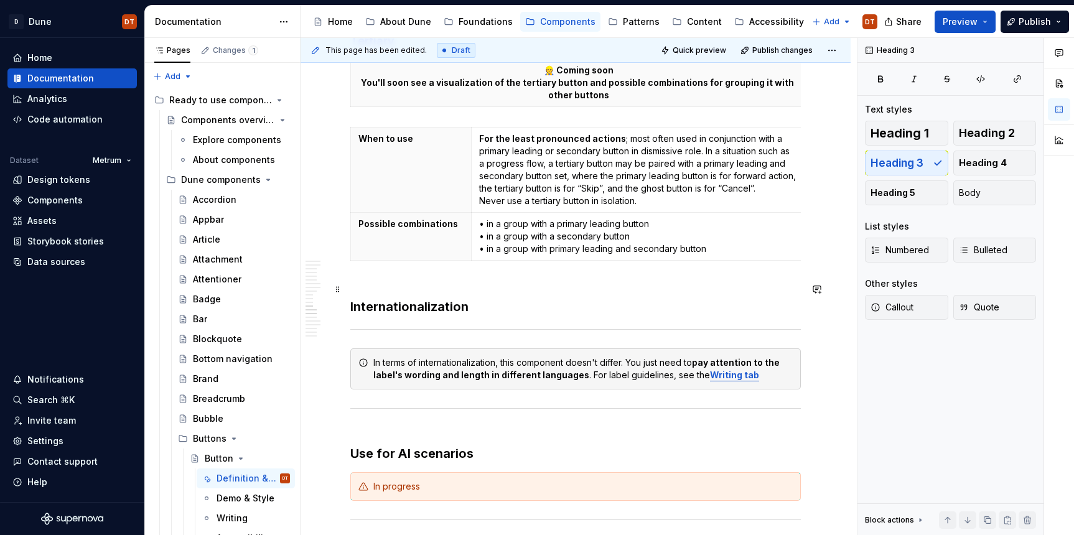
click at [392, 309] on h3 "Internationalization" at bounding box center [575, 298] width 451 height 35
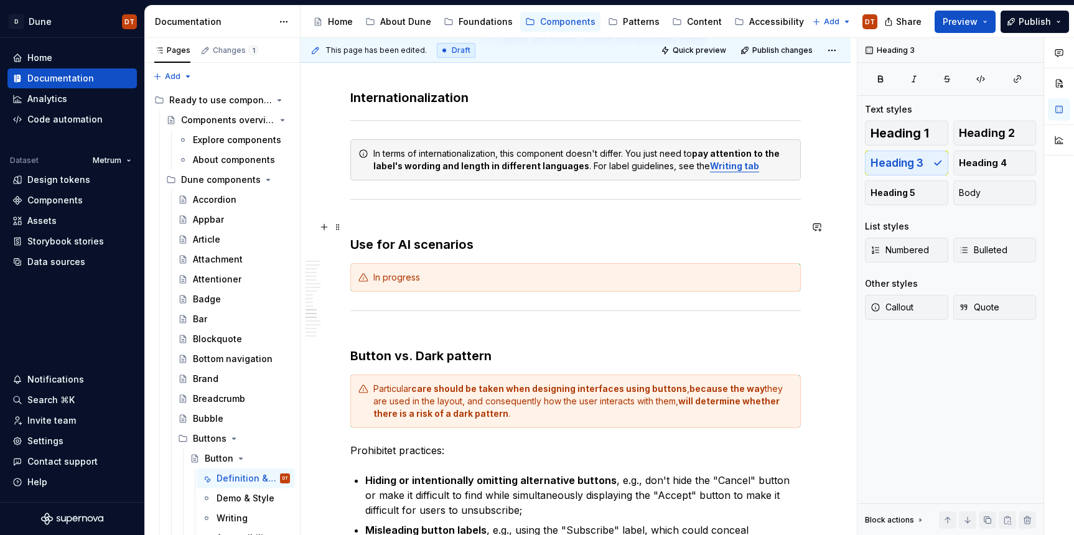
scroll to position [2461, 0]
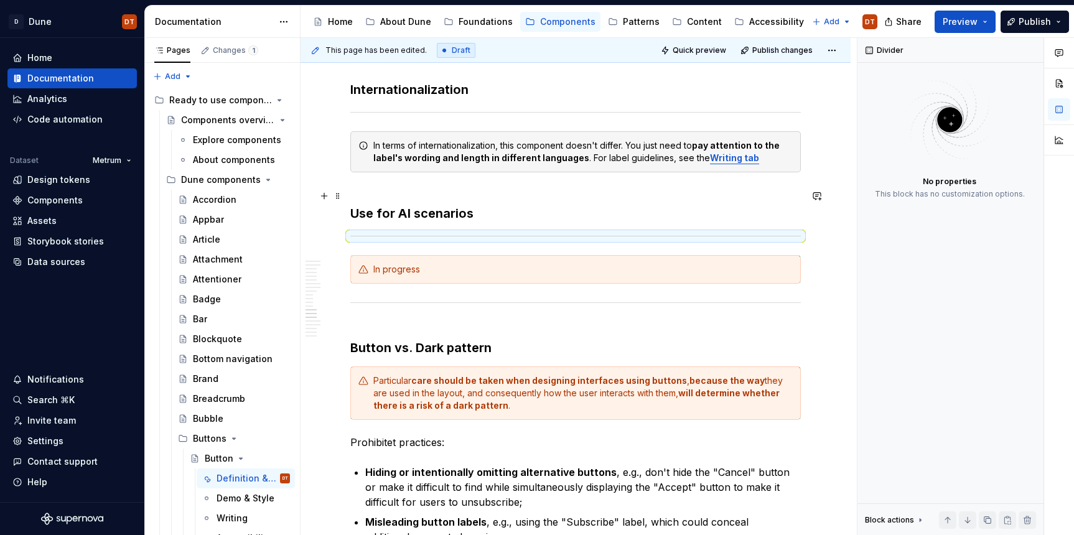
drag, startPoint x: 364, startPoint y: 188, endPoint x: 391, endPoint y: 186, distance: 27.5
click at [364, 188] on h3 "Use for AI scenarios" at bounding box center [575, 204] width 451 height 35
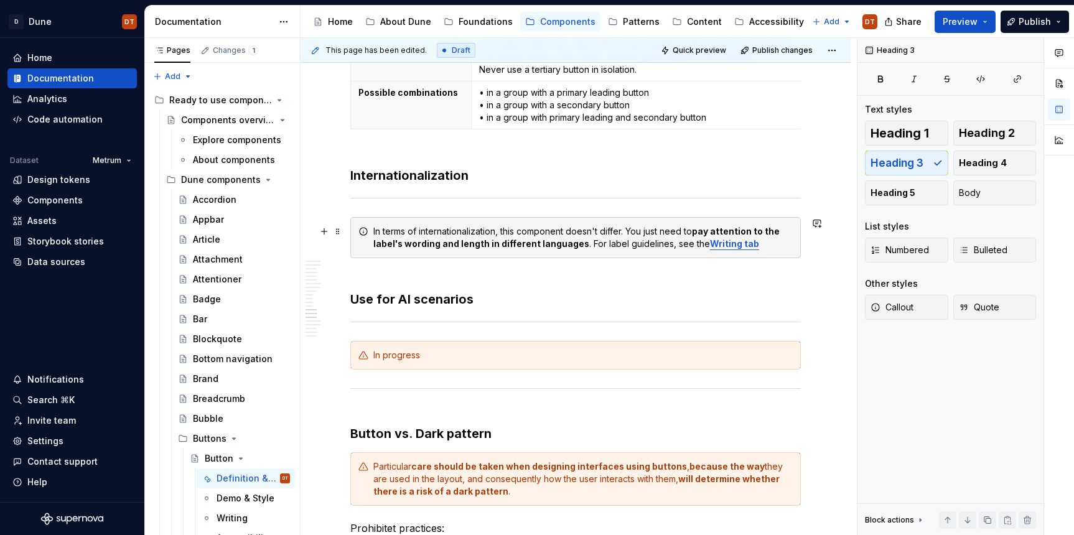
scroll to position [2355, 0]
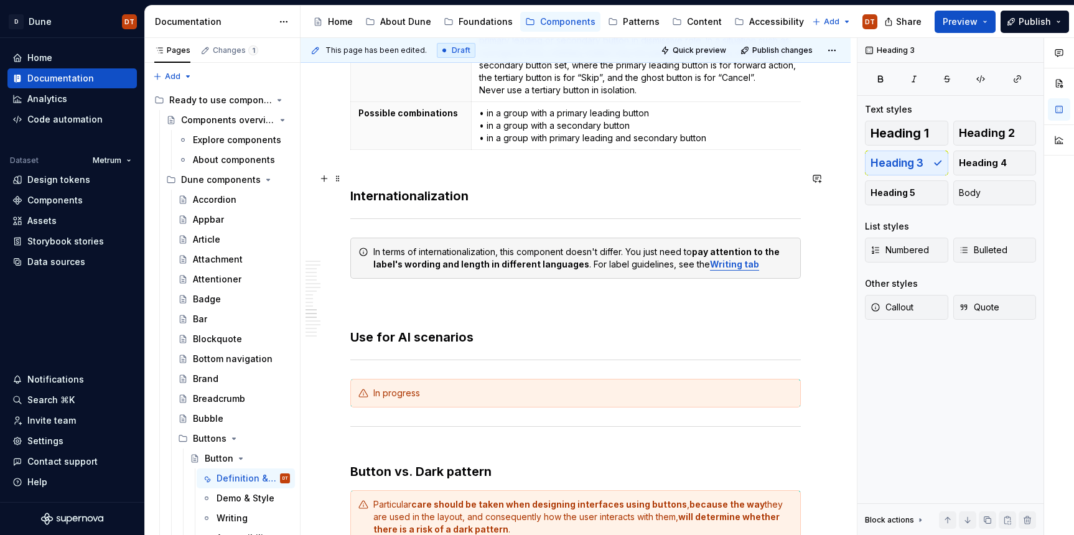
click at [380, 170] on h3 "Internationalization" at bounding box center [575, 187] width 451 height 35
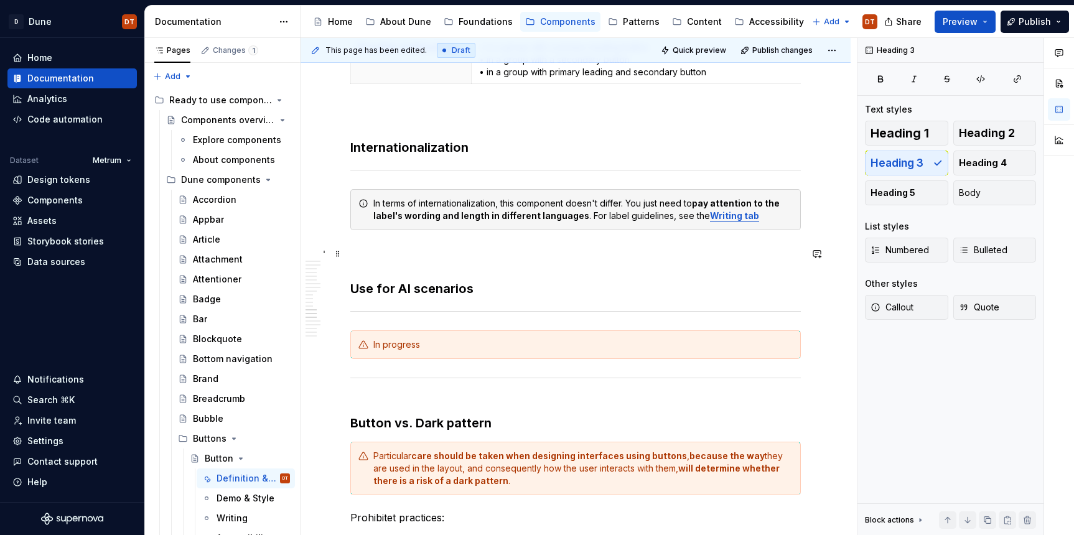
scroll to position [2466, 0]
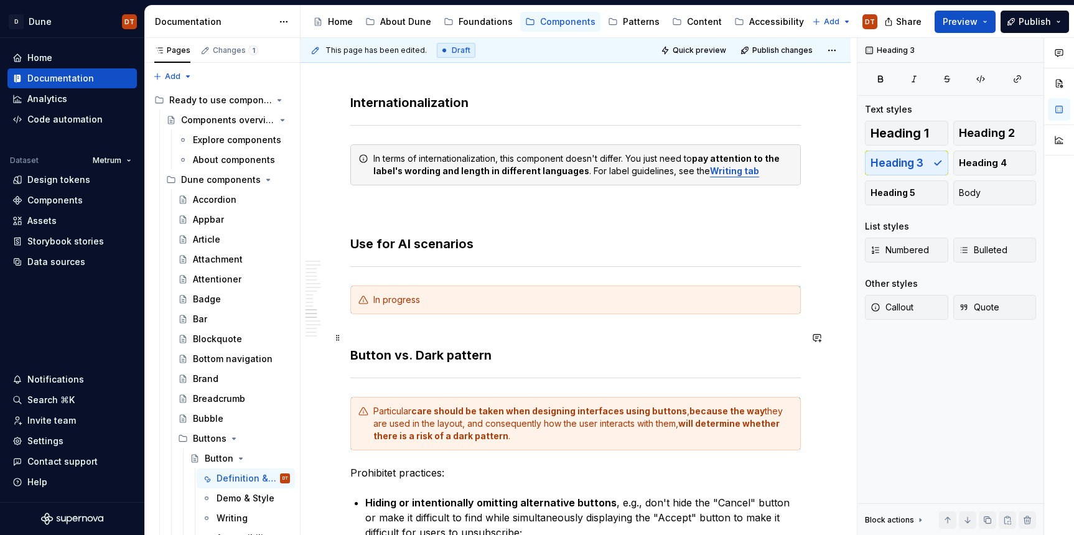
click at [377, 331] on h3 "Button vs. Dark pattern" at bounding box center [575, 346] width 451 height 35
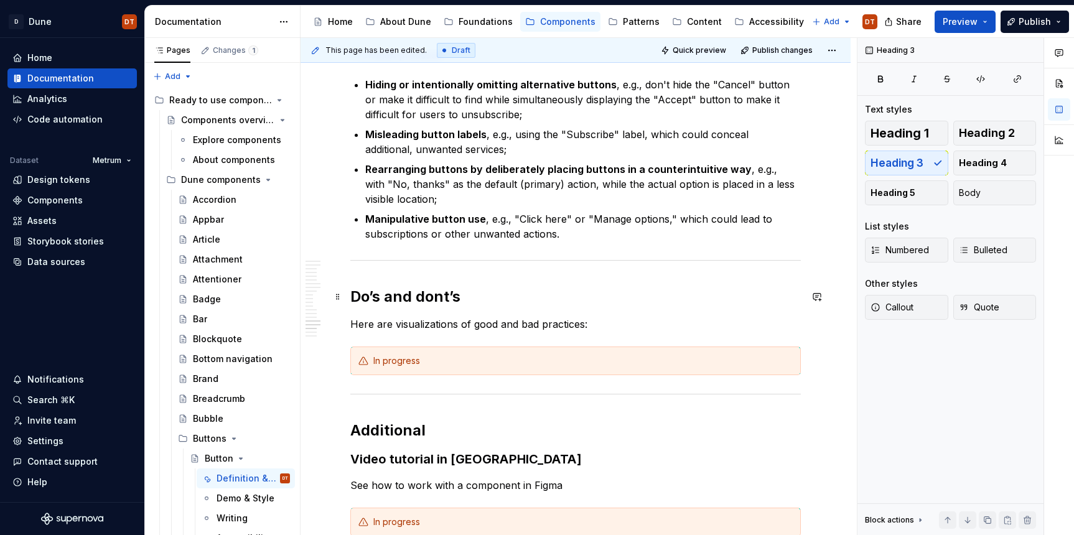
scroll to position [2905, 0]
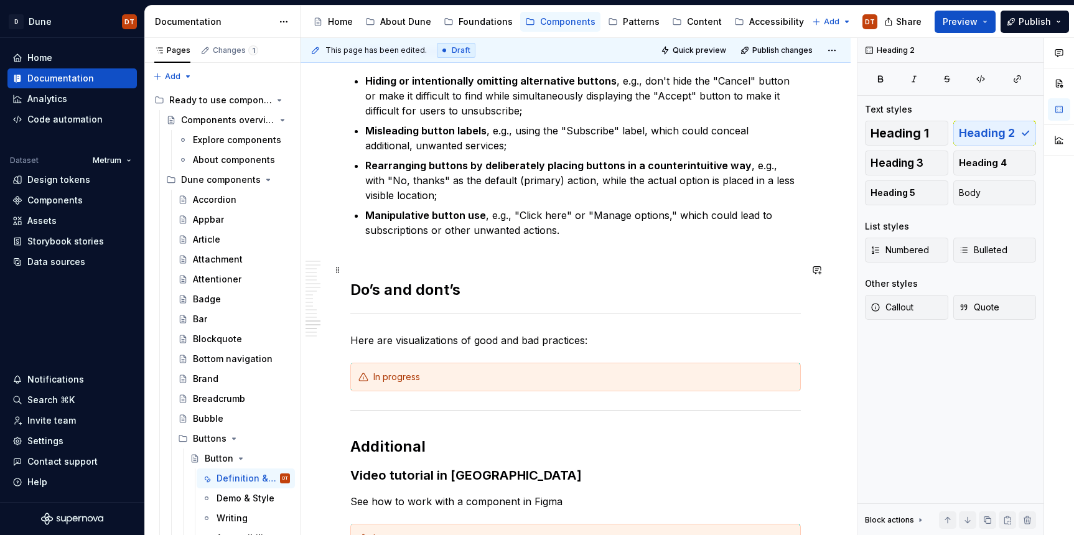
click at [568, 281] on h2 "Do’s and dont’s" at bounding box center [575, 280] width 451 height 40
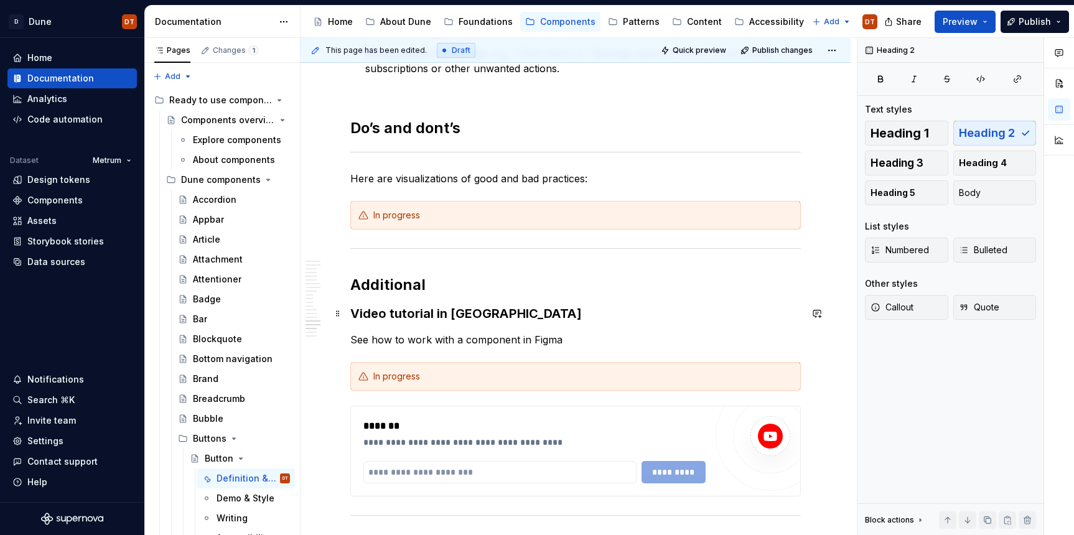
scroll to position [3071, 0]
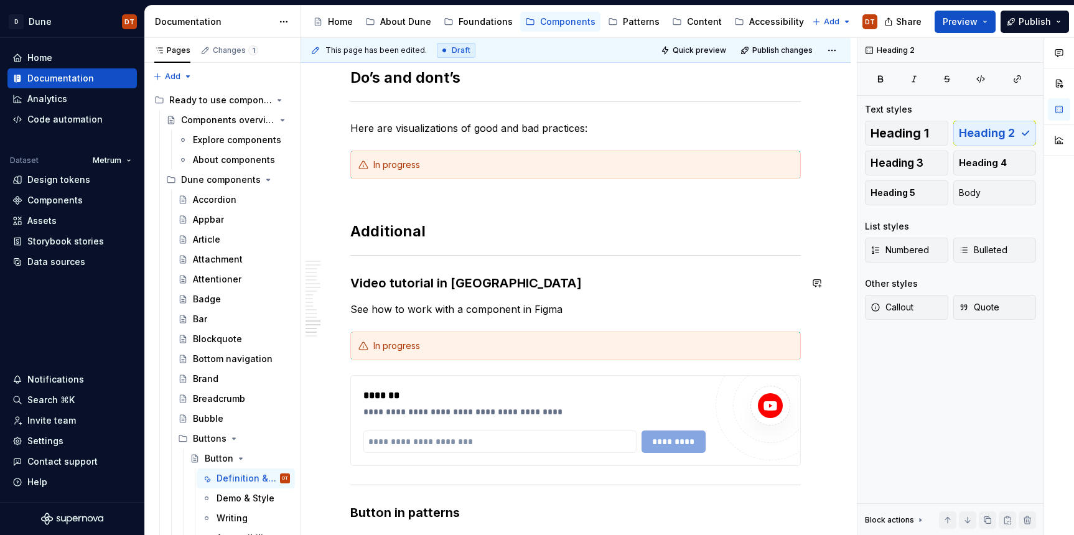
scroll to position [3122, 0]
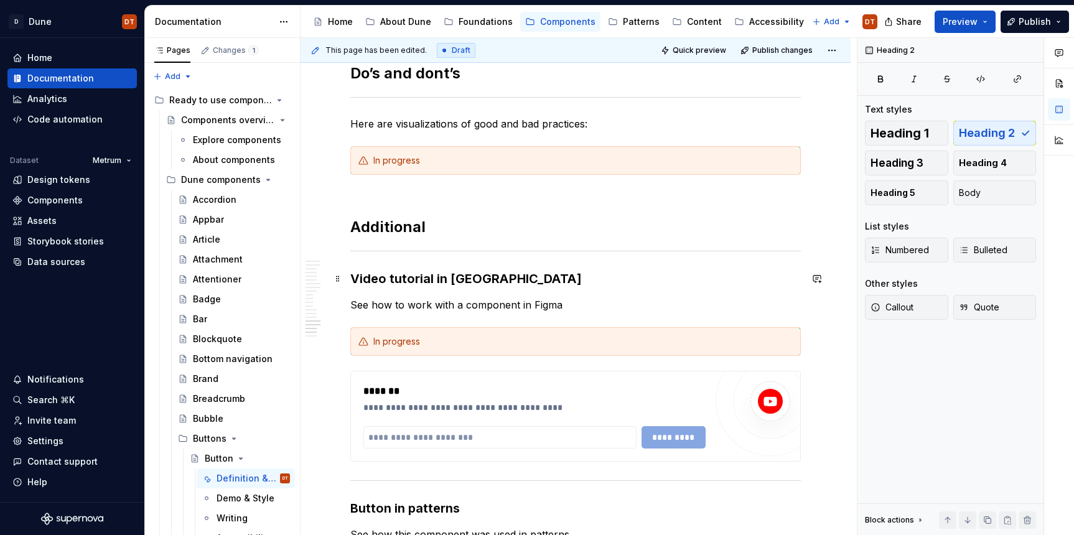
click at [350, 276] on h3 "Video tutorial in [GEOGRAPHIC_DATA]" at bounding box center [575, 278] width 451 height 17
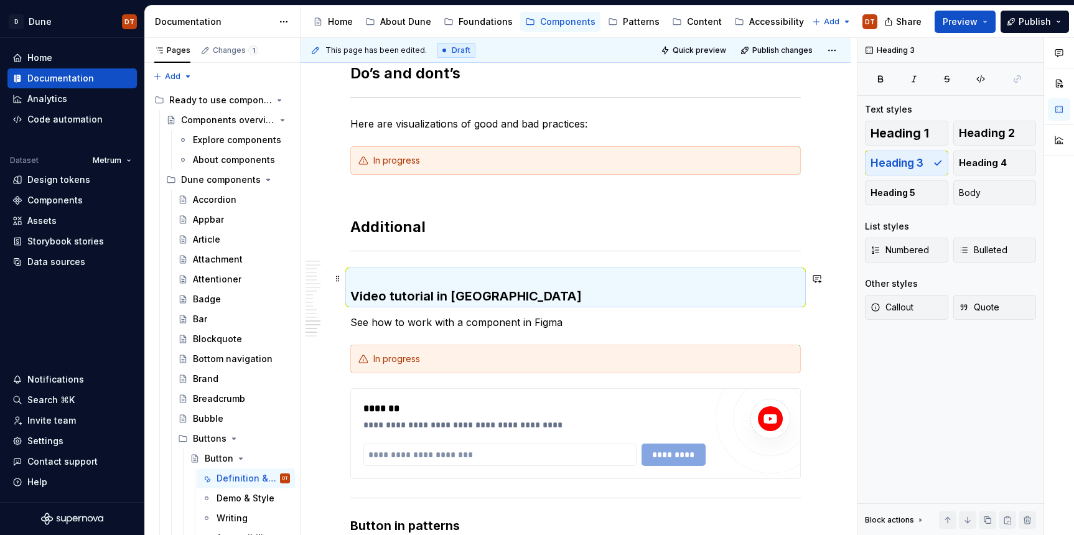
click at [378, 276] on h3 "Video tutorial in [GEOGRAPHIC_DATA]" at bounding box center [575, 287] width 451 height 35
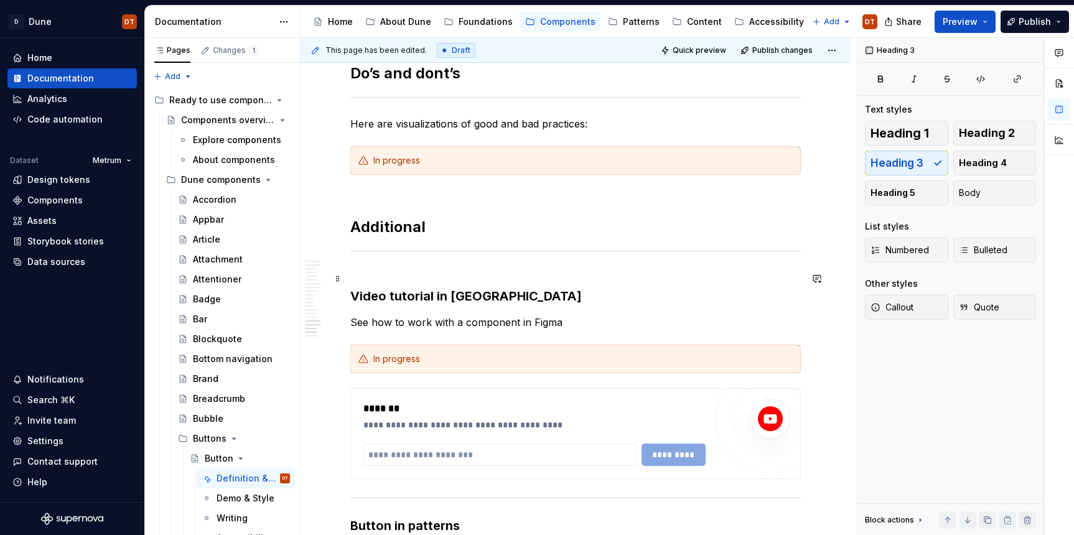
click at [355, 297] on h3 "Video tutorial in [GEOGRAPHIC_DATA]" at bounding box center [575, 287] width 451 height 35
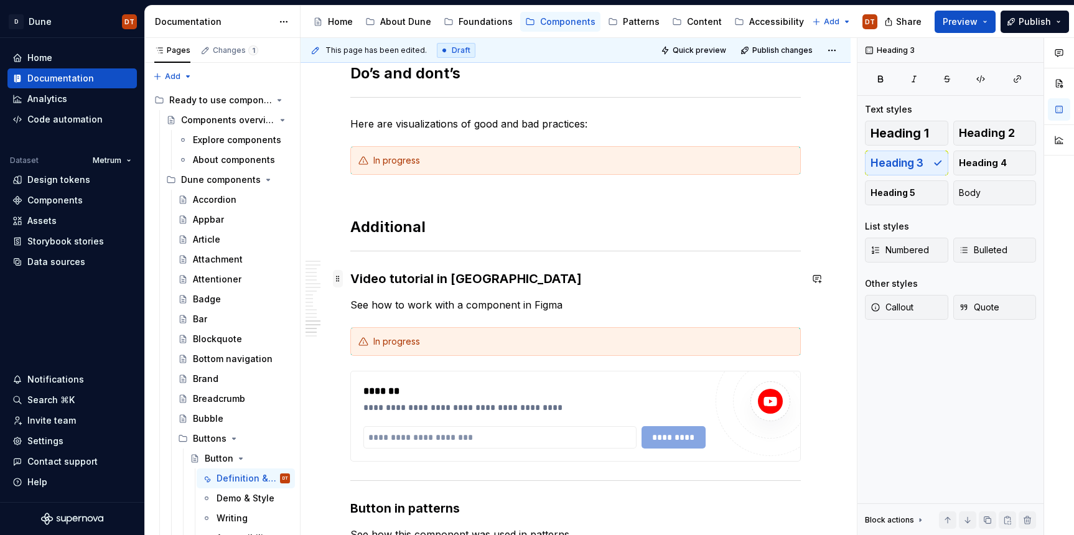
click at [336, 280] on span at bounding box center [338, 278] width 10 height 17
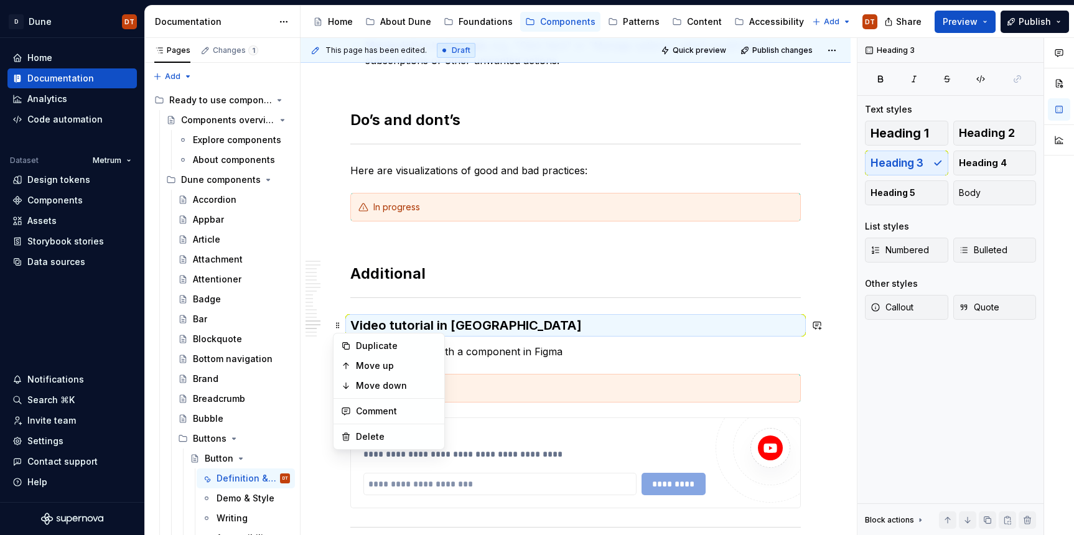
scroll to position [3074, 0]
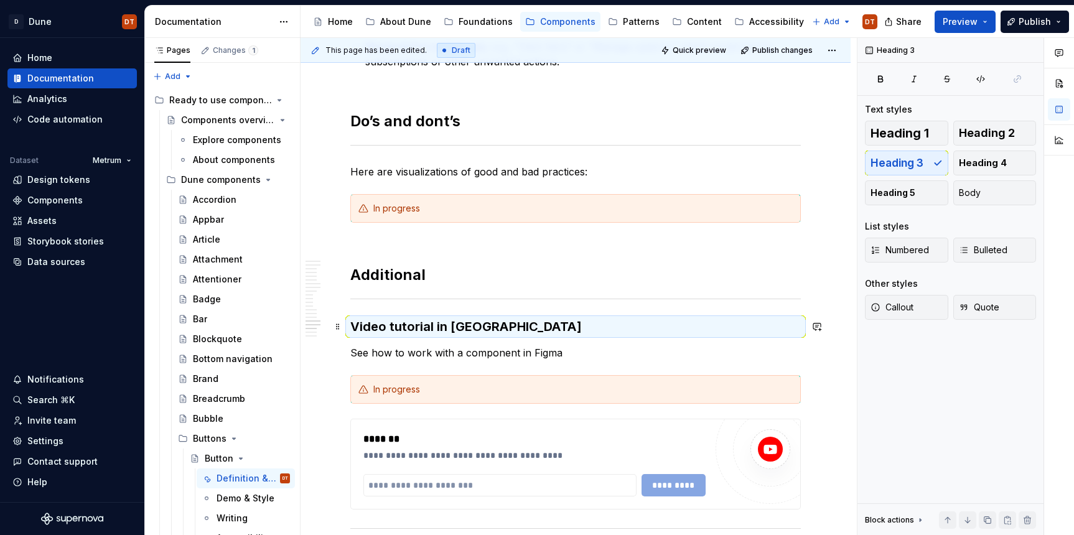
click at [497, 324] on h3 "Video tutorial in [GEOGRAPHIC_DATA]" at bounding box center [575, 326] width 451 height 17
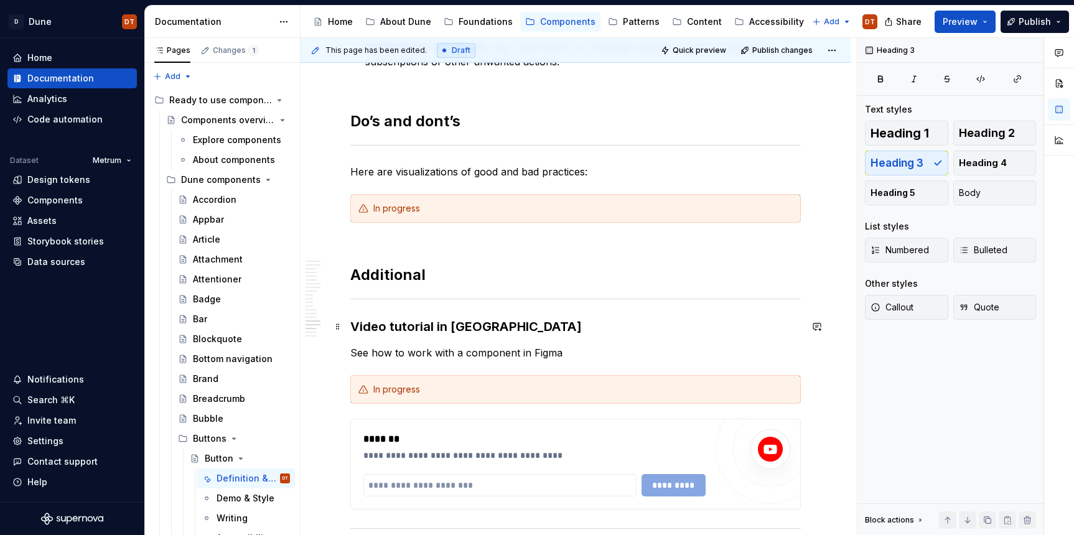
click at [436, 329] on h3 "Video tutorial in [GEOGRAPHIC_DATA]" at bounding box center [575, 326] width 451 height 17
click at [392, 329] on h3 "Video tutorial in [GEOGRAPHIC_DATA]" at bounding box center [575, 326] width 451 height 17
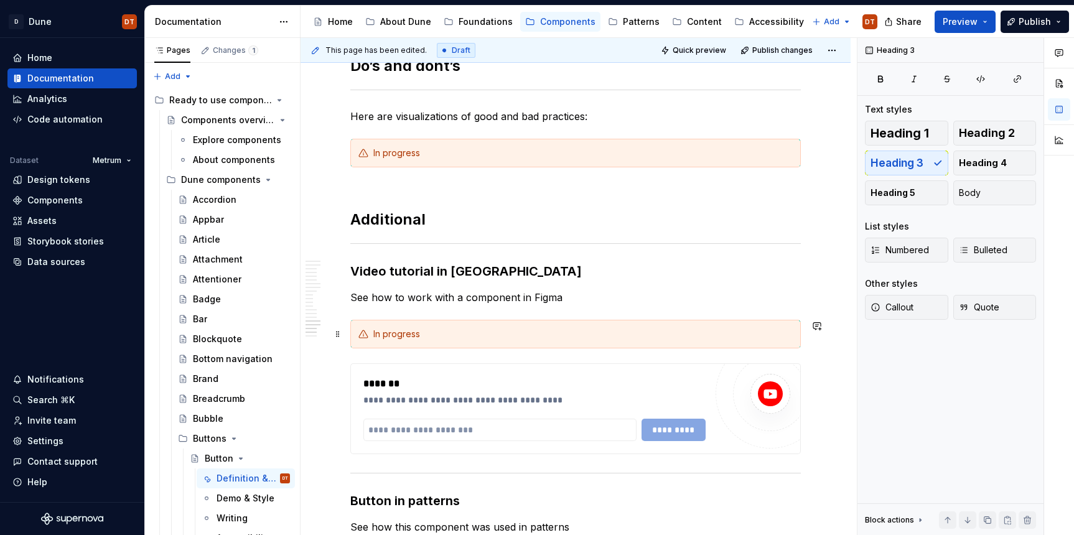
scroll to position [3138, 0]
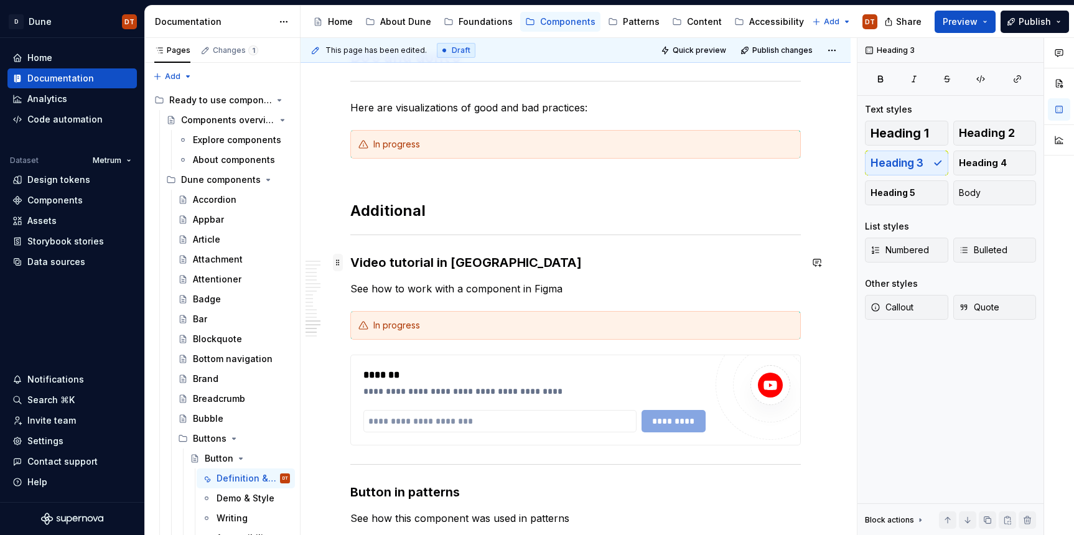
click at [338, 263] on span at bounding box center [338, 262] width 10 height 17
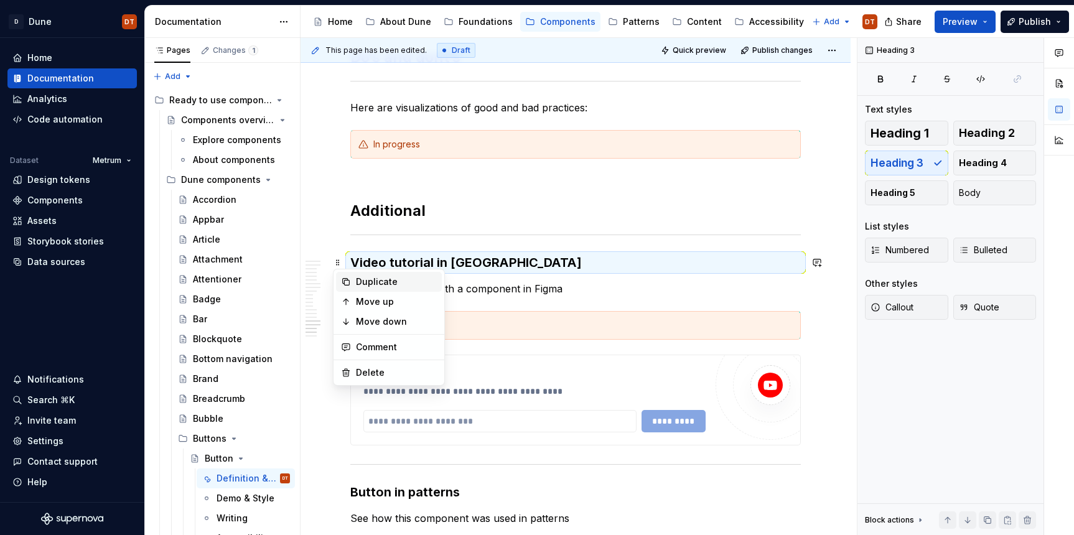
click at [380, 284] on div "Duplicate" at bounding box center [396, 282] width 81 height 12
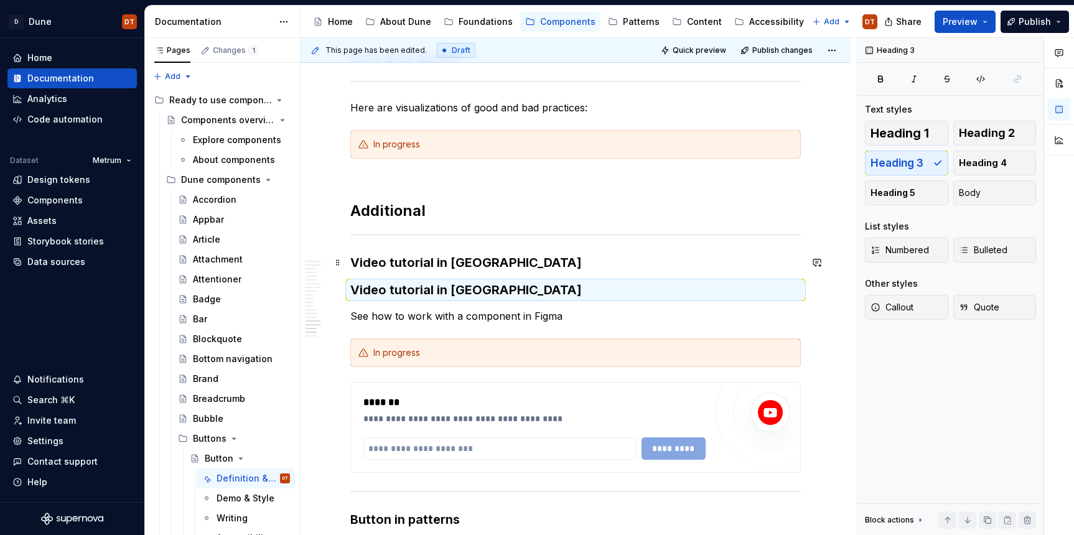
click at [359, 264] on h3 "Video tutorial in [GEOGRAPHIC_DATA]" at bounding box center [575, 262] width 451 height 17
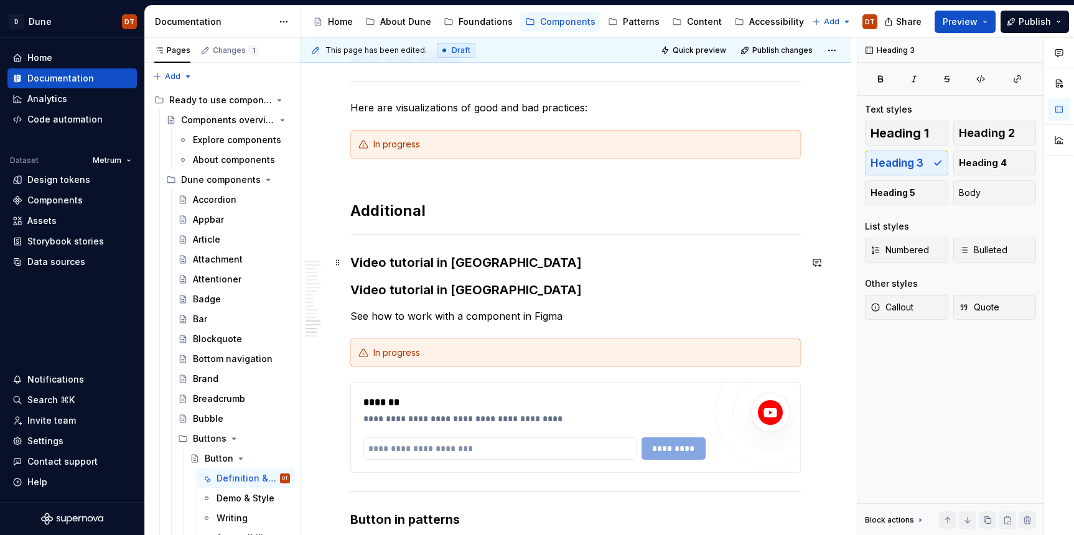
click at [388, 264] on h3 "Video tutorial in [GEOGRAPHIC_DATA]" at bounding box center [575, 262] width 451 height 17
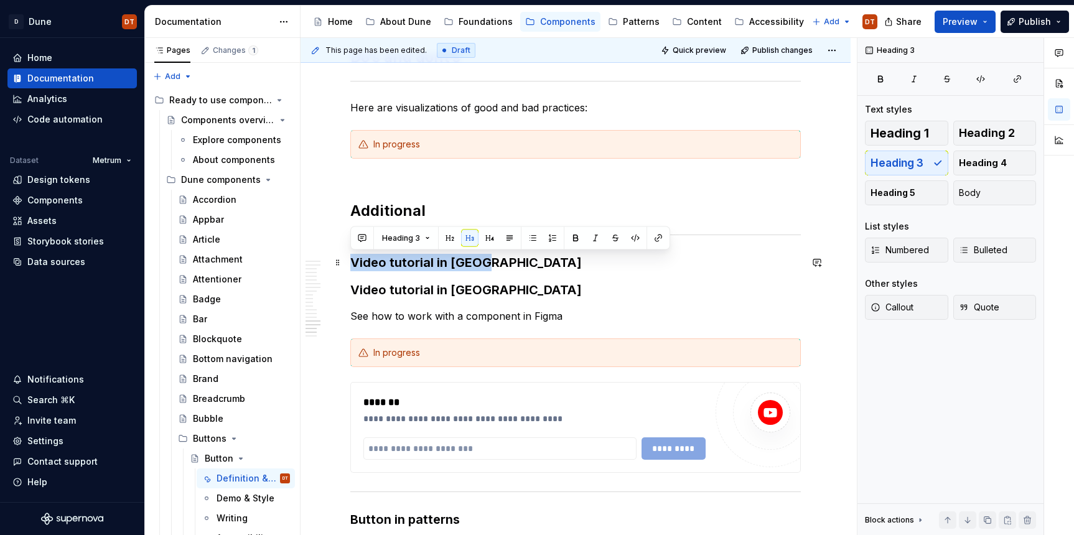
drag, startPoint x: 409, startPoint y: 265, endPoint x: 418, endPoint y: 265, distance: 9.3
click at [409, 265] on h3 "Video tutorial in [GEOGRAPHIC_DATA]" at bounding box center [575, 262] width 451 height 17
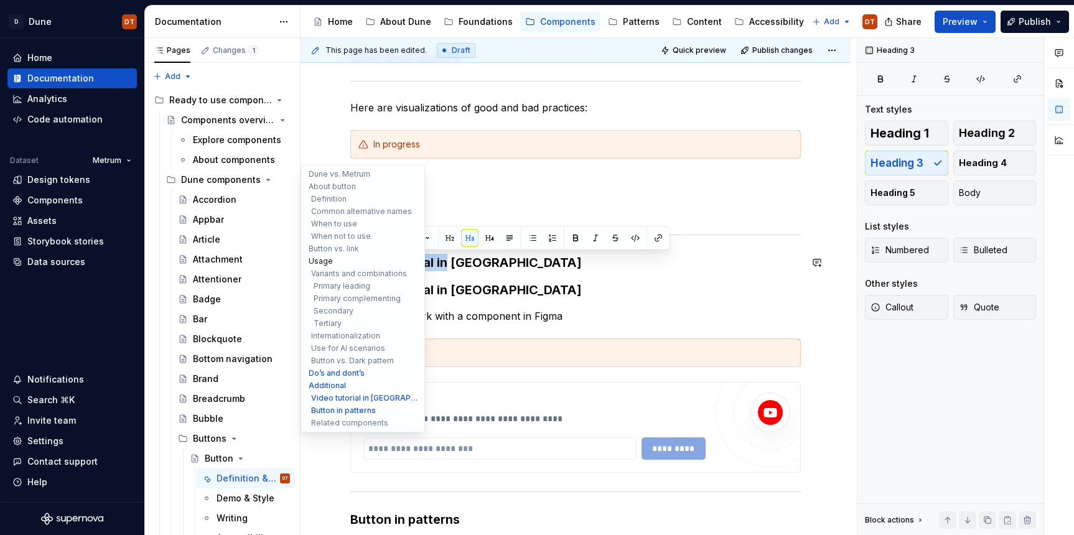
drag, startPoint x: 423, startPoint y: 263, endPoint x: 320, endPoint y: 266, distance: 103.4
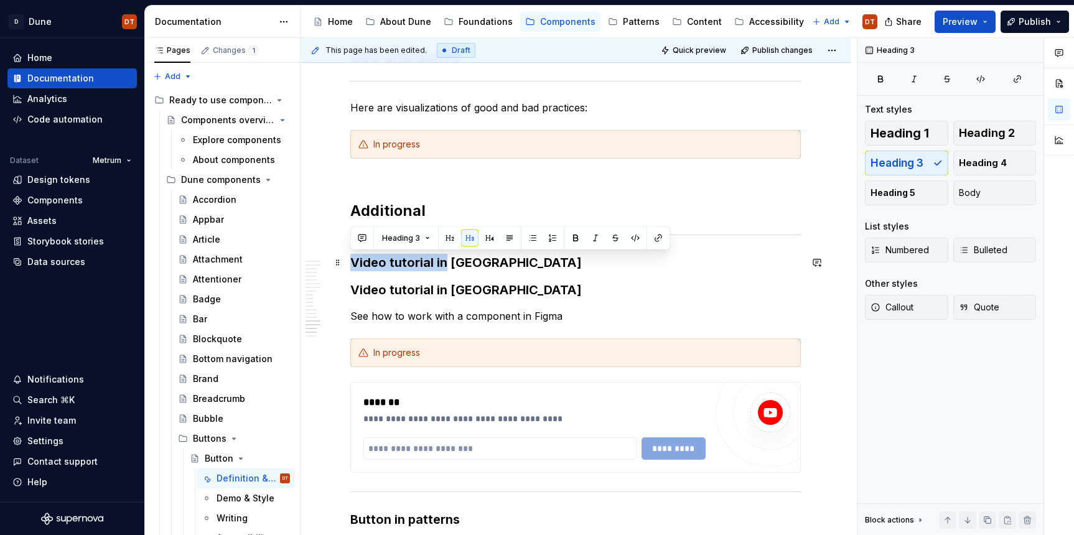
click at [426, 266] on h3 "Video tutorial in [GEOGRAPHIC_DATA]" at bounding box center [575, 262] width 451 height 17
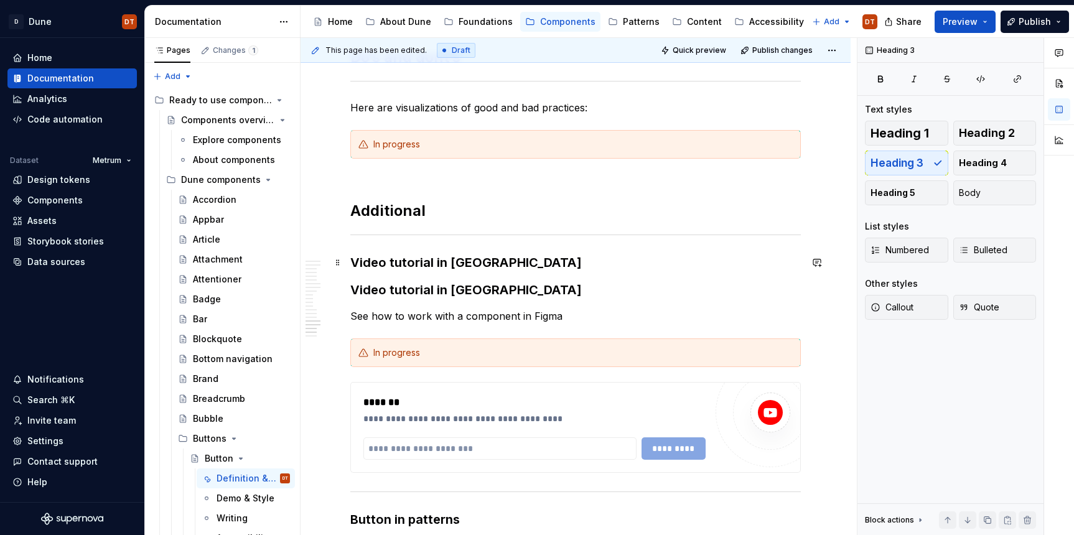
click at [444, 265] on h3 "Video tutorial in [GEOGRAPHIC_DATA]" at bounding box center [575, 262] width 451 height 17
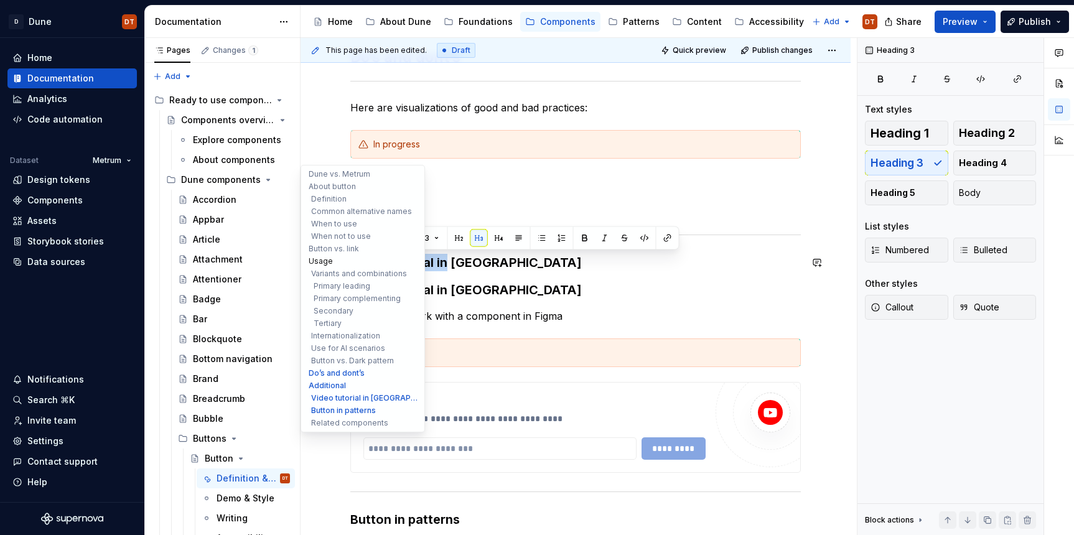
drag, startPoint x: 446, startPoint y: 264, endPoint x: 360, endPoint y: 266, distance: 85.9
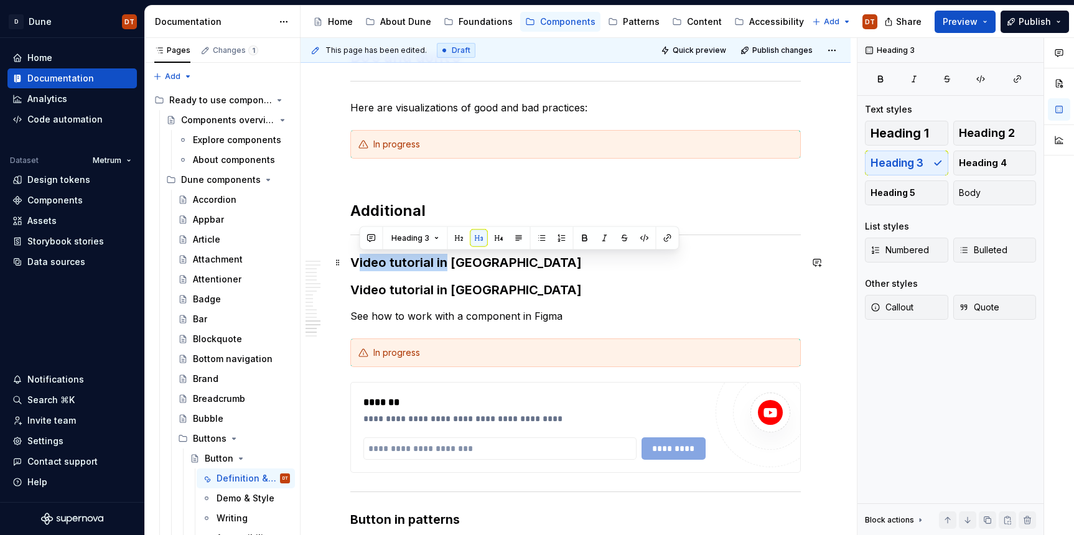
click at [445, 266] on h3 "Video tutorial in [GEOGRAPHIC_DATA]" at bounding box center [575, 262] width 451 height 17
drag, startPoint x: 446, startPoint y: 263, endPoint x: 354, endPoint y: 266, distance: 92.8
click at [354, 266] on h3 "Video tutorial in [GEOGRAPHIC_DATA]" at bounding box center [575, 262] width 451 height 17
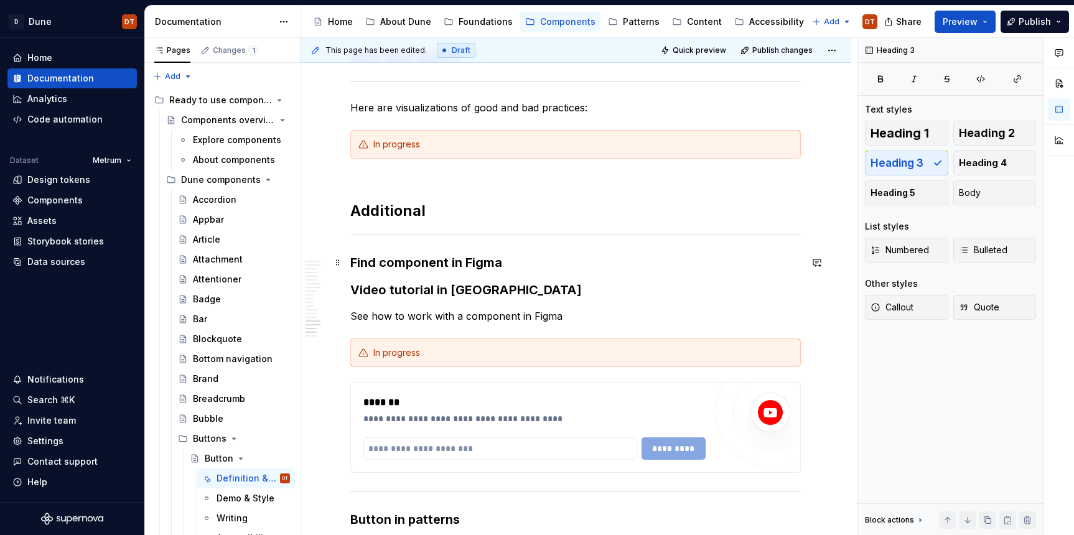
click at [486, 262] on h3 "Find component in Figma" at bounding box center [575, 262] width 451 height 17
click at [514, 264] on h3 "Find component in Figma" at bounding box center [575, 262] width 451 height 17
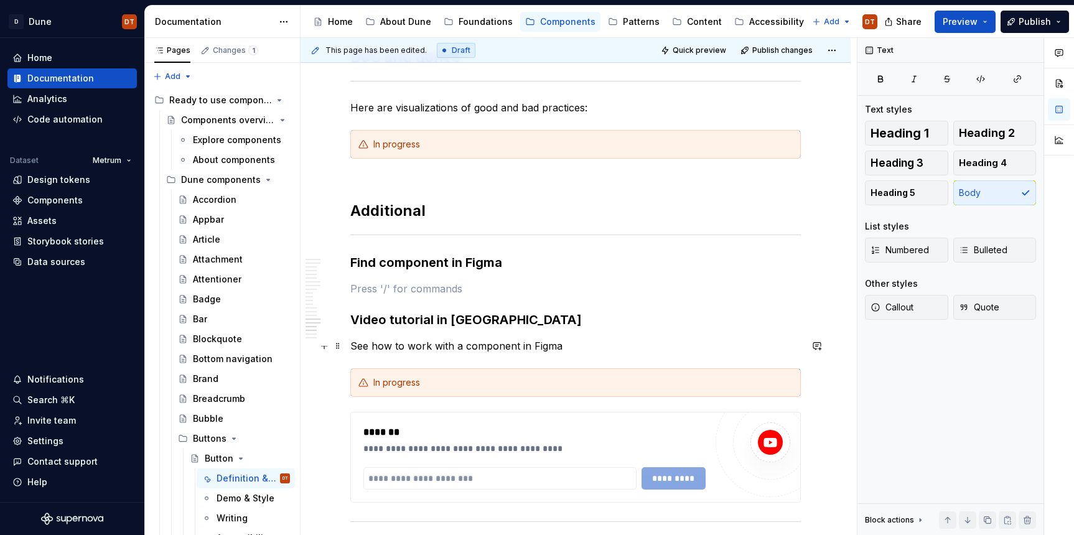
click at [415, 349] on p "See how to work with a component in Figma" at bounding box center [575, 346] width 451 height 15
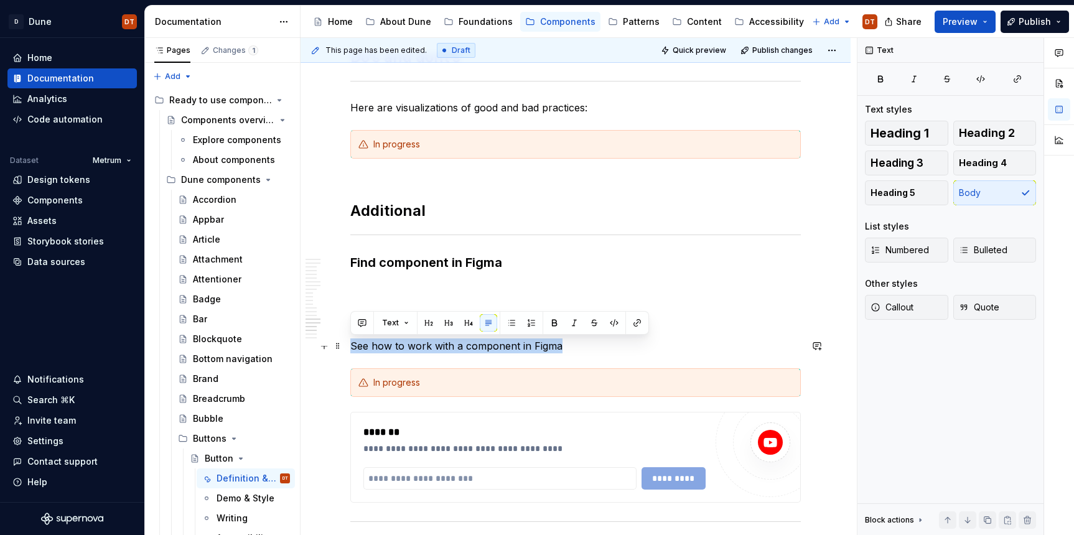
drag, startPoint x: 557, startPoint y: 347, endPoint x: 349, endPoint y: 347, distance: 207.9
copy p "See how to work with a component in Figma"
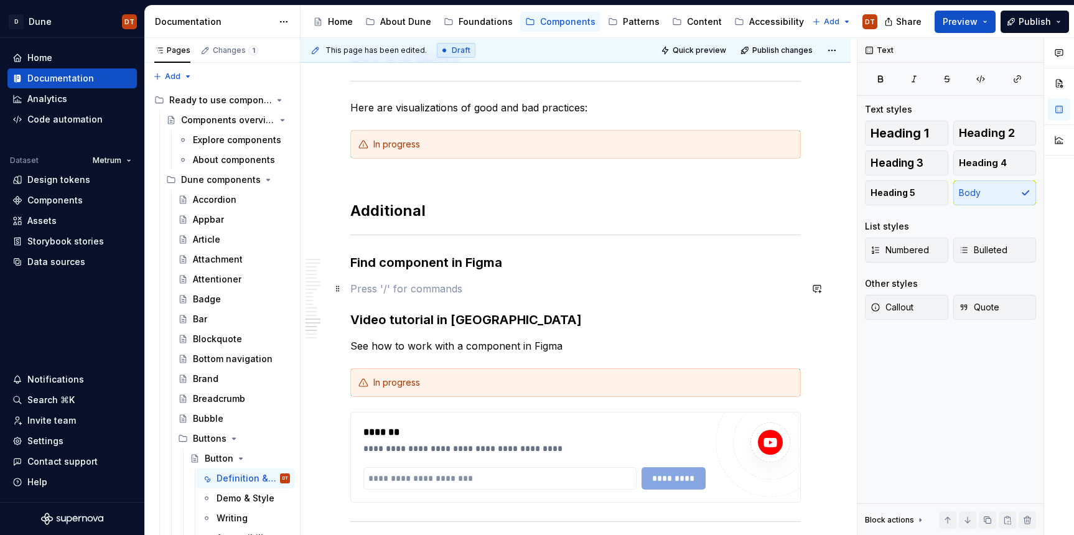
click at [365, 281] on p at bounding box center [575, 288] width 451 height 15
click at [365, 287] on p "See how to work with a component in Figma" at bounding box center [575, 288] width 451 height 15
click at [394, 287] on p "Link here. →" at bounding box center [575, 288] width 451 height 15
click at [377, 290] on p "Link here →" at bounding box center [575, 288] width 451 height 15
click at [387, 287] on p "Link here →" at bounding box center [575, 288] width 451 height 15
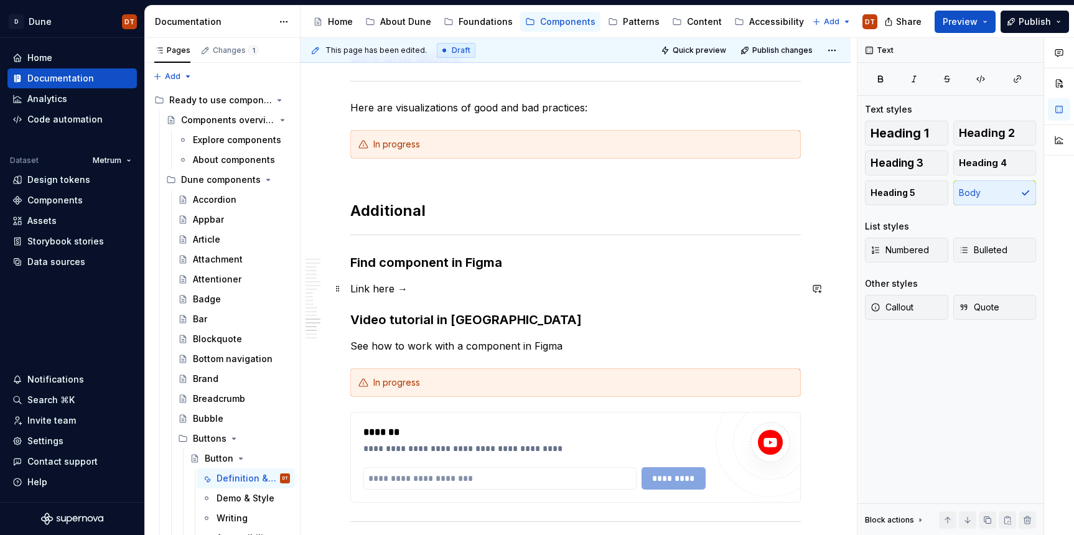
click at [471, 286] on p "Link here →" at bounding box center [575, 288] width 451 height 15
drag, startPoint x: 383, startPoint y: 287, endPoint x: 376, endPoint y: 291, distance: 8.6
click at [383, 287] on p "Link here →" at bounding box center [575, 288] width 451 height 15
click at [375, 291] on p "Link here →" at bounding box center [575, 288] width 451 height 15
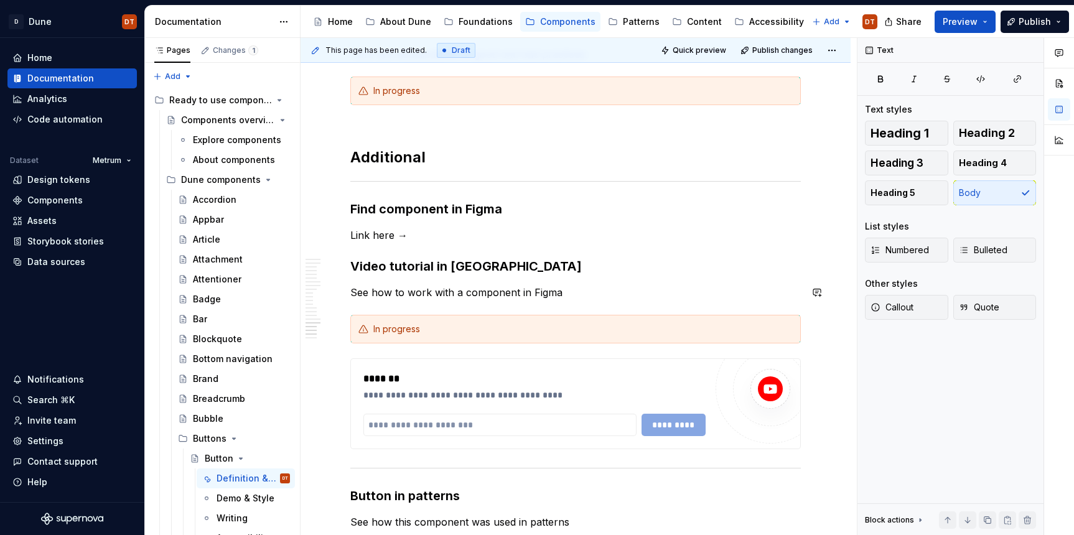
scroll to position [3198, 0]
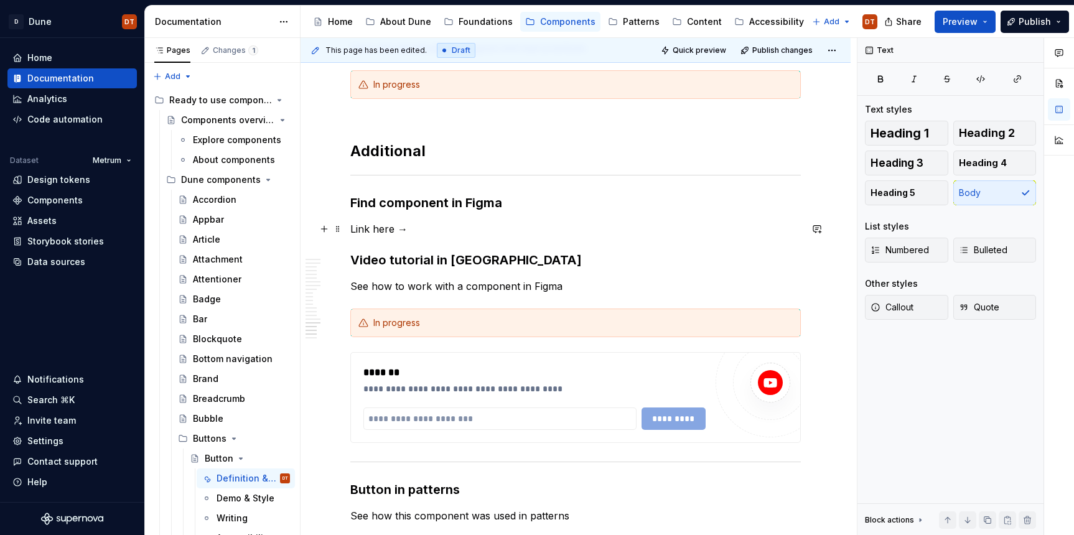
click at [382, 228] on p "Link here →" at bounding box center [575, 229] width 451 height 15
click at [364, 232] on p "Link here →" at bounding box center [575, 229] width 451 height 15
click at [384, 229] on p "Link here →" at bounding box center [575, 229] width 451 height 15
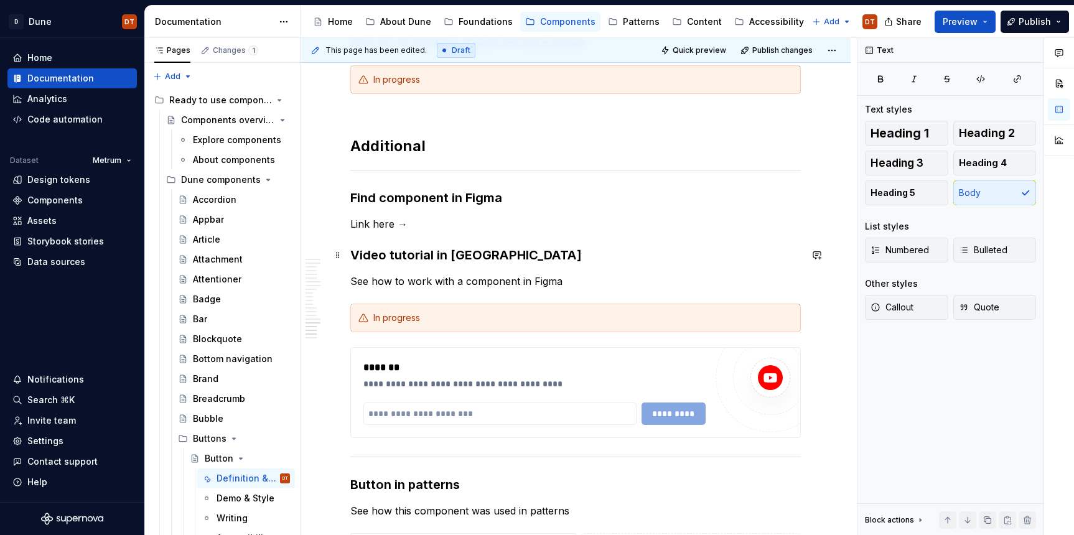
click at [399, 258] on h3 "Video tutorial in [GEOGRAPHIC_DATA]" at bounding box center [575, 255] width 451 height 17
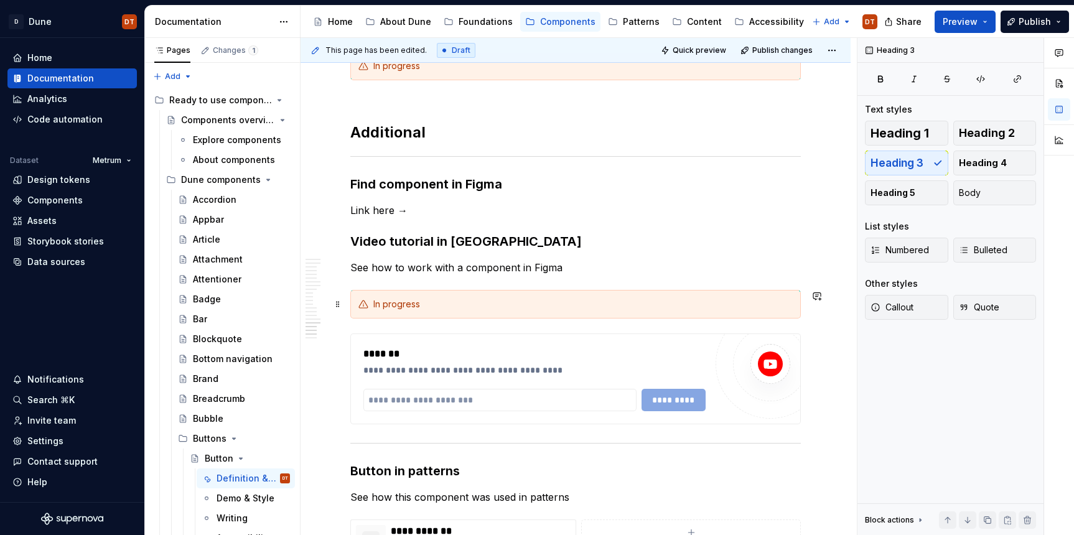
scroll to position [3210, 0]
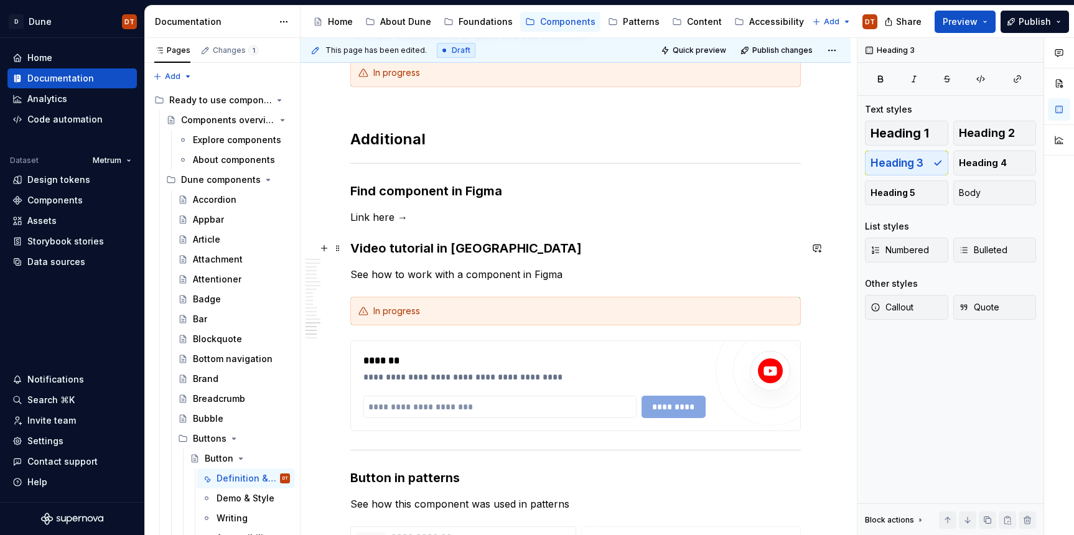
click at [387, 252] on h3 "Video tutorial in [GEOGRAPHIC_DATA]" at bounding box center [575, 248] width 451 height 17
click at [404, 250] on h3 "Video tutorial in [GEOGRAPHIC_DATA]" at bounding box center [575, 248] width 451 height 17
click at [380, 249] on h3 "Video tutorial in [GEOGRAPHIC_DATA]" at bounding box center [575, 248] width 451 height 17
click at [368, 249] on h3 "Video tutorial in [GEOGRAPHIC_DATA]" at bounding box center [575, 248] width 451 height 17
click at [433, 250] on h3 "Video tutorial in [GEOGRAPHIC_DATA]" at bounding box center [575, 248] width 451 height 17
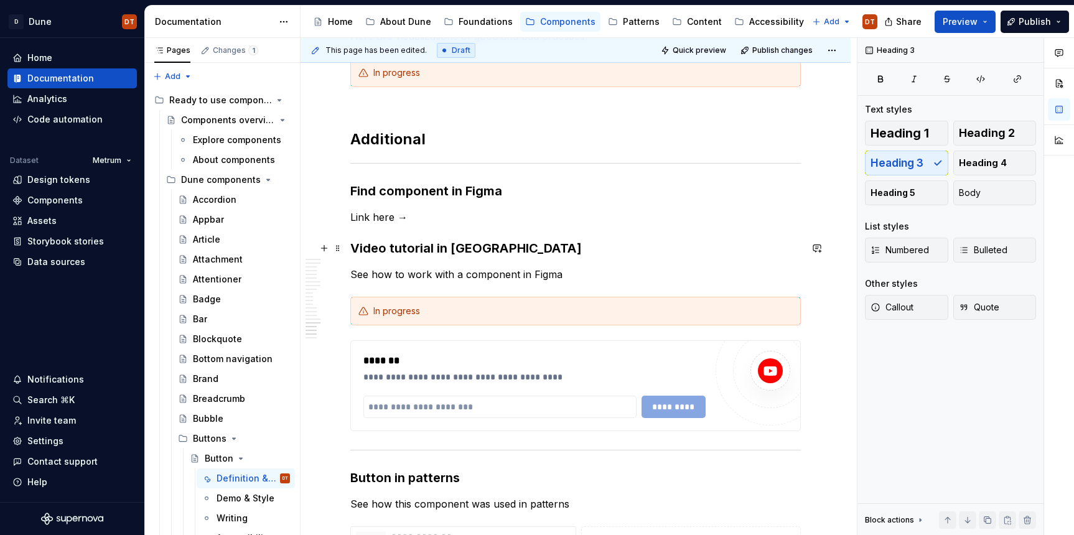
click at [406, 249] on h3 "Video tutorial in [GEOGRAPHIC_DATA]" at bounding box center [575, 248] width 451 height 17
click at [390, 250] on h3 "Video tutorial in [GEOGRAPHIC_DATA]" at bounding box center [575, 248] width 451 height 17
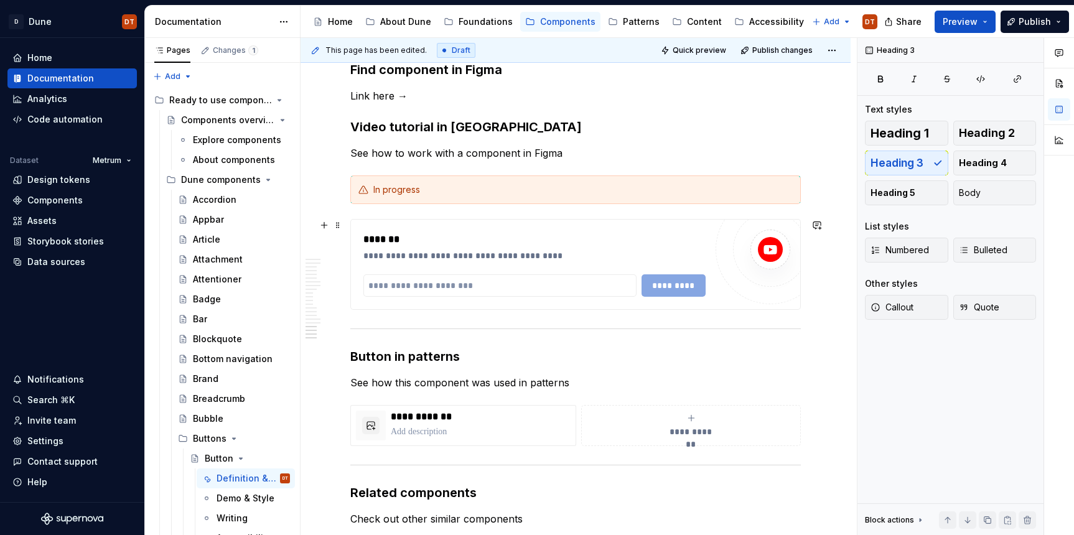
scroll to position [3336, 0]
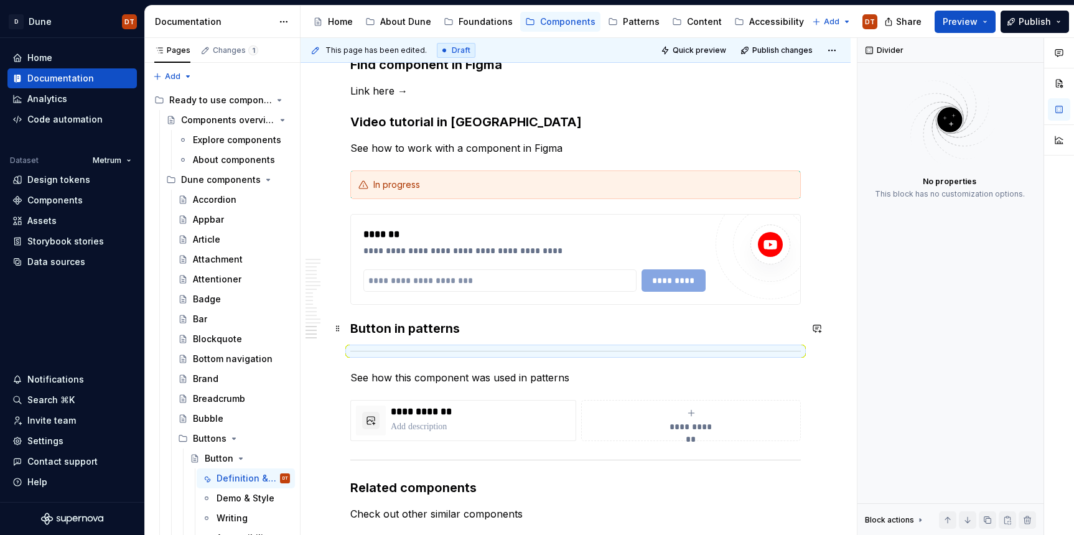
click at [353, 329] on h3 "Button in patterns" at bounding box center [575, 328] width 451 height 17
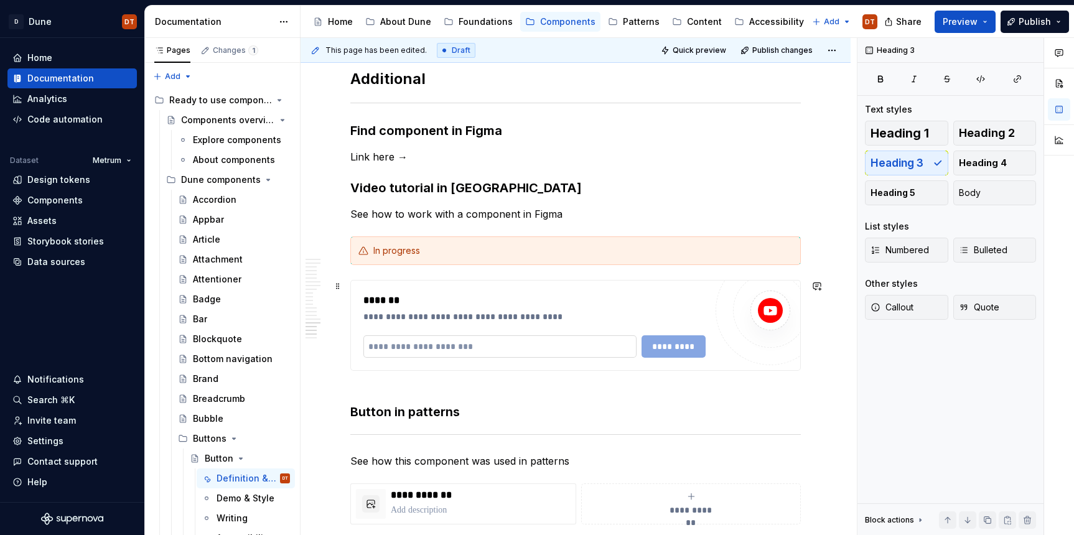
scroll to position [3250, 0]
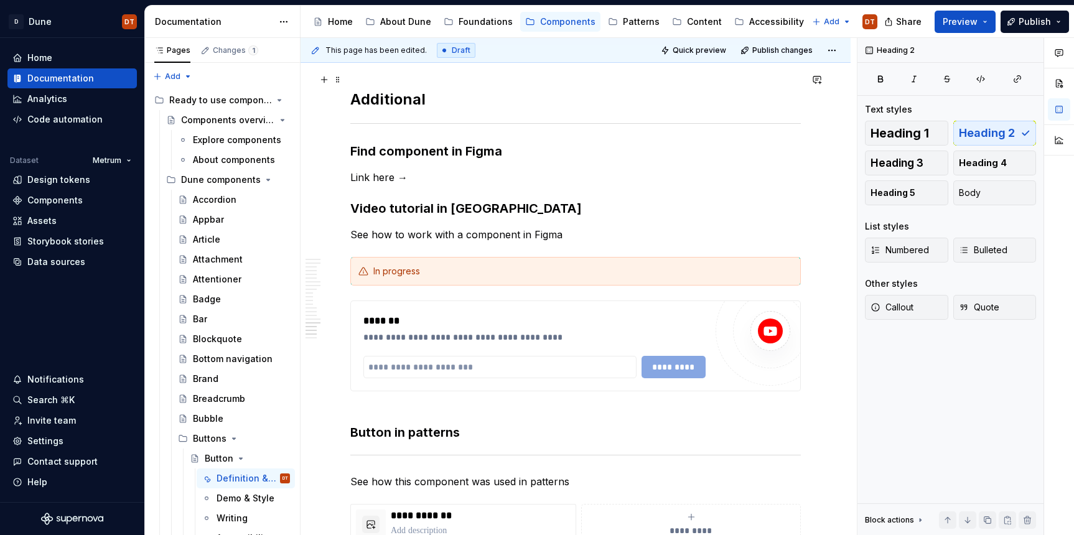
click at [409, 96] on h2 "Additional" at bounding box center [575, 90] width 451 height 40
click at [369, 435] on h3 "Button in patterns" at bounding box center [575, 423] width 451 height 35
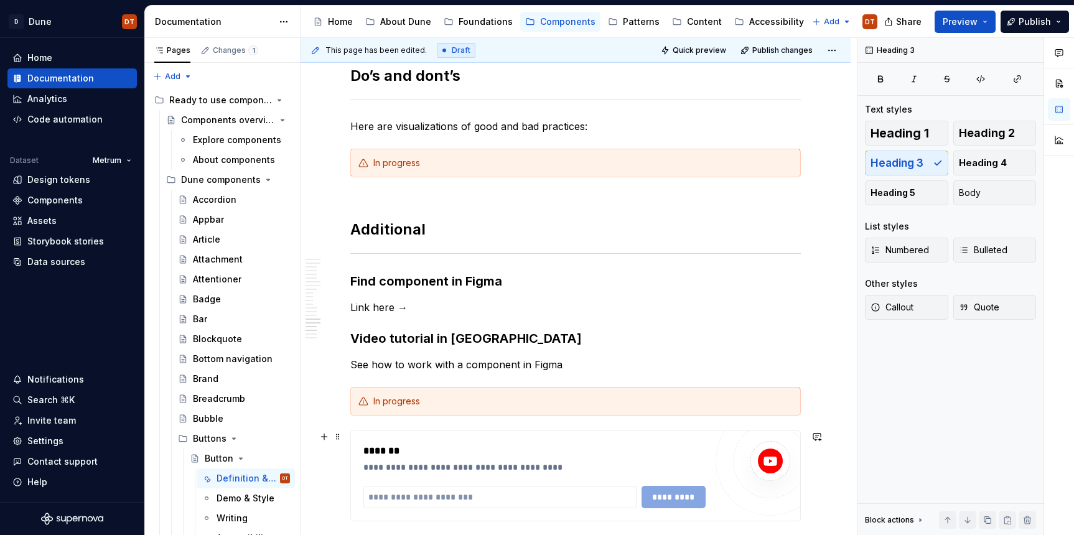
scroll to position [3123, 0]
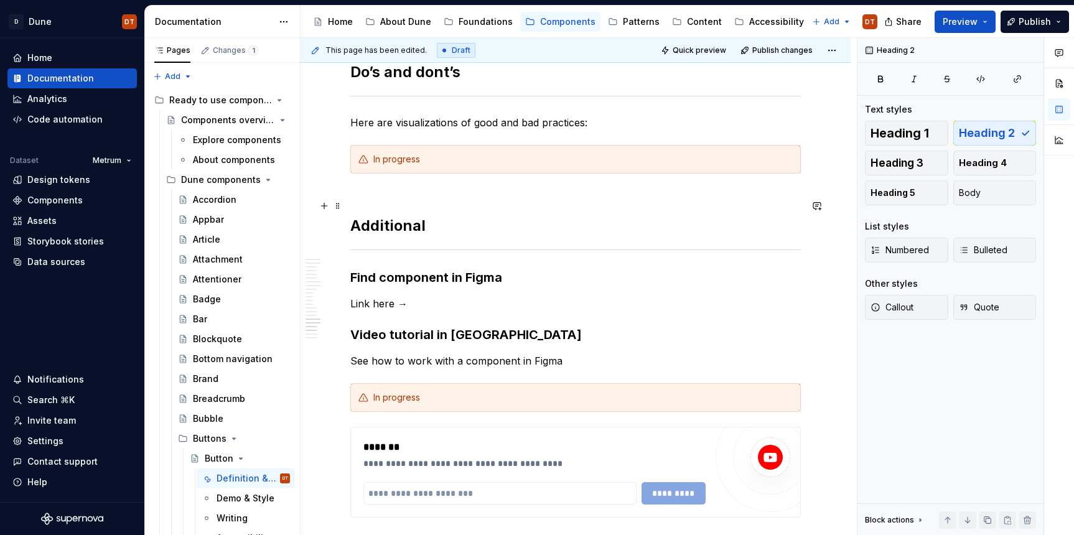
click at [398, 225] on h2 "Additional" at bounding box center [575, 216] width 451 height 40
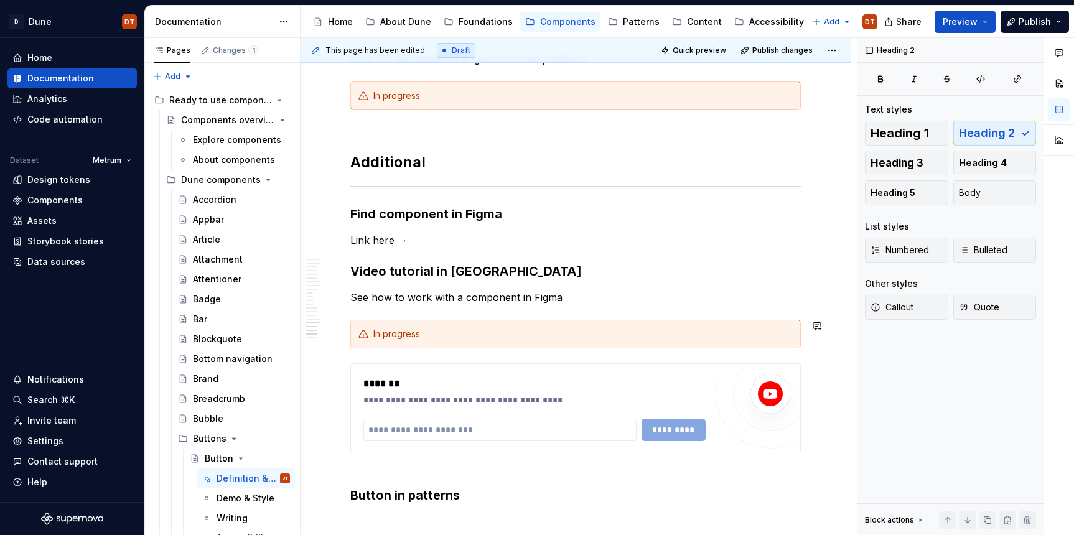
scroll to position [3171, 0]
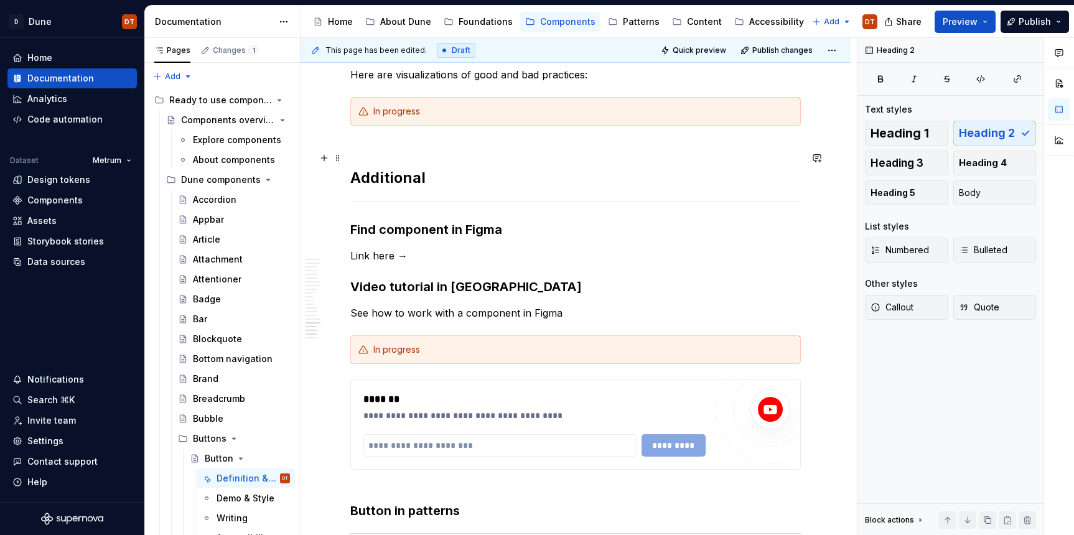
click at [396, 178] on h2 "Additional" at bounding box center [575, 168] width 451 height 40
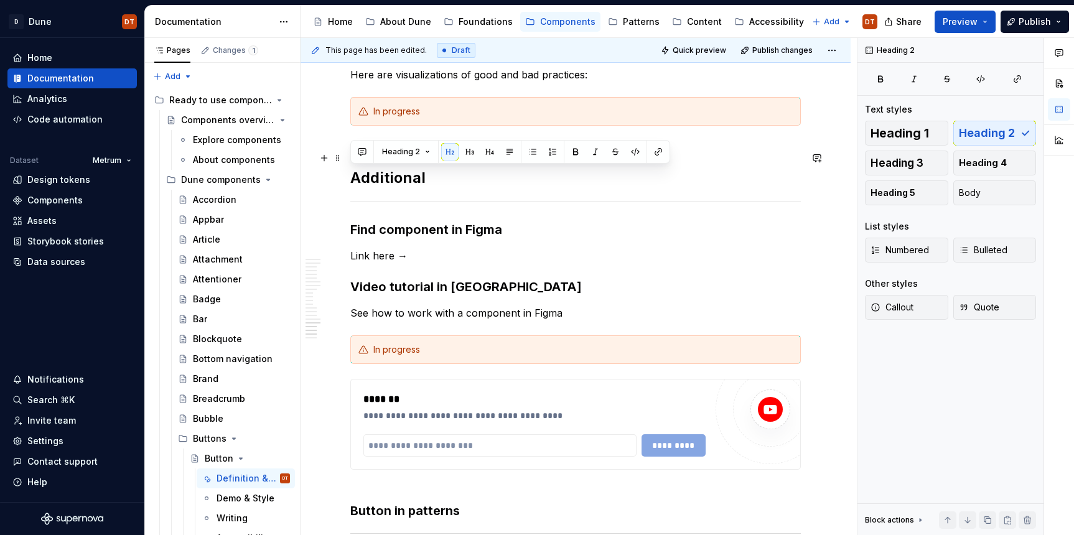
drag, startPoint x: 428, startPoint y: 179, endPoint x: 344, endPoint y: 178, distance: 84.0
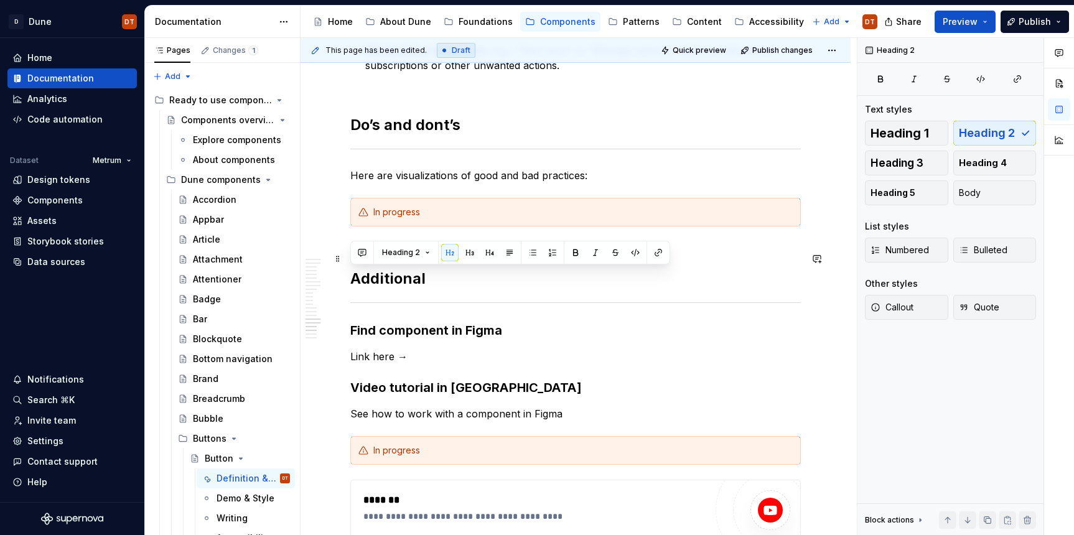
scroll to position [3047, 0]
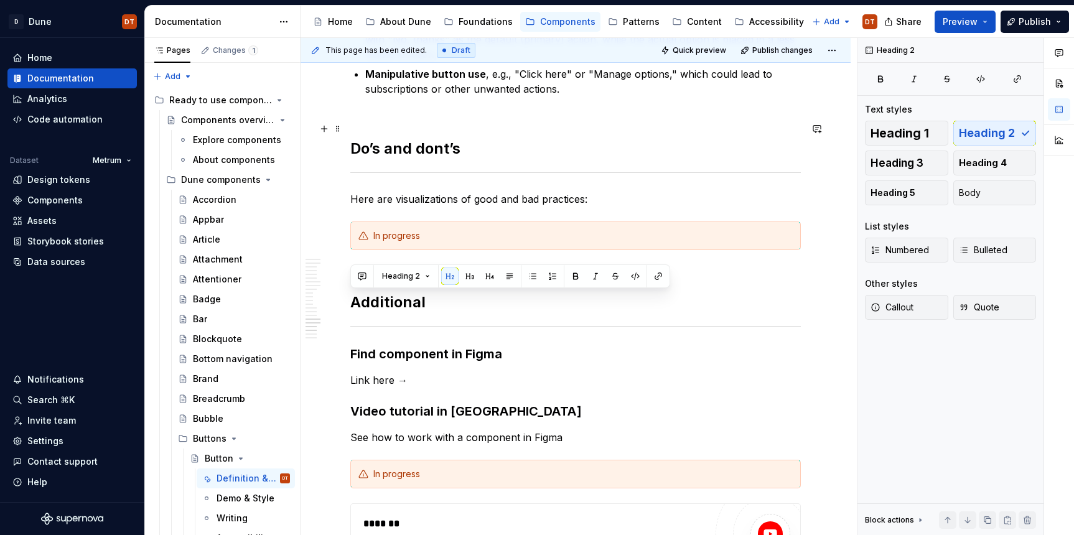
click at [445, 155] on h2 "Do’s and dont’s" at bounding box center [575, 139] width 451 height 40
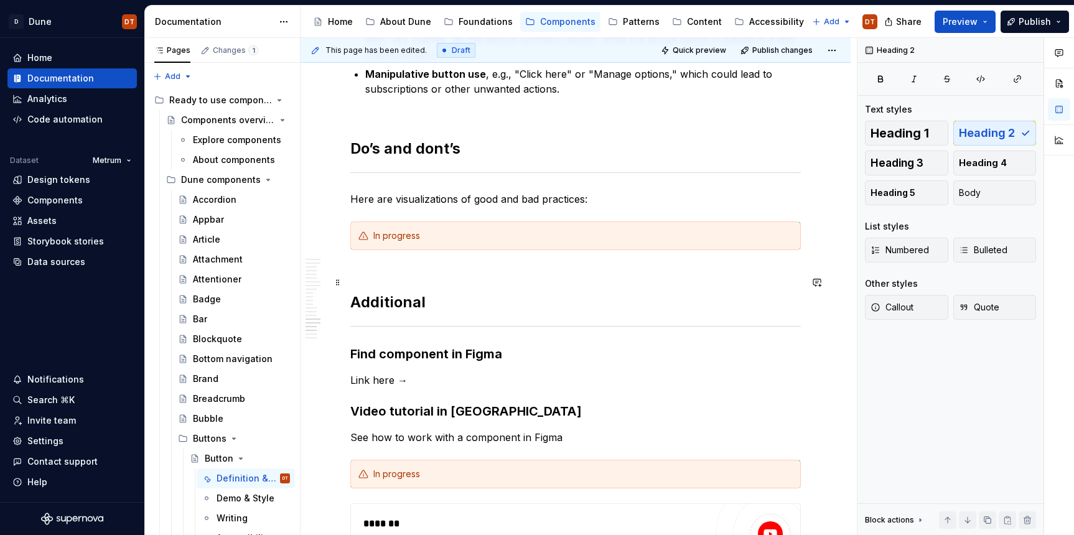
click at [382, 305] on h2 "Additional" at bounding box center [575, 293] width 451 height 40
click at [389, 306] on h2 "Additional" at bounding box center [575, 293] width 451 height 40
click at [406, 304] on h2 "Additional" at bounding box center [575, 293] width 451 height 40
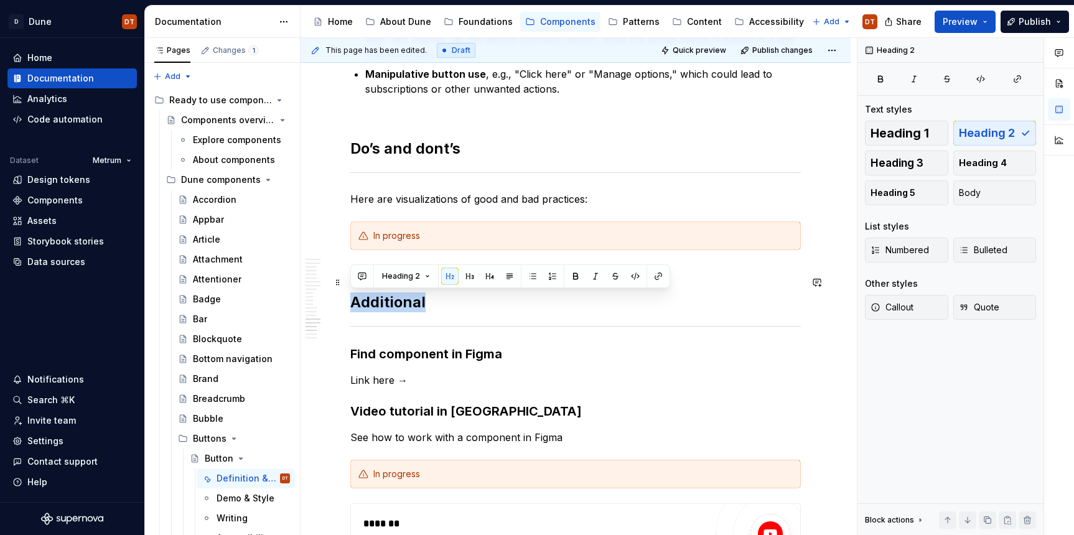
drag, startPoint x: 422, startPoint y: 302, endPoint x: 344, endPoint y: 301, distance: 77.8
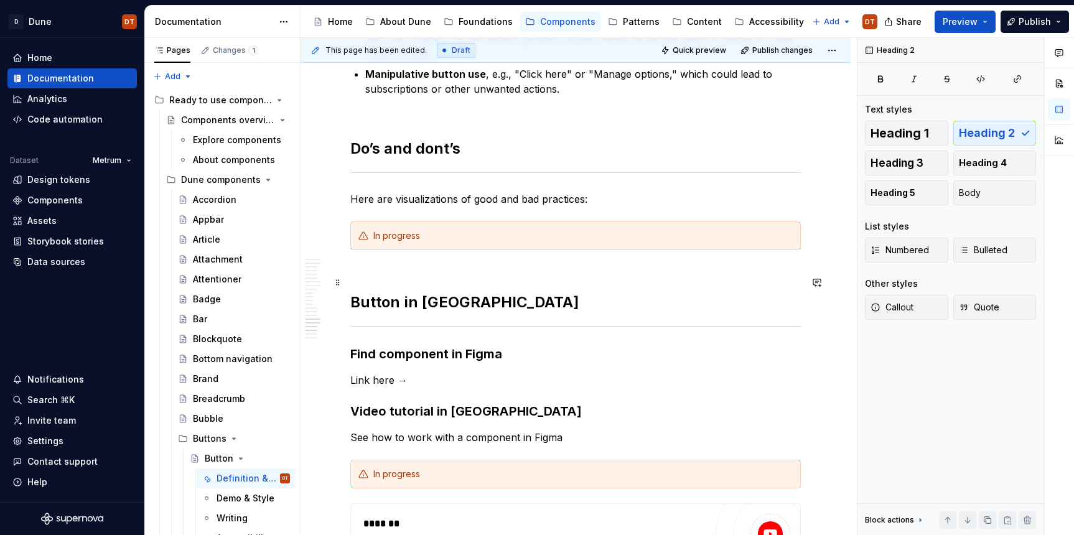
click at [477, 303] on h2 "Button in [GEOGRAPHIC_DATA]" at bounding box center [575, 293] width 451 height 40
click at [513, 380] on p "Link here →" at bounding box center [575, 380] width 451 height 15
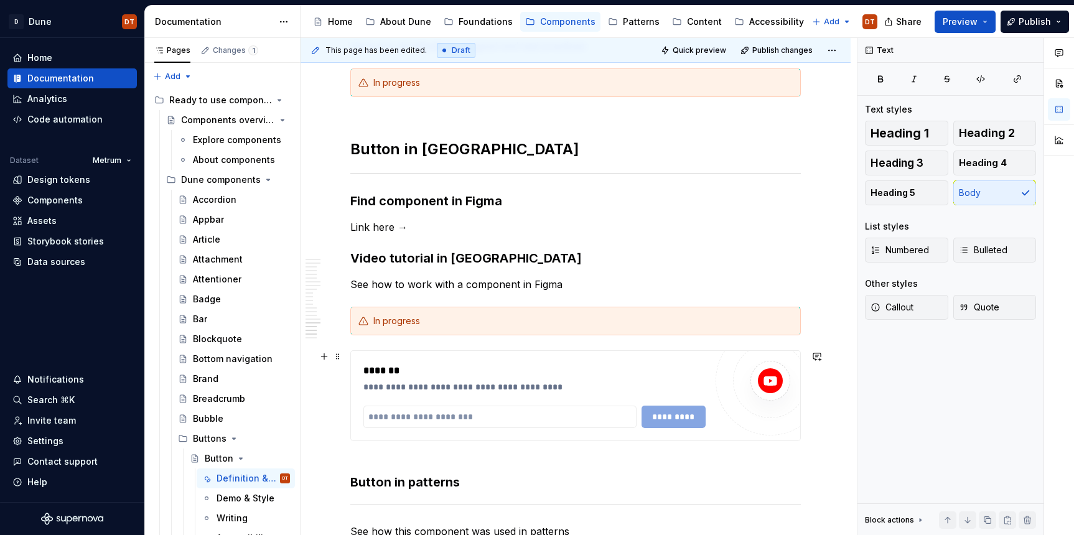
scroll to position [3208, 0]
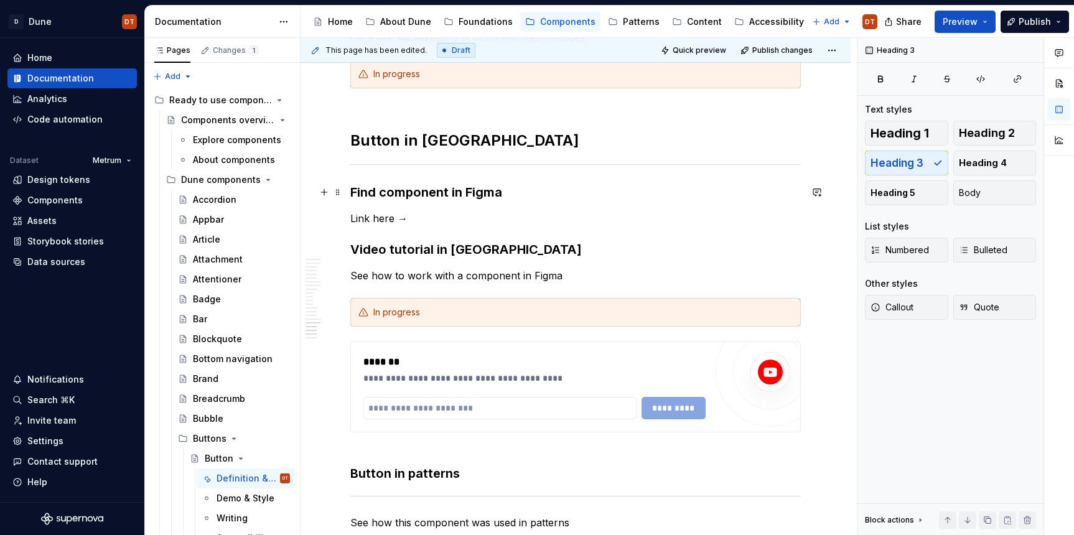
click at [430, 195] on h3 "Find component in Figma" at bounding box center [575, 192] width 451 height 17
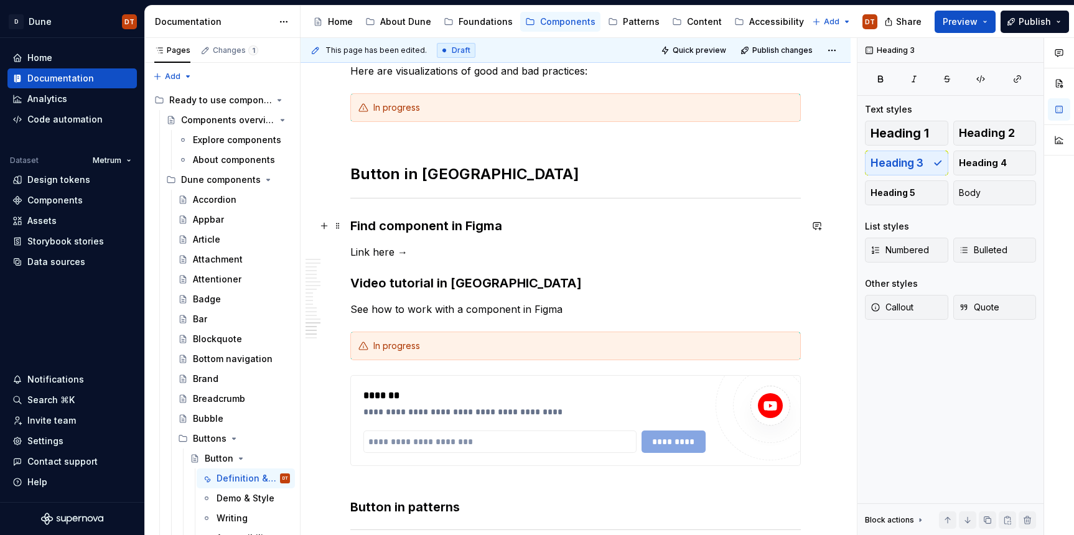
scroll to position [3166, 0]
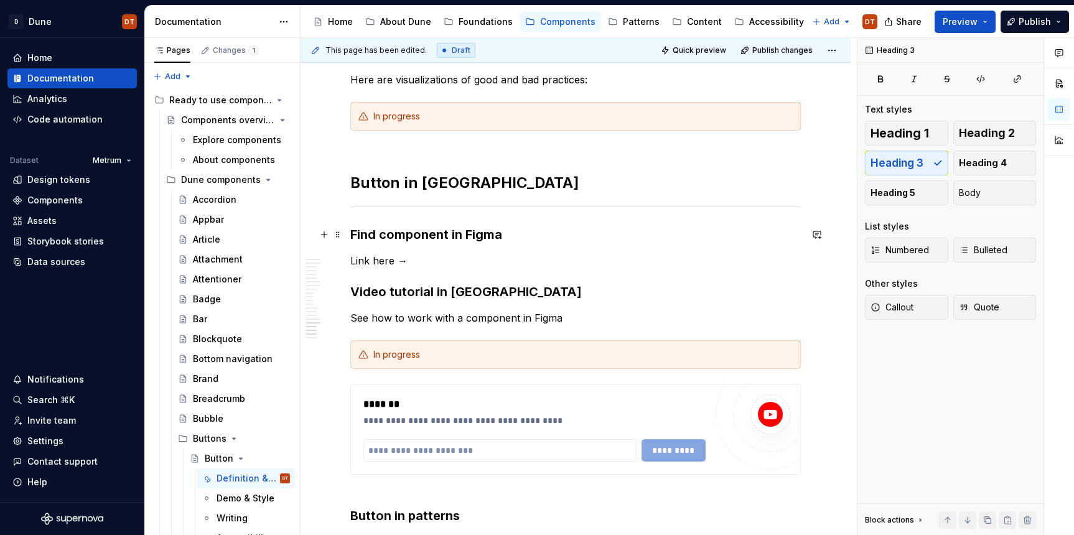
click at [389, 237] on h3 "Find component in Figma" at bounding box center [575, 234] width 451 height 17
click at [339, 236] on span at bounding box center [338, 234] width 10 height 17
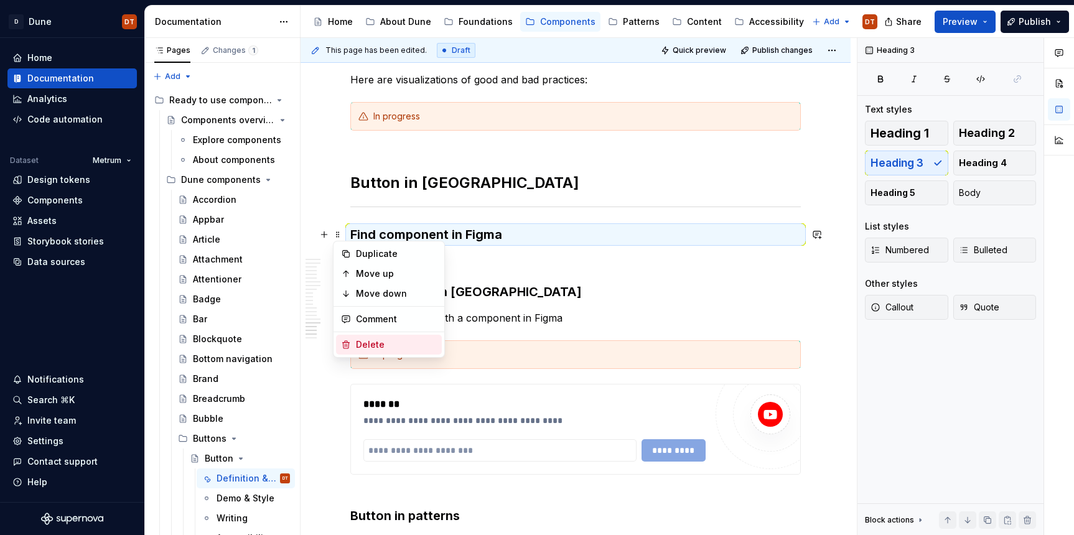
click at [367, 344] on div "Delete" at bounding box center [396, 345] width 81 height 12
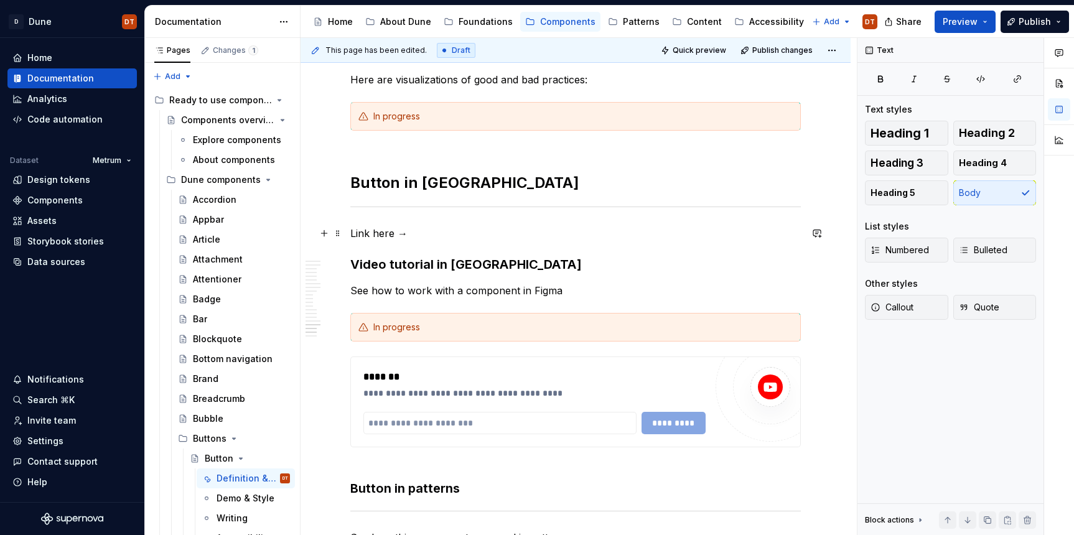
click at [380, 233] on p "Link here →" at bounding box center [575, 233] width 451 height 15
click at [377, 235] on p "Link here →" at bounding box center [575, 233] width 451 height 15
click at [389, 233] on p "Link here →" at bounding box center [575, 233] width 451 height 15
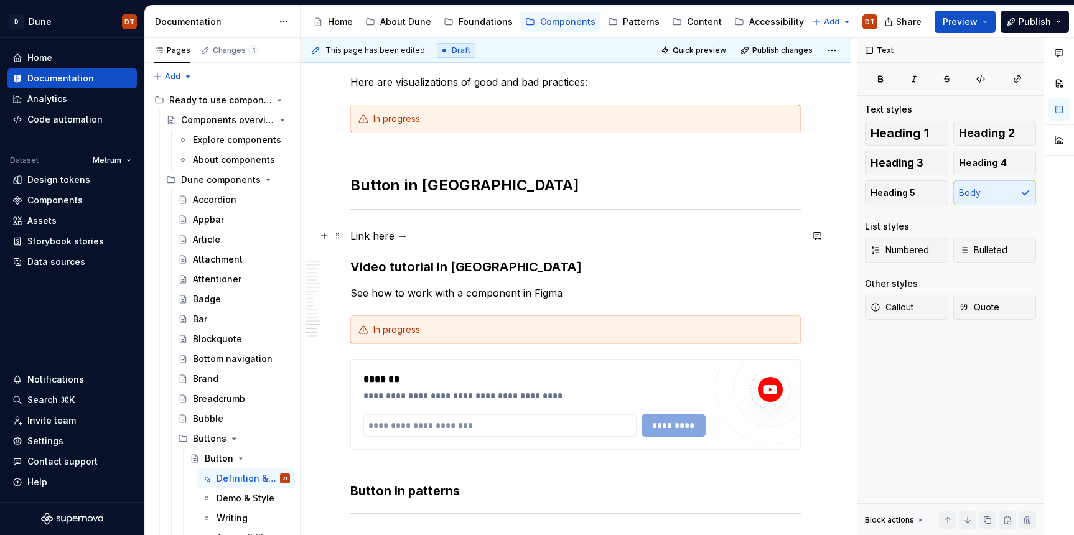
click at [379, 235] on p "Link here →" at bounding box center [575, 235] width 451 height 15
click at [371, 233] on p "Link here →" at bounding box center [575, 235] width 451 height 15
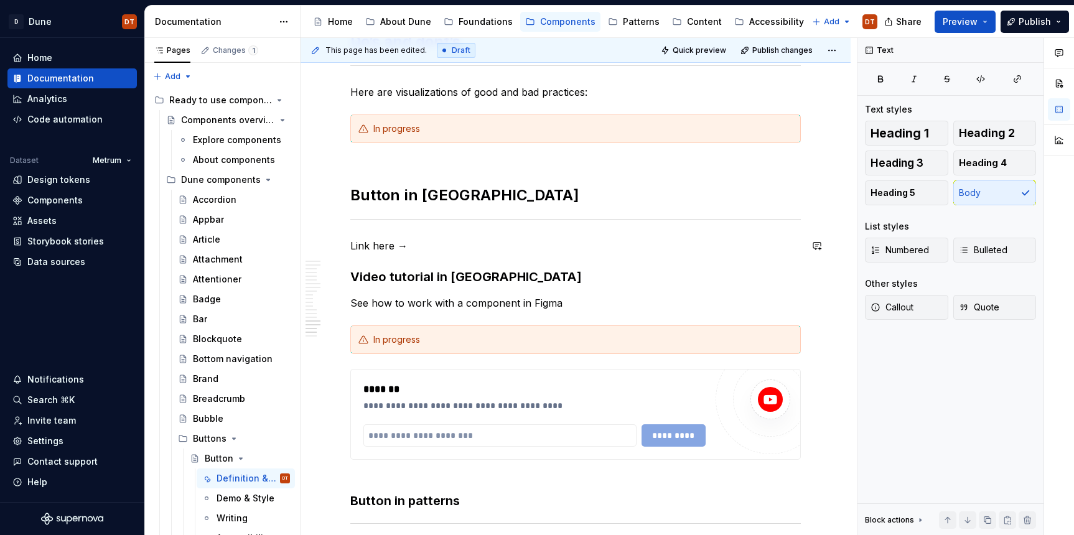
scroll to position [3148, 0]
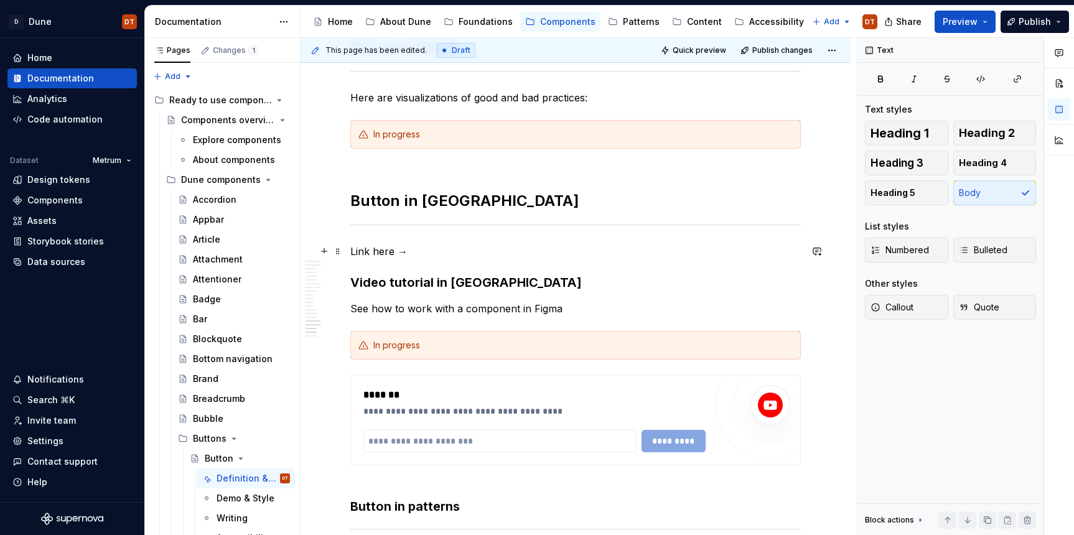
click at [363, 251] on p "Link here →" at bounding box center [575, 251] width 451 height 15
click at [380, 252] on p "Link here →" at bounding box center [575, 251] width 451 height 15
click at [356, 252] on p "Link here →" at bounding box center [575, 251] width 451 height 15
click at [354, 249] on p "Link here →" at bounding box center [575, 251] width 451 height 15
click at [360, 253] on p "Link here →" at bounding box center [575, 251] width 451 height 15
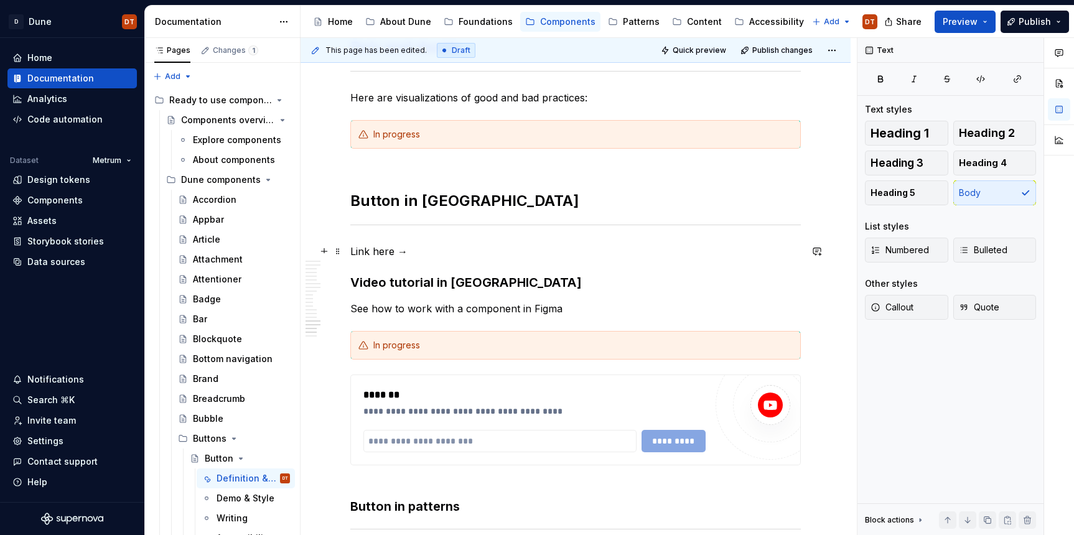
click at [357, 252] on p "Link here →" at bounding box center [575, 251] width 451 height 15
click at [359, 254] on p "Link here →" at bounding box center [575, 251] width 451 height 15
click at [351, 254] on p "Link here →" at bounding box center [575, 251] width 451 height 15
click at [438, 251] on p "Go directly to the button component in Figma Link here →" at bounding box center [575, 251] width 451 height 15
click at [533, 255] on p "Go directly to the Button component in Figma Link here →" at bounding box center [575, 251] width 451 height 15
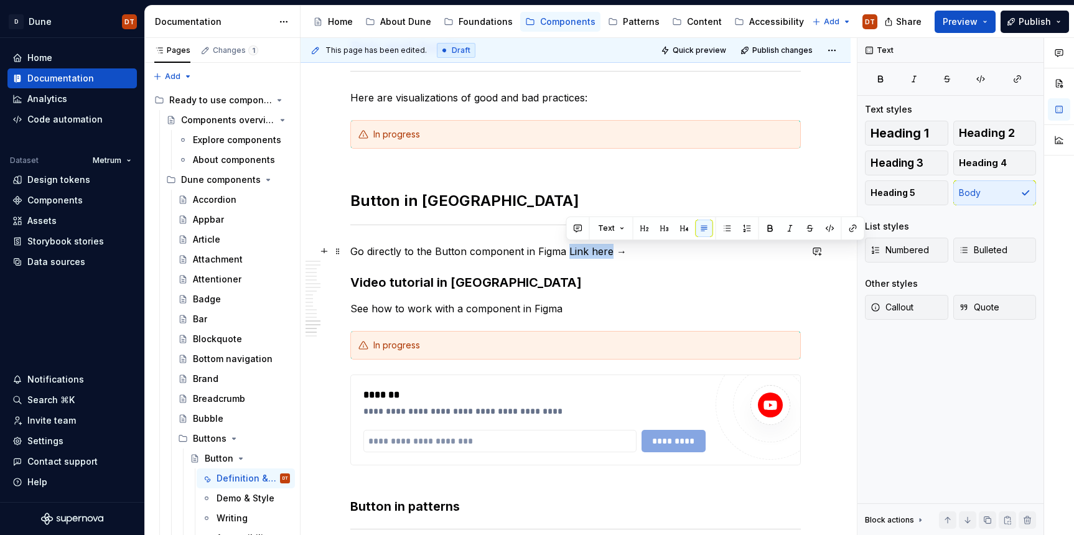
drag, startPoint x: 567, startPoint y: 251, endPoint x: 609, endPoint y: 252, distance: 42.3
click at [609, 252] on p "Go directly to the Button component in Figma Link here →" at bounding box center [575, 251] width 451 height 15
click at [513, 253] on p "Go directly to the Button component in Figma library →" at bounding box center [575, 251] width 451 height 15
click at [533, 251] on p "Go directly to the Button component in Figma library →" at bounding box center [575, 251] width 451 height 15
click at [534, 251] on p "Go directly to the Button component in Figma library →" at bounding box center [575, 251] width 451 height 15
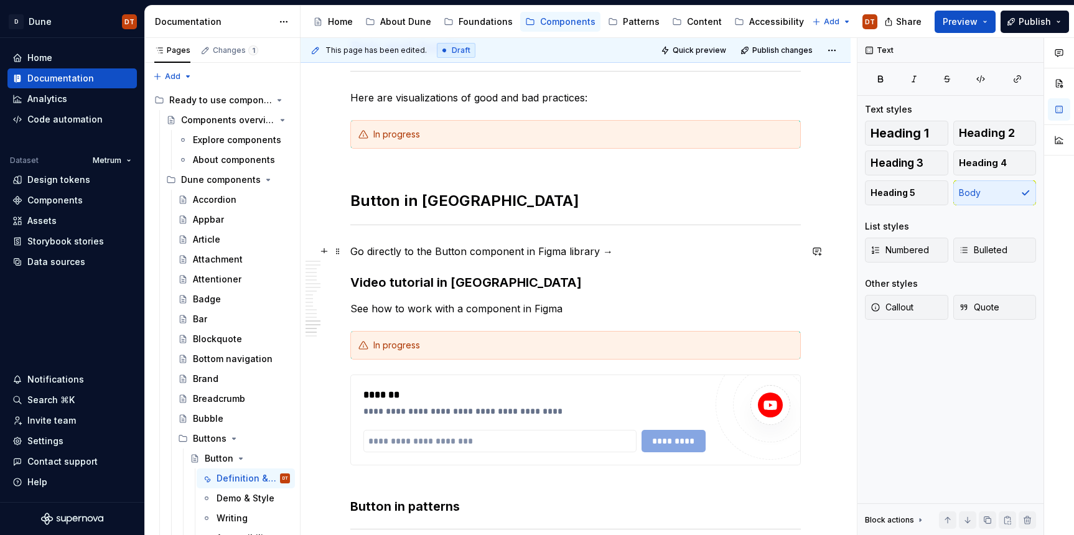
click at [547, 255] on p "Go directly to the Button component in Figma library →" at bounding box center [575, 251] width 451 height 15
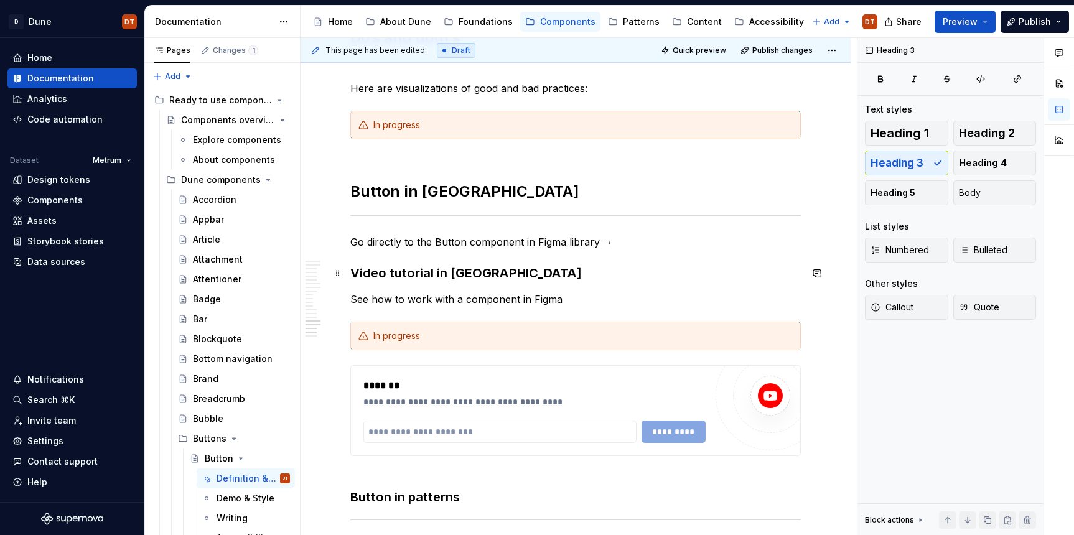
drag, startPoint x: 460, startPoint y: 278, endPoint x: 452, endPoint y: 280, distance: 8.2
click at [460, 278] on h3 "Video tutorial in [GEOGRAPHIC_DATA]" at bounding box center [575, 273] width 451 height 17
click at [374, 278] on h3 "Video tutorial in [GEOGRAPHIC_DATA]" at bounding box center [575, 273] width 451 height 17
drag, startPoint x: 406, startPoint y: 275, endPoint x: 487, endPoint y: 270, distance: 81.1
click at [405, 275] on h3 "Video tutorial in [GEOGRAPHIC_DATA]" at bounding box center [575, 273] width 451 height 17
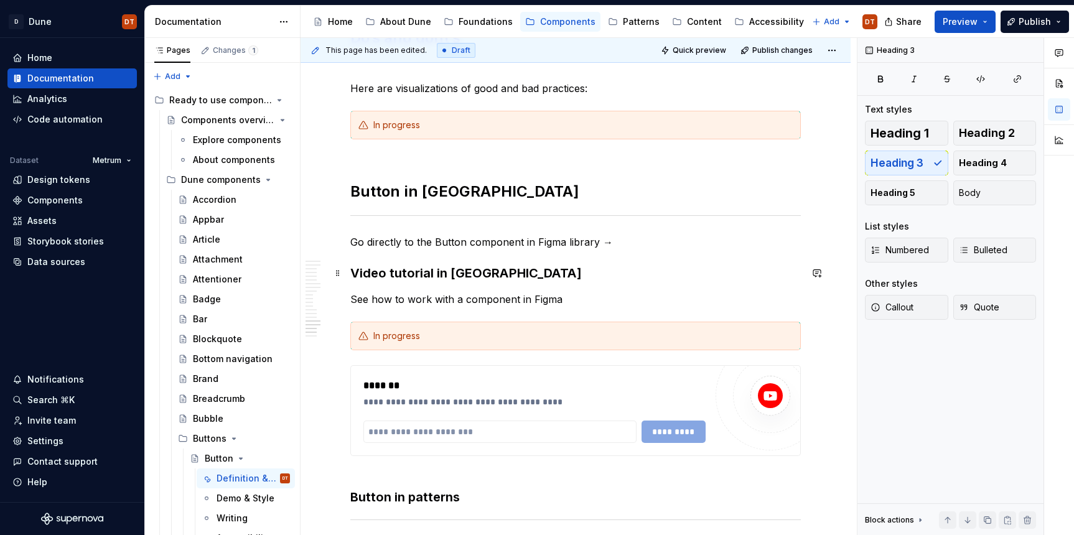
click at [400, 277] on h3 "Video tutorial in [GEOGRAPHIC_DATA]" at bounding box center [575, 273] width 451 height 17
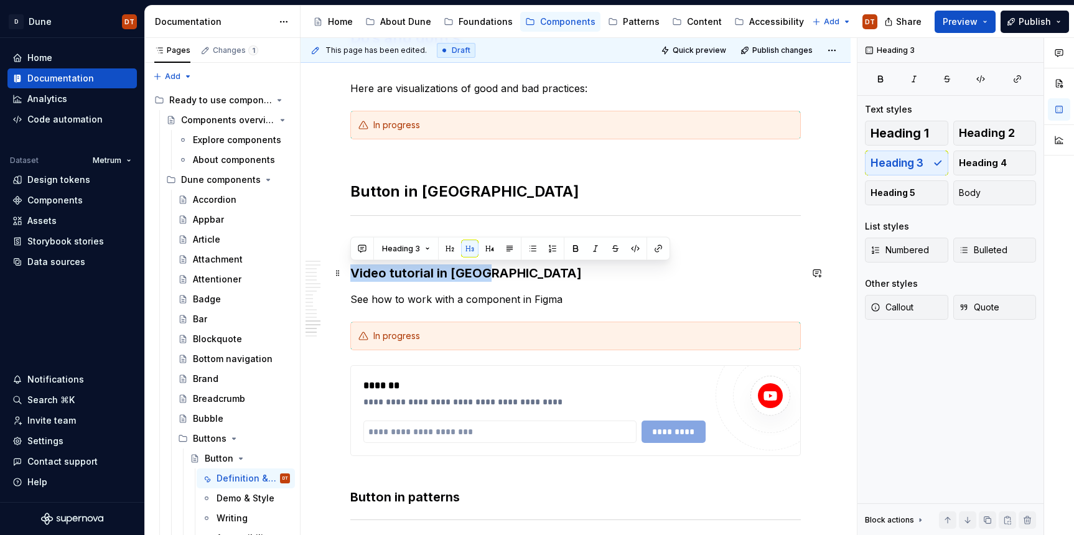
drag, startPoint x: 354, startPoint y: 274, endPoint x: 509, endPoint y: 292, distance: 156.7
click at [493, 275] on h3 "Video tutorial in [GEOGRAPHIC_DATA]" at bounding box center [575, 273] width 451 height 17
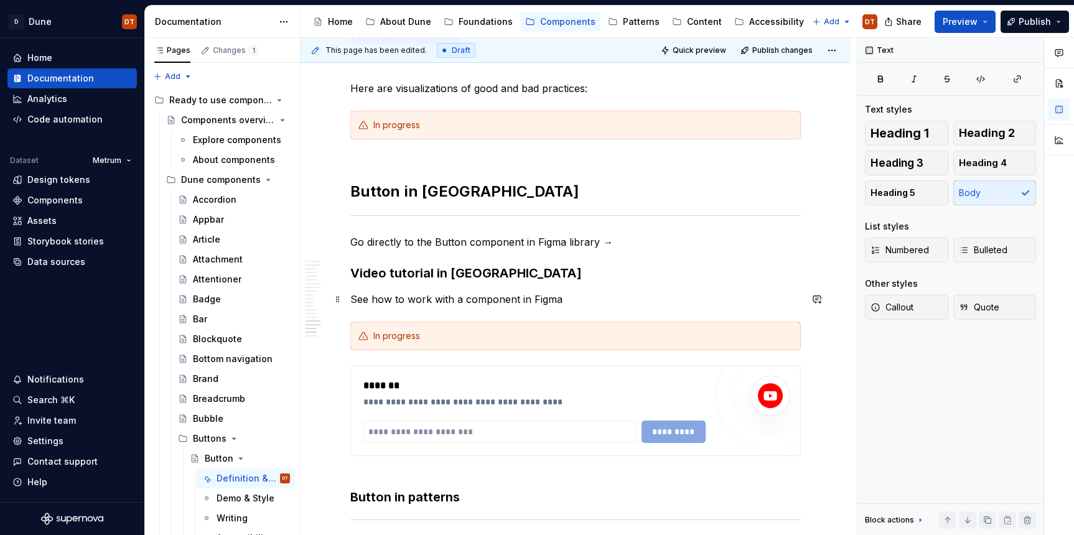
click at [495, 303] on p "See how to work with a component in Figma" at bounding box center [575, 299] width 451 height 15
click at [509, 299] on p "See how to work with a component in Figma" at bounding box center [575, 299] width 451 height 15
click at [525, 300] on p "See how to work with a component in Figma" at bounding box center [575, 299] width 451 height 15
drag, startPoint x: 393, startPoint y: 299, endPoint x: 386, endPoint y: 299, distance: 6.8
click at [393, 299] on p "See how to work with a component in Figma" at bounding box center [575, 299] width 451 height 15
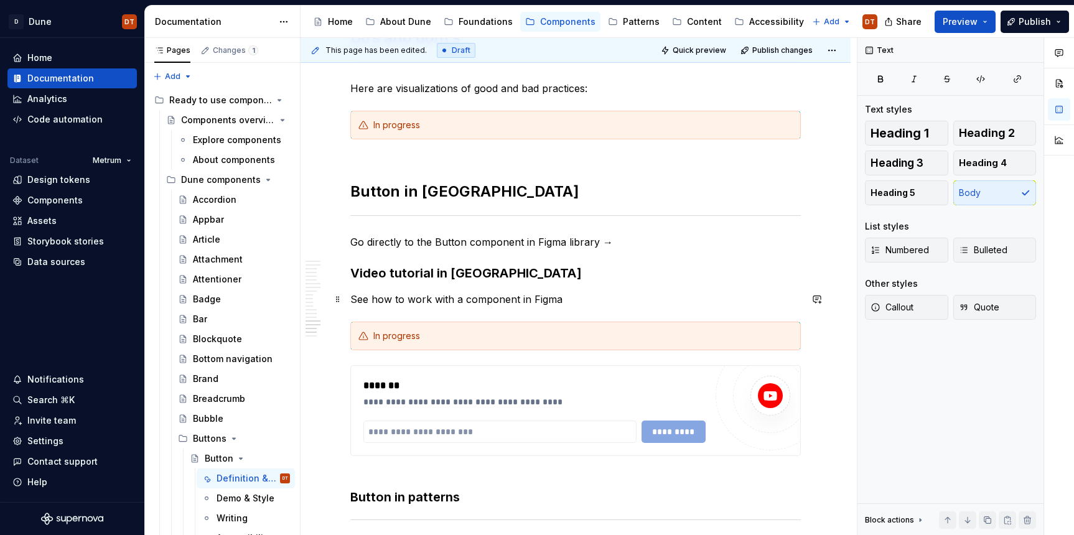
click at [353, 299] on p "See how to work with a component in Figma" at bounding box center [575, 299] width 451 height 15
click at [474, 296] on p "See how to work with a component in Figma" at bounding box center [575, 299] width 451 height 15
click at [353, 298] on p "See how to work with a component in Figma" at bounding box center [575, 299] width 451 height 15
click at [533, 299] on p "See how to work with a component in Figma" at bounding box center [575, 299] width 451 height 15
click at [562, 299] on p "See how to work with a component in Figma" at bounding box center [575, 299] width 451 height 15
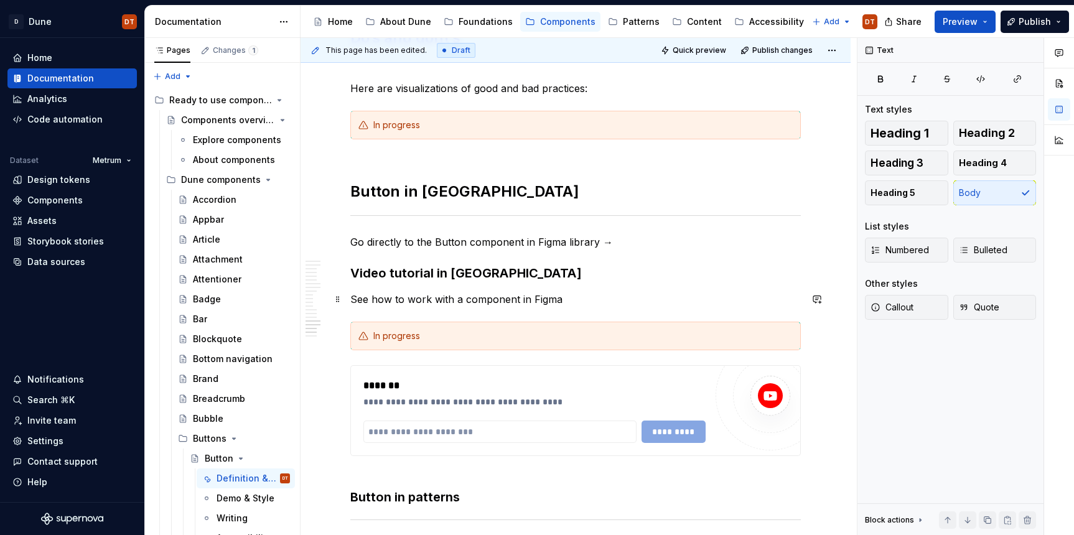
click at [376, 303] on p "See how to work with a component in Figma" at bounding box center [575, 299] width 451 height 15
drag, startPoint x: 361, startPoint y: 299, endPoint x: 369, endPoint y: 301, distance: 8.3
click at [369, 301] on p "See how to work with a component in Figma" at bounding box center [575, 299] width 451 height 15
click at [567, 301] on p "Watch the video tutorial how to work with a component in Figma" at bounding box center [575, 299] width 451 height 15
click at [339, 273] on span at bounding box center [338, 273] width 10 height 17
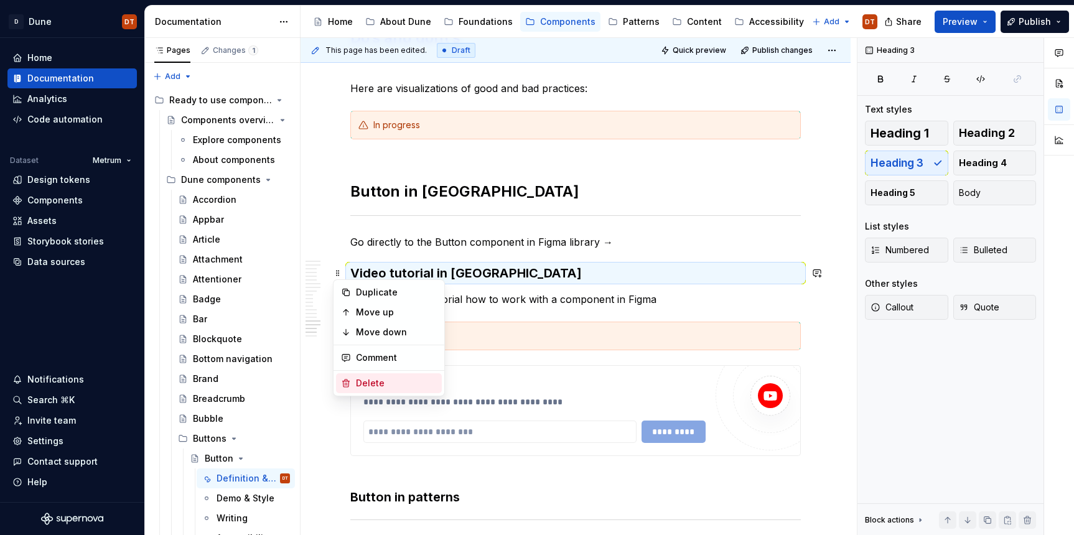
click at [367, 381] on div "Delete" at bounding box center [396, 383] width 81 height 12
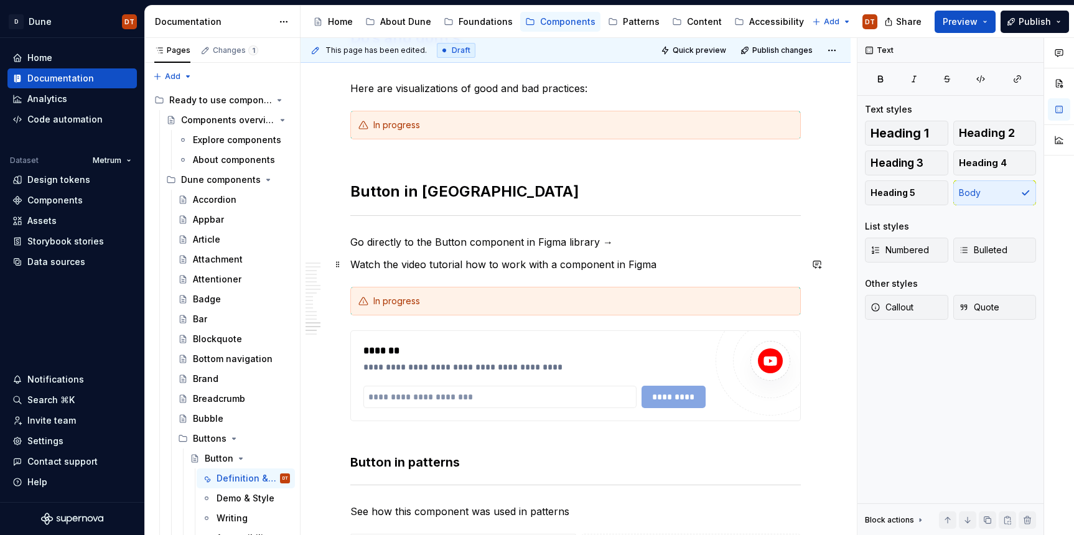
click at [602, 265] on p "Watch the video tutorial how to work with a component in Figma" at bounding box center [575, 264] width 451 height 15
click at [656, 265] on p "Watch the video tutorial how to work with a component in Figma" at bounding box center [575, 264] width 451 height 15
drag, startPoint x: 484, startPoint y: 265, endPoint x: 494, endPoint y: 276, distance: 14.6
click at [484, 265] on p "Watch the video tutorial how to work with a component in Figma →" at bounding box center [575, 264] width 451 height 15
click at [596, 267] on p "Watch the video tutorial how to work with a component in Figma →" at bounding box center [575, 264] width 451 height 15
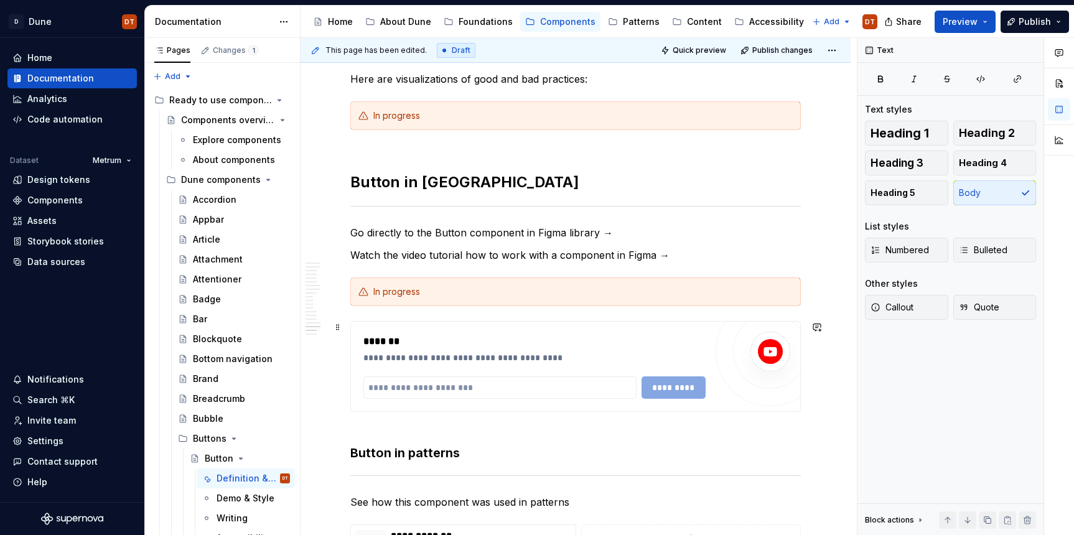
scroll to position [3192, 0]
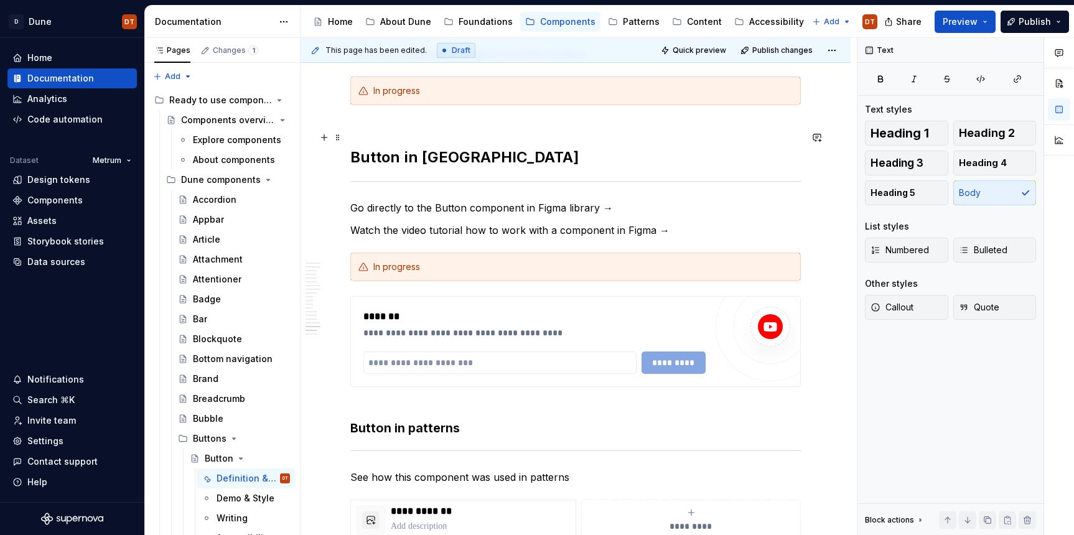
click at [432, 158] on h2 "Button in [GEOGRAPHIC_DATA]" at bounding box center [575, 148] width 451 height 40
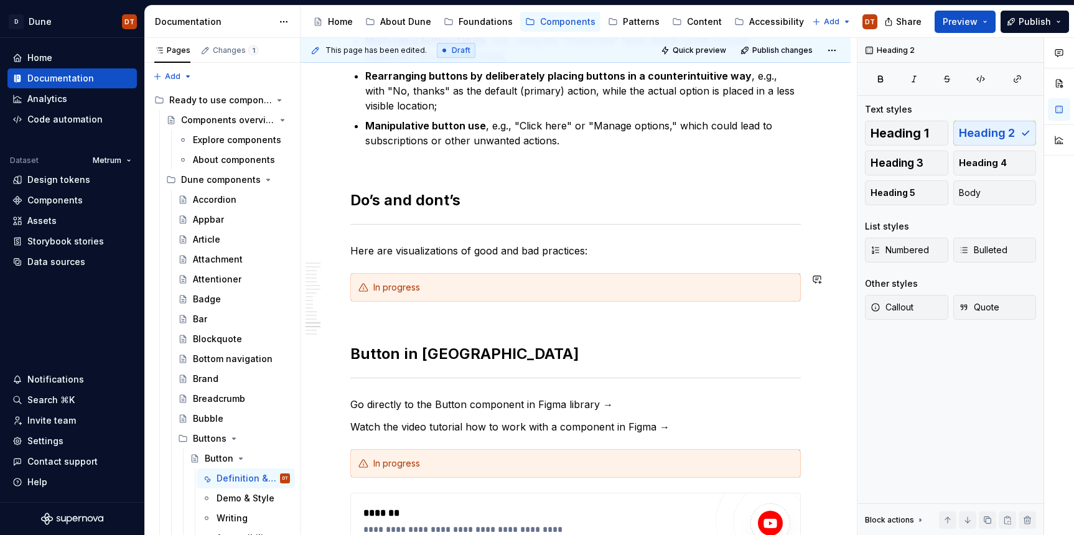
scroll to position [2991, 0]
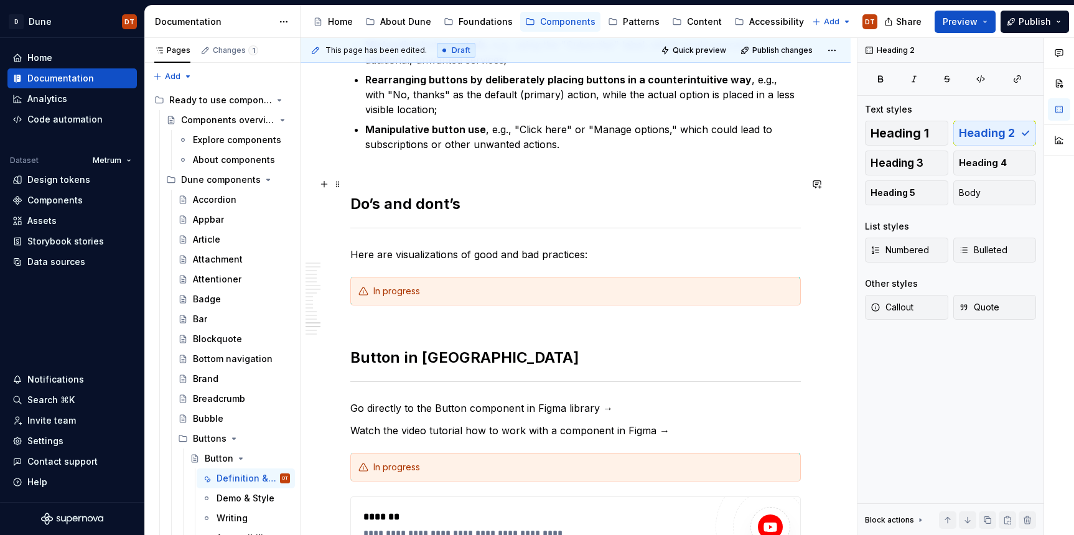
click at [444, 207] on h2 "Do’s and dont’s" at bounding box center [575, 194] width 451 height 40
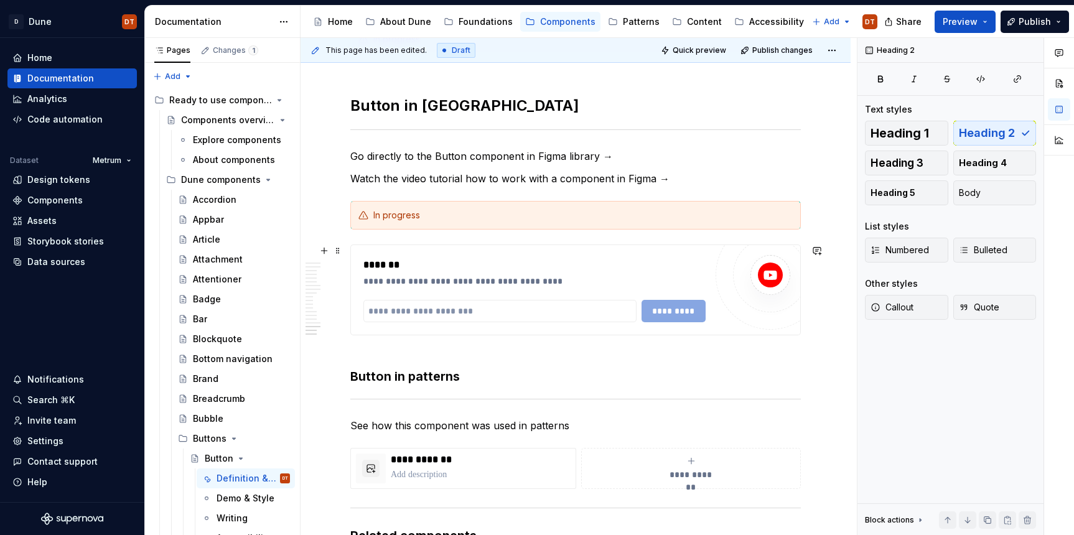
scroll to position [3261, 0]
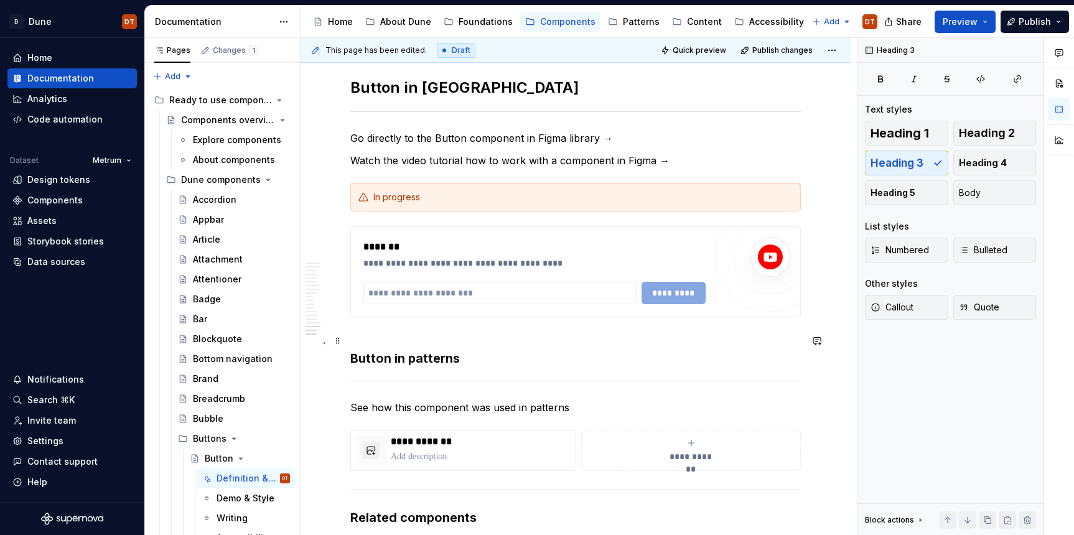
click at [417, 359] on h3 "Button in patterns" at bounding box center [575, 349] width 451 height 35
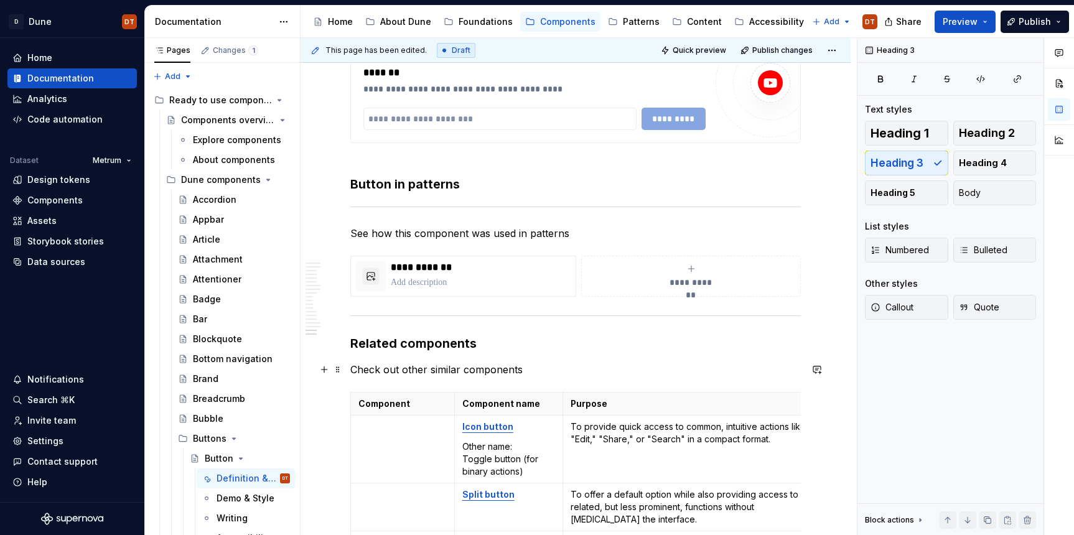
scroll to position [3452, 0]
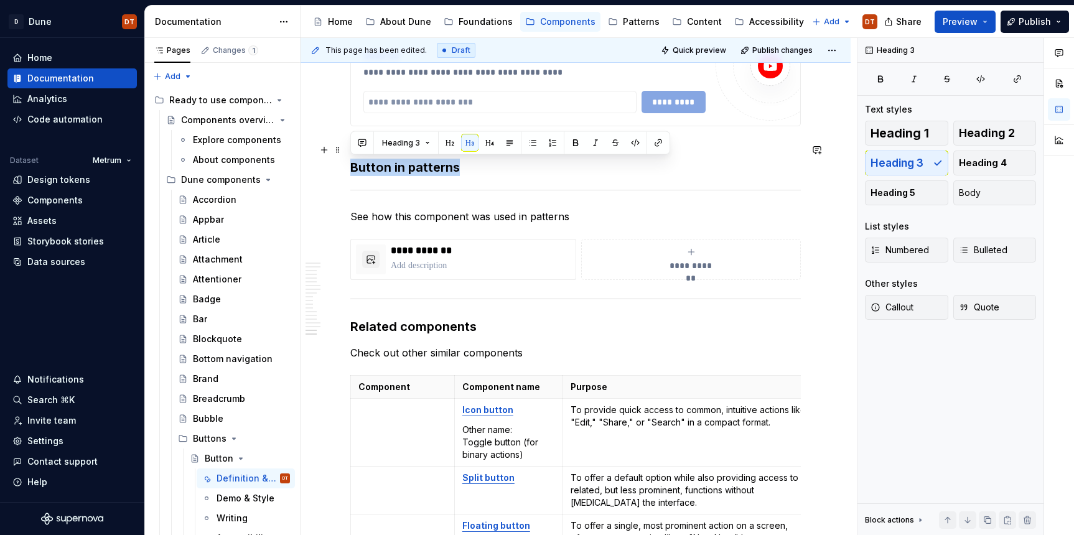
drag, startPoint x: 438, startPoint y: 171, endPoint x: 349, endPoint y: 174, distance: 89.1
click at [983, 138] on span "Heading 2" at bounding box center [987, 133] width 56 height 12
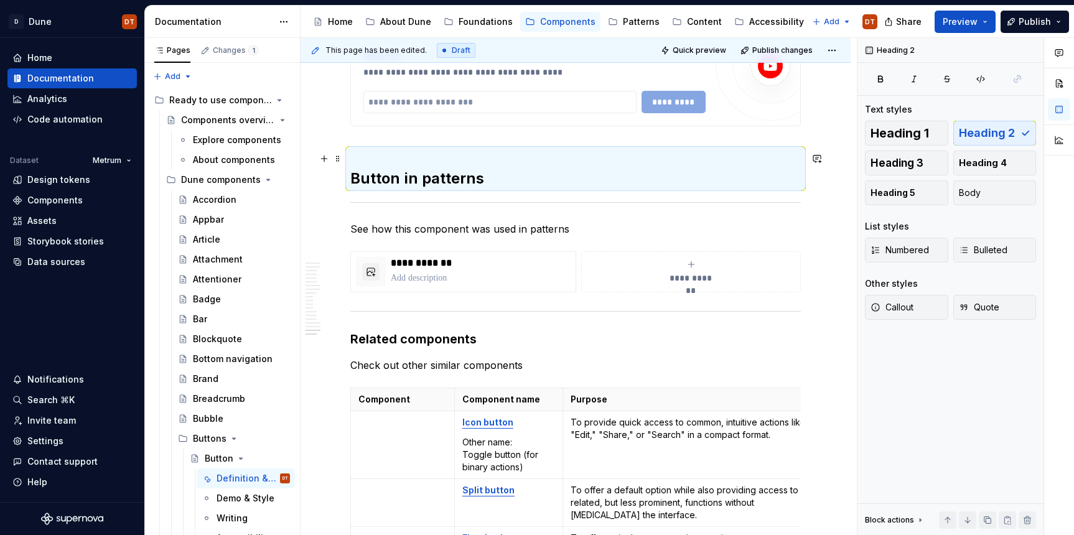
click at [416, 167] on h2 "Button in patterns" at bounding box center [575, 169] width 451 height 40
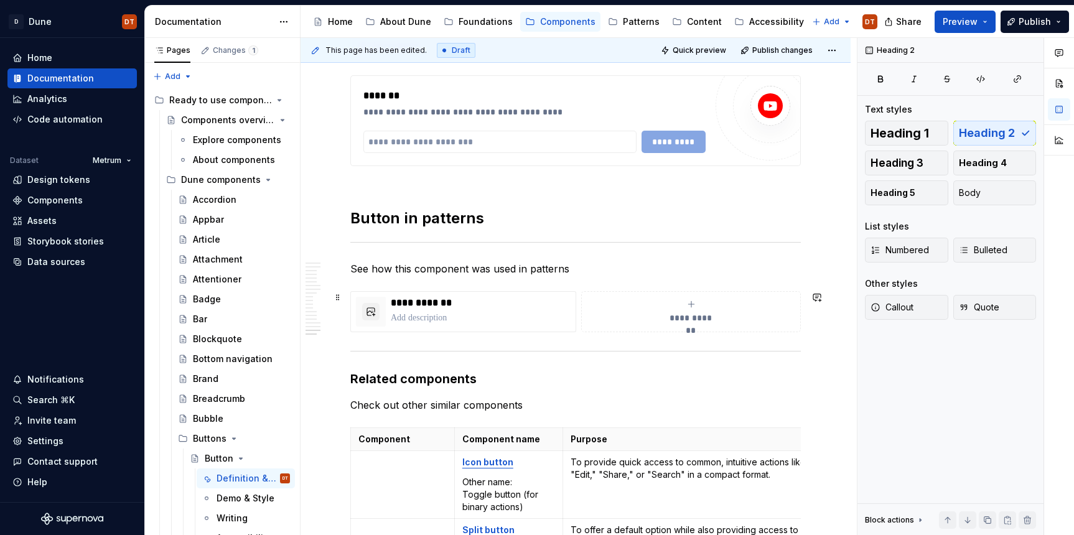
scroll to position [3439, 0]
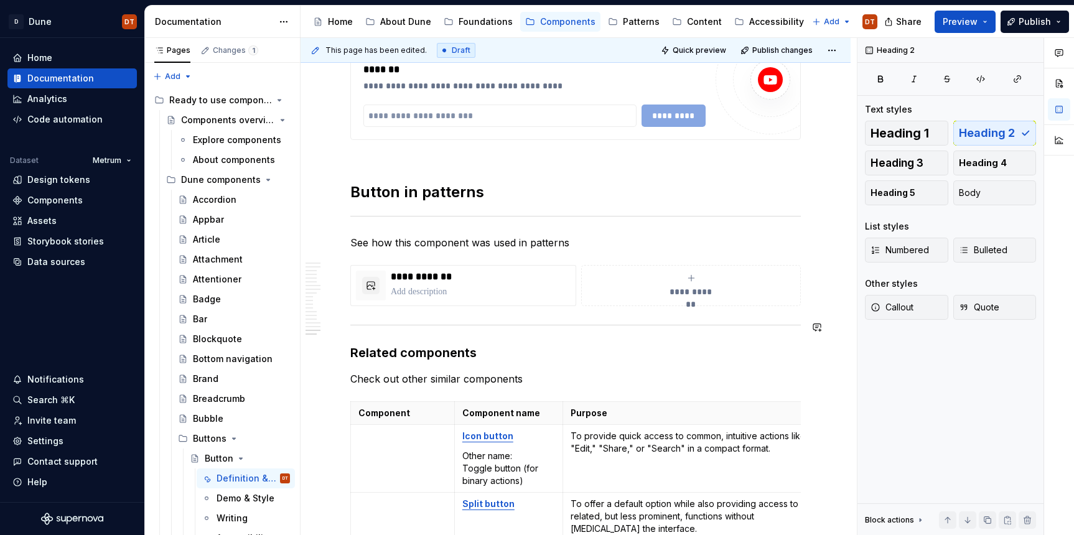
click at [338, 329] on div "This page has been edited. Draft Quick preview Publish changes Button Edit head…" at bounding box center [579, 287] width 557 height 498
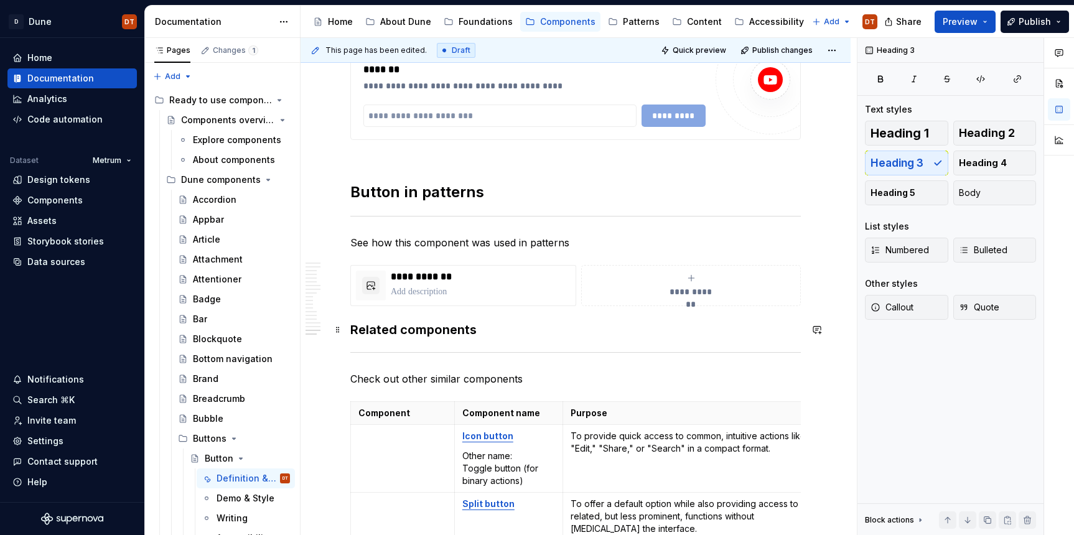
click at [381, 329] on h3 "Related components" at bounding box center [575, 329] width 451 height 17
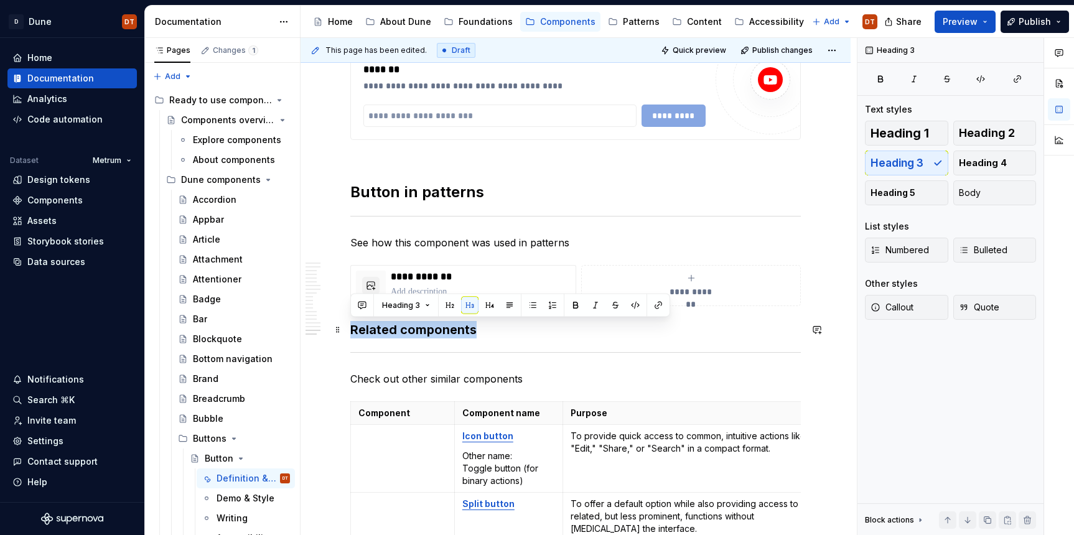
drag, startPoint x: 482, startPoint y: 328, endPoint x: 345, endPoint y: 329, distance: 136.3
drag, startPoint x: 988, startPoint y: 136, endPoint x: 969, endPoint y: 145, distance: 21.2
click at [988, 136] on span "Heading 2" at bounding box center [987, 133] width 56 height 12
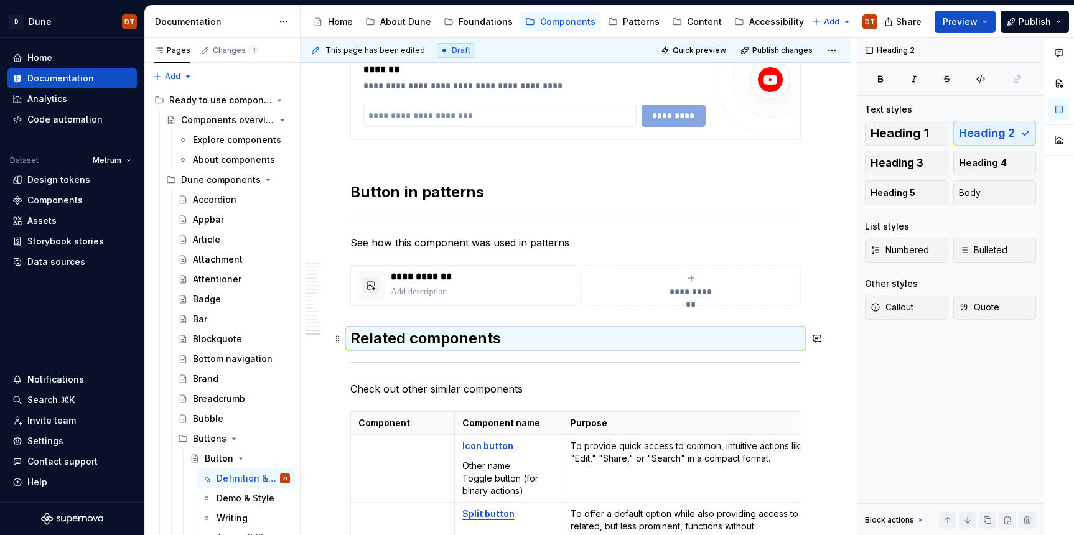
click at [356, 329] on h2 "Related components" at bounding box center [575, 339] width 451 height 20
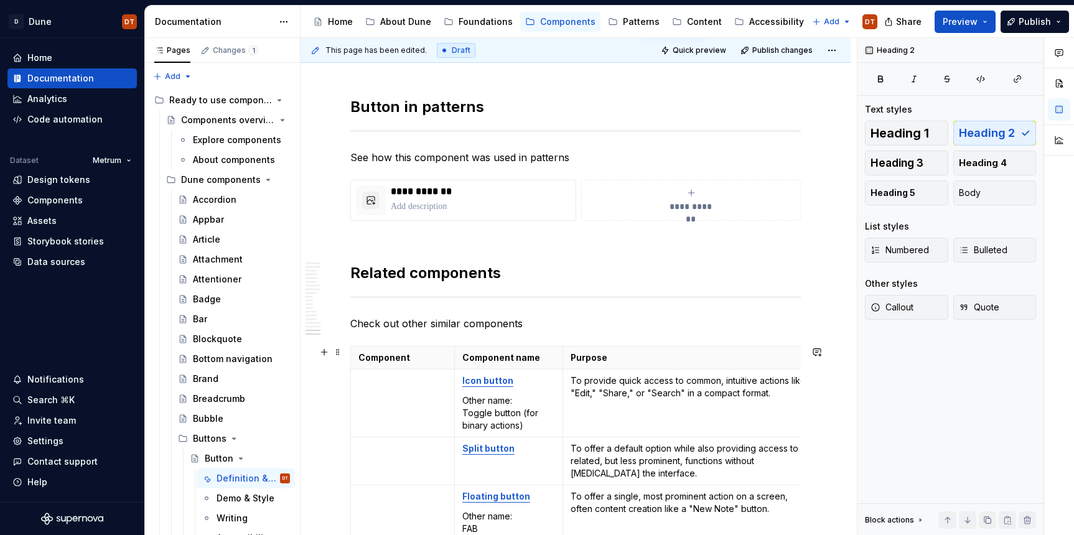
scroll to position [3505, 0]
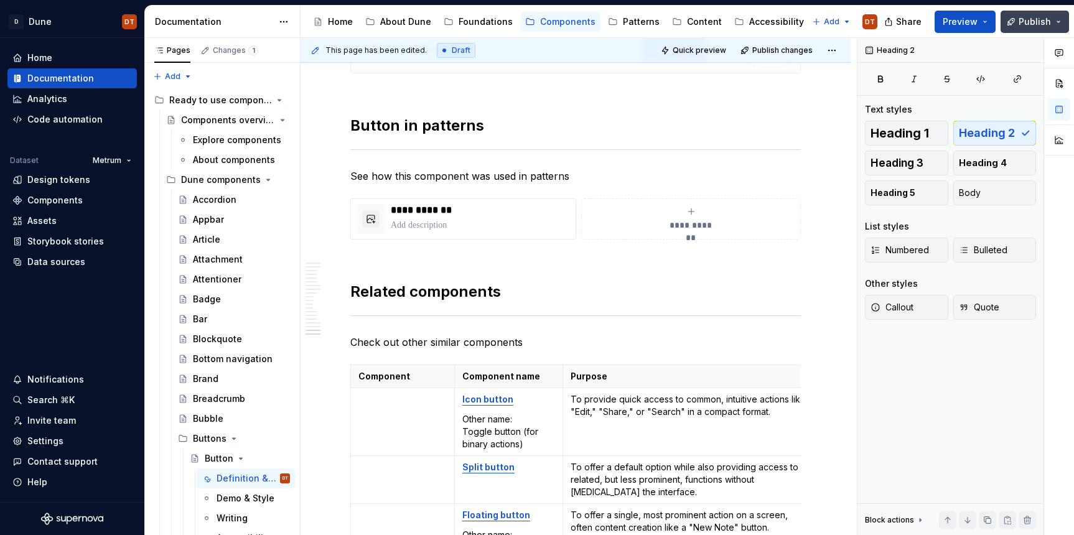
click at [1028, 21] on span "Publish" at bounding box center [1035, 22] width 32 height 12
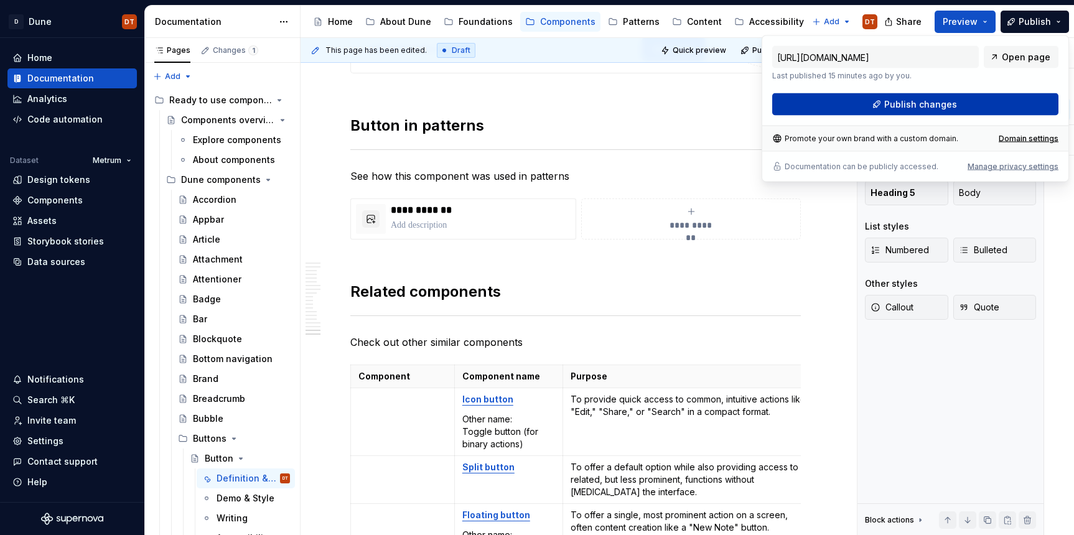
click at [882, 100] on button "Publish changes" at bounding box center [916, 104] width 286 height 22
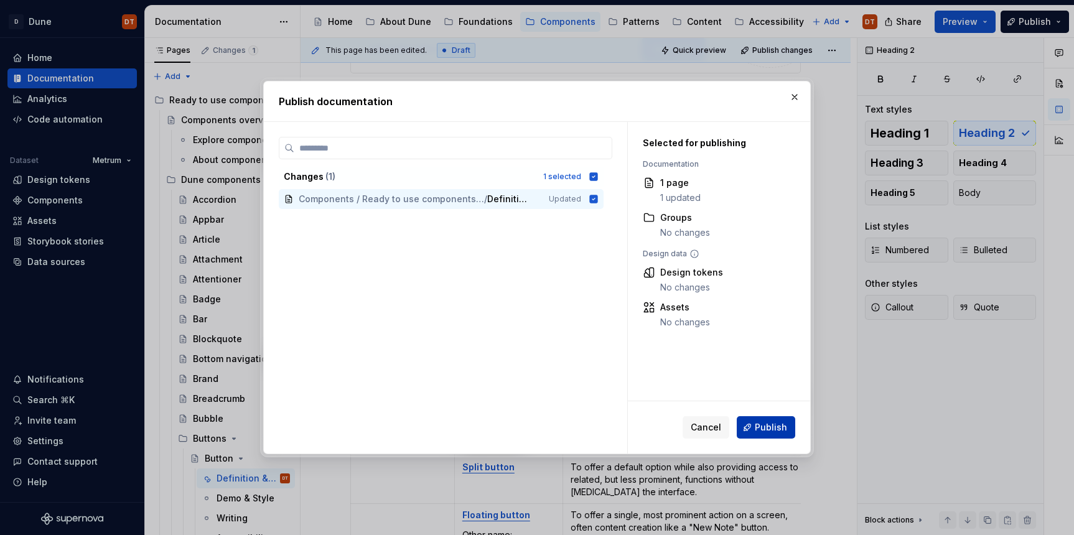
click at [764, 431] on span "Publish" at bounding box center [771, 427] width 32 height 12
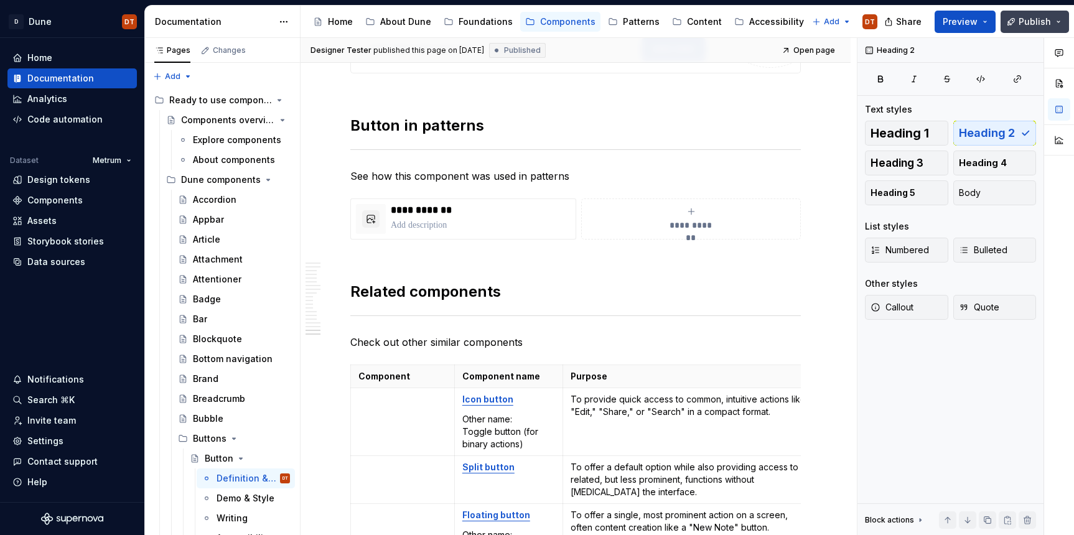
click at [1058, 22] on button "Publish" at bounding box center [1035, 22] width 68 height 22
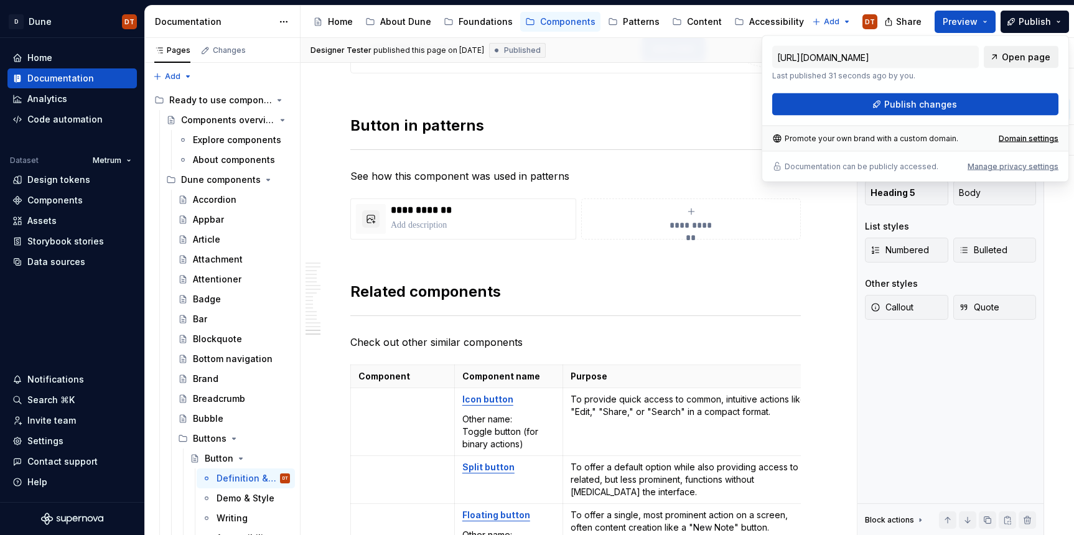
click at [1012, 54] on span "Open page" at bounding box center [1026, 57] width 49 height 12
click at [586, 267] on h2 "Related components" at bounding box center [575, 282] width 451 height 40
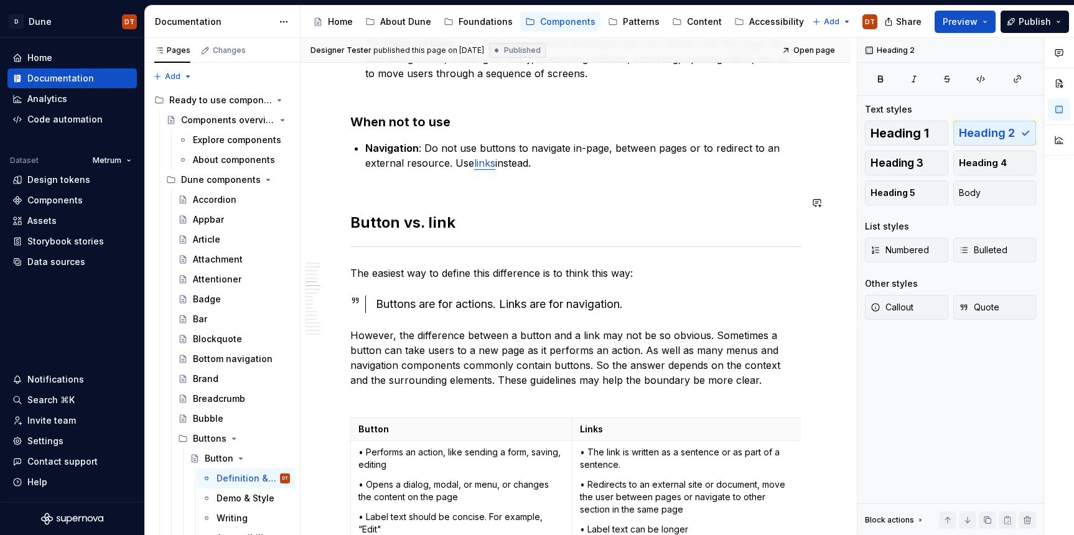
scroll to position [713, 0]
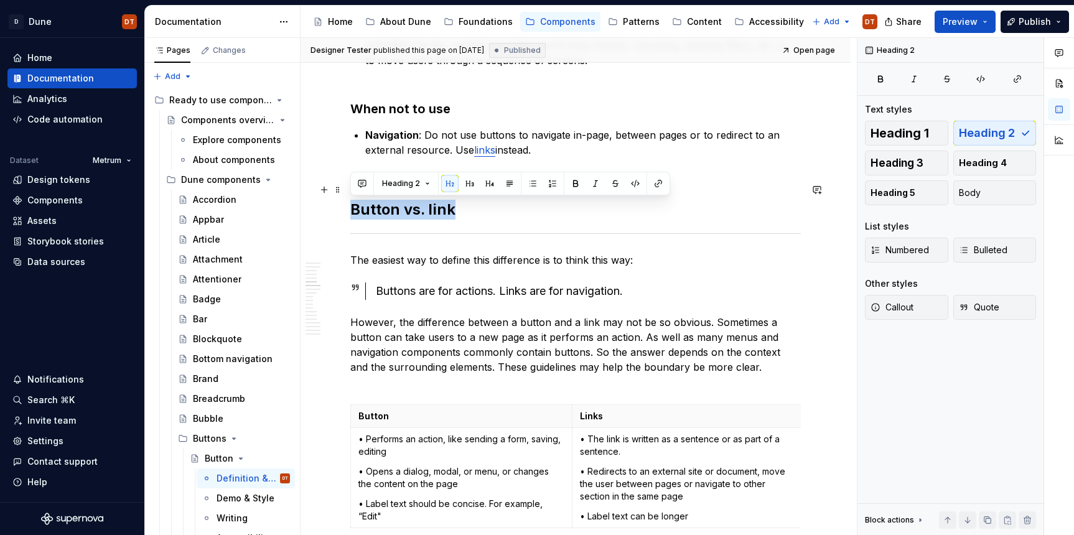
drag, startPoint x: 452, startPoint y: 212, endPoint x: 350, endPoint y: 214, distance: 102.1
click at [464, 185] on button "button" at bounding box center [469, 183] width 17 height 17
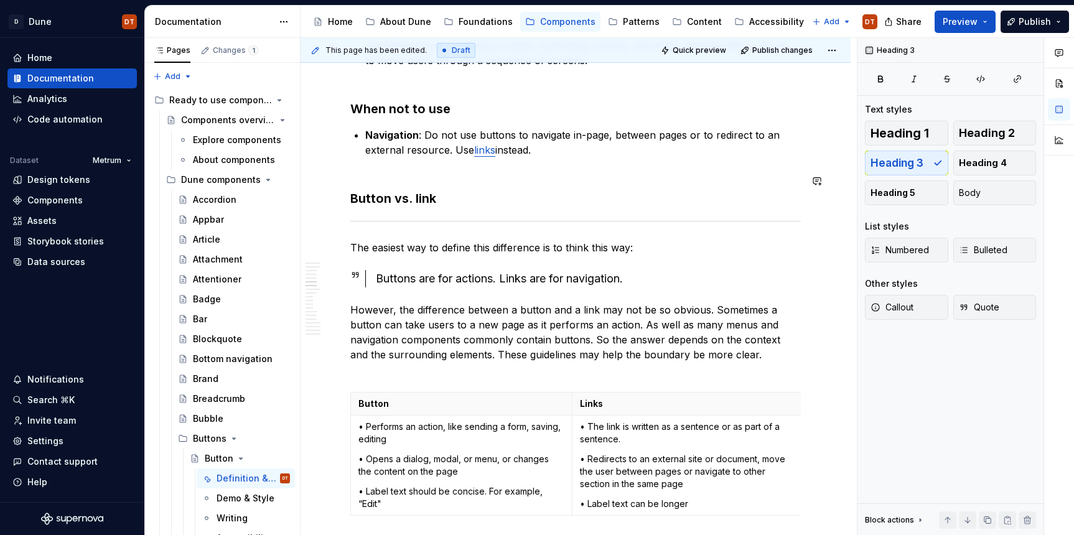
click at [336, 222] on span at bounding box center [338, 223] width 10 height 17
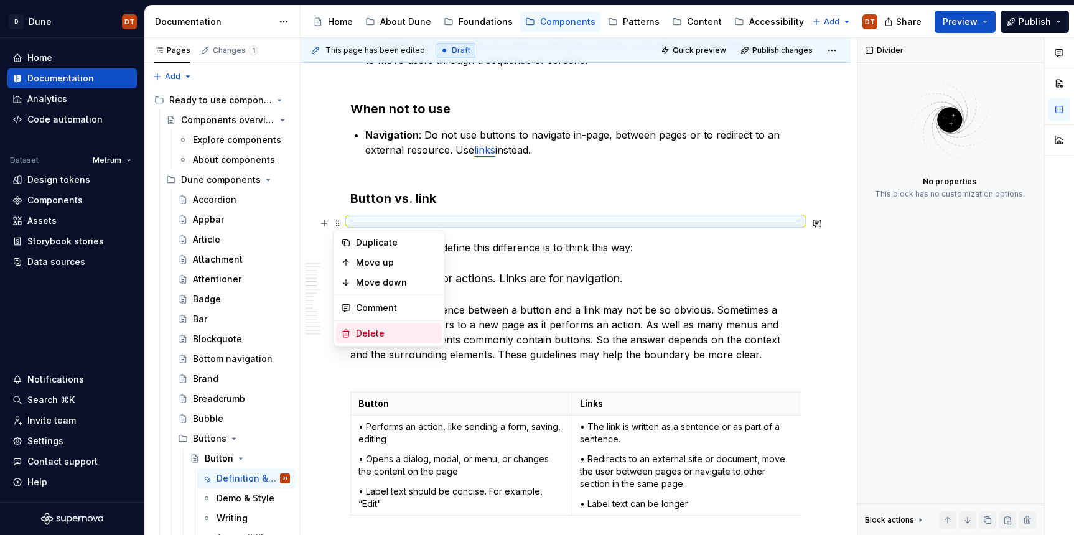
drag, startPoint x: 370, startPoint y: 335, endPoint x: 463, endPoint y: 294, distance: 102.0
click at [370, 334] on div "Delete" at bounding box center [396, 333] width 81 height 12
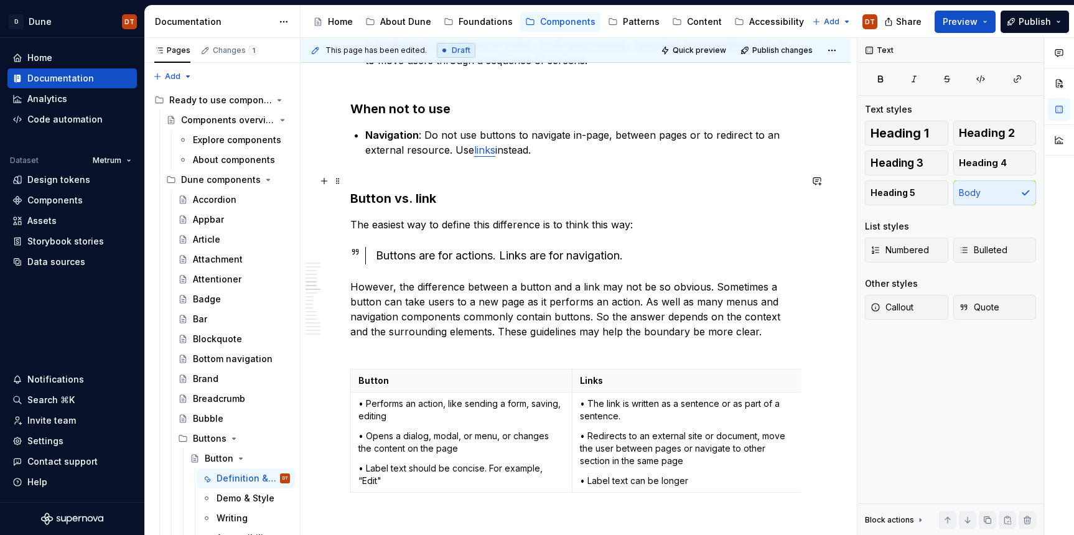
click at [476, 196] on h3 "Button vs. link" at bounding box center [575, 189] width 451 height 35
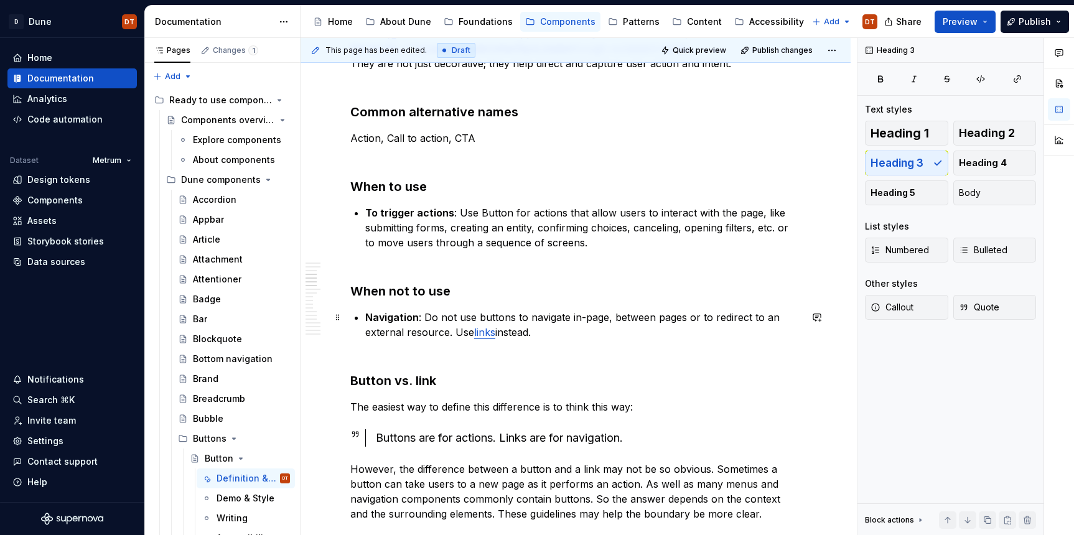
scroll to position [533, 0]
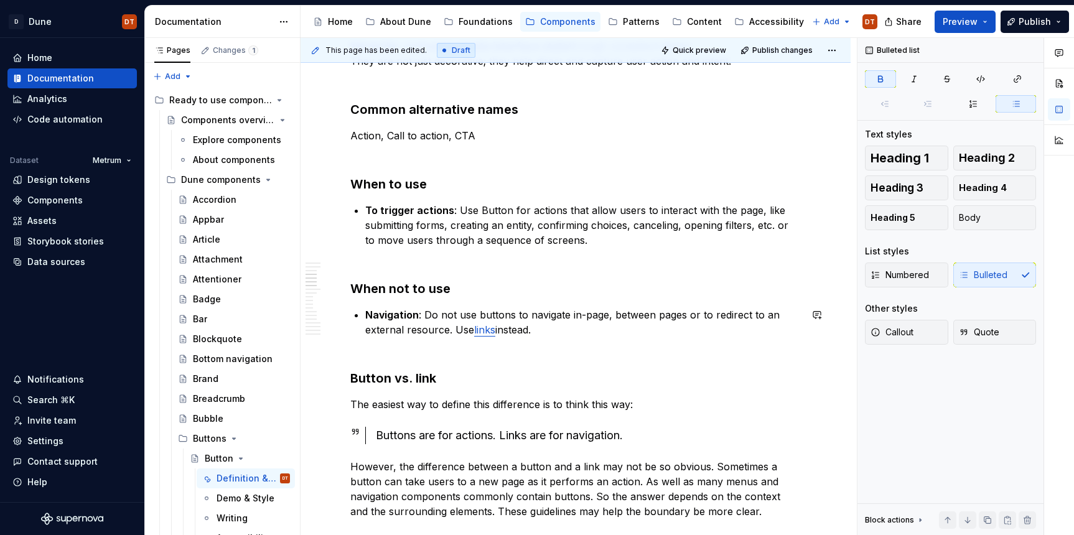
drag, startPoint x: 454, startPoint y: 299, endPoint x: 407, endPoint y: 309, distance: 47.7
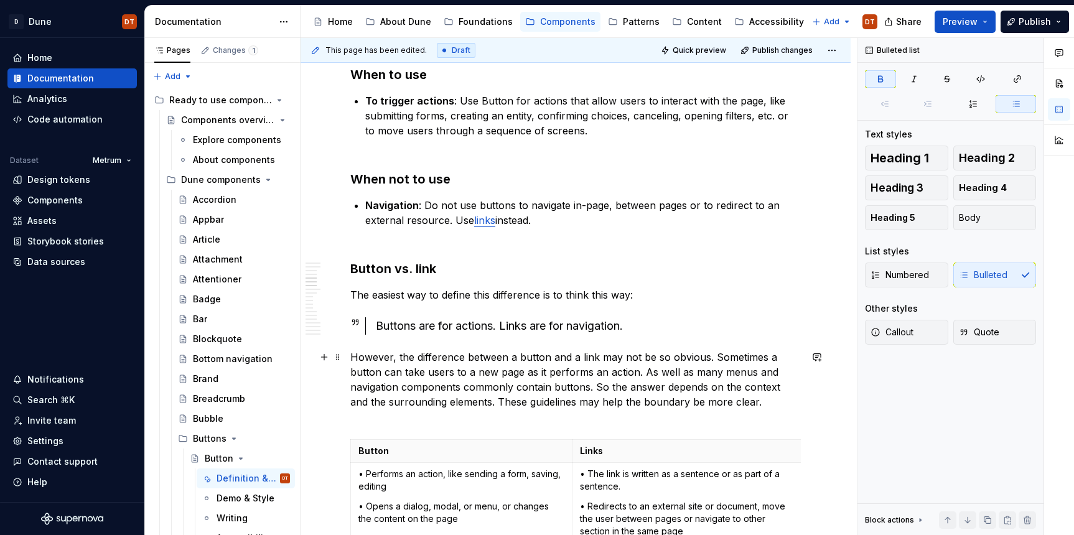
scroll to position [644, 0]
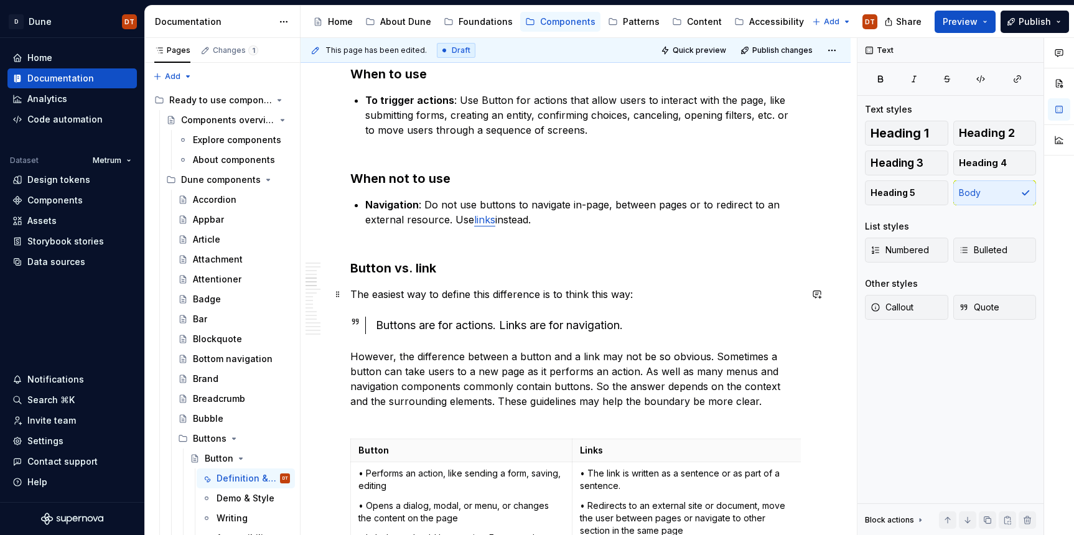
click at [656, 290] on p "The easiest way to define this difference is to think this way:" at bounding box center [575, 294] width 451 height 15
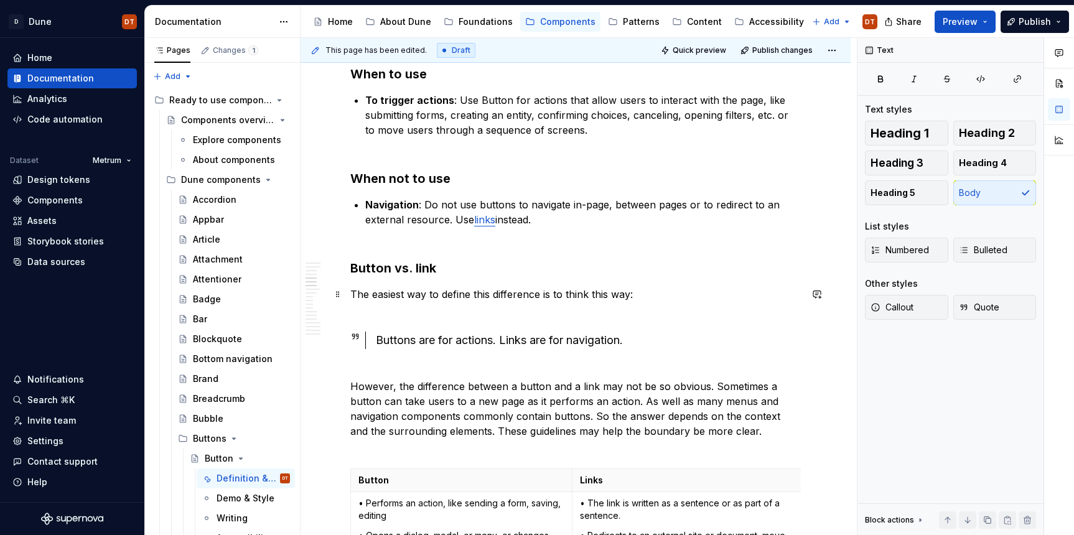
click at [497, 311] on p "The easiest way to define this difference is to think this way:" at bounding box center [575, 302] width 451 height 30
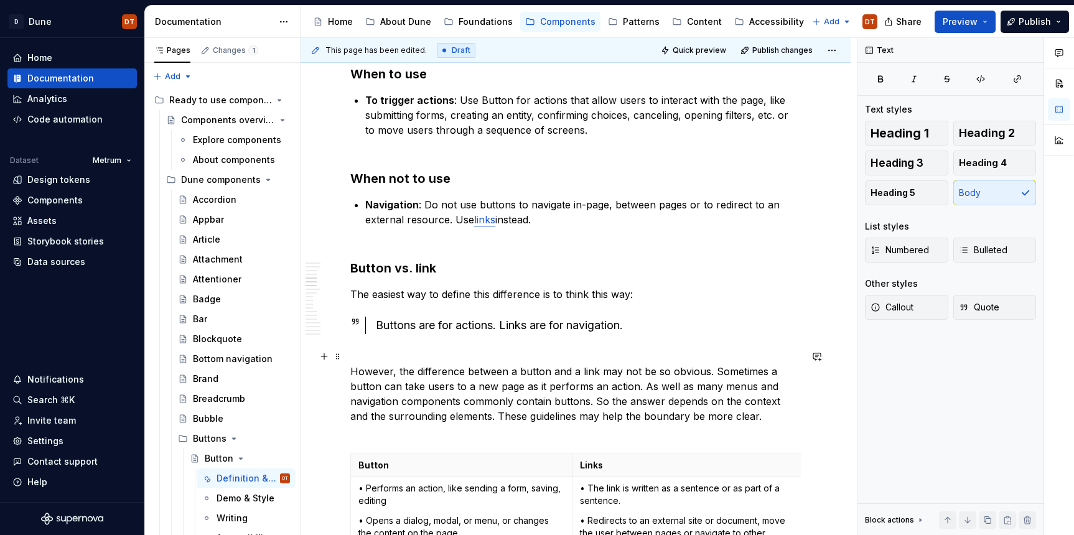
click at [385, 350] on p "However, the difference between a button and a link may not be so obvious. Some…" at bounding box center [575, 394] width 451 height 90
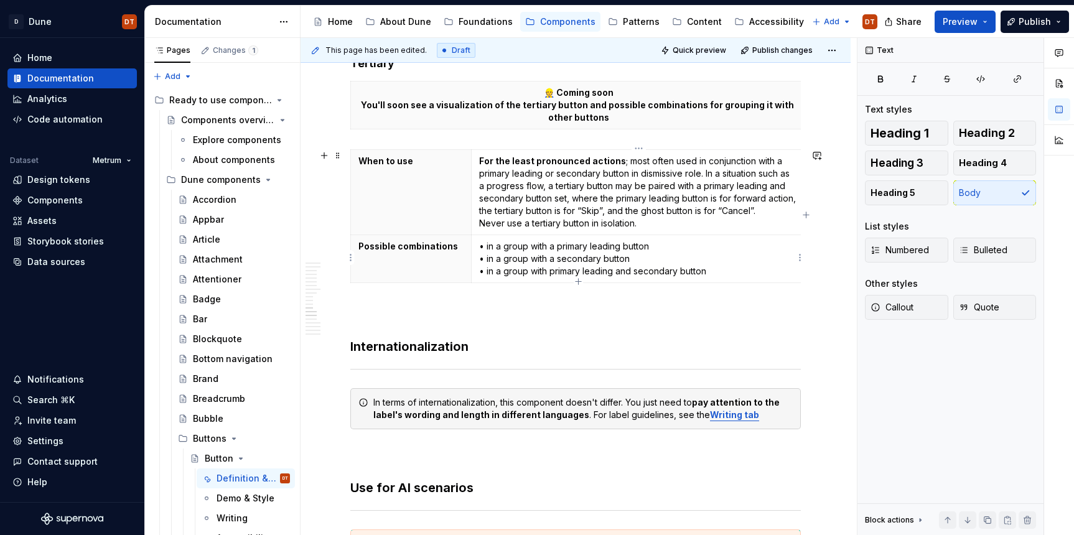
scroll to position [2202, 0]
click at [417, 344] on h3 "Internationalization" at bounding box center [575, 328] width 451 height 52
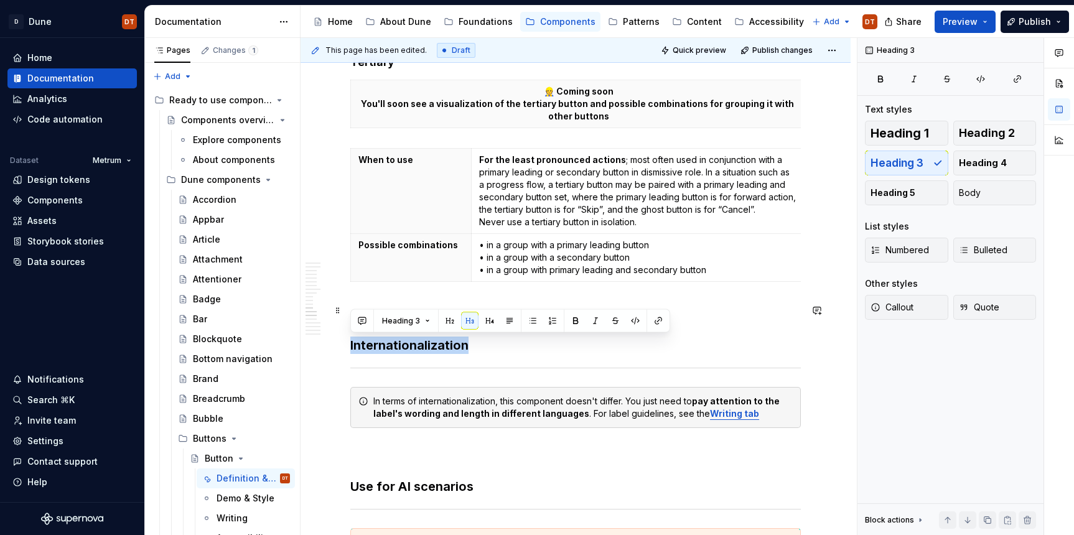
drag, startPoint x: 468, startPoint y: 345, endPoint x: 370, endPoint y: 337, distance: 98.0
click at [340, 342] on div "Dune vs. Metrum In Dune, this component has changed and differs in appearance a…" at bounding box center [576, 75] width 550 height 4122
click at [448, 322] on button "button" at bounding box center [449, 321] width 17 height 17
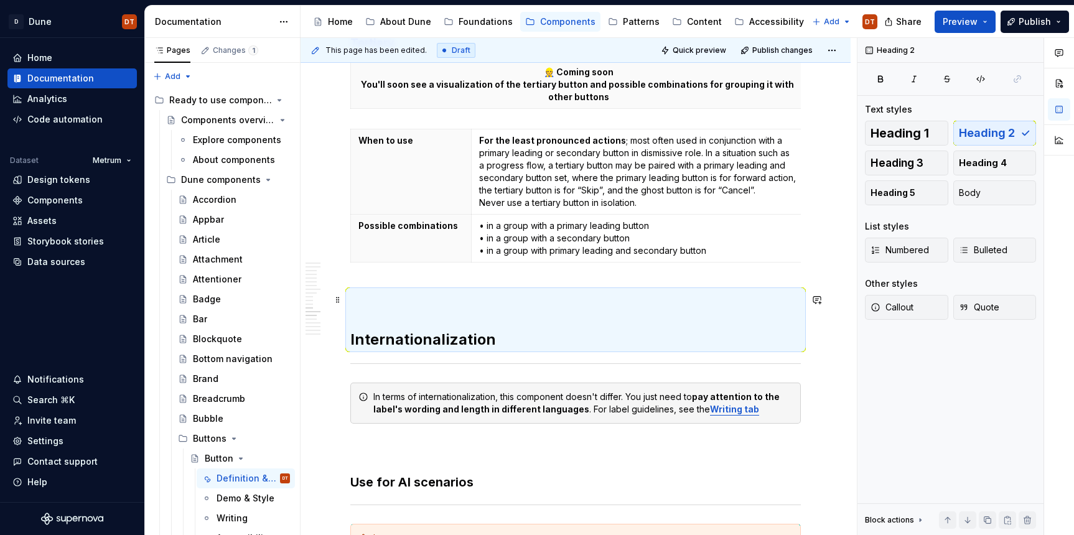
scroll to position [2224, 0]
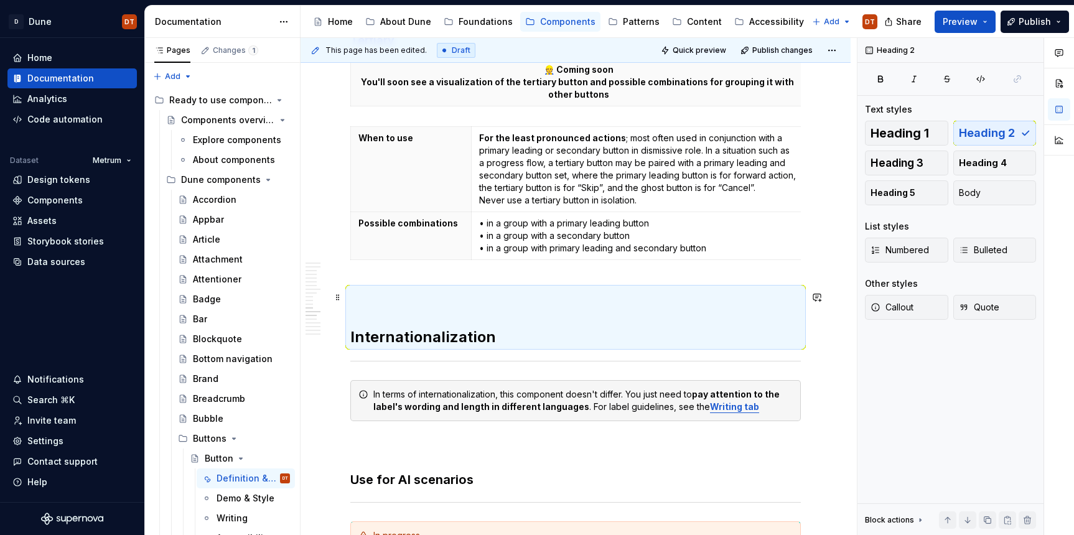
click at [370, 318] on h2 "Internationalization" at bounding box center [575, 318] width 451 height 60
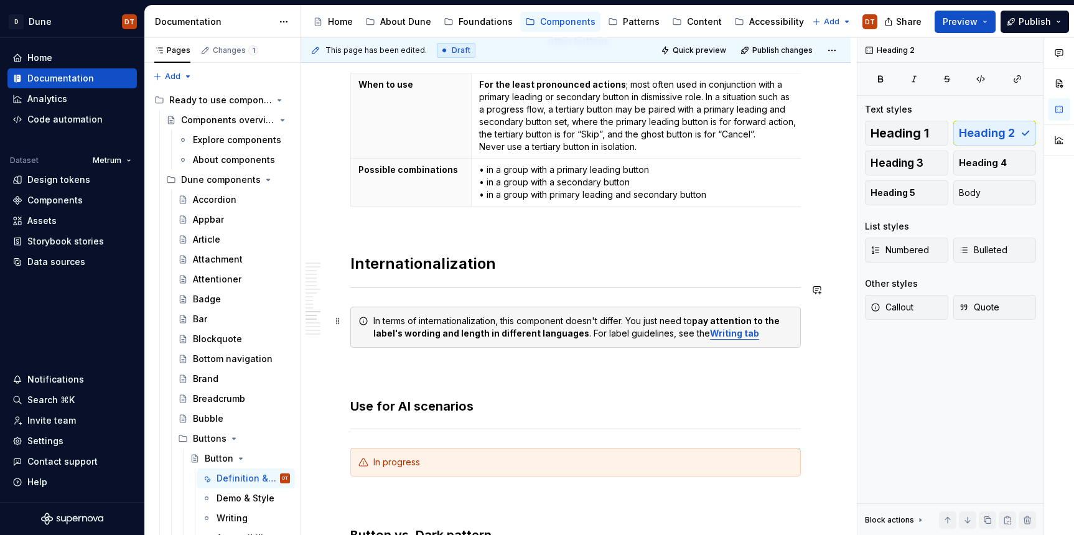
scroll to position [2298, 0]
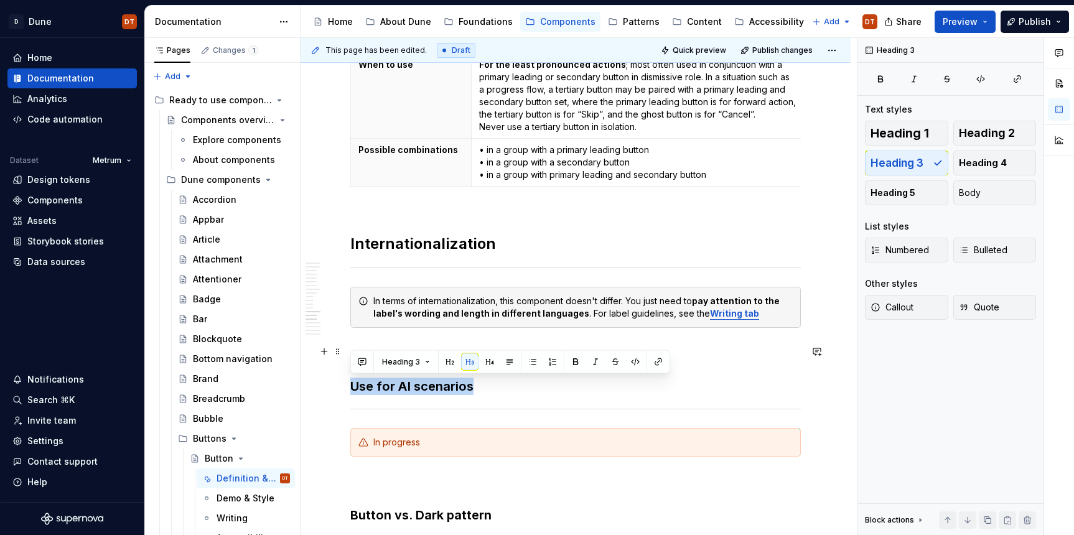
drag, startPoint x: 472, startPoint y: 387, endPoint x: 347, endPoint y: 385, distance: 125.1
click at [453, 366] on button "button" at bounding box center [449, 362] width 17 height 17
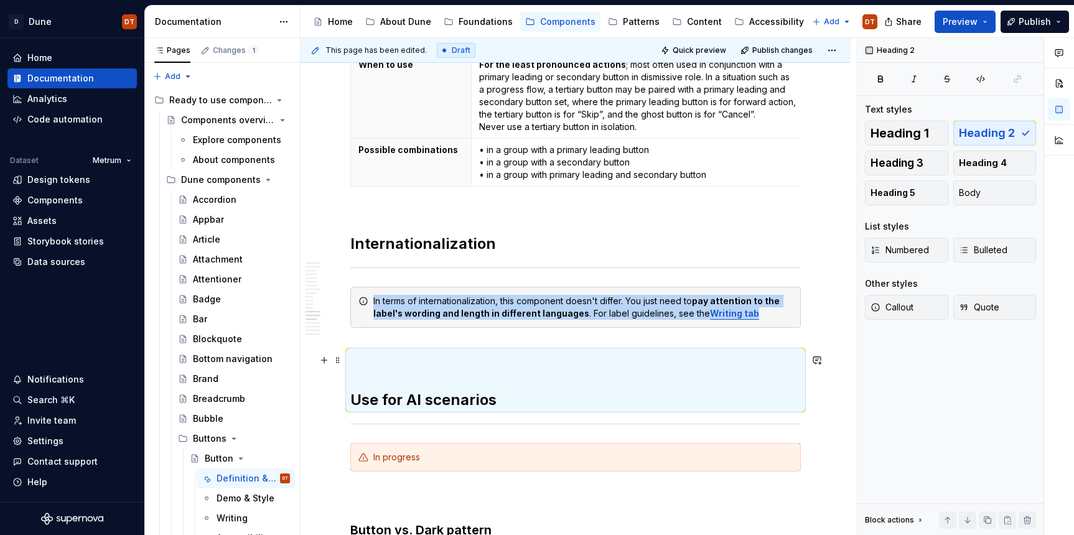
click at [385, 375] on h2 "Use for AI scenarios" at bounding box center [575, 380] width 451 height 60
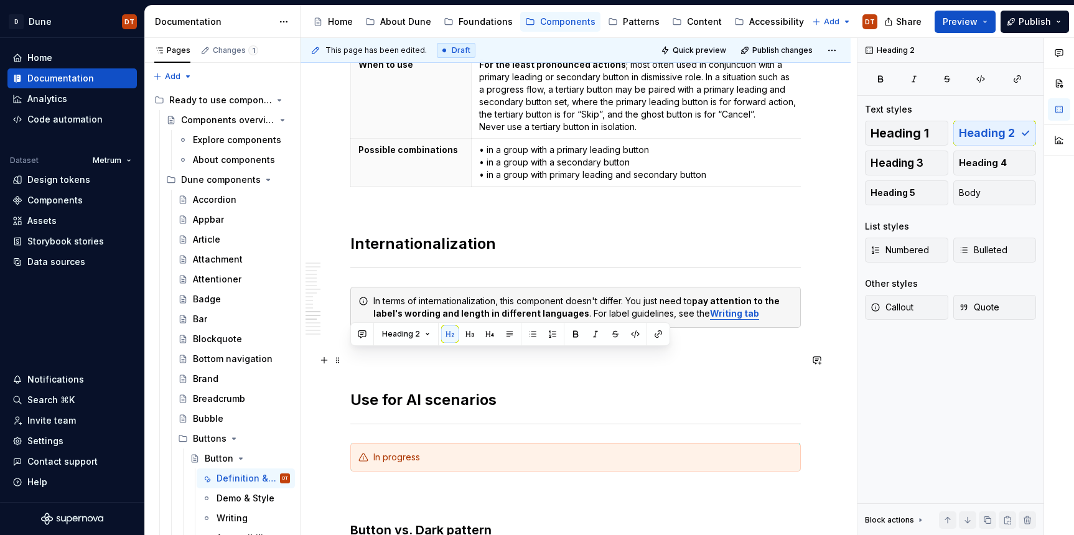
click at [371, 382] on h2 "Use for AI scenarios" at bounding box center [575, 380] width 451 height 60
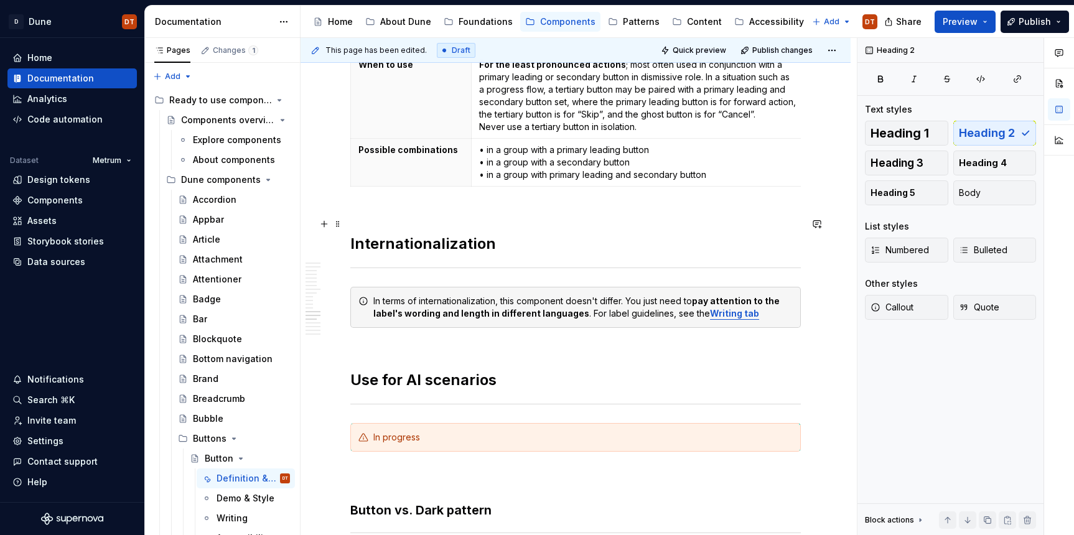
click at [363, 222] on h2 "Internationalization" at bounding box center [575, 234] width 451 height 40
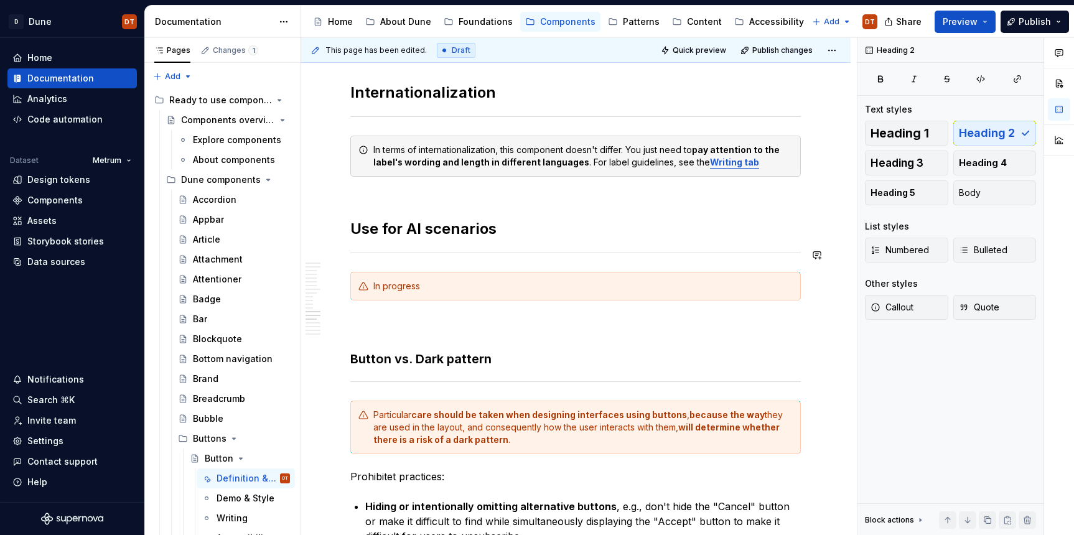
scroll to position [2466, 0]
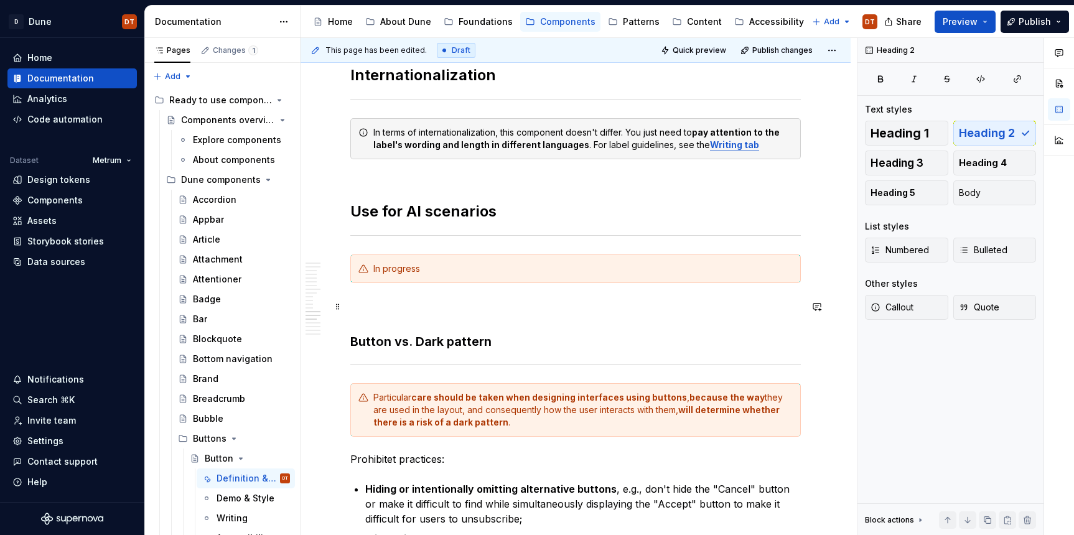
click at [472, 345] on h3 "Button vs. Dark pattern" at bounding box center [575, 324] width 451 height 52
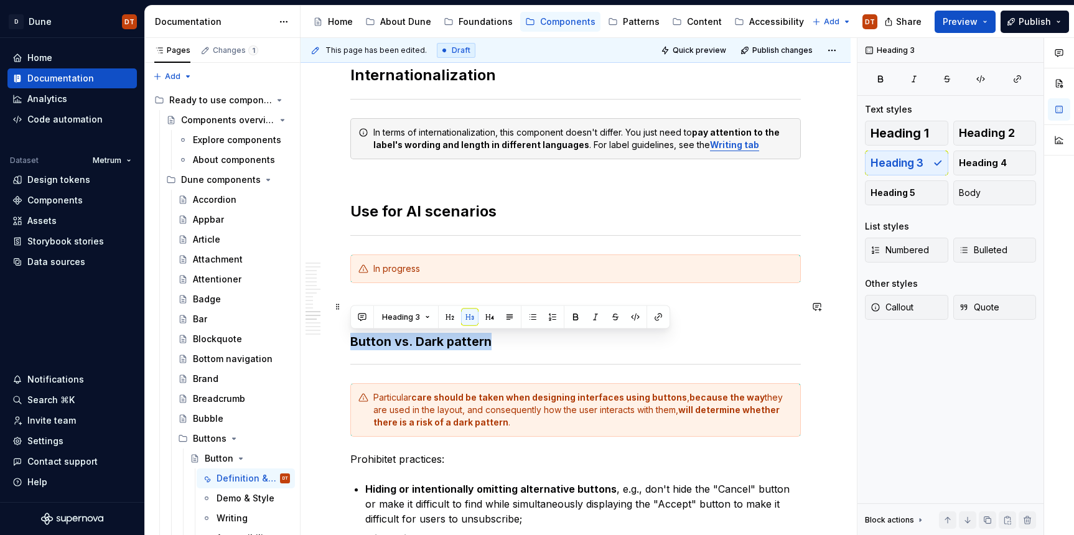
drag, startPoint x: 495, startPoint y: 342, endPoint x: 347, endPoint y: 343, distance: 148.2
click at [453, 316] on button "button" at bounding box center [449, 317] width 17 height 17
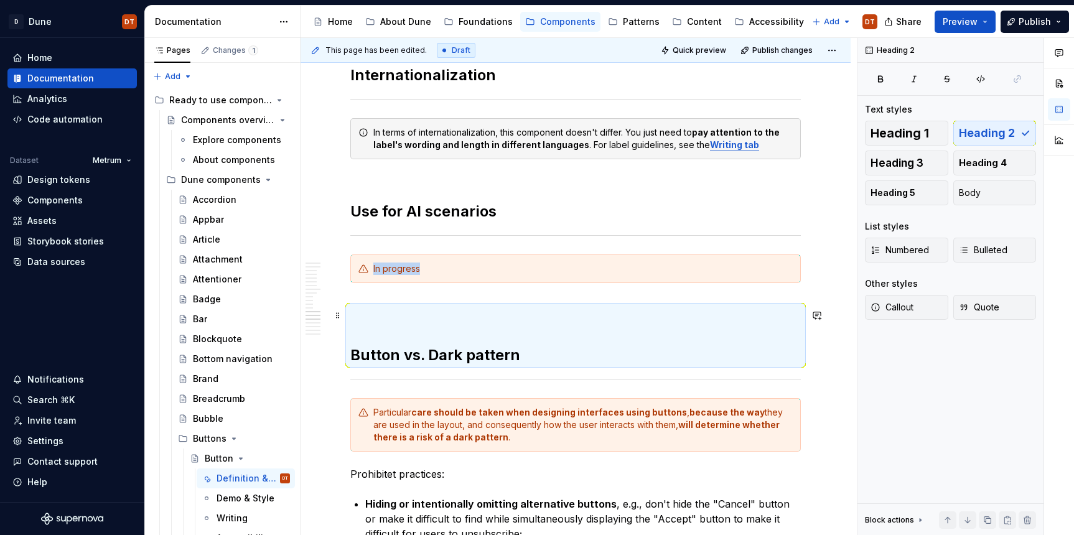
click at [393, 324] on h2 "Button vs. Dark pattern" at bounding box center [575, 336] width 451 height 60
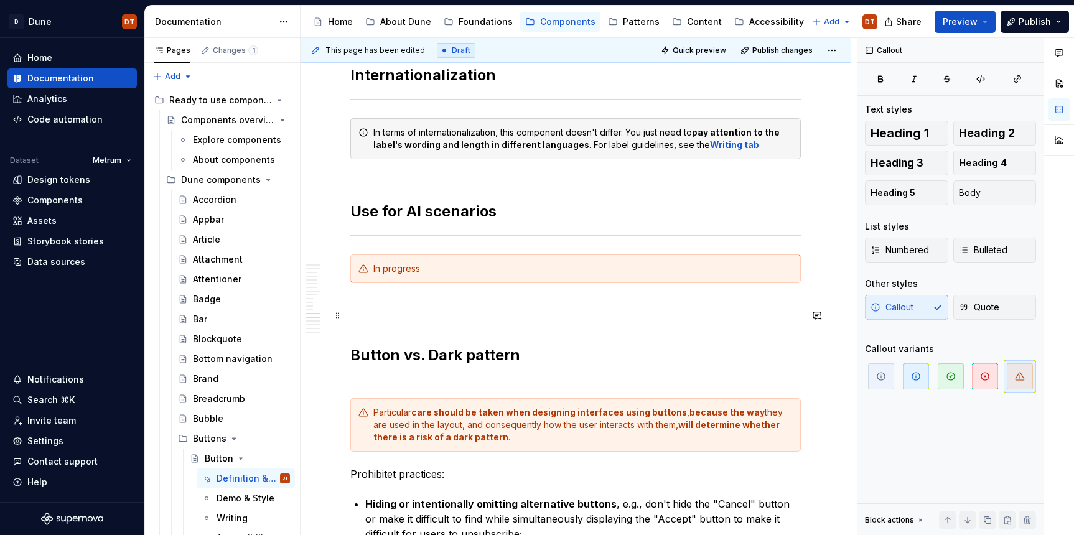
click at [385, 324] on h2 "Button vs. Dark pattern" at bounding box center [575, 336] width 451 height 60
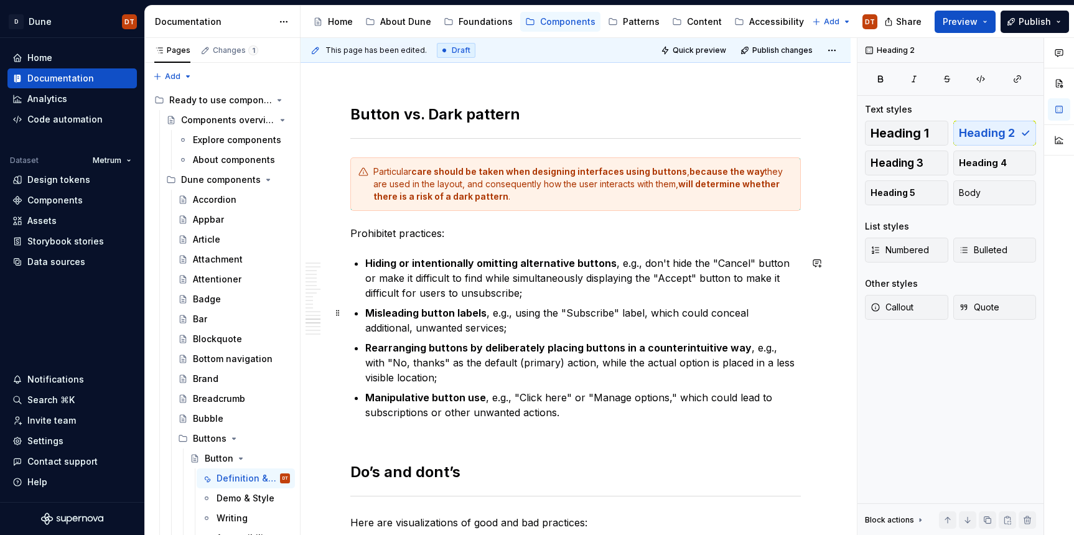
scroll to position [2710, 0]
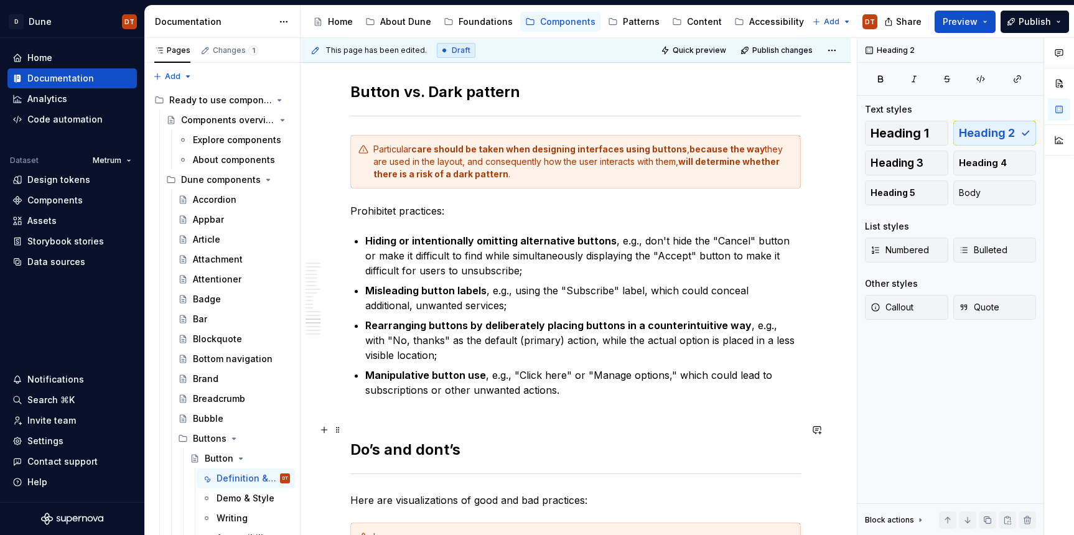
click at [405, 447] on h2 "Do’s and dont’s" at bounding box center [575, 440] width 451 height 40
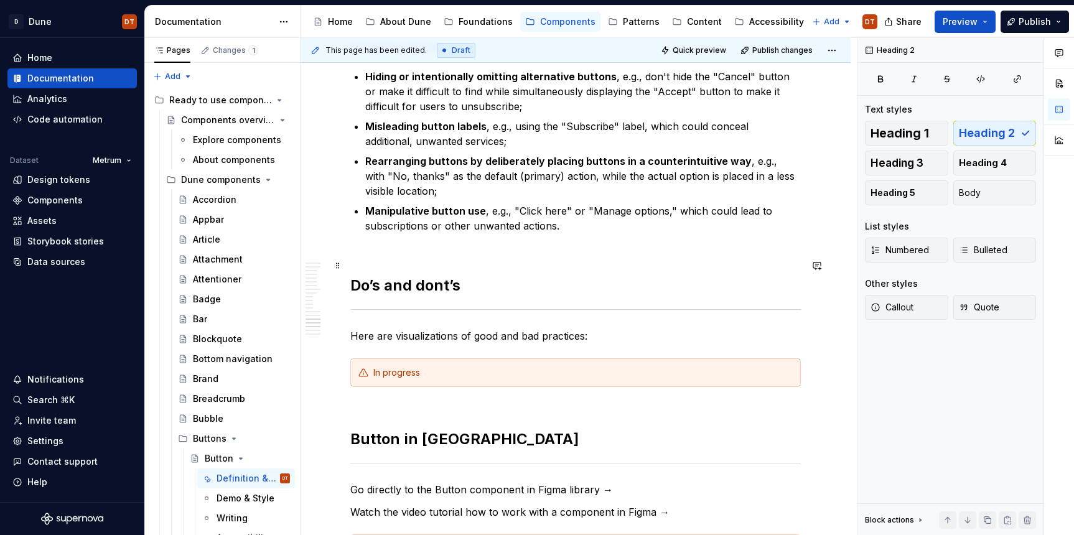
scroll to position [2934, 0]
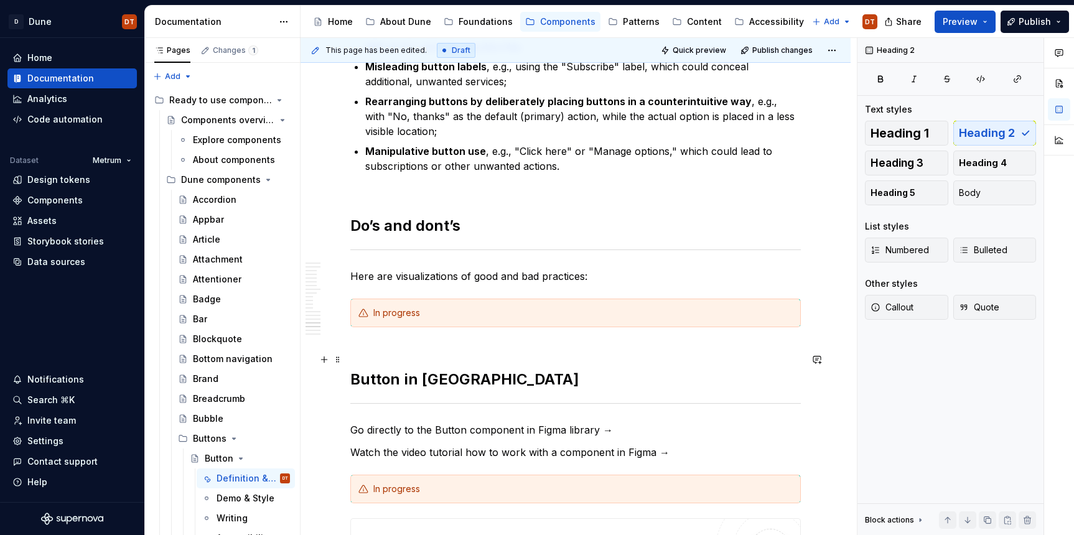
click at [482, 388] on h2 "Button in [GEOGRAPHIC_DATA]" at bounding box center [575, 370] width 451 height 40
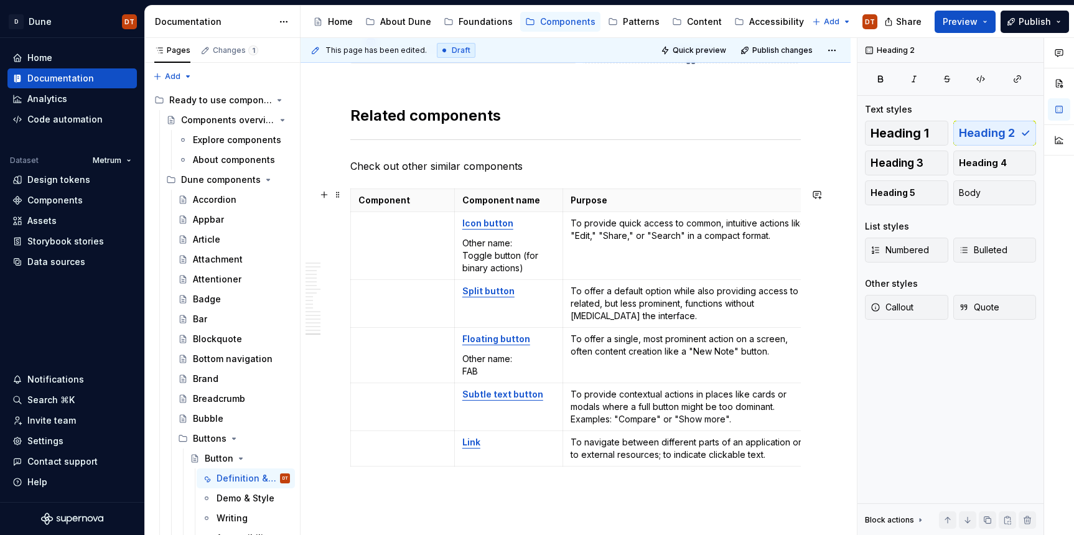
scroll to position [3617, 0]
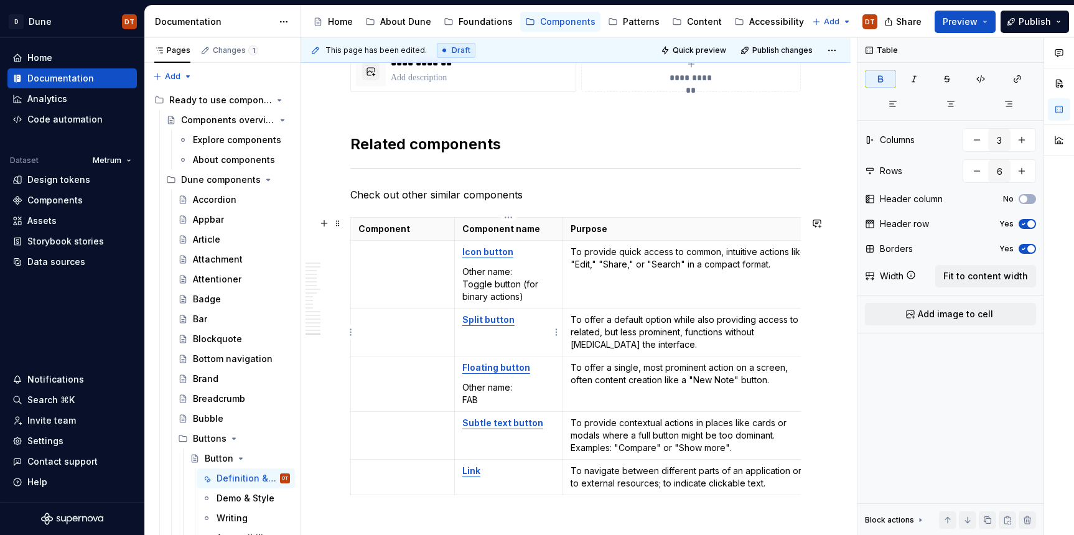
click at [522, 352] on td "Split button" at bounding box center [508, 333] width 108 height 48
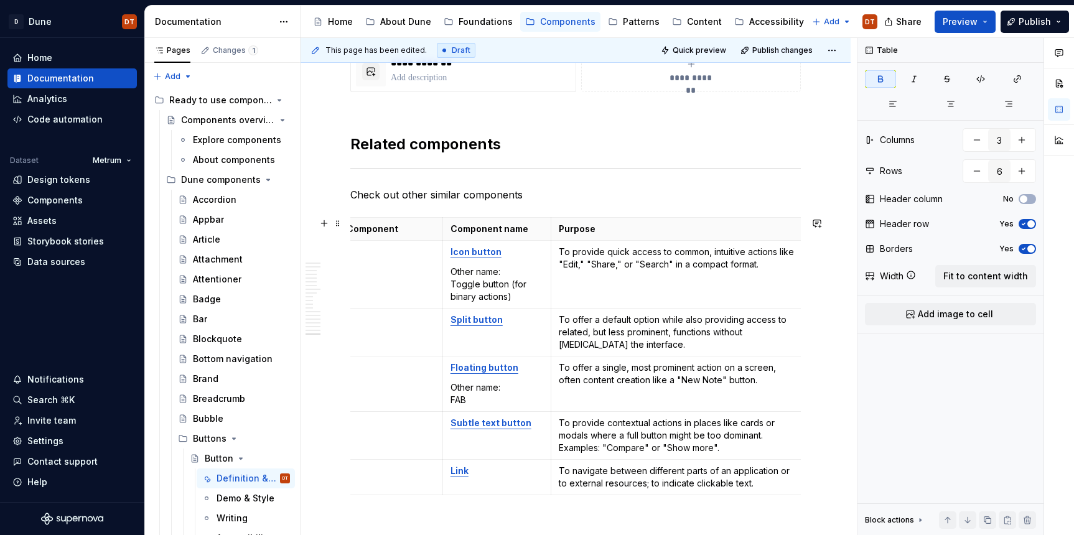
scroll to position [0, 0]
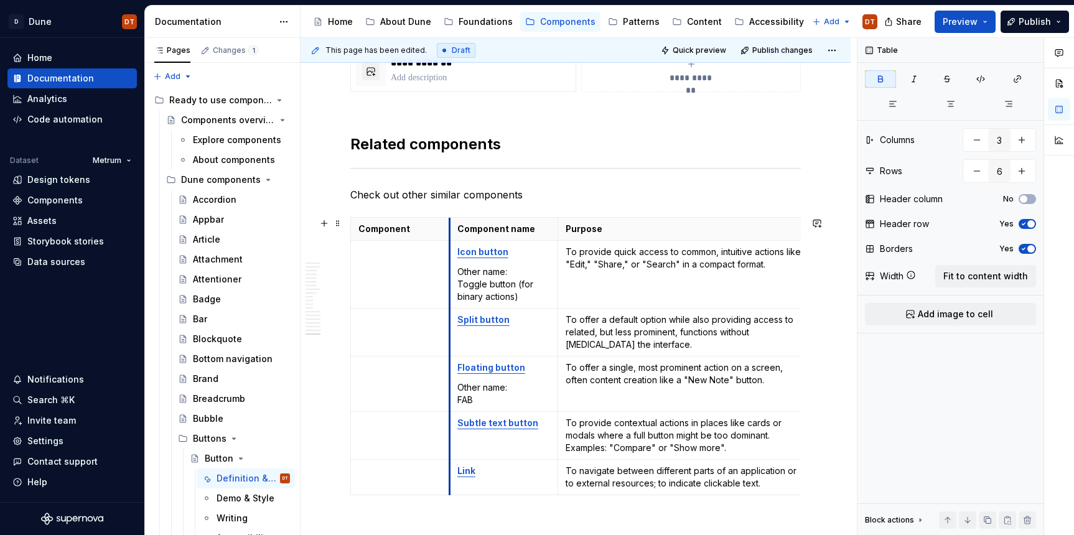
click at [449, 343] on td "Split button" at bounding box center [503, 333] width 108 height 48
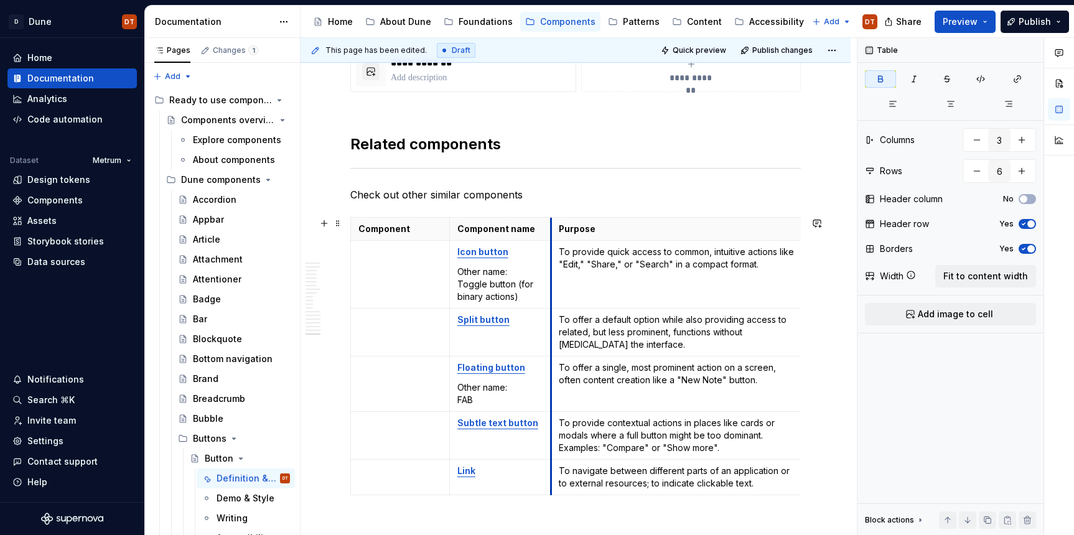
drag, startPoint x: 559, startPoint y: 340, endPoint x: 552, endPoint y: 342, distance: 7.1
click at [552, 342] on td "To offer a default option while also providing access to related, but less prom…" at bounding box center [679, 333] width 256 height 48
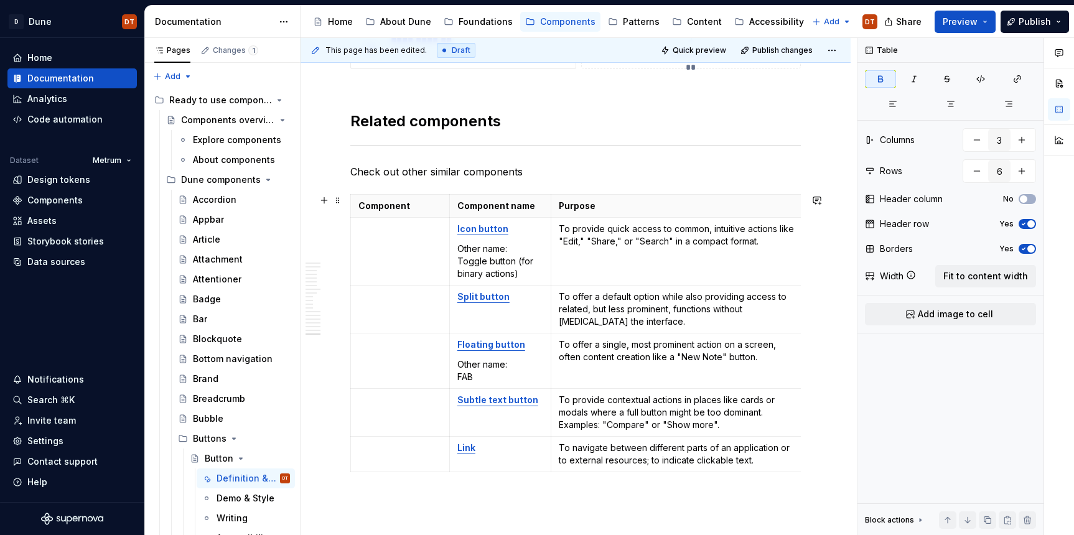
scroll to position [3639, 0]
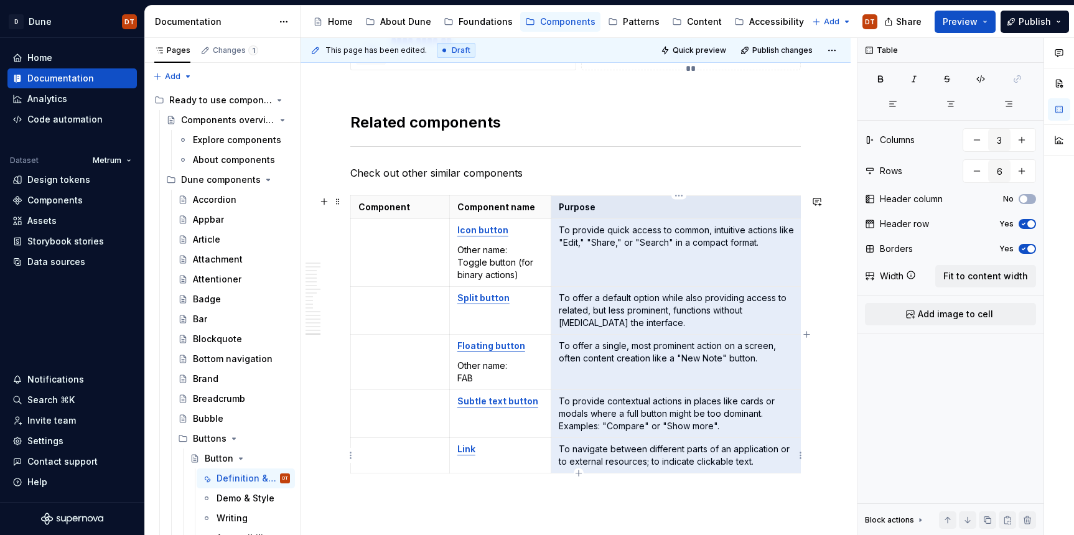
drag, startPoint x: 578, startPoint y: 209, endPoint x: 609, endPoint y: 435, distance: 228.7
click at [611, 443] on tbody "Component Component name Purpose Icon button Other name: Toggle button (for bin…" at bounding box center [579, 335] width 456 height 278
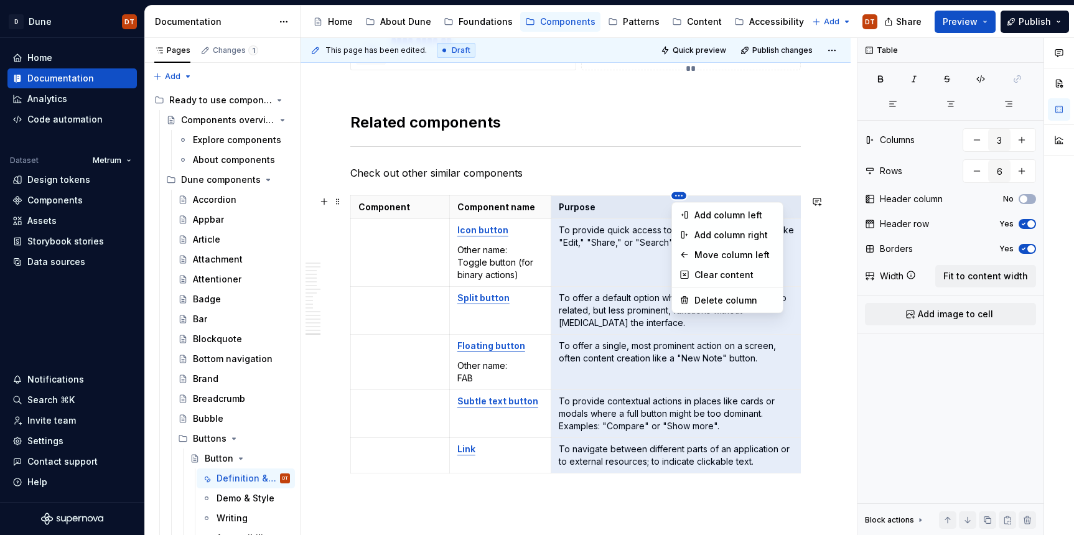
click at [679, 195] on html "D Dune DT Home Documentation Analytics Code automation Dataset Metrum Design to…" at bounding box center [537, 267] width 1074 height 535
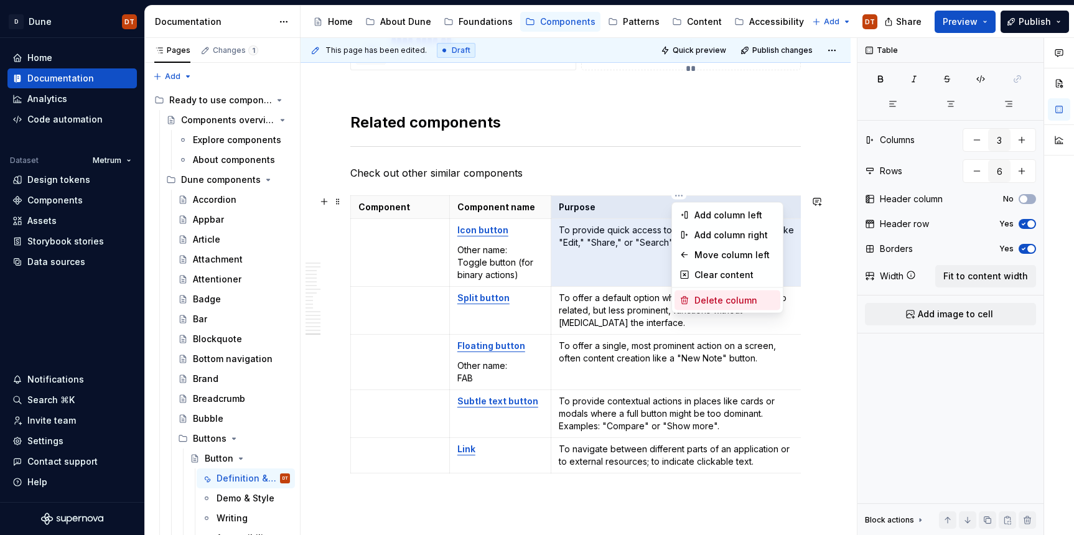
click at [706, 296] on div "Delete column" at bounding box center [735, 300] width 81 height 12
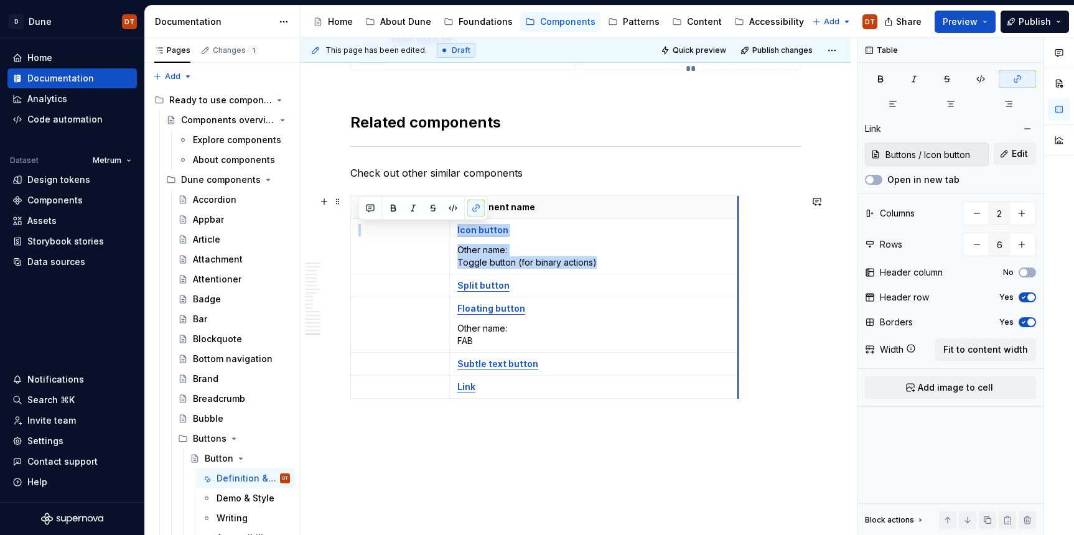
drag, startPoint x: 550, startPoint y: 288, endPoint x: 737, endPoint y: 294, distance: 187.5
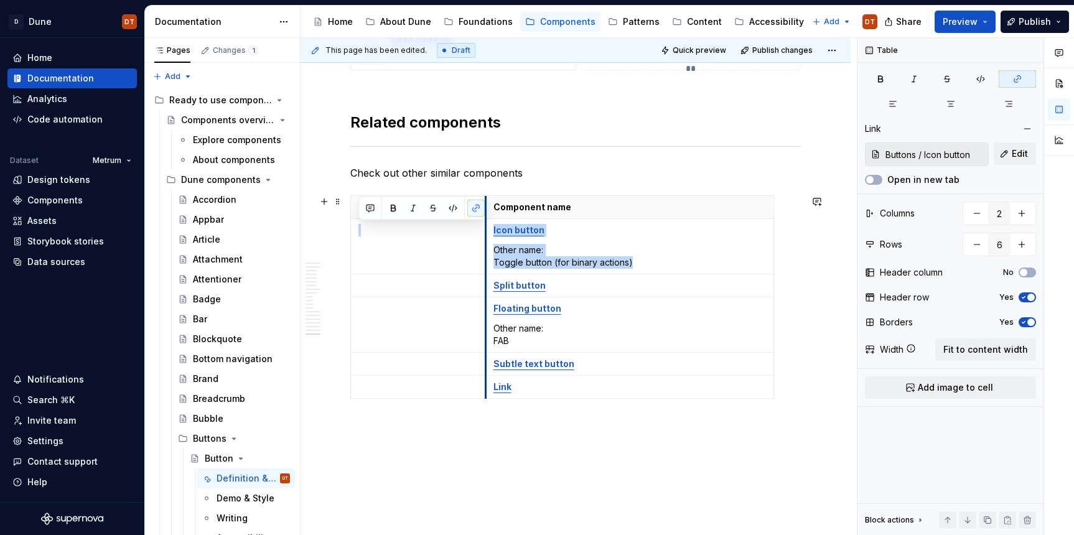
drag, startPoint x: 449, startPoint y: 287, endPoint x: 489, endPoint y: 288, distance: 39.8
drag, startPoint x: 772, startPoint y: 265, endPoint x: 802, endPoint y: 266, distance: 30.5
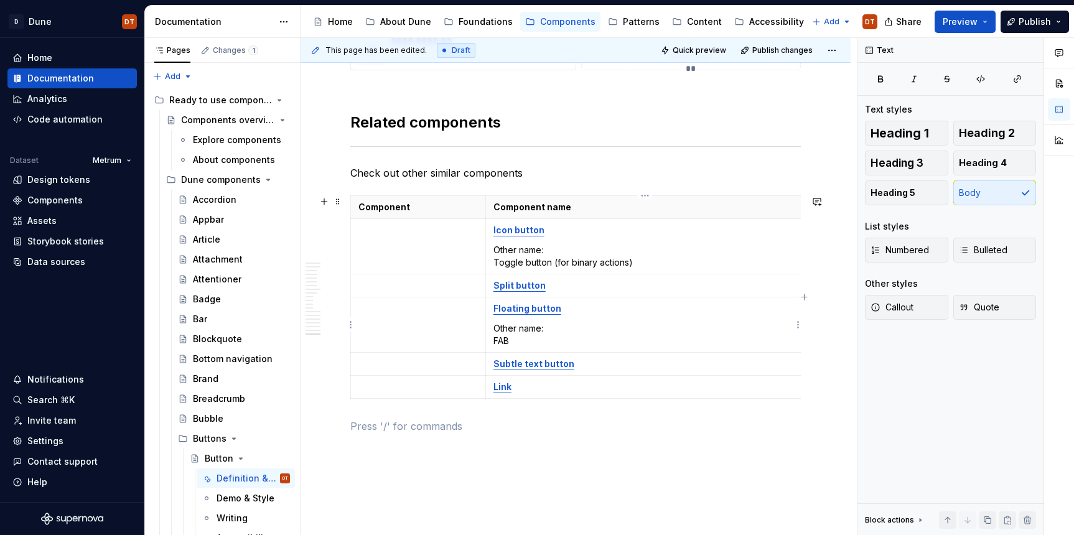
click at [496, 340] on p "Other name: FAB" at bounding box center [645, 334] width 303 height 25
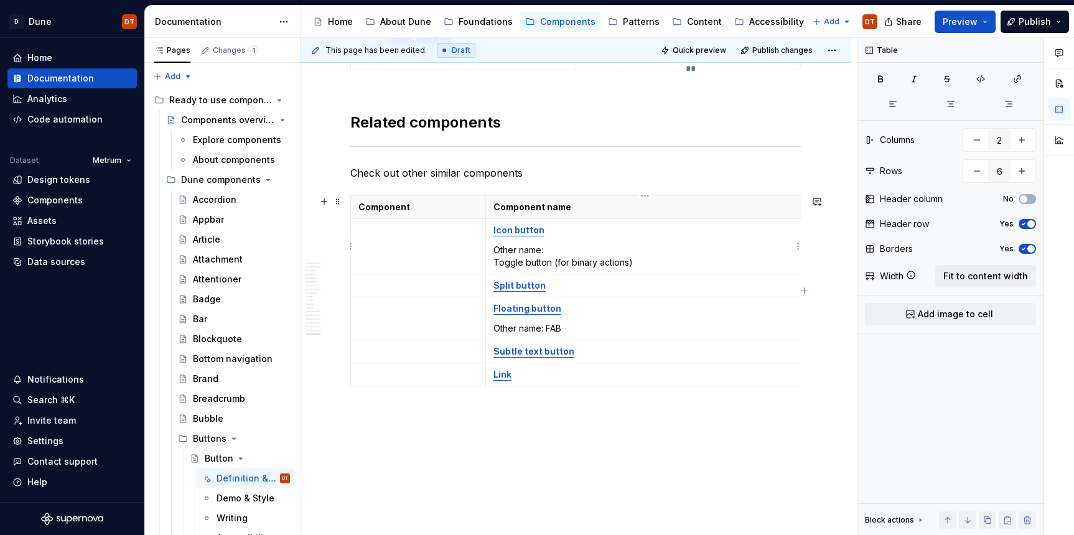
click at [520, 256] on p "Other name: Toggle button (for binary actions)" at bounding box center [645, 256] width 303 height 25
click at [492, 261] on td "Icon button Other name: Toggle button (for binary actions)" at bounding box center [645, 246] width 319 height 55
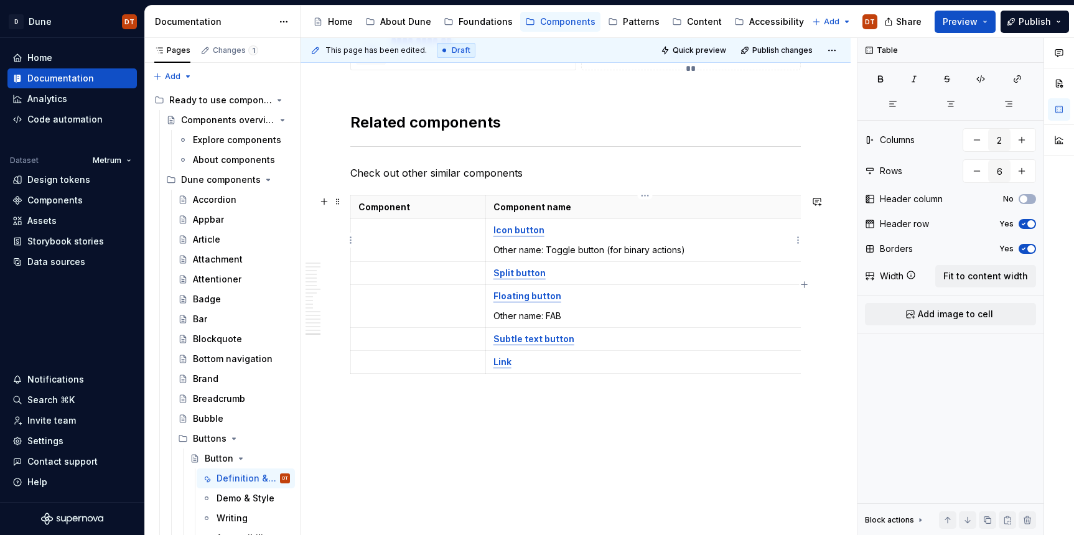
click at [513, 251] on p "Other name: Toggle button (for binary actions)" at bounding box center [645, 250] width 303 height 12
drag, startPoint x: 692, startPoint y: 250, endPoint x: 492, endPoint y: 248, distance: 199.8
click at [492, 248] on td "Icon button Other name: Toggle button (for binary actions)" at bounding box center [645, 240] width 319 height 43
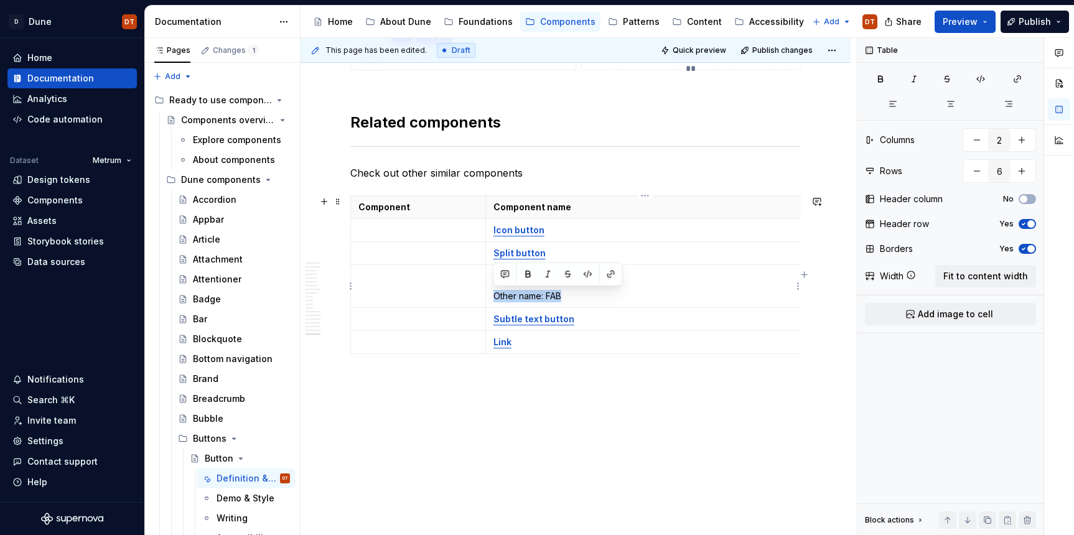
drag, startPoint x: 565, startPoint y: 294, endPoint x: 488, endPoint y: 294, distance: 76.6
click at [488, 294] on td "Floating button Other name: FAB" at bounding box center [645, 286] width 319 height 43
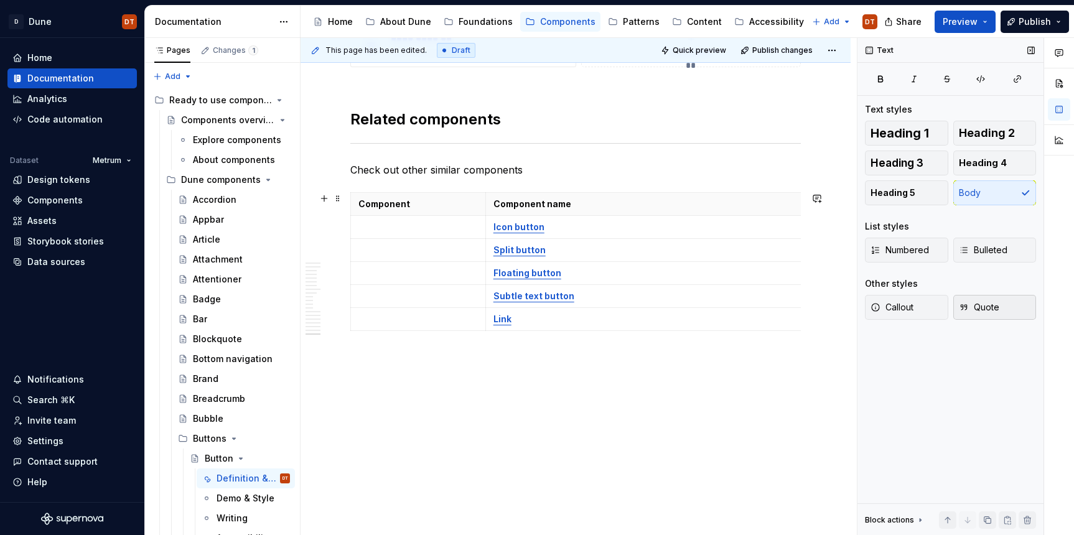
scroll to position [3648, 0]
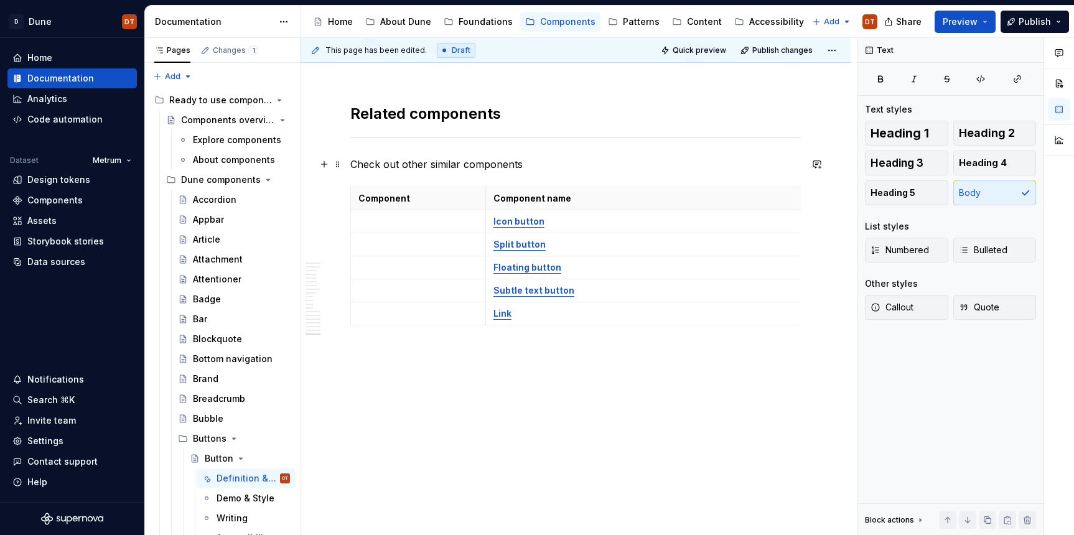
drag, startPoint x: 501, startPoint y: 166, endPoint x: 519, endPoint y: 166, distance: 17.4
click at [501, 166] on p "Check out other similar components" at bounding box center [575, 164] width 451 height 15
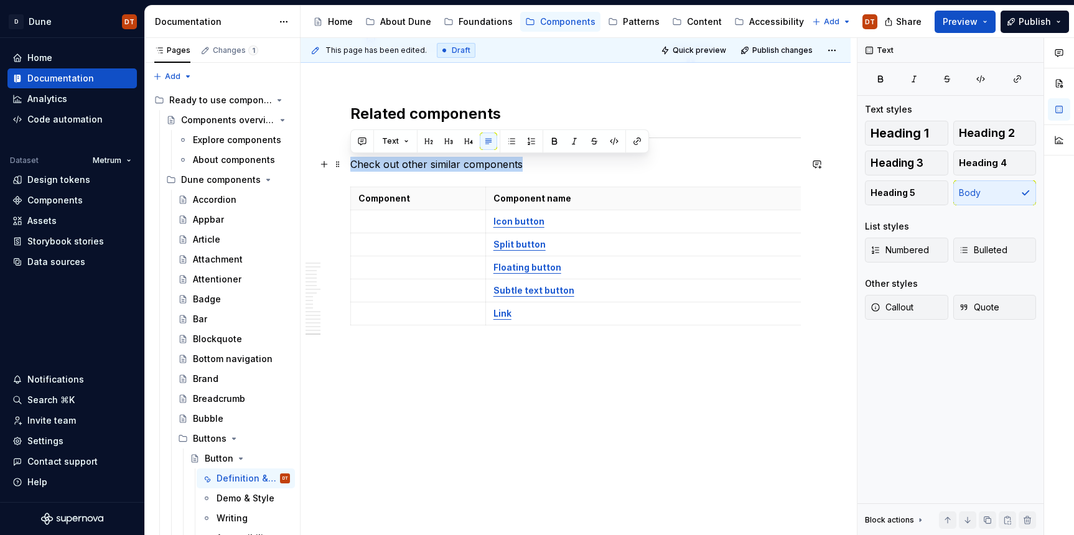
drag, startPoint x: 521, startPoint y: 166, endPoint x: 345, endPoint y: 167, distance: 175.6
copy p "Check out other similar components"
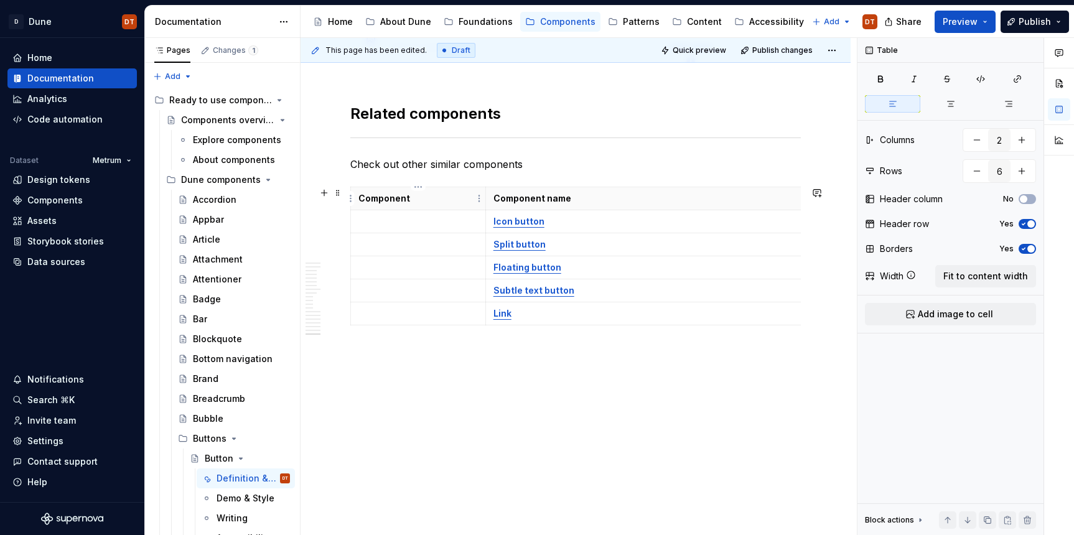
click at [425, 200] on p "Component" at bounding box center [419, 198] width 120 height 12
drag, startPoint x: 421, startPoint y: 200, endPoint x: 411, endPoint y: 202, distance: 9.5
click at [411, 202] on p "Component app" at bounding box center [419, 198] width 120 height 12
click at [415, 198] on p "Component Appearance" at bounding box center [419, 198] width 120 height 12
click at [406, 221] on p at bounding box center [419, 221] width 120 height 12
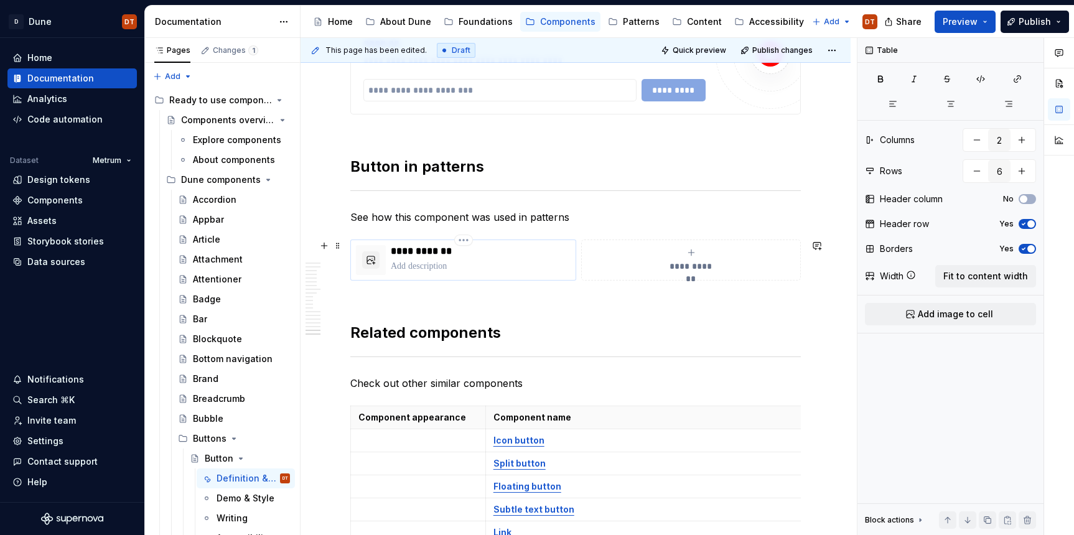
scroll to position [3428, 0]
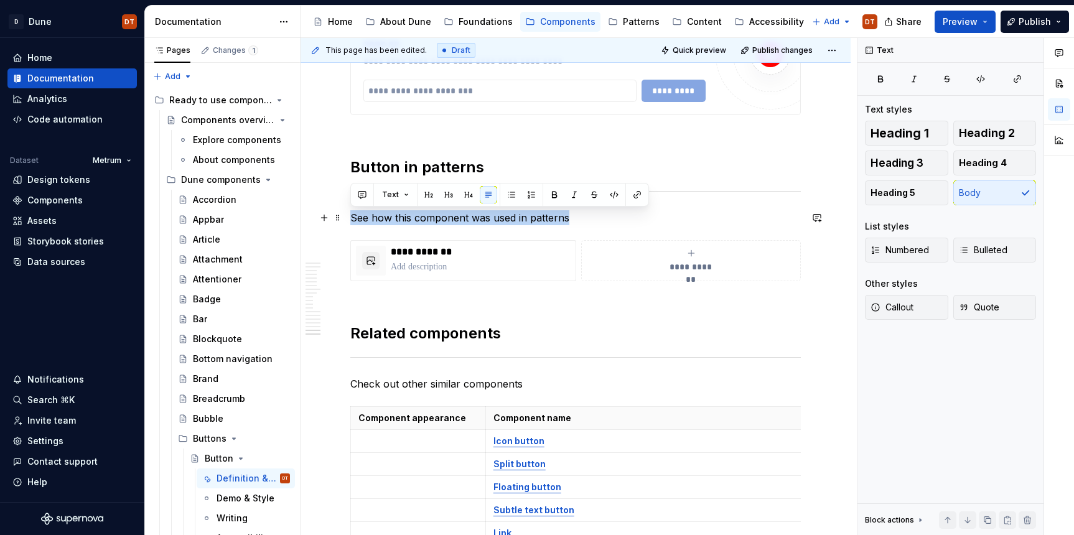
drag, startPoint x: 563, startPoint y: 219, endPoint x: 349, endPoint y: 217, distance: 214.8
copy p "See how this component was used in patterns"
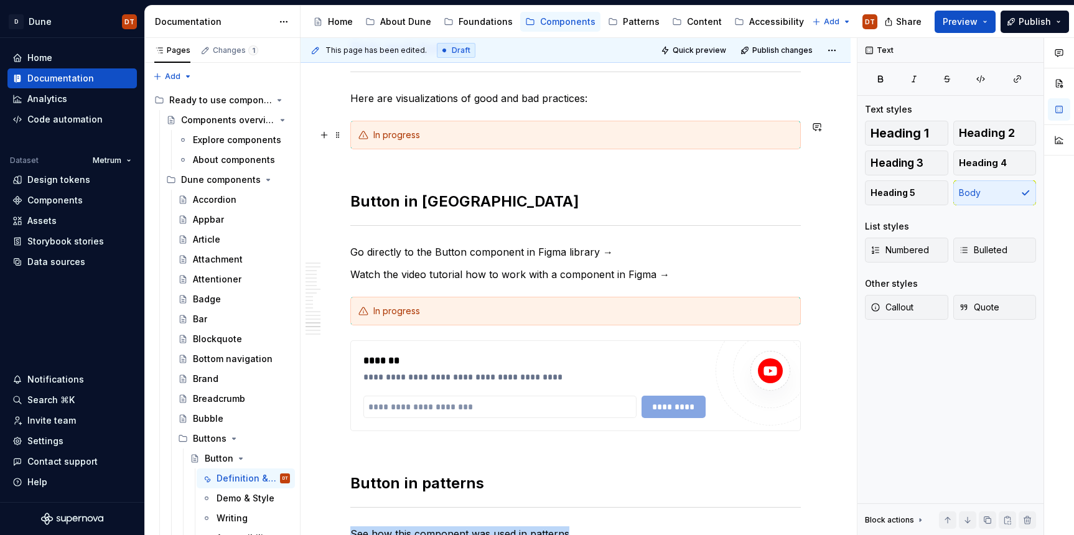
scroll to position [3150, 0]
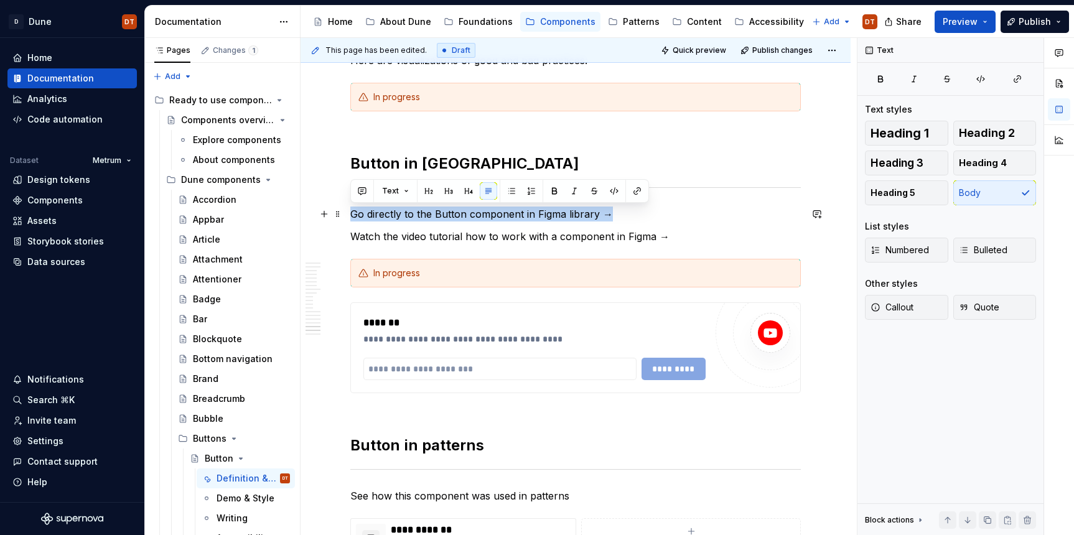
drag, startPoint x: 611, startPoint y: 215, endPoint x: 352, endPoint y: 212, distance: 259.0
click at [352, 214] on p "Go directly to the Button component in Figma library →" at bounding box center [575, 214] width 451 height 15
copy p "Go directly to the Button component in Figma library →"
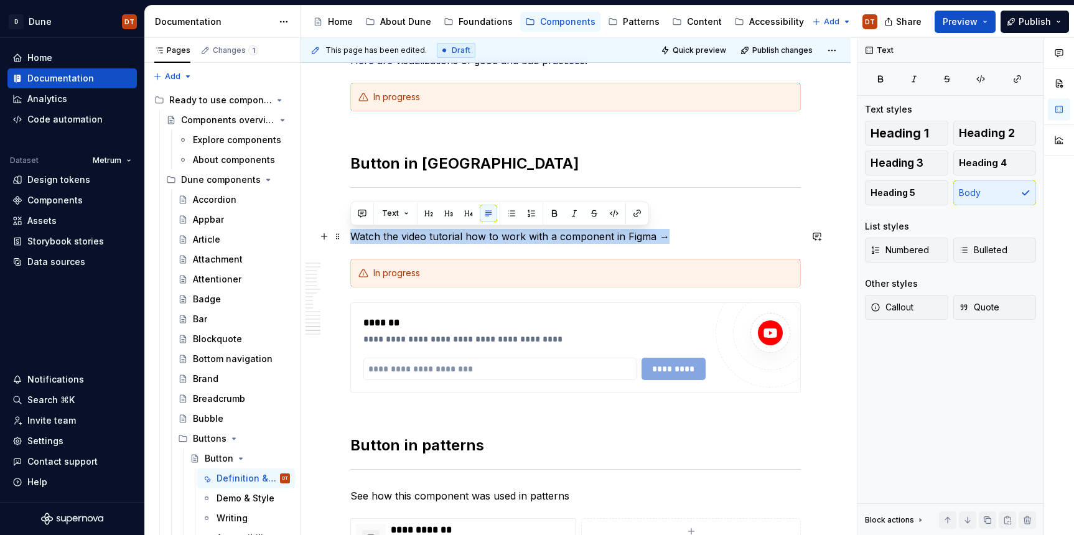
drag, startPoint x: 353, startPoint y: 237, endPoint x: 668, endPoint y: 232, distance: 315.0
click at [668, 232] on p "Watch the video tutorial how to work with a component in Figma →" at bounding box center [575, 236] width 451 height 15
copy p "Watch the video tutorial how to work with a component in Figma →"
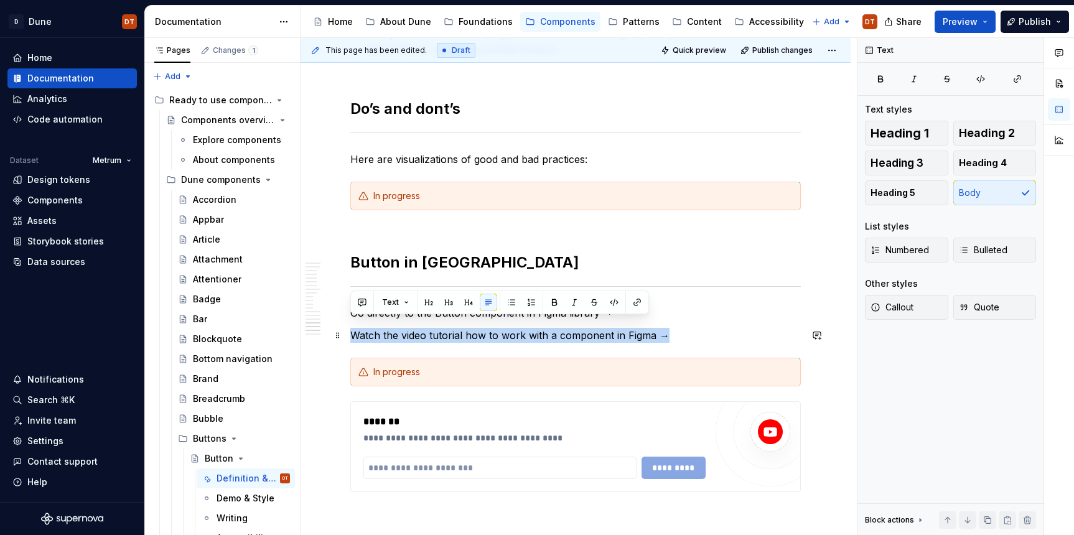
scroll to position [3038, 0]
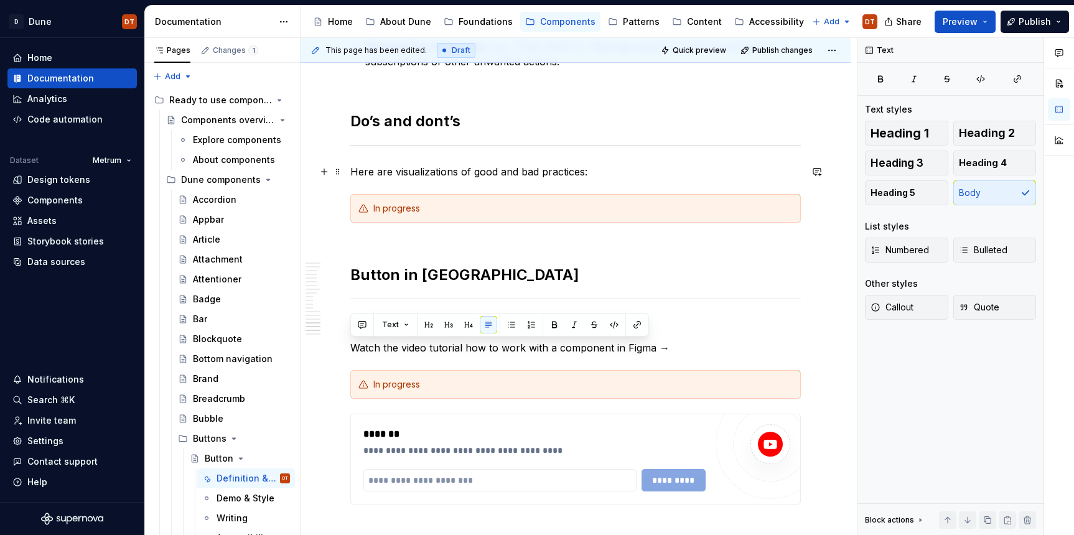
click at [510, 172] on p "Here are visualizations of good and bad practices:" at bounding box center [575, 171] width 451 height 15
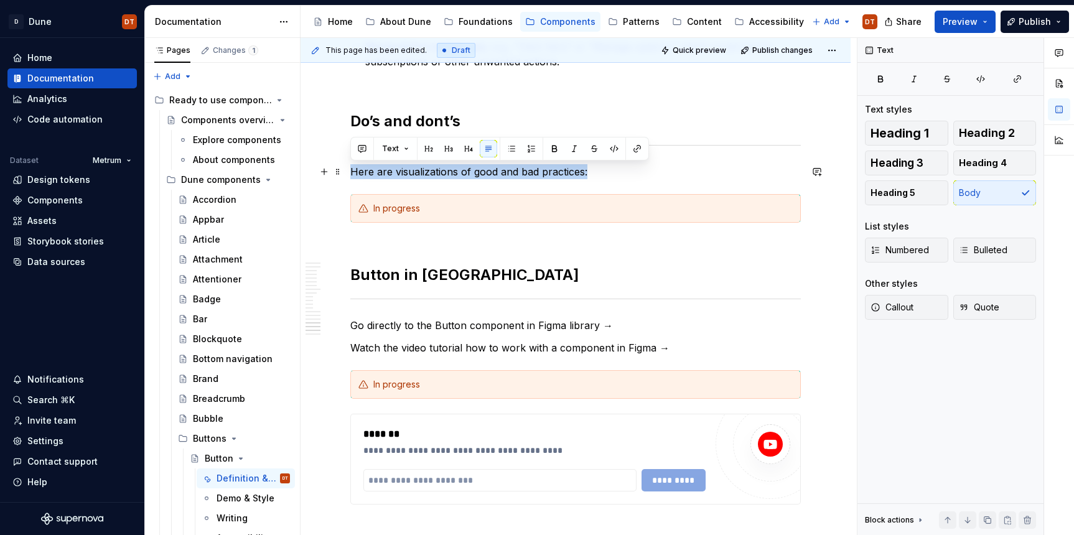
drag, startPoint x: 585, startPoint y: 171, endPoint x: 362, endPoint y: 174, distance: 222.9
click at [353, 174] on p "Here are visualizations of good and bad practices:" at bounding box center [575, 171] width 451 height 15
copy p "Here are visualizations of good and bad practices:"
drag, startPoint x: 559, startPoint y: 173, endPoint x: 588, endPoint y: 172, distance: 28.6
click at [559, 173] on p "Here are visualizations of good and bad practices:" at bounding box center [575, 171] width 451 height 15
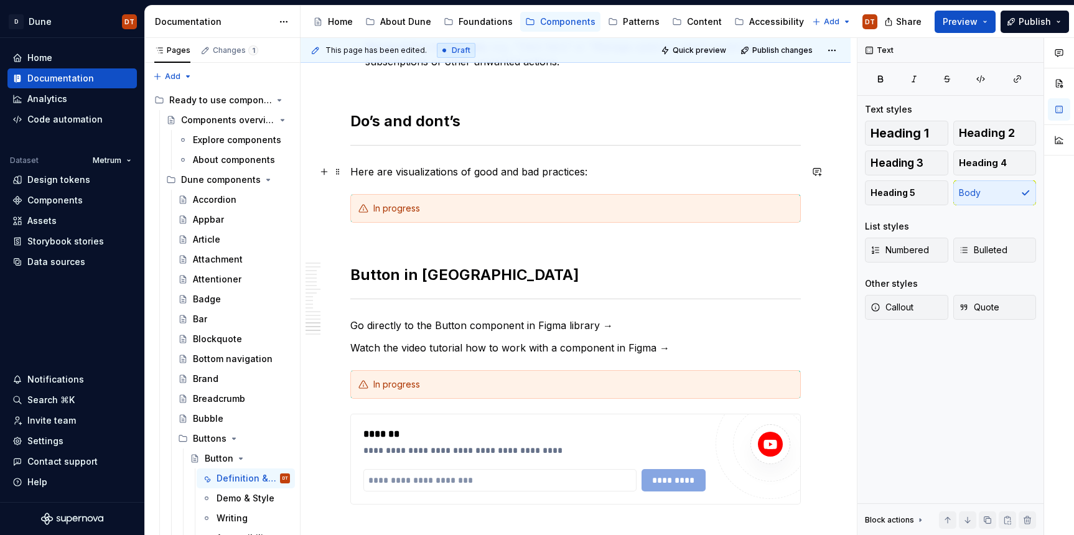
click at [598, 171] on p "Here are visualizations of good and bad practices:" at bounding box center [575, 171] width 451 height 15
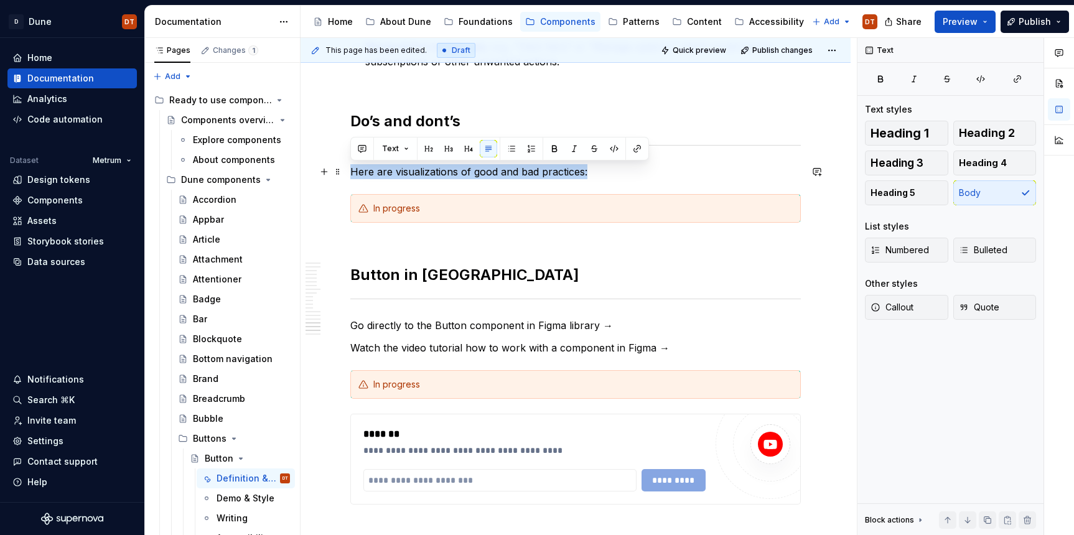
drag, startPoint x: 595, startPoint y: 172, endPoint x: 352, endPoint y: 173, distance: 242.8
click at [352, 173] on p "Here are visualizations of good and bad practices:" at bounding box center [575, 171] width 451 height 15
copy p "Here are visualizations of good and bad practices:"
click at [416, 177] on p "Here are visualizations of good and bad practices:" at bounding box center [575, 171] width 451 height 15
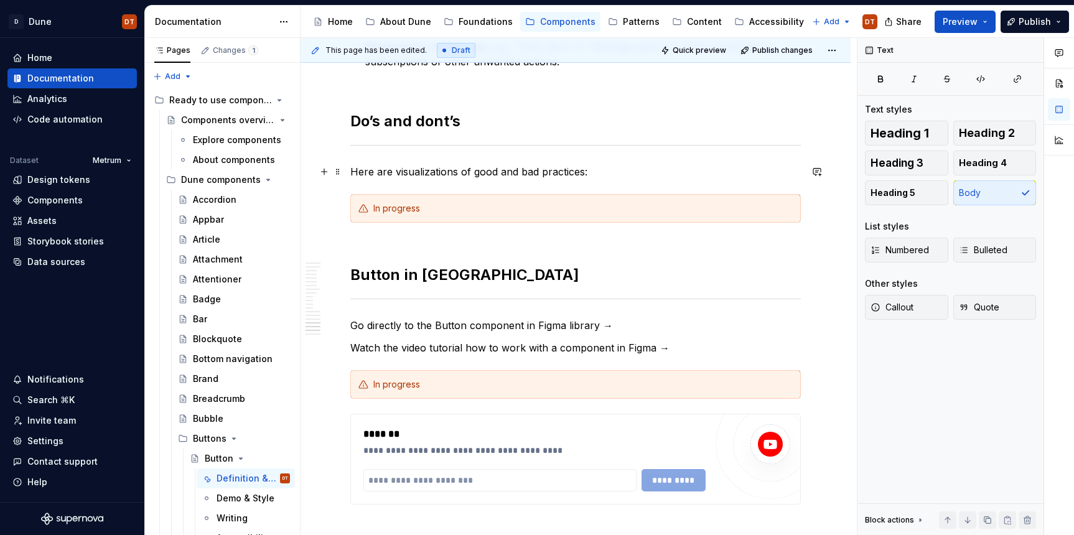
click at [543, 172] on p "Here are visualizations of good and bad practices:" at bounding box center [575, 171] width 451 height 15
click at [583, 173] on p "Here are visualizations of good and bad practices:" at bounding box center [575, 171] width 451 height 15
drag, startPoint x: 492, startPoint y: 174, endPoint x: 499, endPoint y: 174, distance: 6.8
click at [492, 174] on p "Here are visualizations of good and bad practices of usage:" at bounding box center [575, 171] width 451 height 15
click at [576, 174] on p "Here are visualizations of good and bad practices of usage:" at bounding box center [575, 171] width 451 height 15
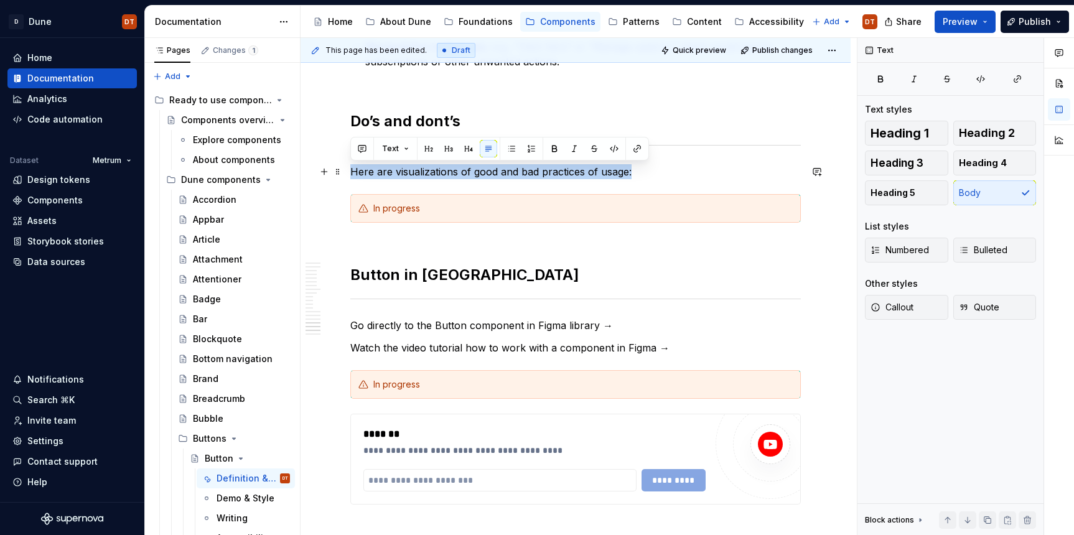
drag, startPoint x: 611, startPoint y: 173, endPoint x: 350, endPoint y: 174, distance: 260.8
click at [350, 174] on p "Here are visualizations of good and bad practices of usage:" at bounding box center [575, 171] width 451 height 15
click at [588, 178] on p "Here are visualizations of good and bad practices of usage:" at bounding box center [575, 171] width 451 height 15
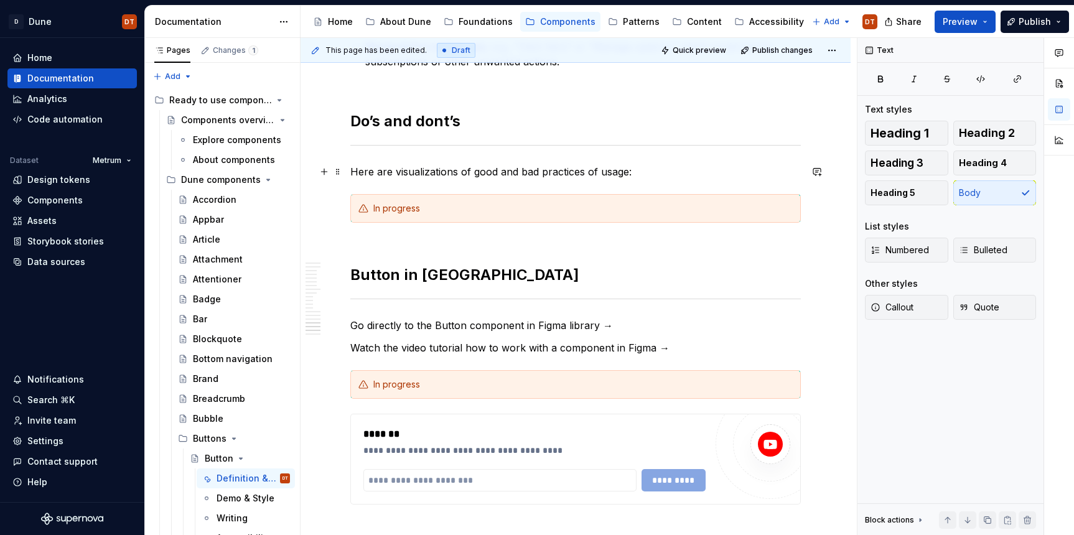
click at [601, 173] on p "Here are visualizations of good and bad practices of usage:" at bounding box center [575, 171] width 451 height 15
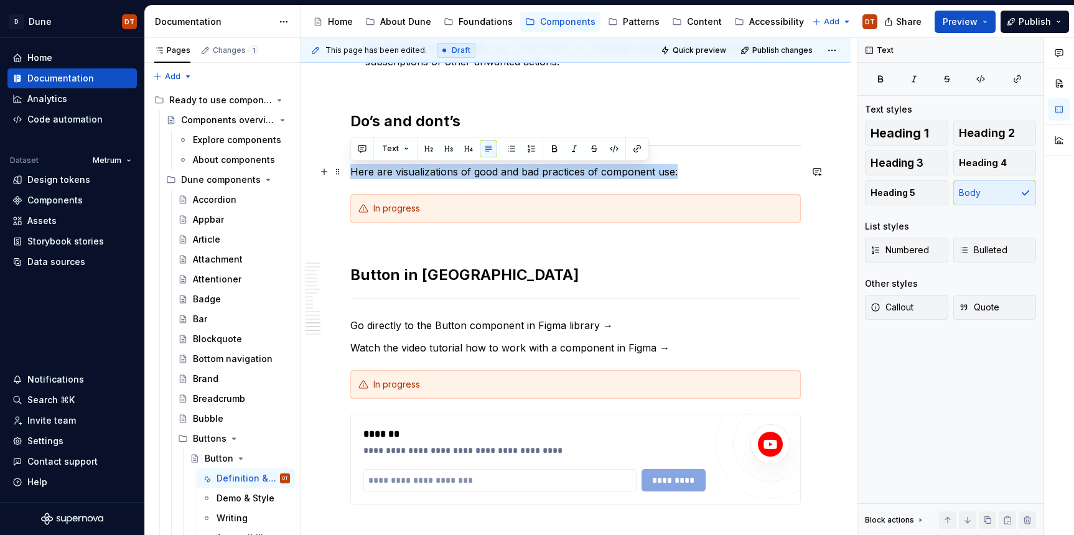
drag, startPoint x: 684, startPoint y: 171, endPoint x: 353, endPoint y: 176, distance: 331.2
click at [352, 176] on p "Here are visualizations of good and bad practices of component use:" at bounding box center [575, 171] width 451 height 15
copy p "Here are visualizations of good and bad practices of component use:"
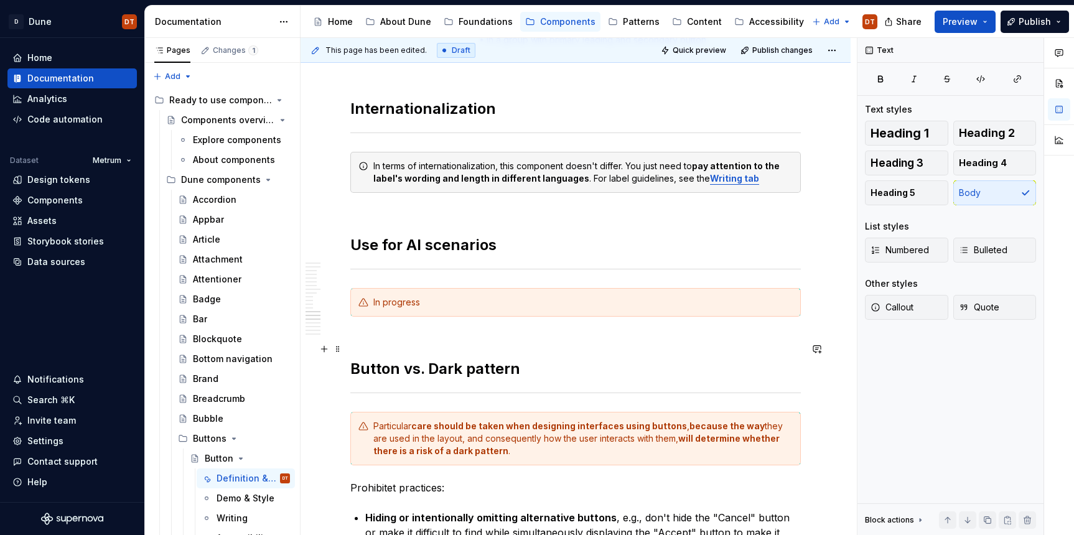
scroll to position [2445, 0]
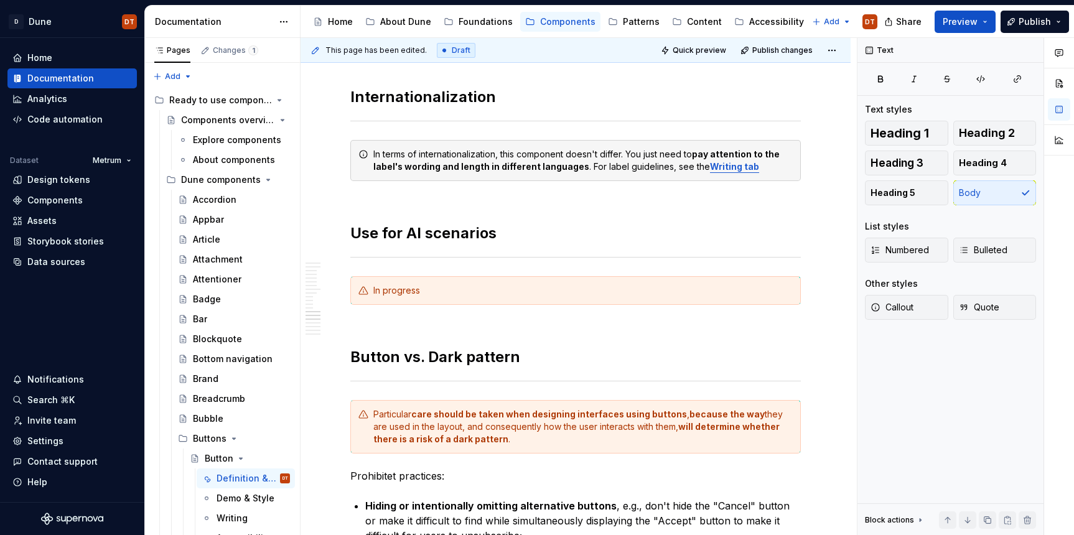
type textarea "*"
